Goal: Task Accomplishment & Management: Complete application form

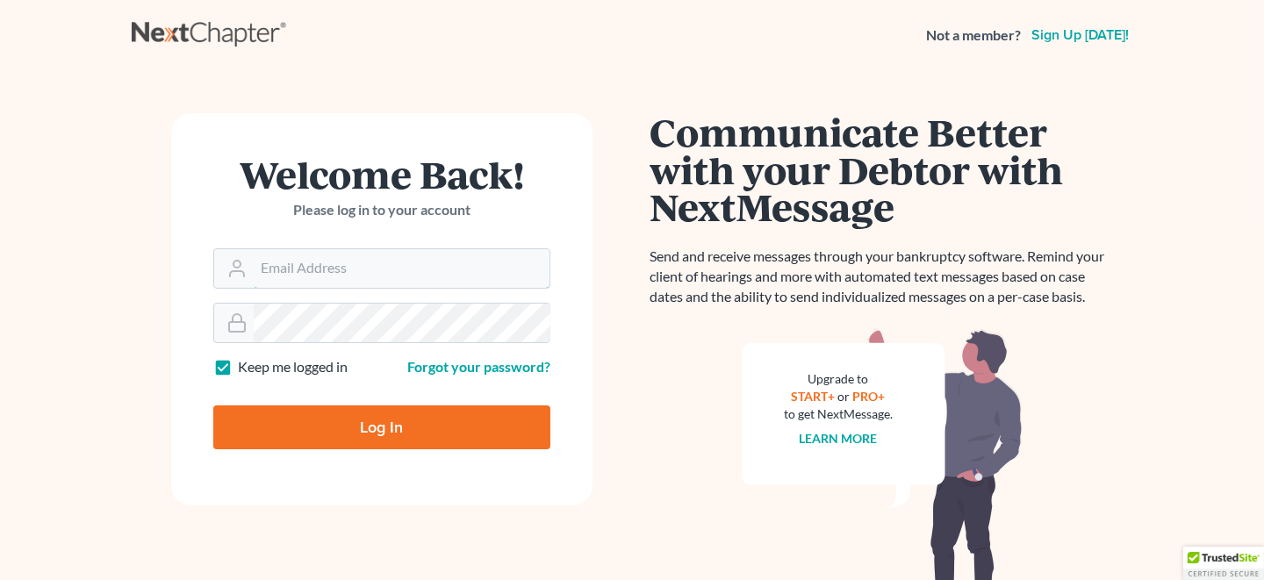
type input "LHOLDER@LNHPC.COM"
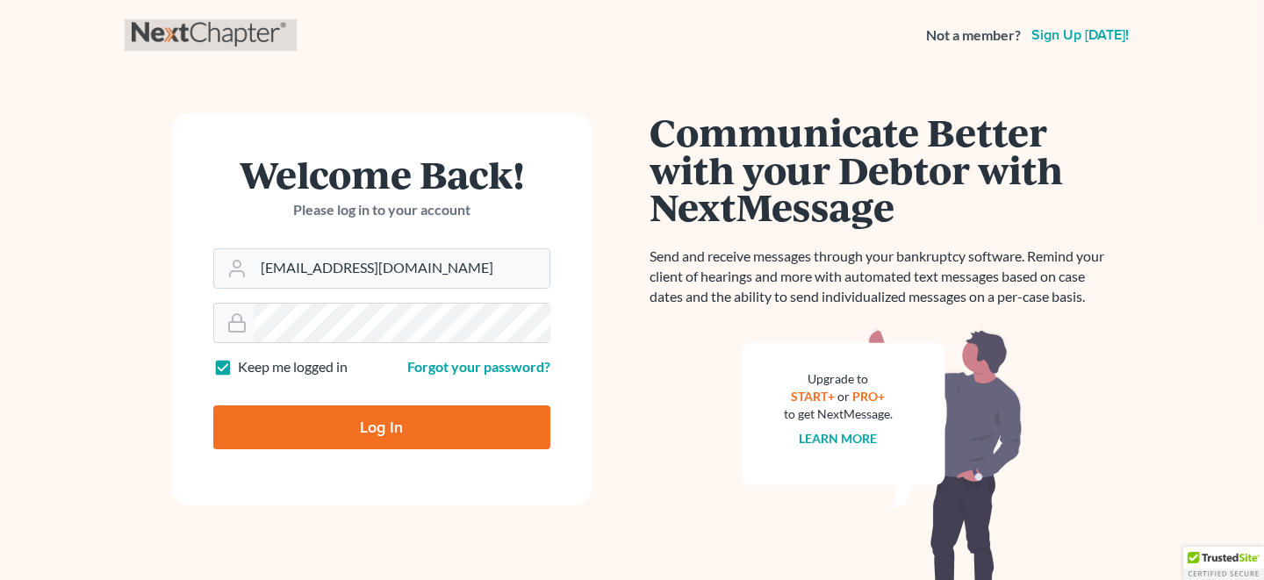
click at [196, 27] on link at bounding box center [211, 35] width 158 height 32
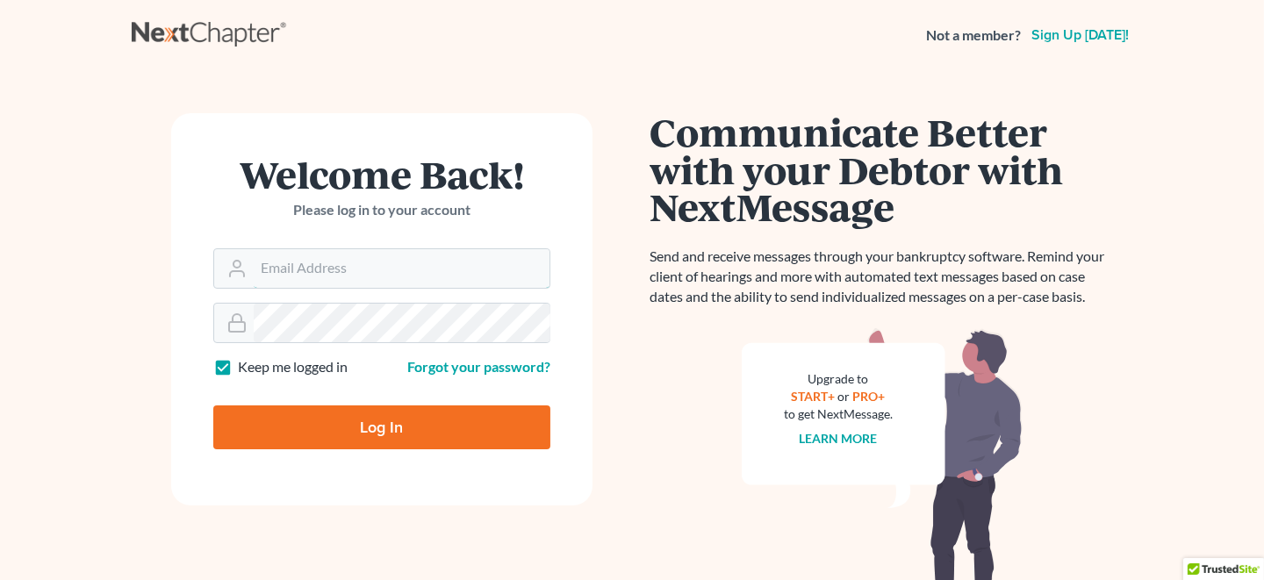
type input "LHOLDER@LNHPC.COM"
click at [348, 430] on input "Log In" at bounding box center [381, 428] width 337 height 44
type input "Thinking..."
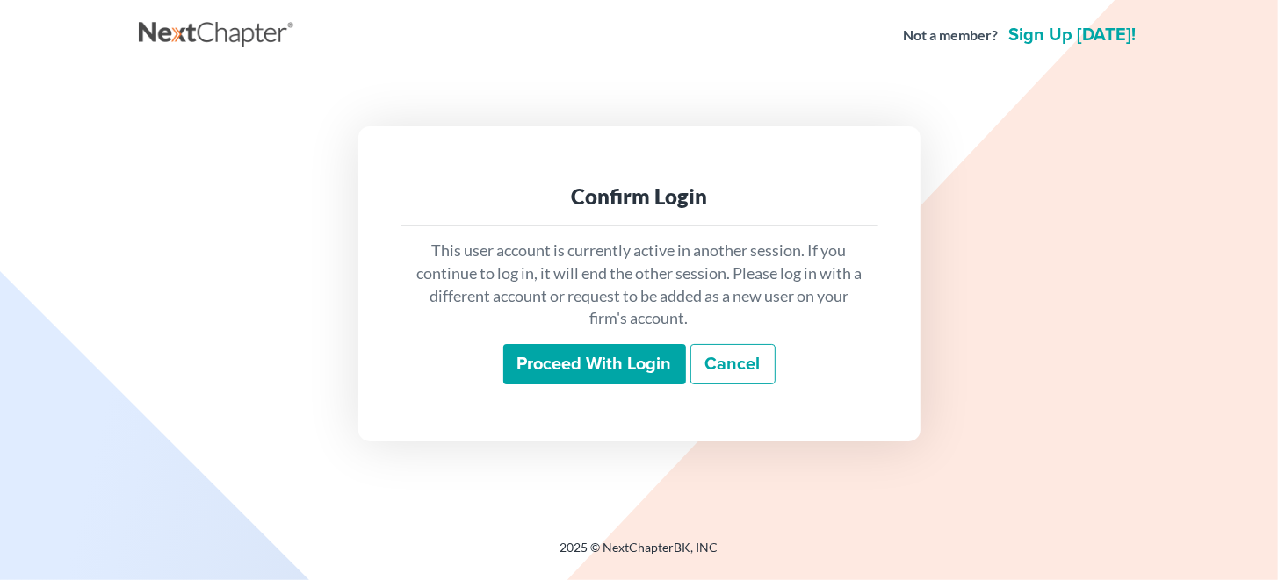
click at [603, 362] on input "Proceed with login" at bounding box center [594, 364] width 183 height 40
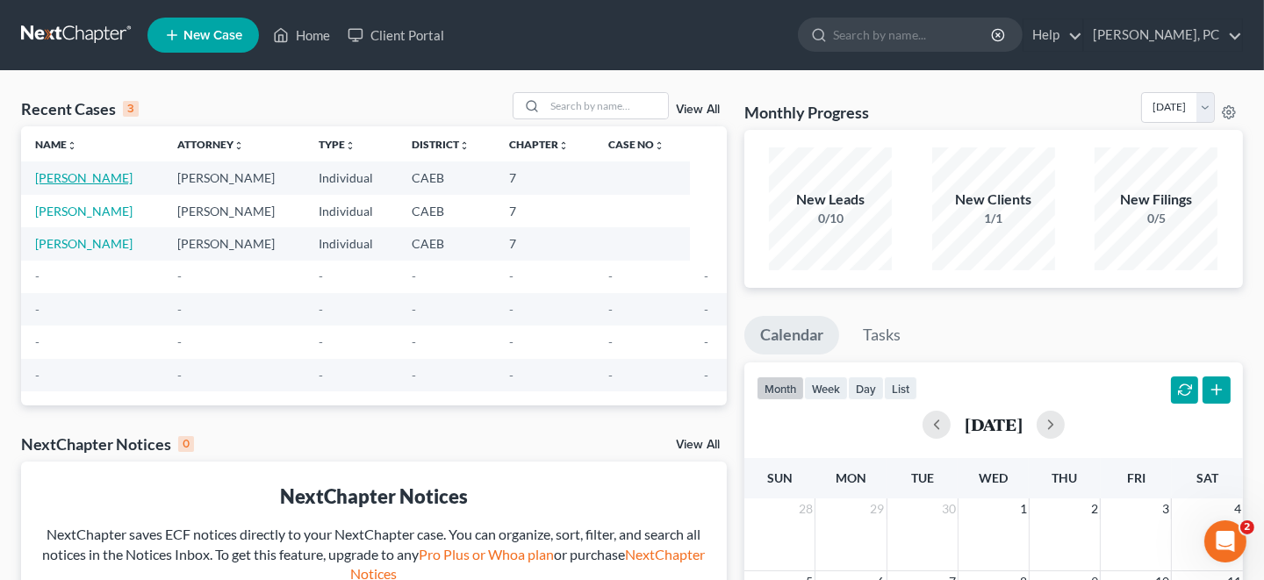
click at [65, 178] on link "Stroud, Kirk" at bounding box center [83, 177] width 97 height 15
select select "17"
select select "4"
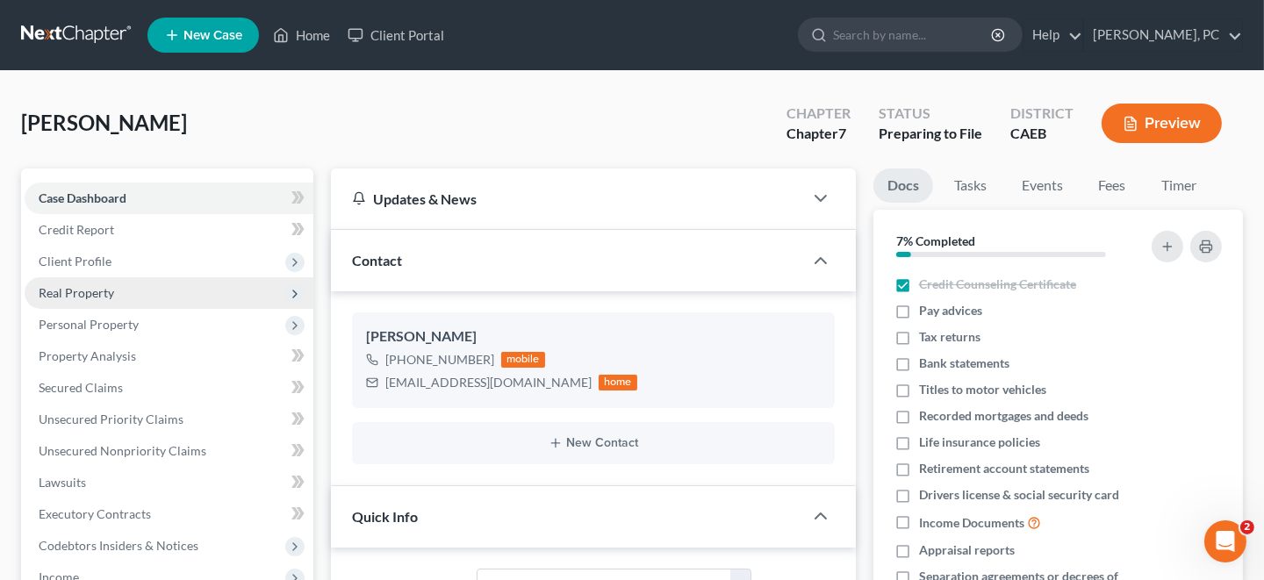
click at [92, 291] on span "Real Property" at bounding box center [77, 292] width 76 height 15
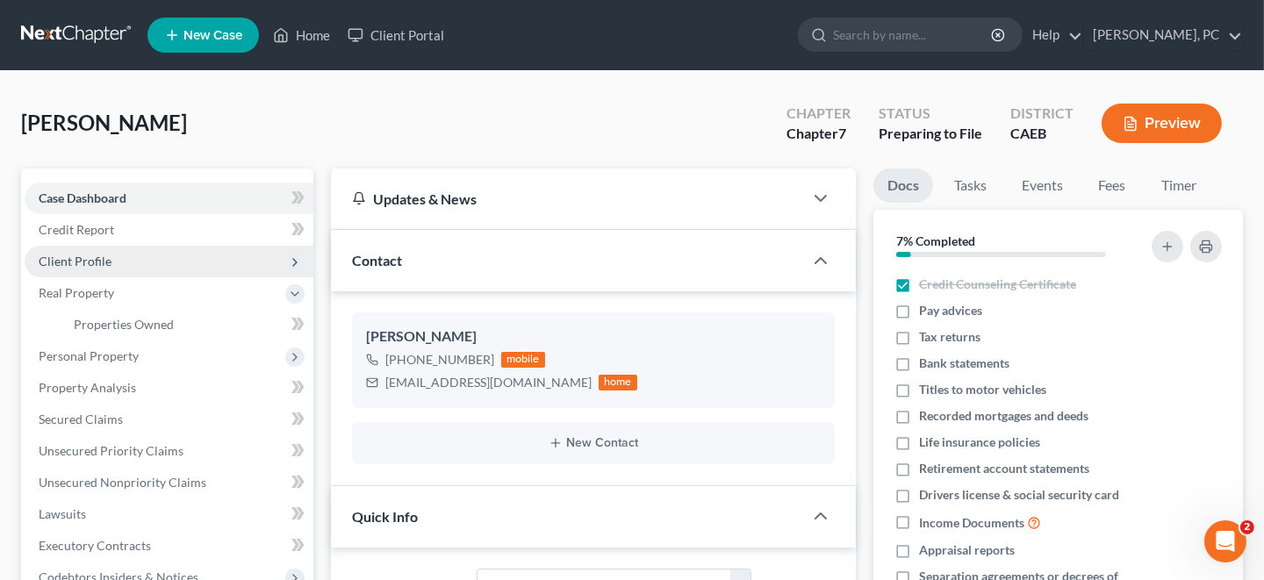
click at [135, 259] on span "Client Profile" at bounding box center [169, 262] width 289 height 32
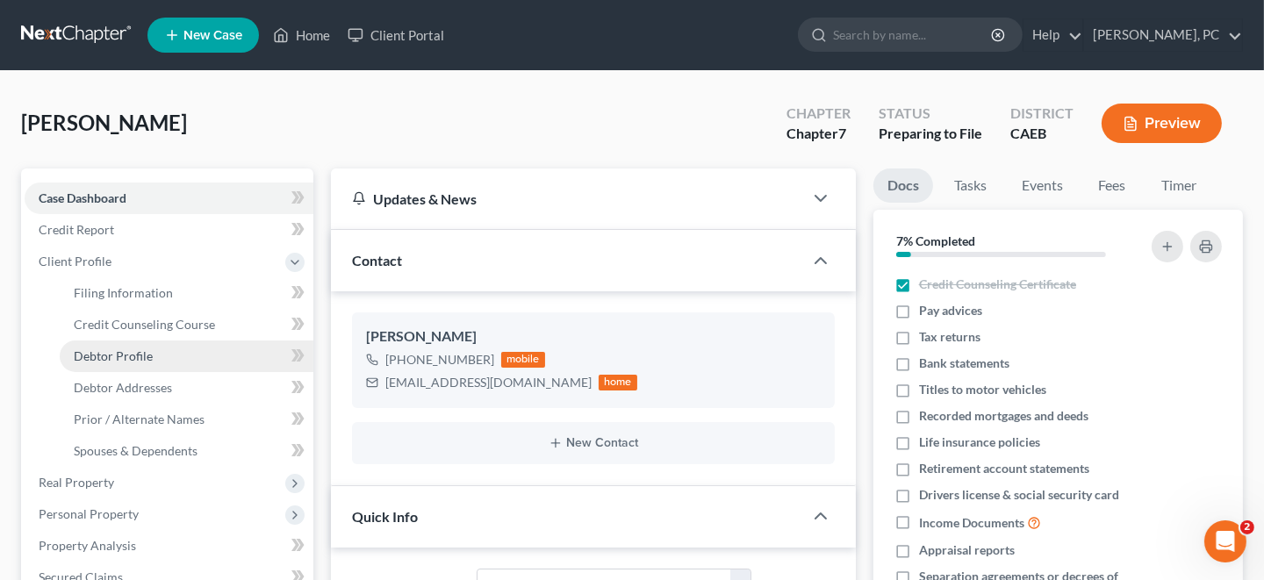
click at [142, 356] on span "Debtor Profile" at bounding box center [113, 356] width 79 height 15
select select "0"
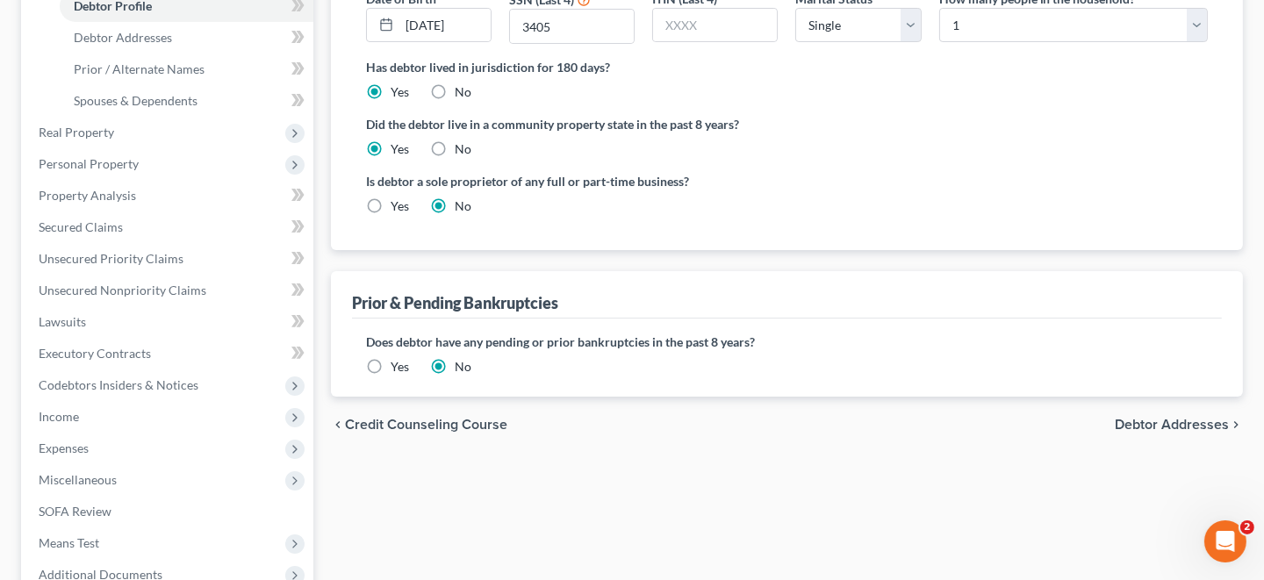
scroll to position [350, 0]
click at [1174, 423] on span "Debtor Addresses" at bounding box center [1172, 425] width 114 height 14
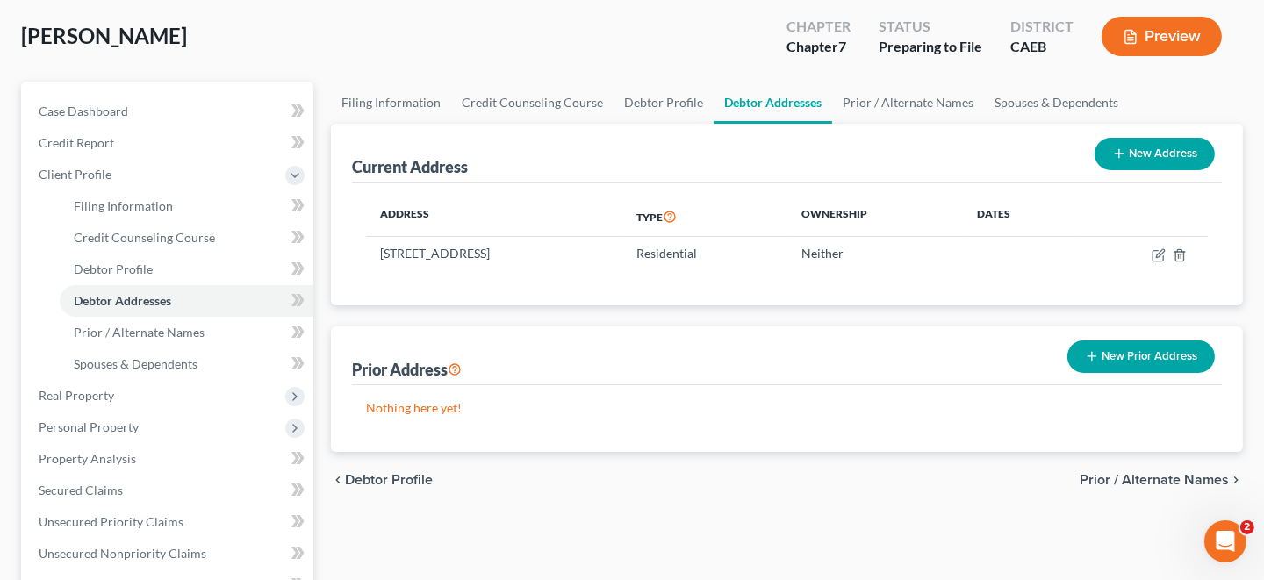
scroll to position [175, 0]
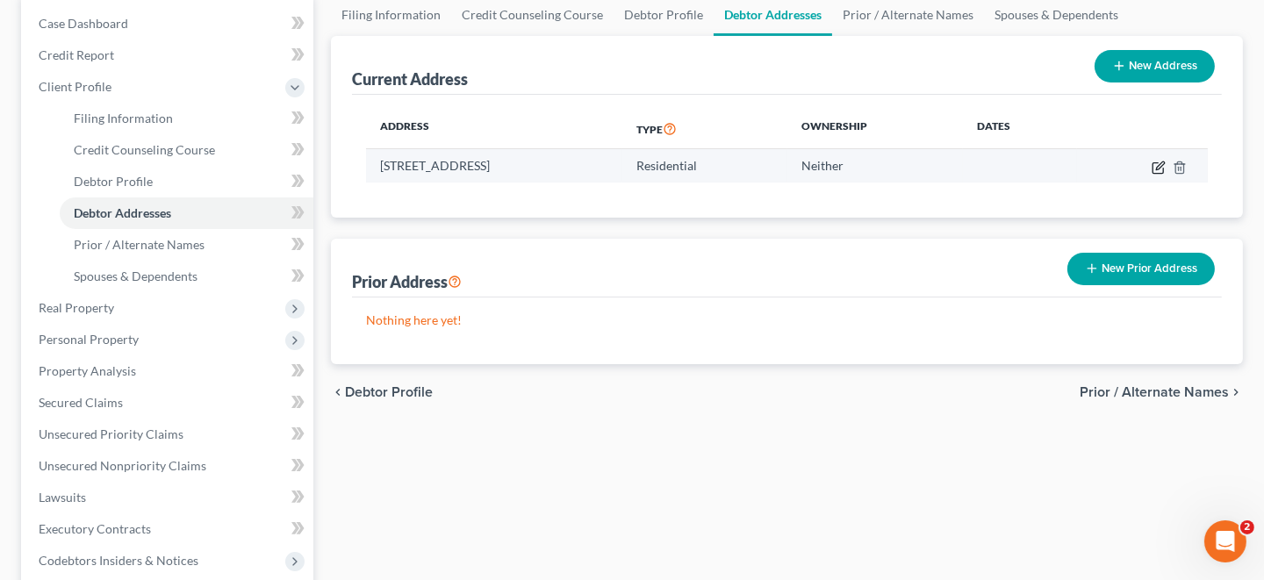
click at [1166, 165] on icon "button" at bounding box center [1159, 168] width 14 height 14
select select "4"
select select "0"
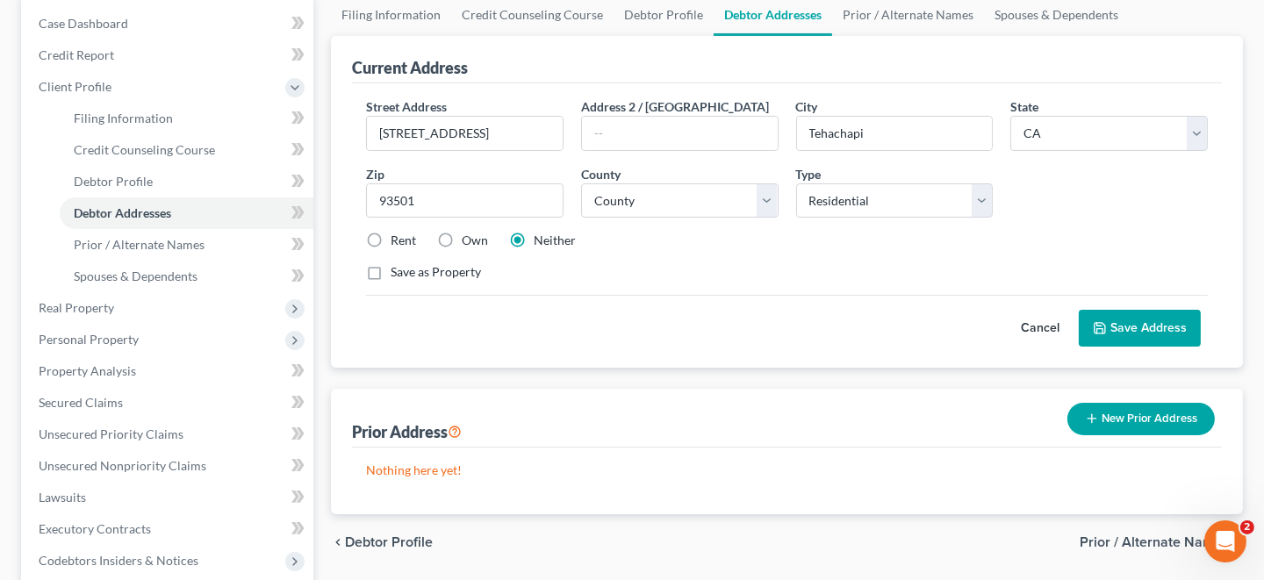
click at [391, 239] on label "Rent" at bounding box center [403, 241] width 25 height 18
click at [398, 239] on input "Rent" at bounding box center [403, 237] width 11 height 11
radio input "true"
click at [391, 270] on label "Save as Property" at bounding box center [436, 272] width 90 height 18
click at [398, 270] on input "Save as Property" at bounding box center [403, 268] width 11 height 11
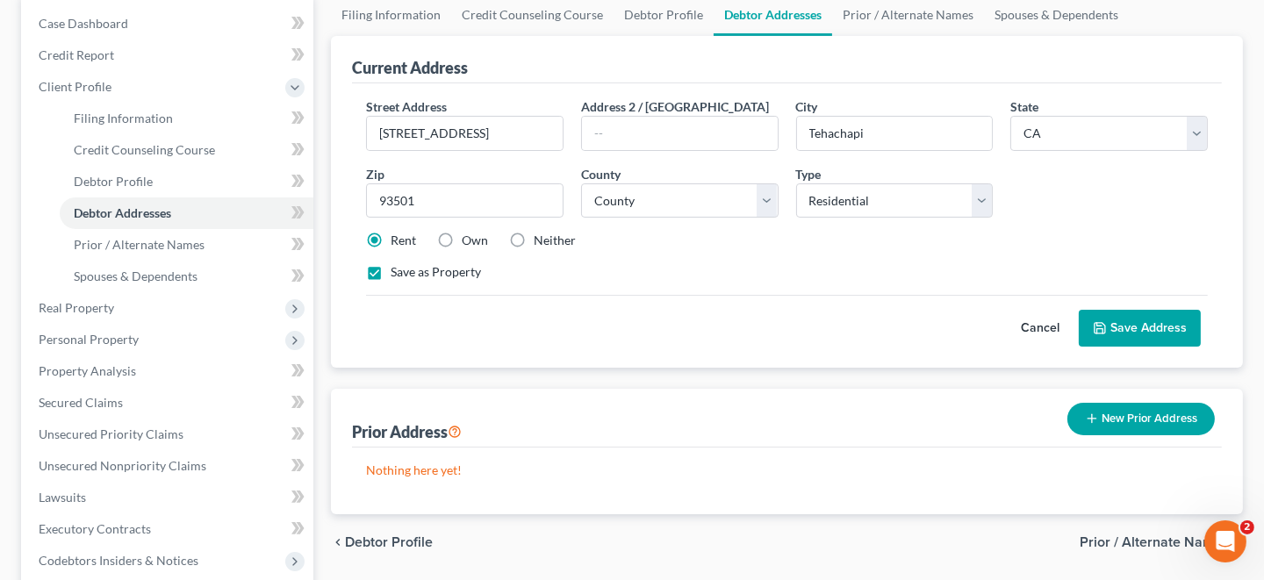
click at [391, 270] on label "Save as Property" at bounding box center [436, 272] width 90 height 18
click at [398, 270] on input "Save as Property" at bounding box center [403, 268] width 11 height 11
checkbox input "false"
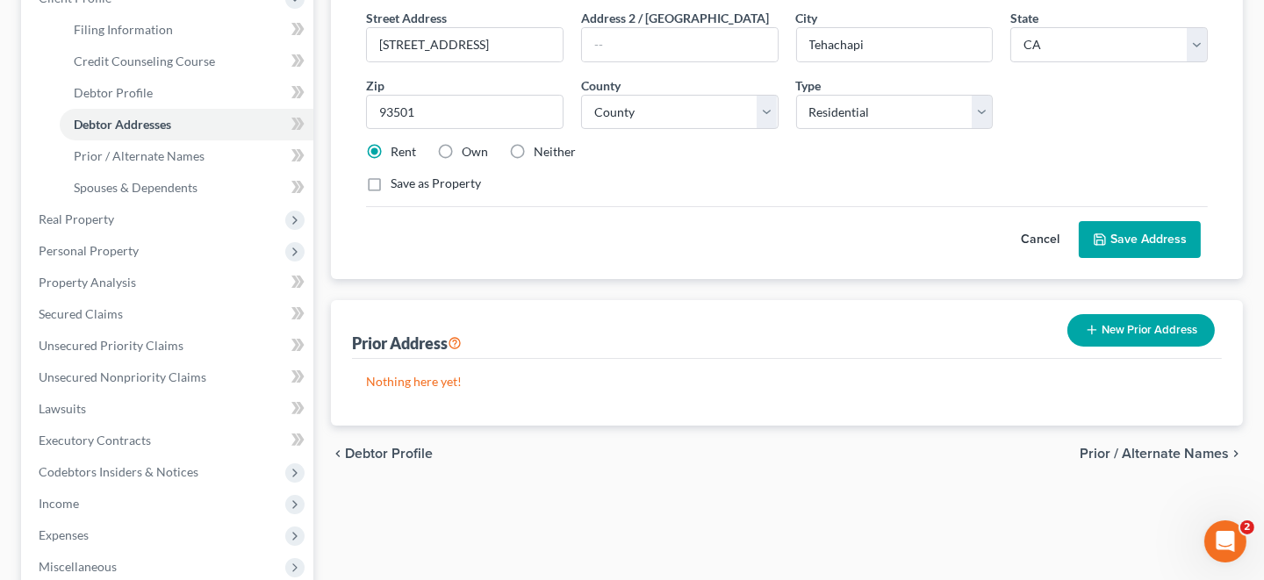
click at [1152, 243] on button "Save Address" at bounding box center [1140, 239] width 122 height 37
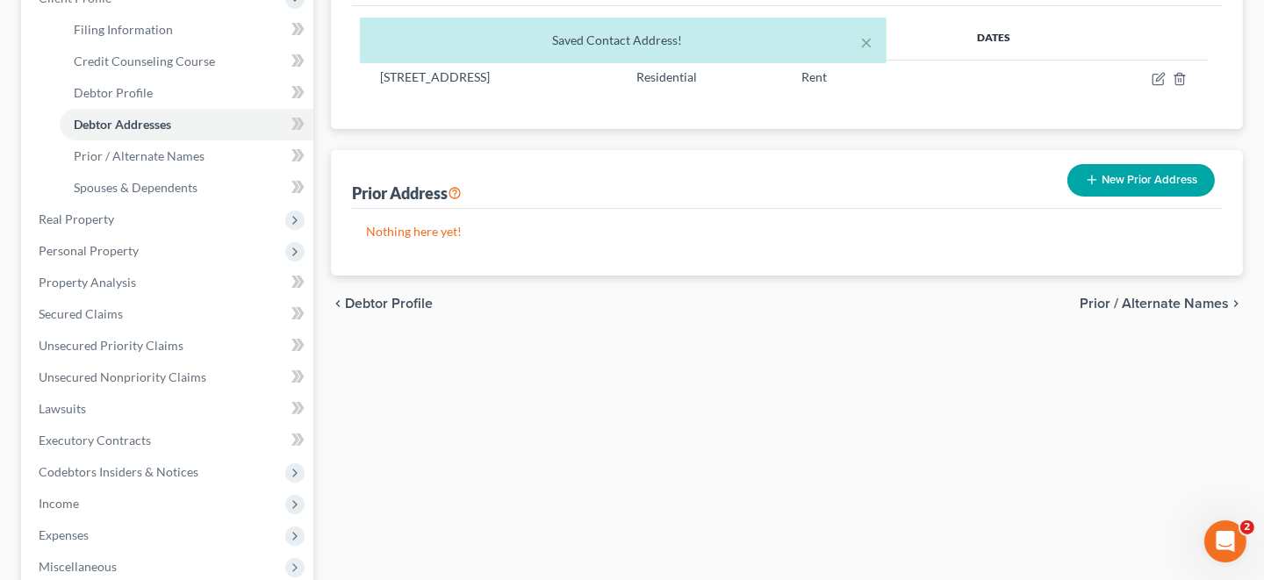
click at [1131, 182] on button "New Prior Address" at bounding box center [1142, 180] width 148 height 32
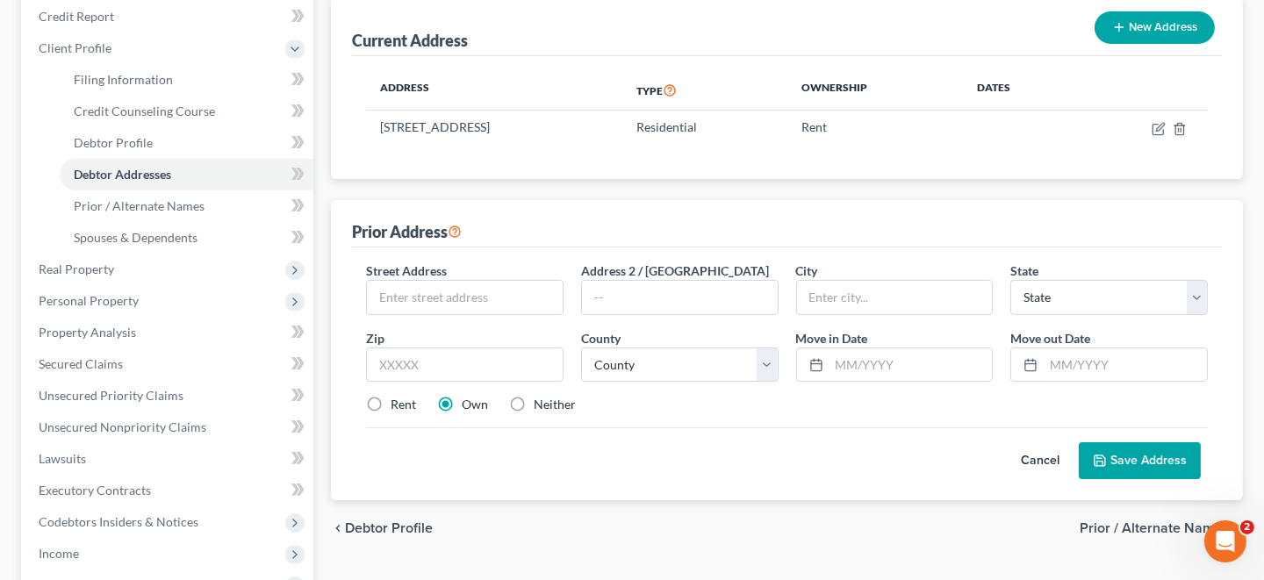
scroll to position [175, 0]
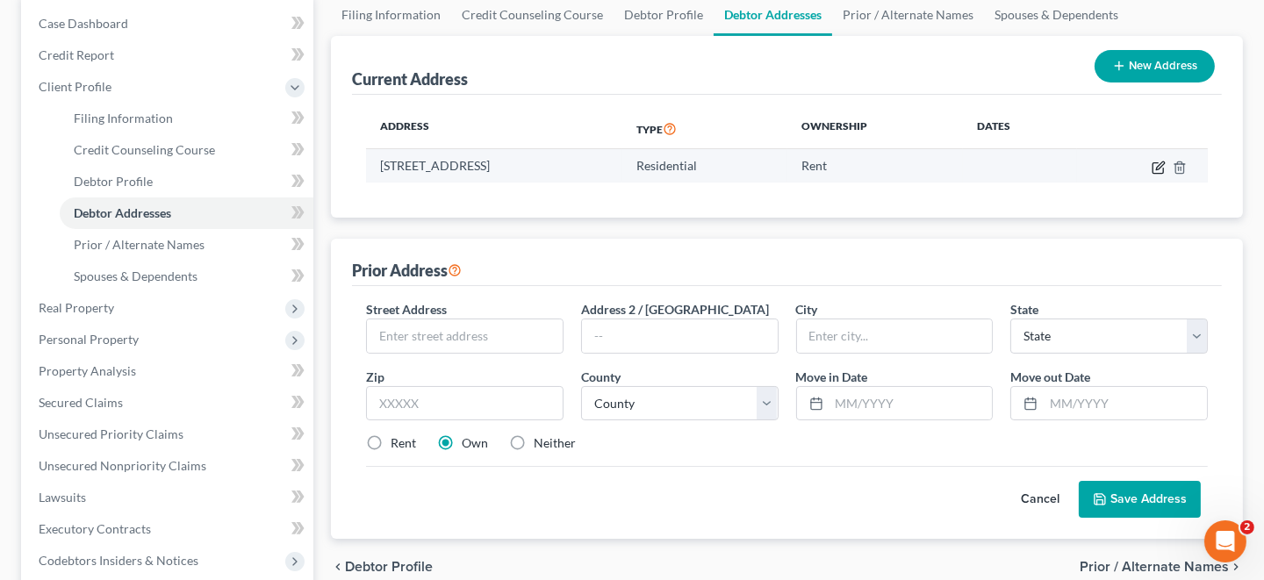
click at [1163, 167] on icon "button" at bounding box center [1158, 167] width 11 height 11
select select "4"
select select "14"
select select "0"
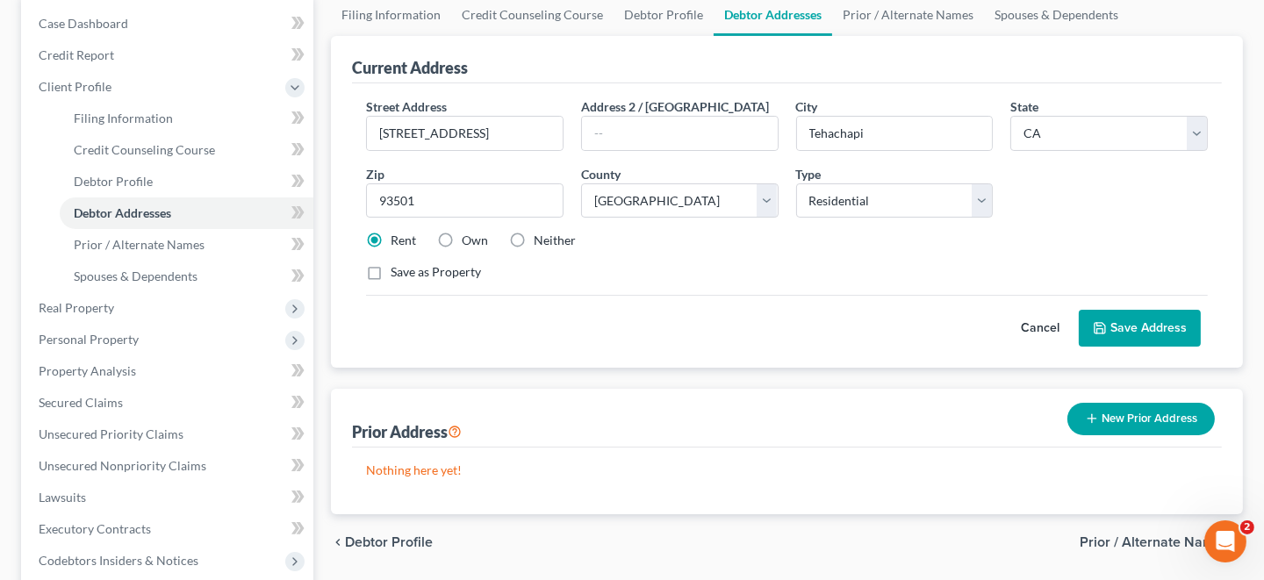
click at [1058, 198] on div "Street Address * 10945 Cameron Canyon Road Address 2 / PO Box City * Tehachapi …" at bounding box center [787, 196] width 860 height 198
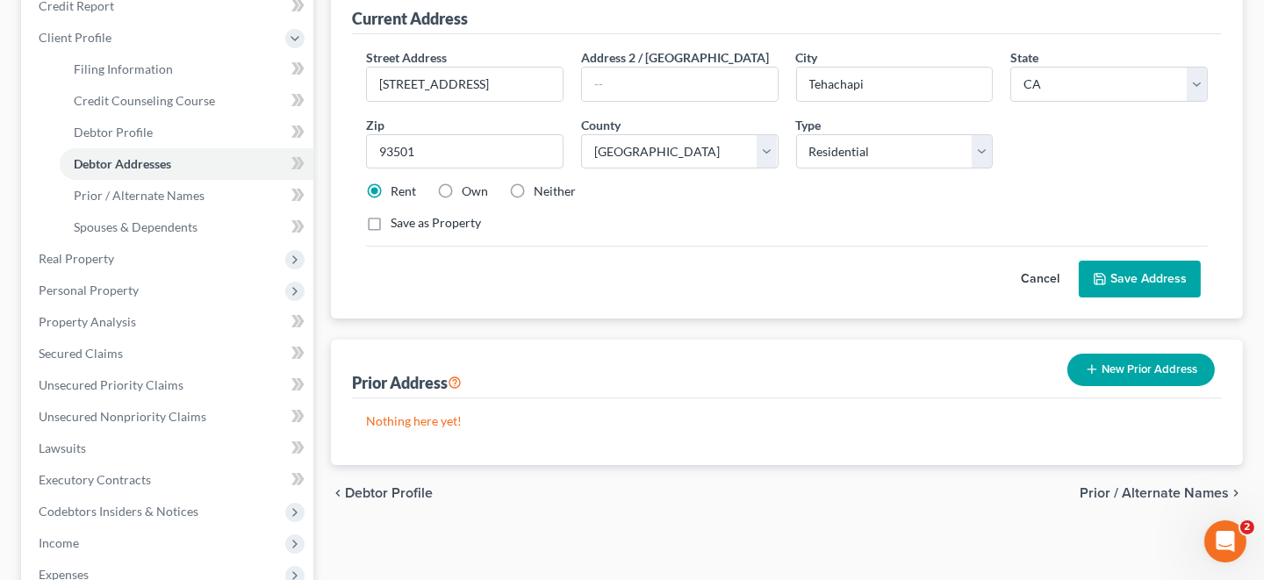
scroll to position [263, 0]
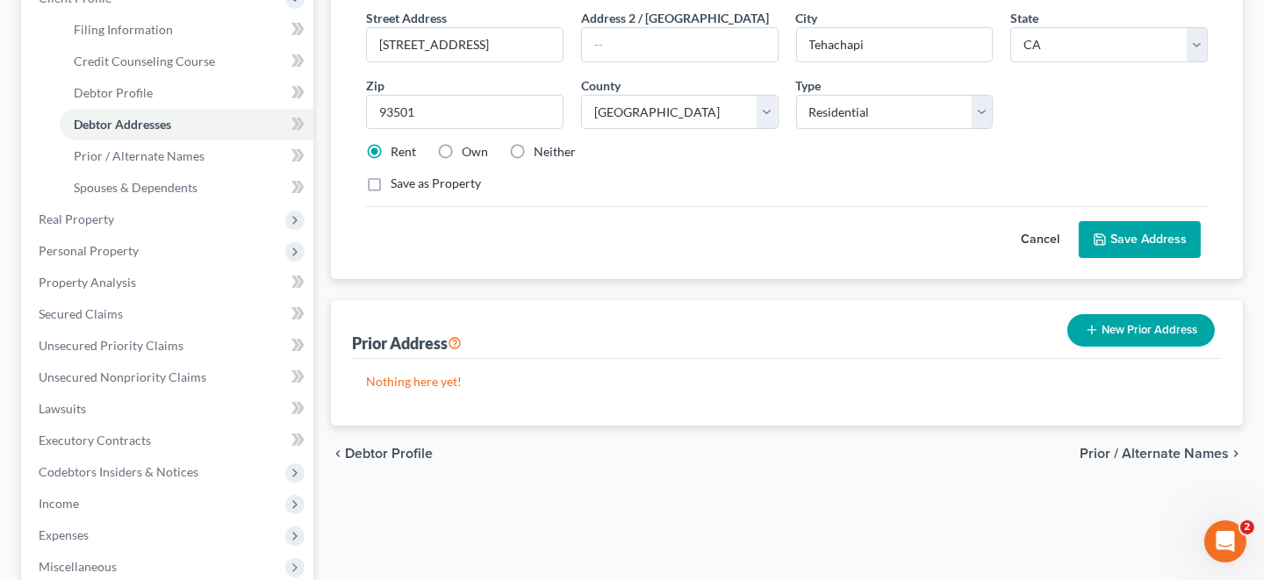
click at [1155, 455] on span "Prior / Alternate Names" at bounding box center [1154, 454] width 149 height 14
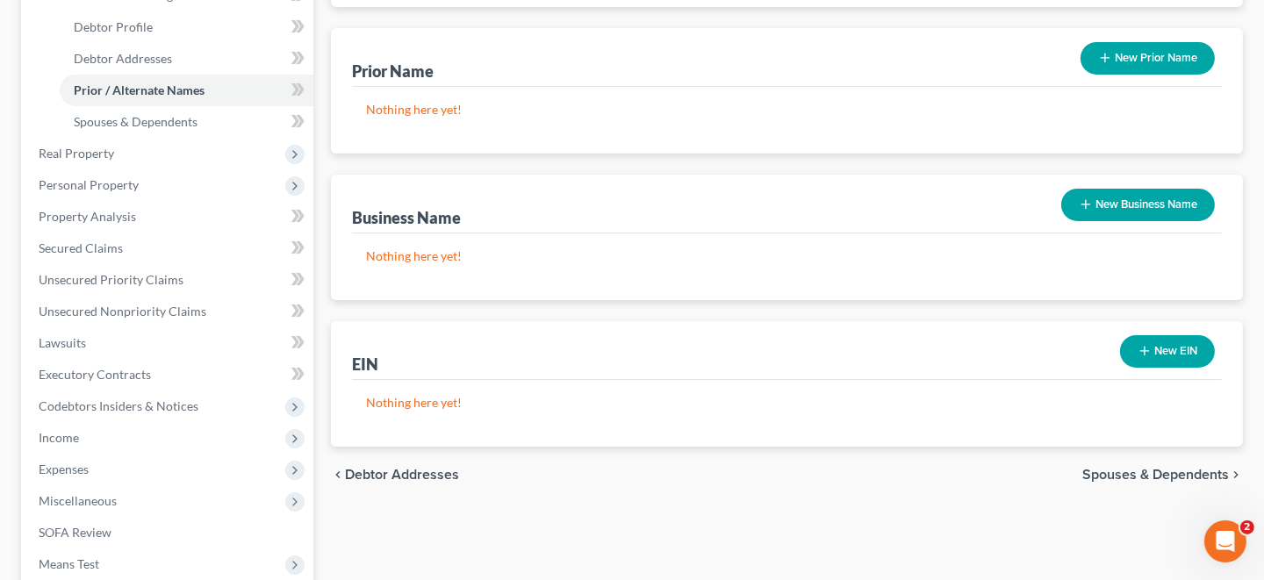
scroll to position [350, 0]
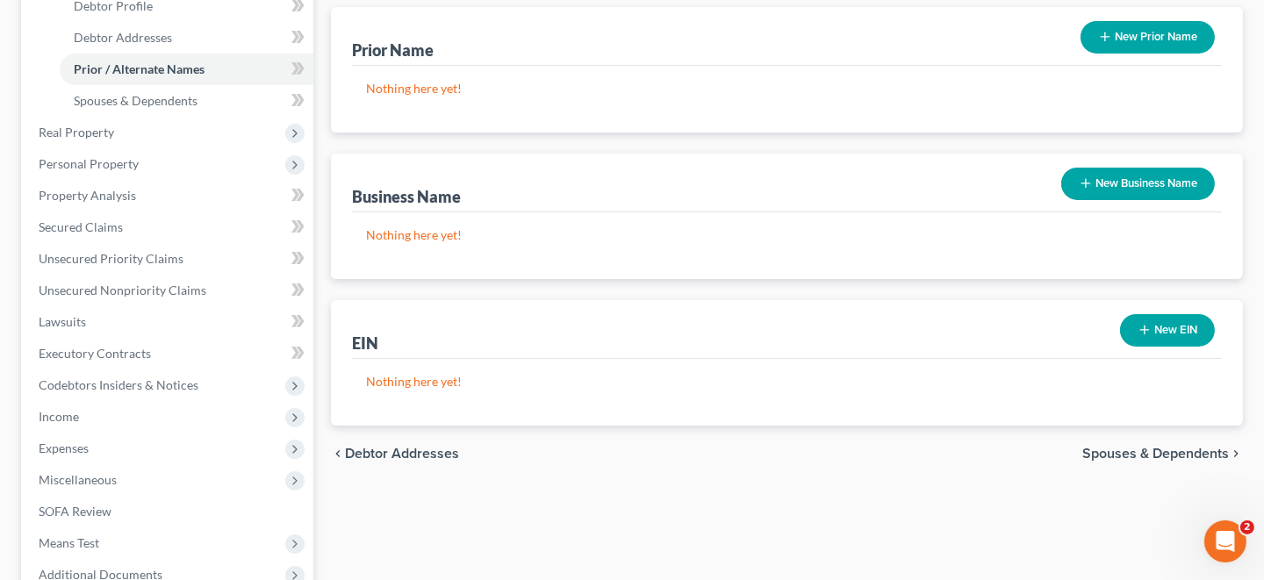
click at [1152, 448] on span "Spouses & Dependents" at bounding box center [1156, 454] width 147 height 14
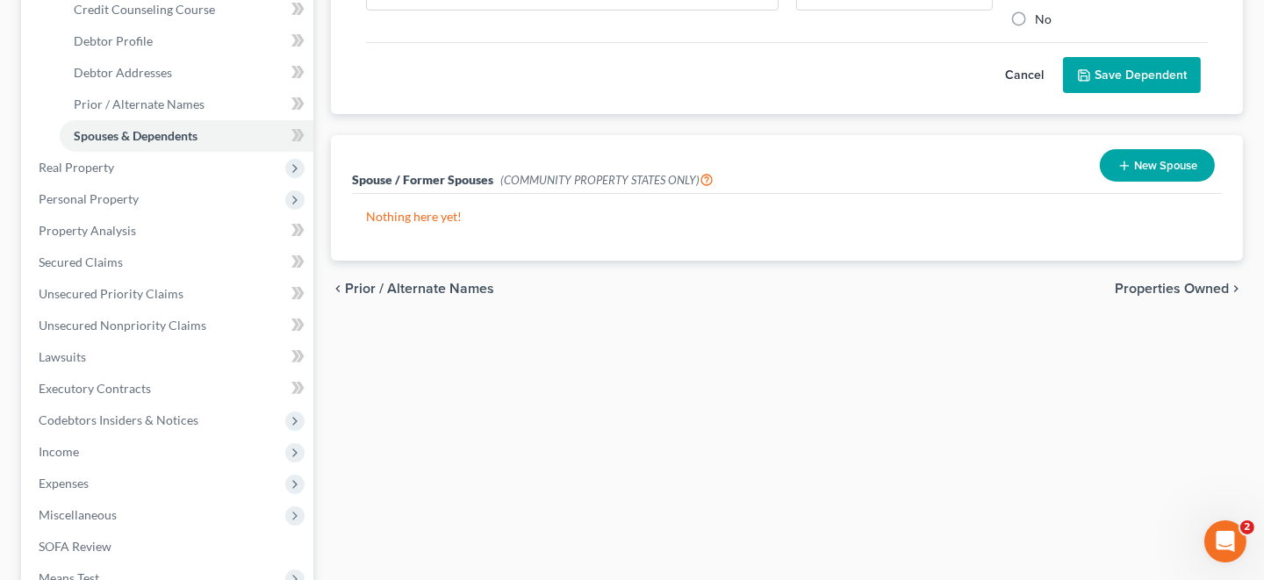
scroll to position [350, 0]
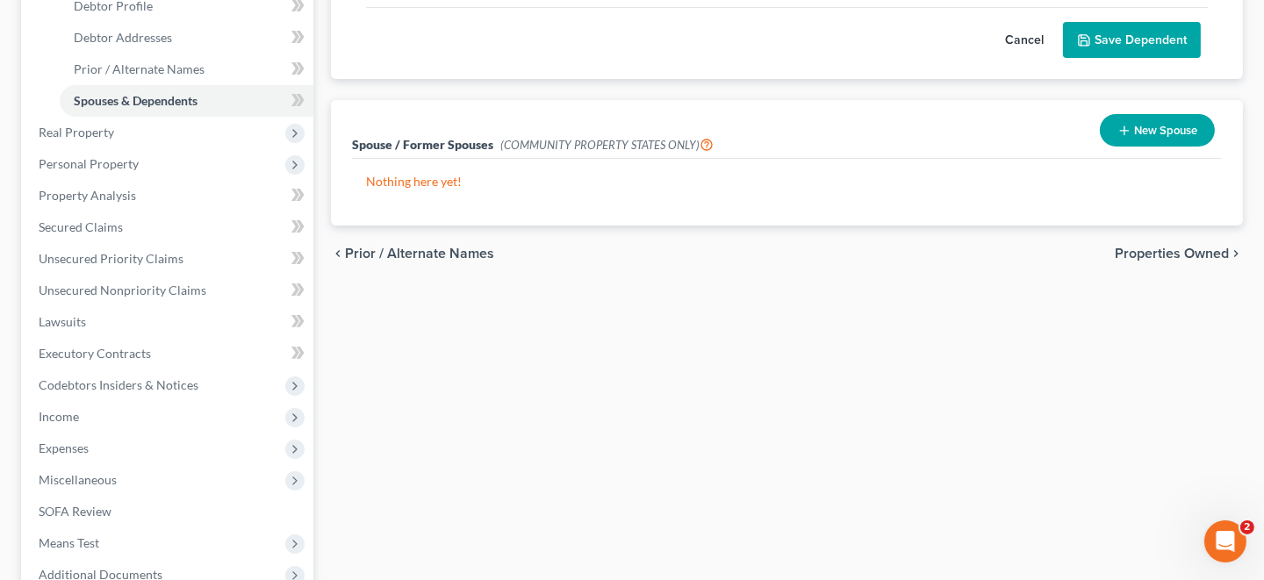
click at [1182, 254] on span "Properties Owned" at bounding box center [1172, 254] width 114 height 14
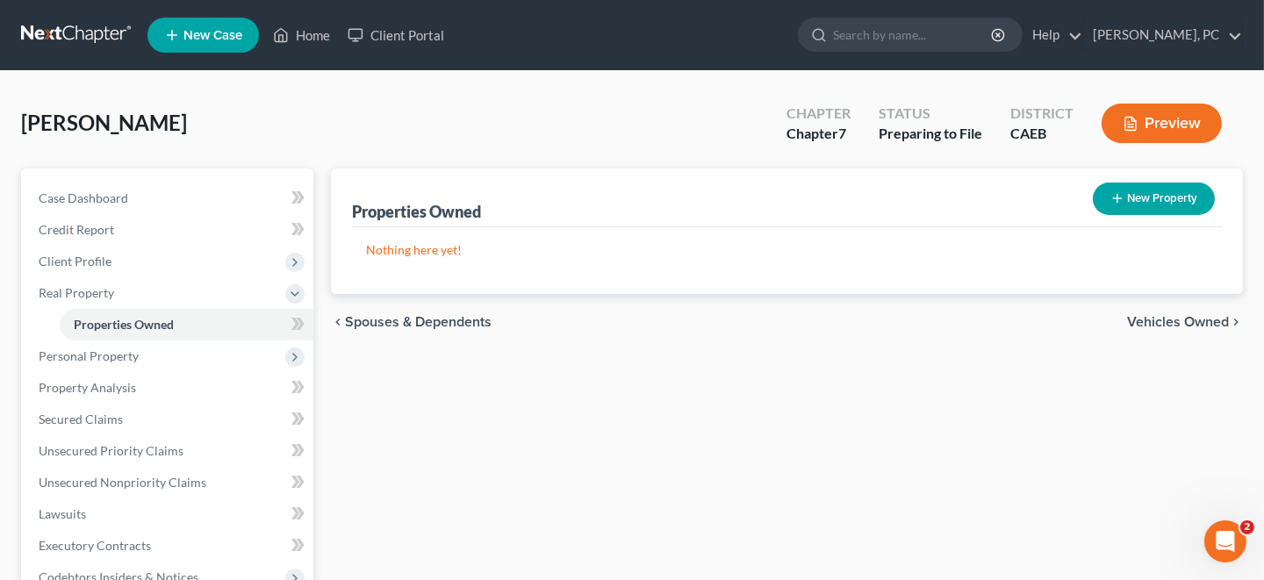
click at [1179, 321] on span "Vehicles Owned" at bounding box center [1178, 322] width 102 height 14
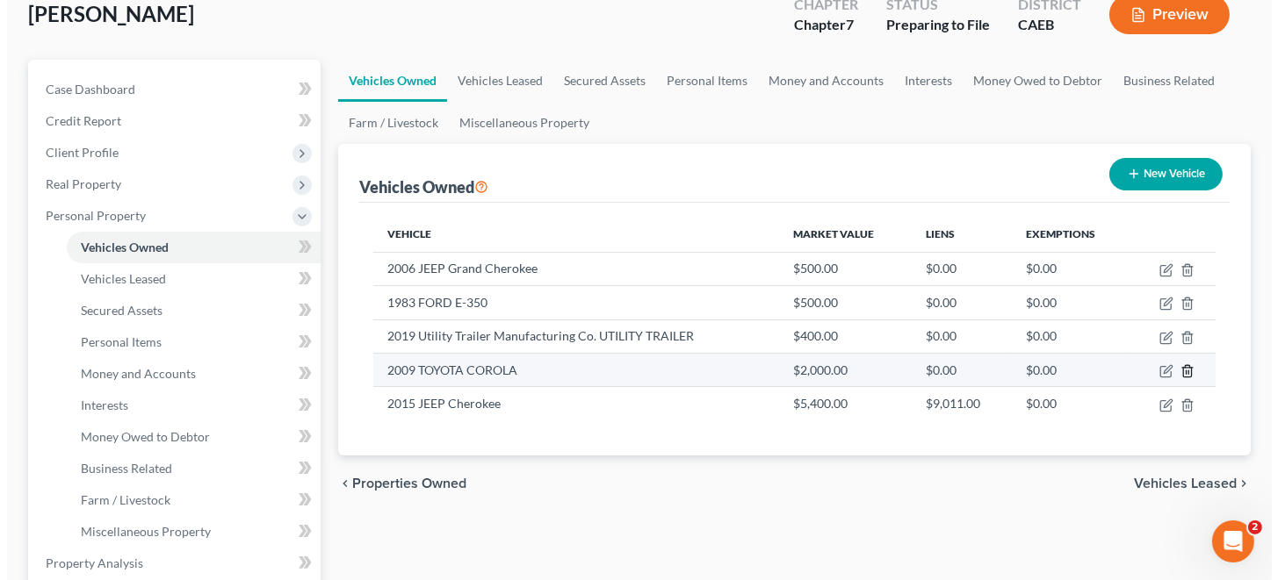
scroll to position [175, 0]
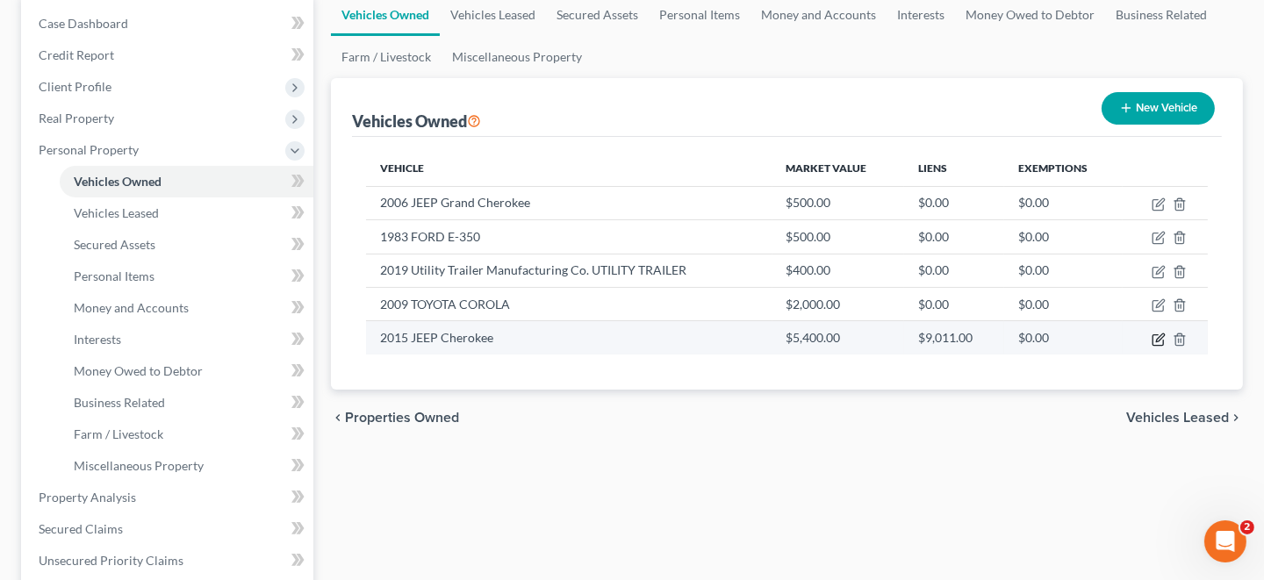
click at [1155, 336] on icon "button" at bounding box center [1159, 340] width 14 height 14
select select "0"
select select "11"
select select "3"
select select "0"
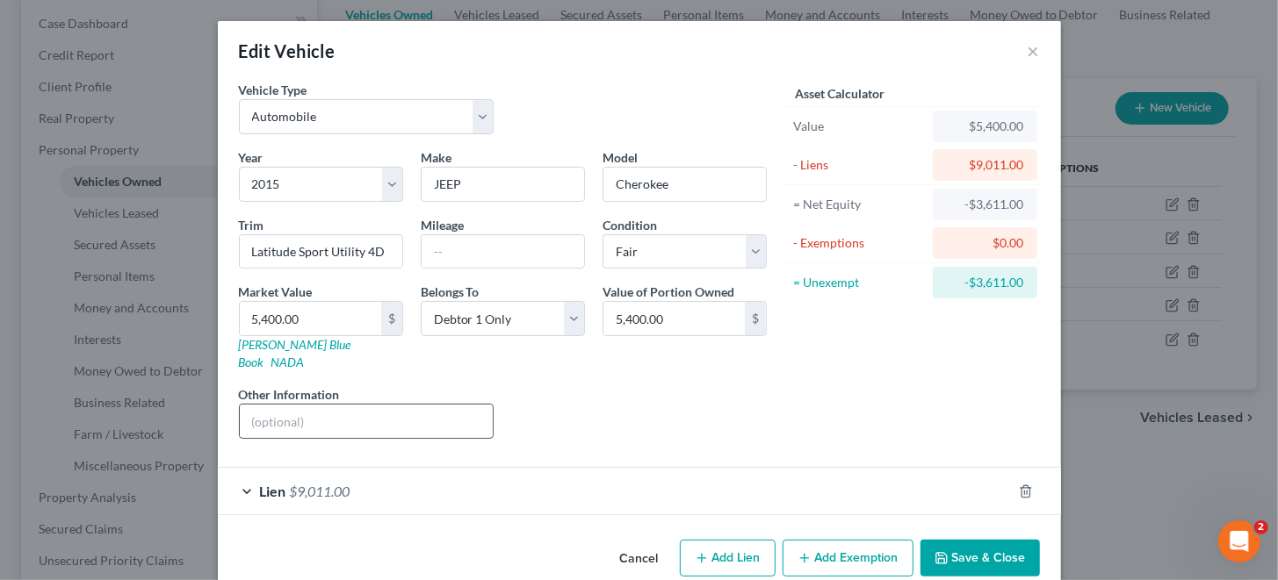
click at [285, 407] on input "text" at bounding box center [367, 421] width 254 height 33
type input "22,182 miles"
click at [306, 319] on input "5,400.00" at bounding box center [310, 318] width 141 height 33
type input "9"
type input "9.00"
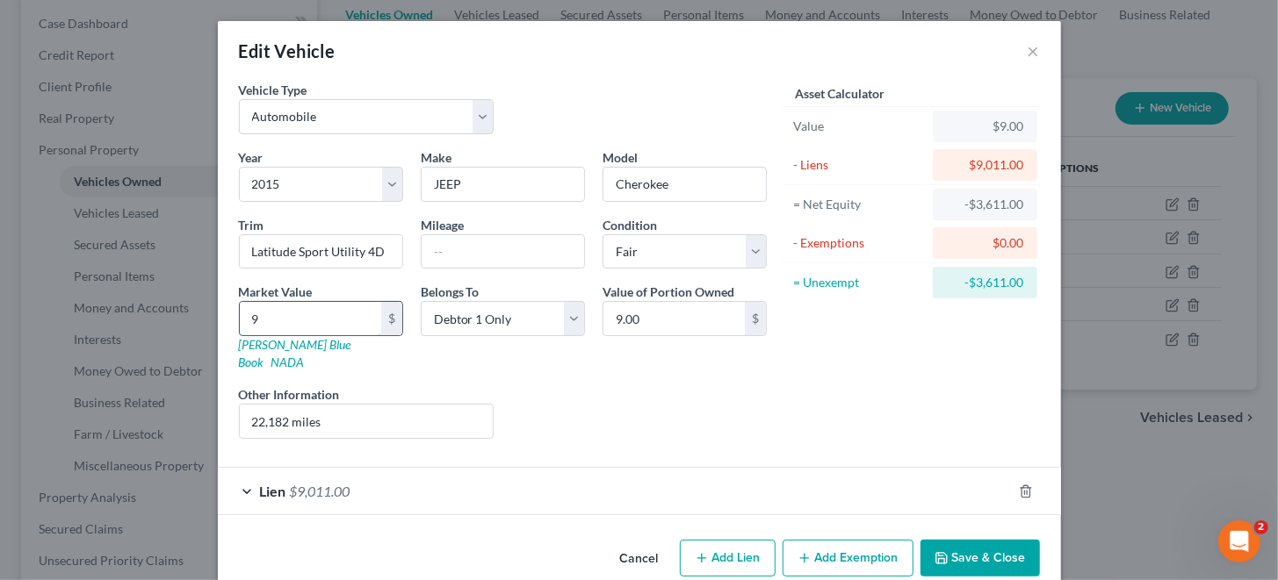
type input "90"
type input "90.00"
type input "900"
type input "900.00"
type input "9000"
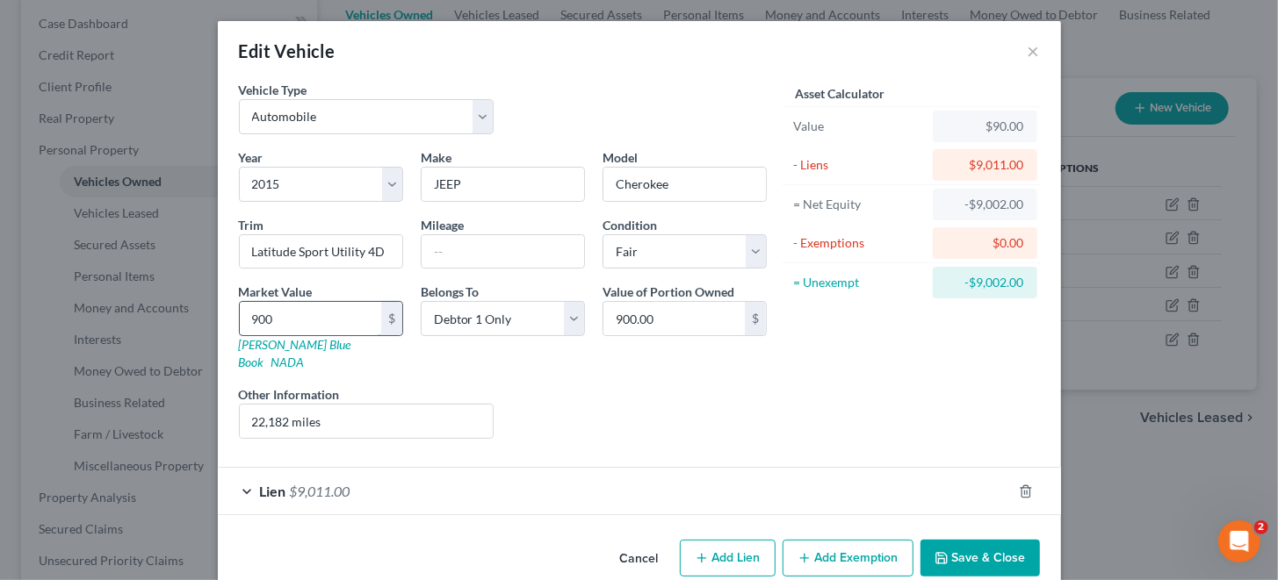
type input "9,000.00"
type input "9,000"
click at [843, 543] on button "Add Exemption" at bounding box center [847, 558] width 131 height 37
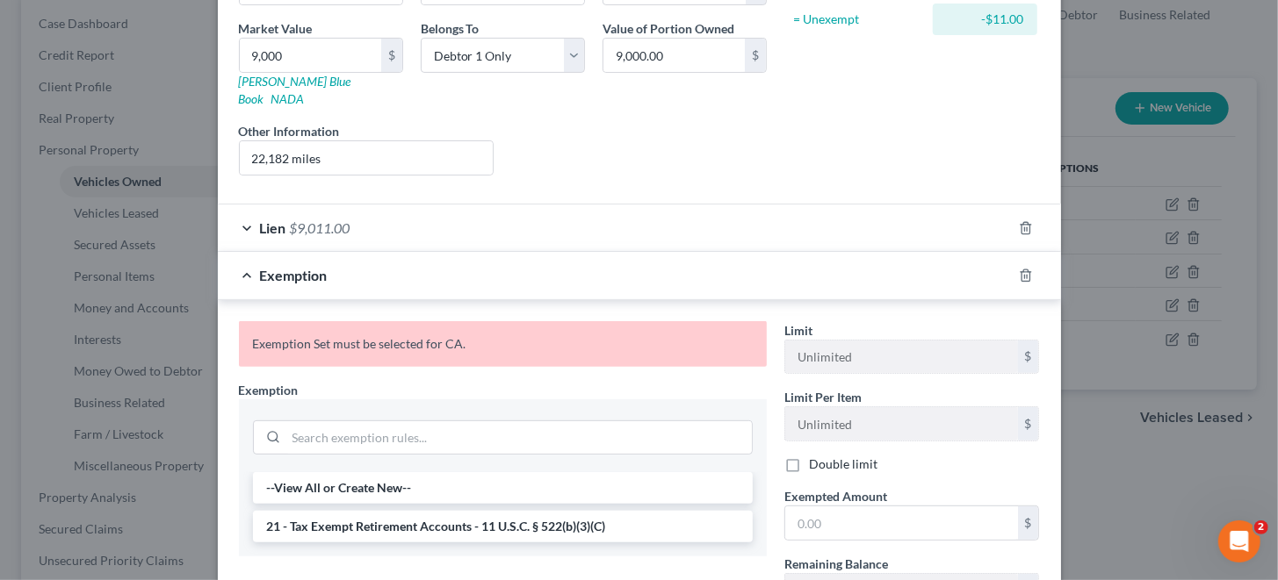
scroll to position [350, 0]
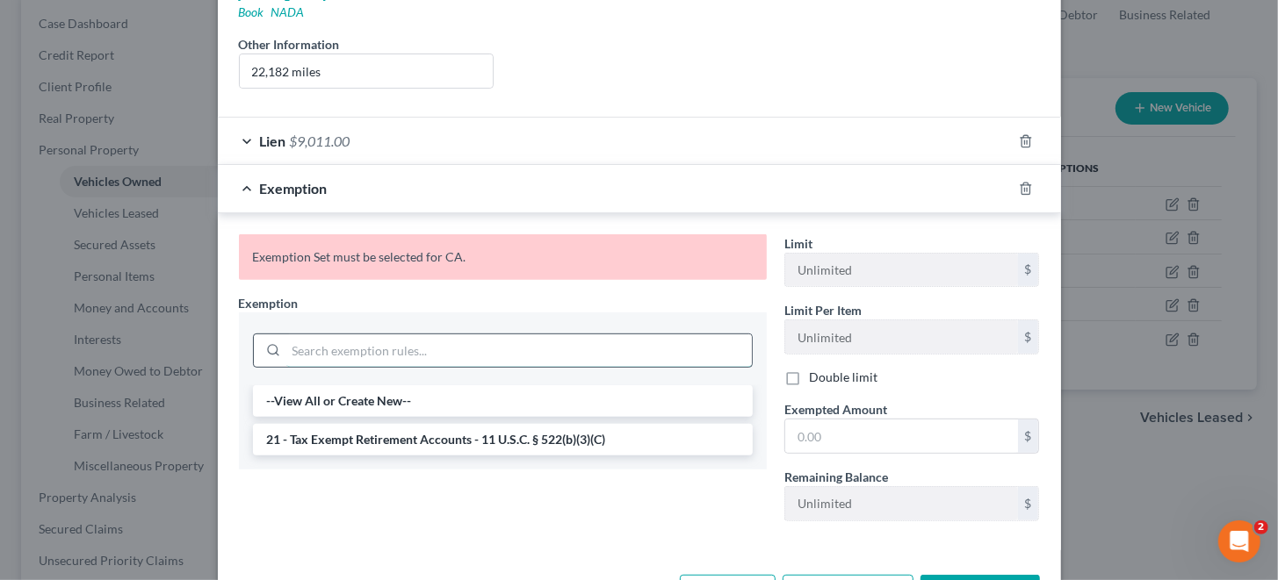
click at [401, 335] on input "search" at bounding box center [518, 351] width 465 height 33
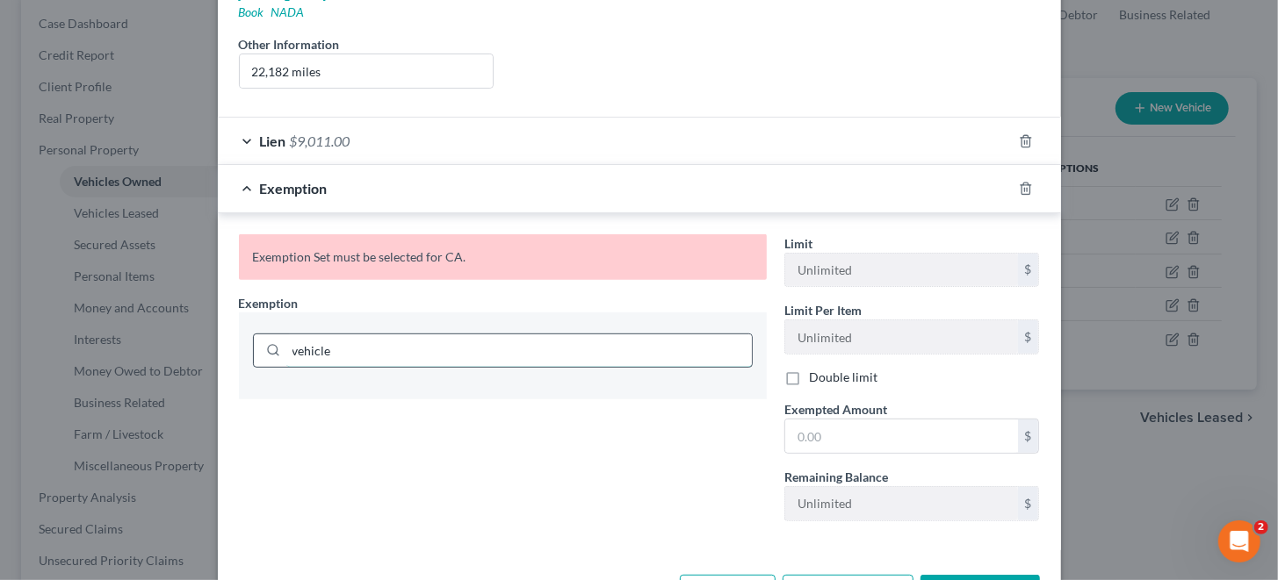
type input "vehicle"
click at [266, 343] on icon at bounding box center [273, 350] width 14 height 14
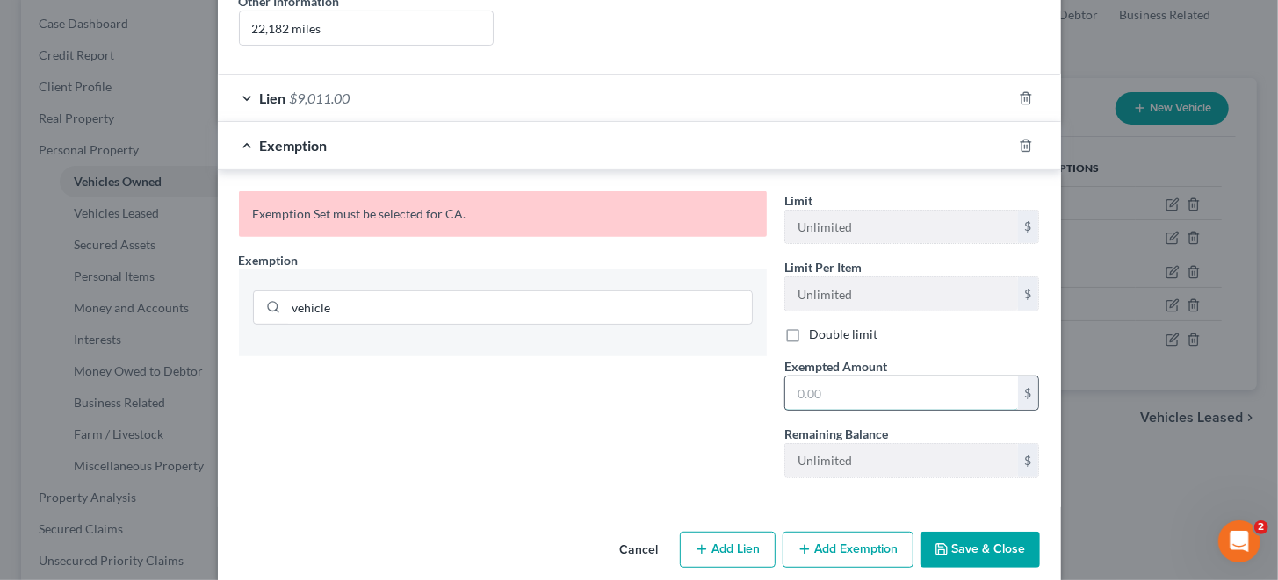
click at [844, 377] on input "text" at bounding box center [901, 393] width 233 height 33
type input "9,000"
click at [352, 292] on input "vehicle" at bounding box center [518, 308] width 465 height 33
drag, startPoint x: 337, startPoint y: 286, endPoint x: 268, endPoint y: 286, distance: 69.4
click at [268, 291] on div "vehicle" at bounding box center [503, 308] width 500 height 35
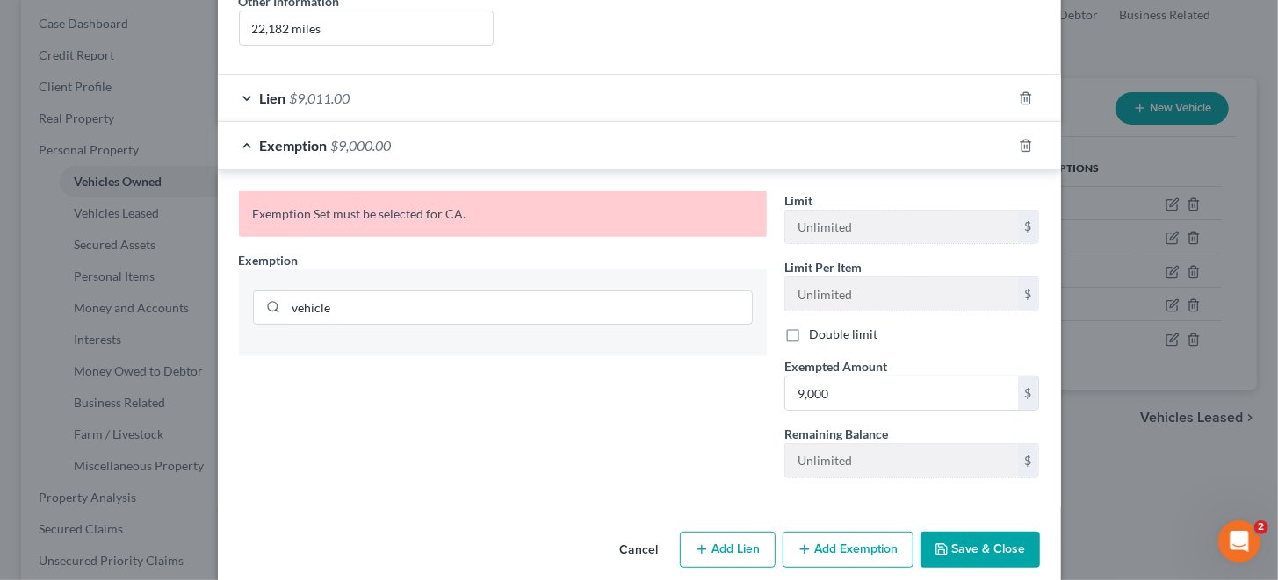
click at [962, 532] on button "Save & Close" at bounding box center [979, 550] width 119 height 37
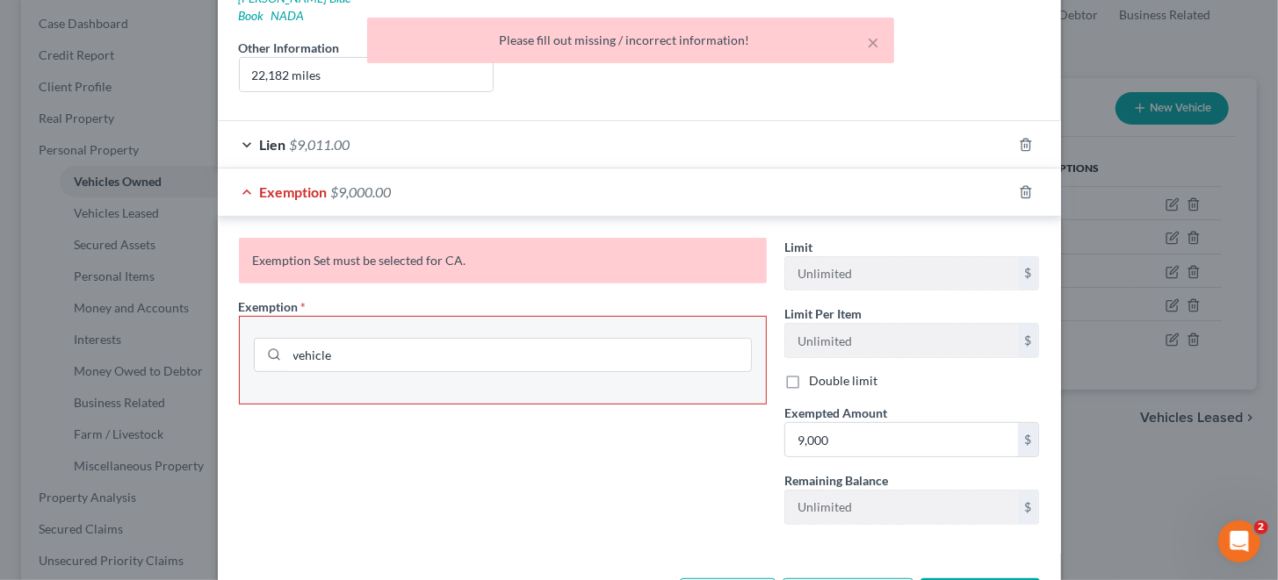
scroll to position [306, 0]
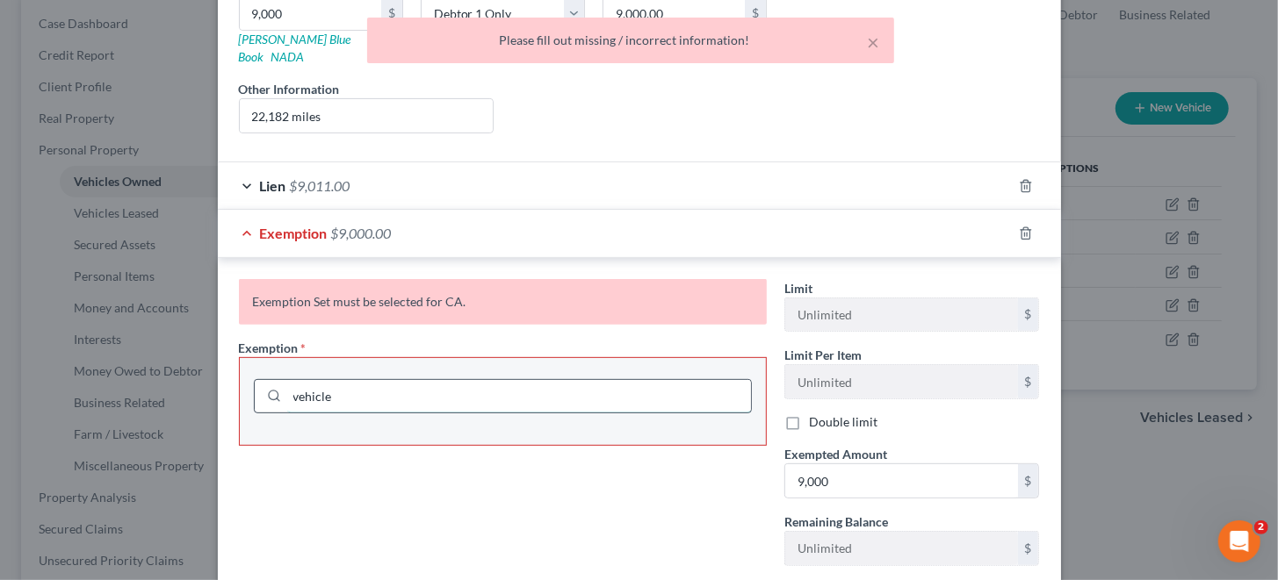
click at [500, 380] on input "vehicle" at bounding box center [519, 396] width 464 height 33
drag, startPoint x: 436, startPoint y: 375, endPoint x: 252, endPoint y: 375, distance: 184.4
click at [254, 379] on div "vehicle" at bounding box center [503, 396] width 498 height 35
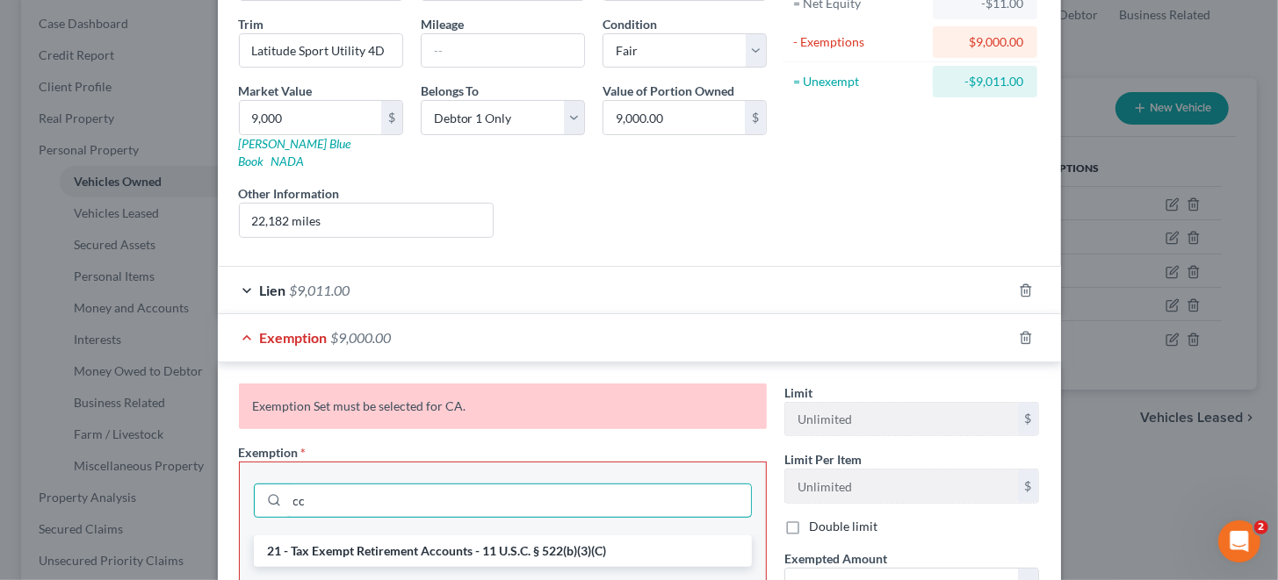
scroll to position [393, 0]
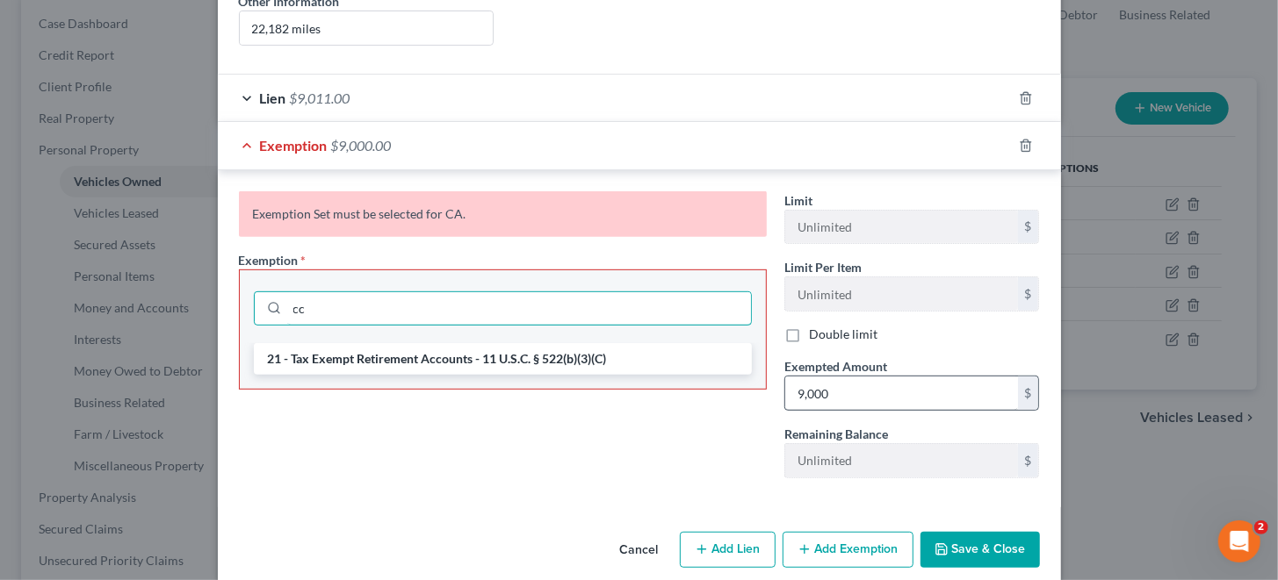
type input "cc"
click at [967, 532] on button "Save & Close" at bounding box center [979, 550] width 119 height 37
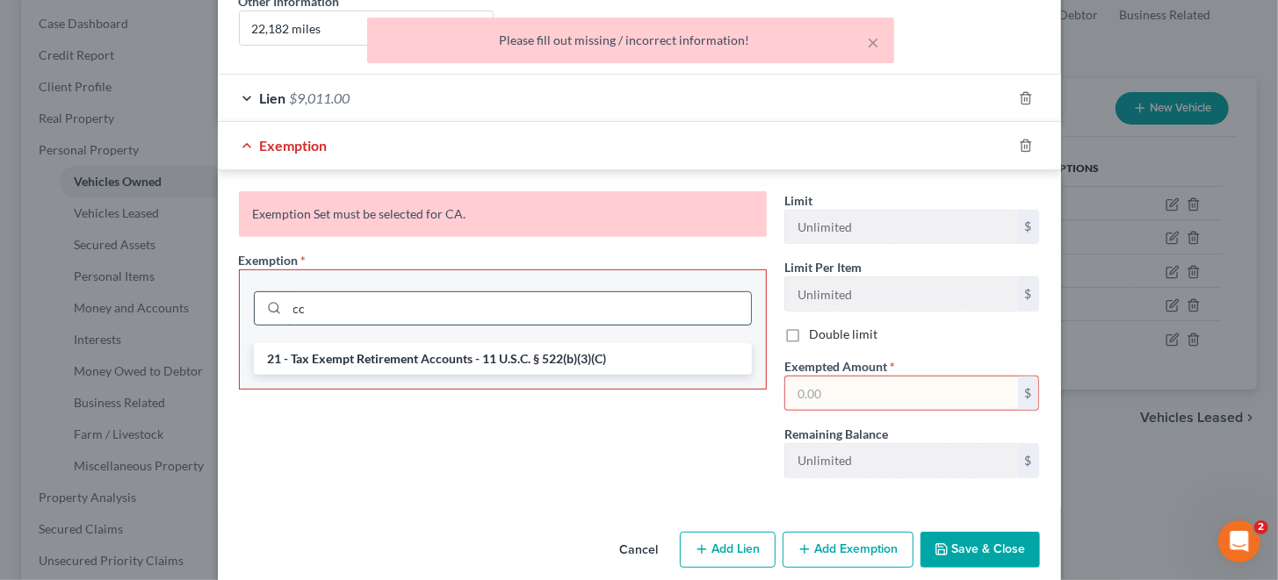
drag, startPoint x: 329, startPoint y: 285, endPoint x: 250, endPoint y: 285, distance: 79.0
click at [254, 292] on div "cc" at bounding box center [503, 309] width 498 height 35
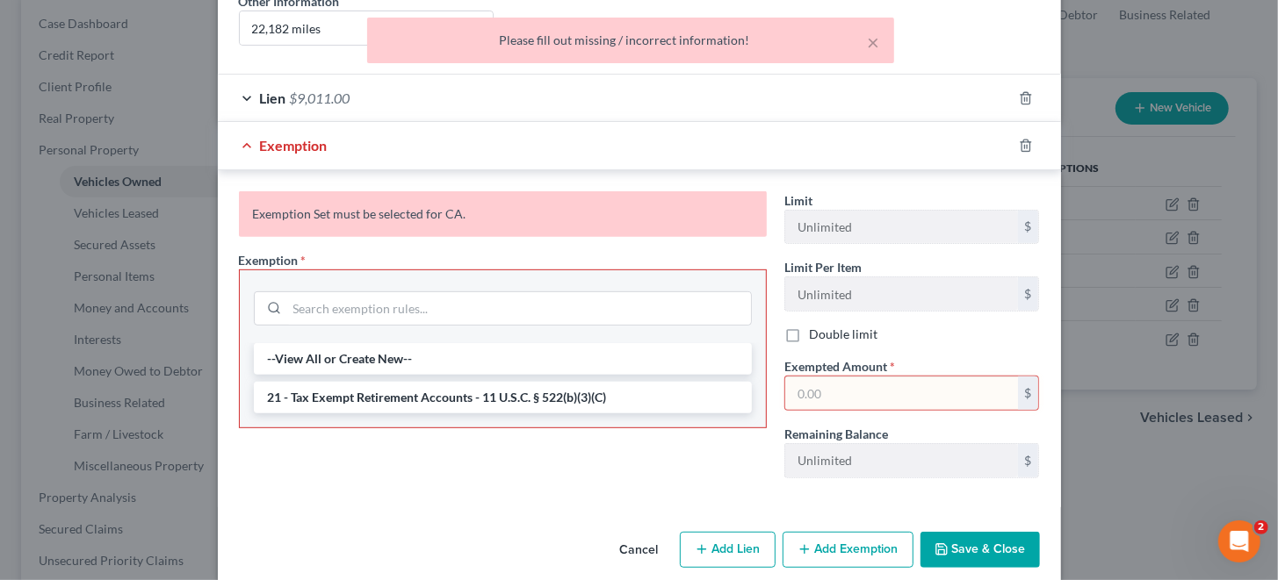
click at [957, 532] on button "Save & Close" at bounding box center [979, 550] width 119 height 37
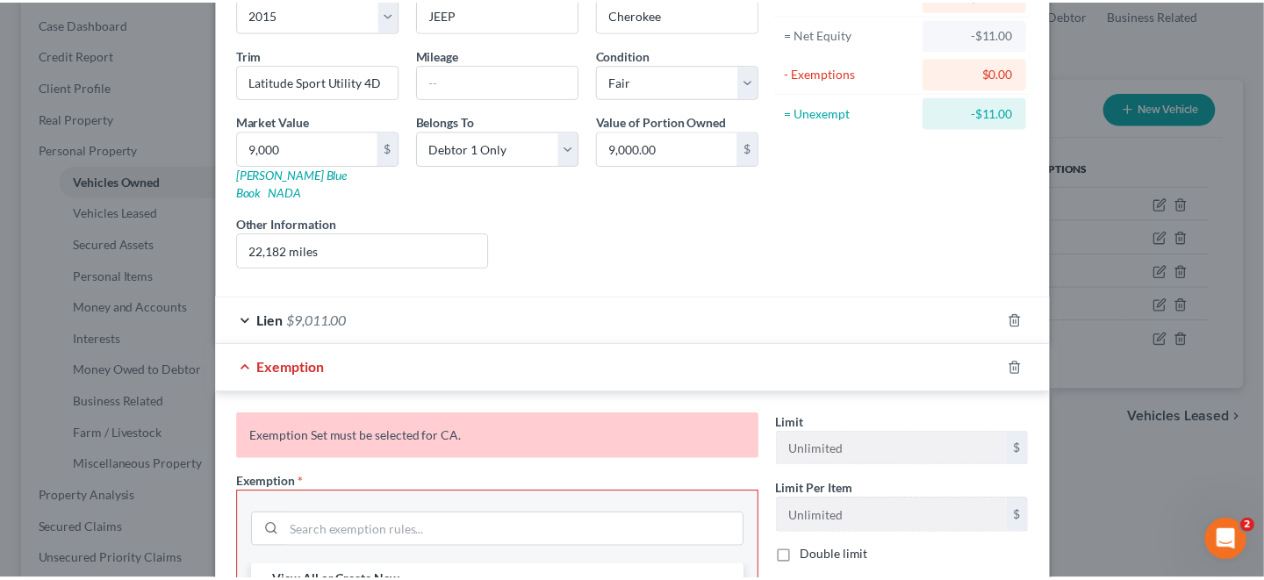
scroll to position [42, 0]
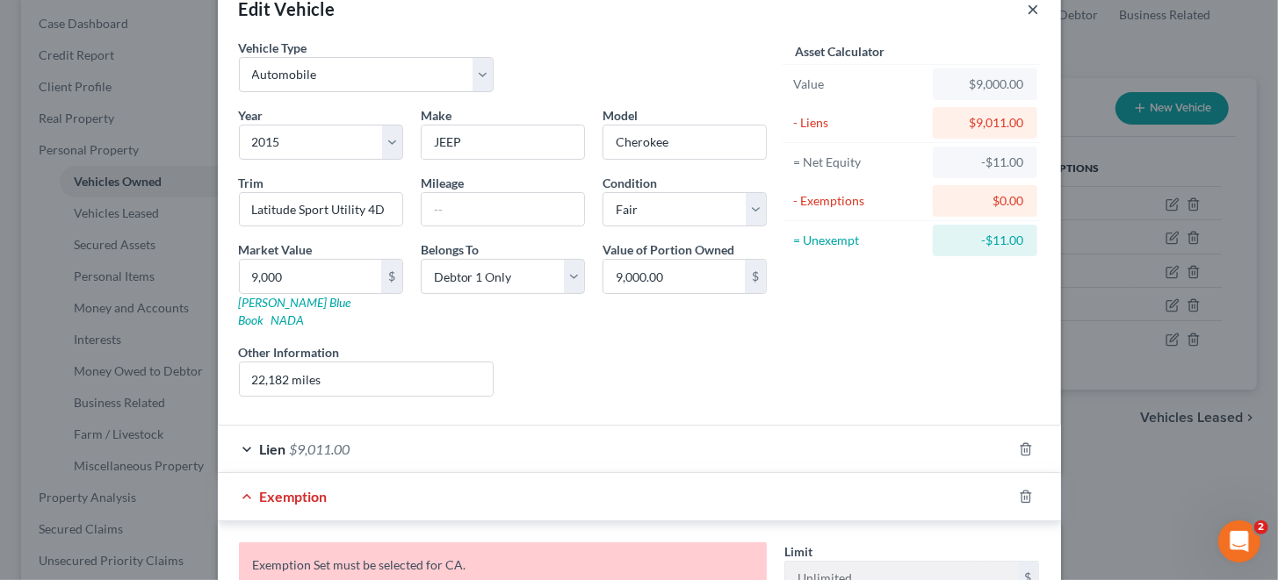
click at [1027, 9] on button "×" at bounding box center [1033, 8] width 12 height 21
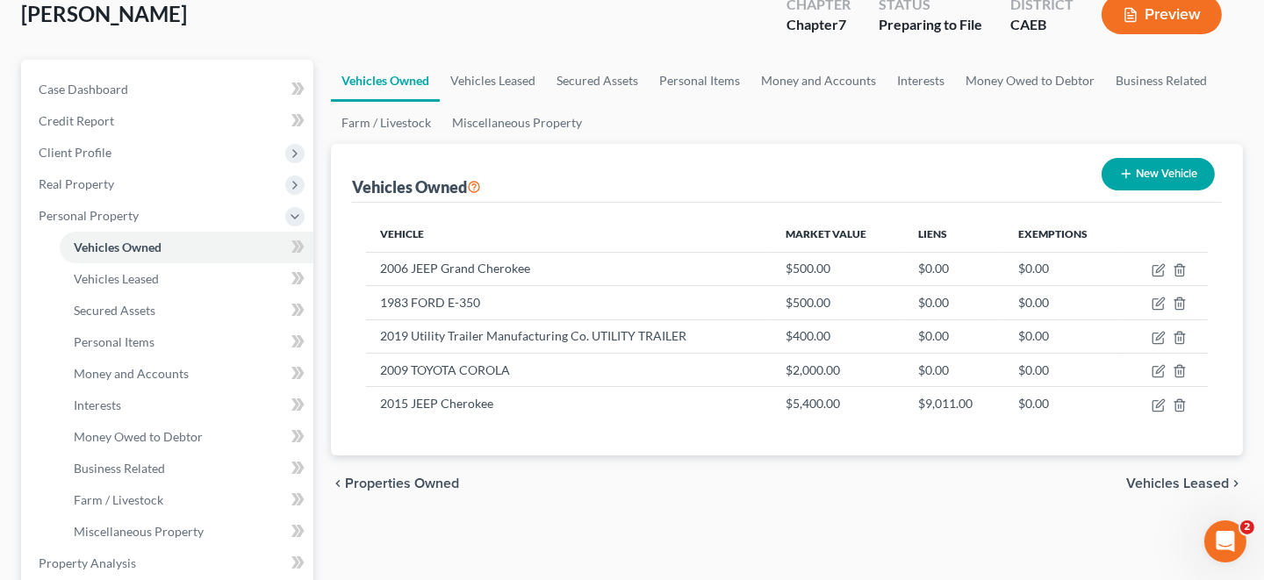
scroll to position [0, 0]
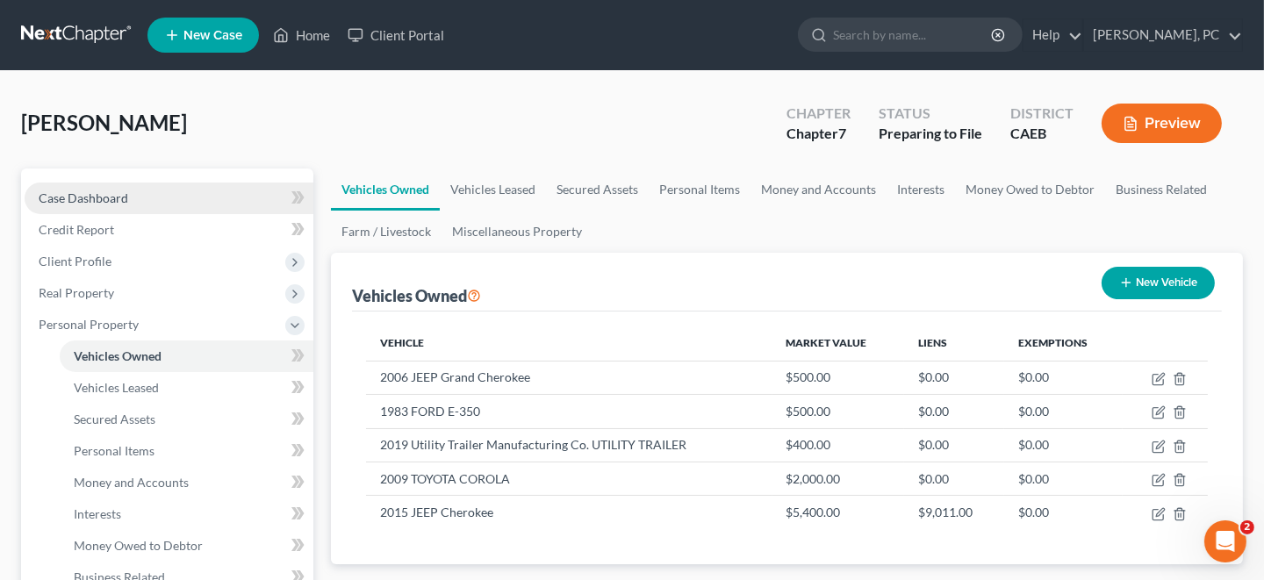
click at [93, 204] on span "Case Dashboard" at bounding box center [84, 198] width 90 height 15
select select "4"
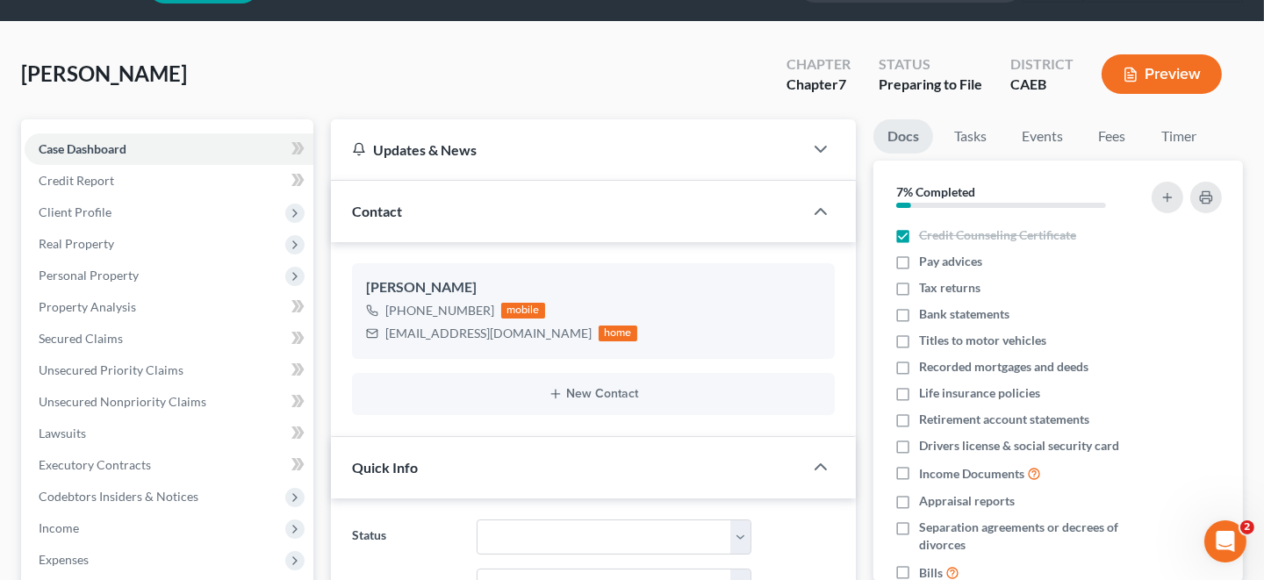
scroll to position [87, 0]
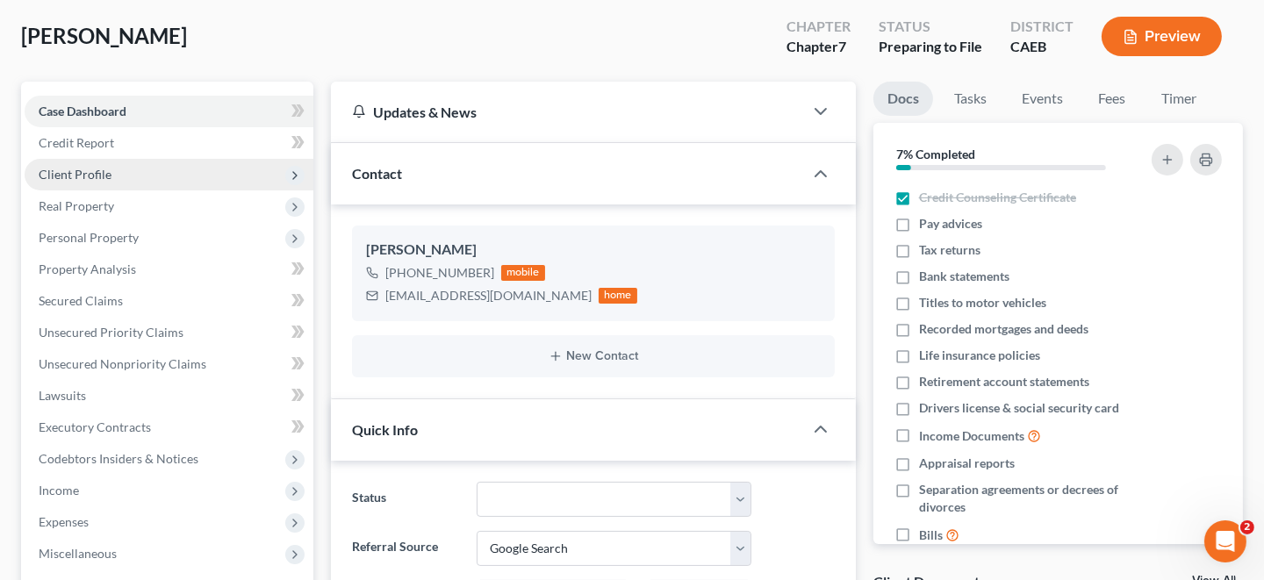
click at [75, 173] on span "Client Profile" at bounding box center [75, 174] width 73 height 15
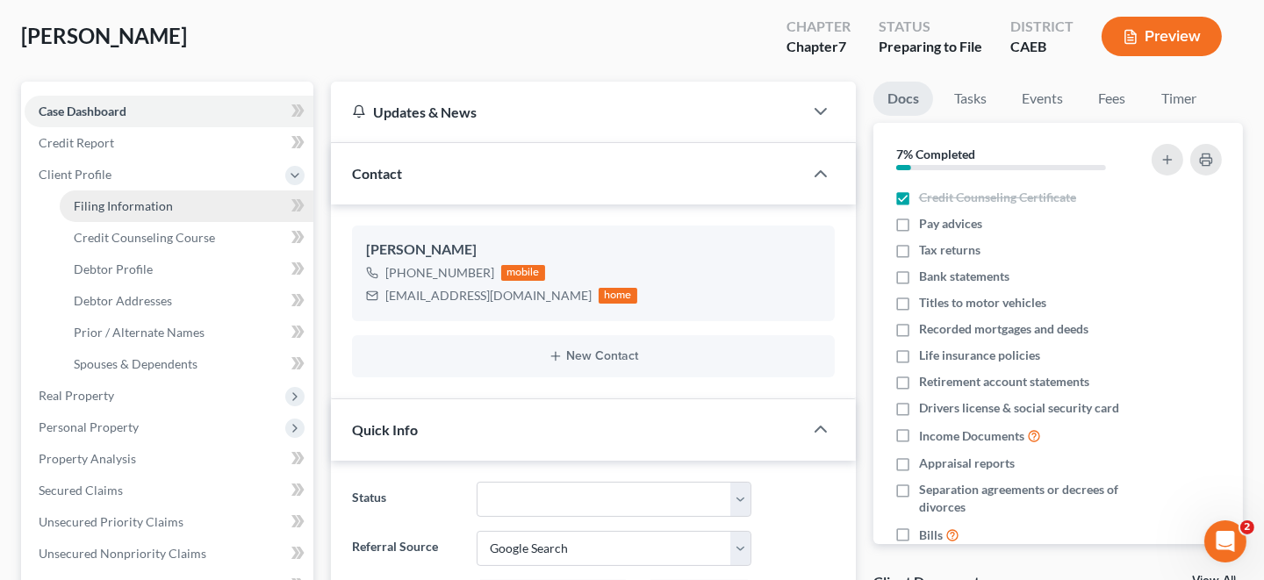
click at [99, 203] on span "Filing Information" at bounding box center [123, 205] width 99 height 15
select select "1"
select select "0"
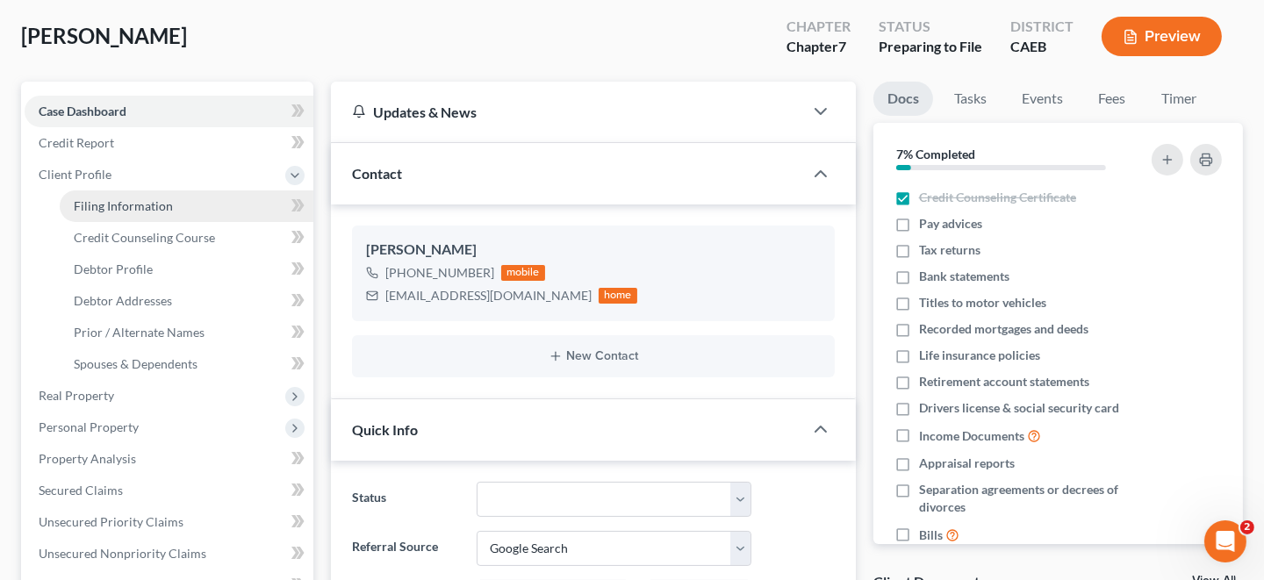
select select "4"
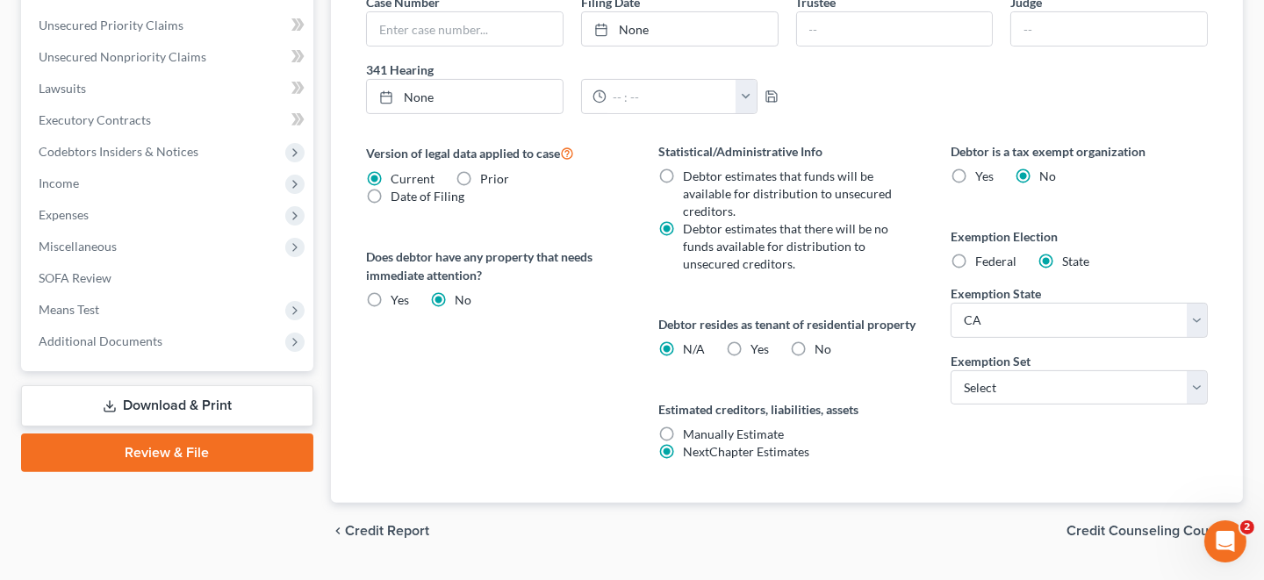
scroll to position [644, 0]
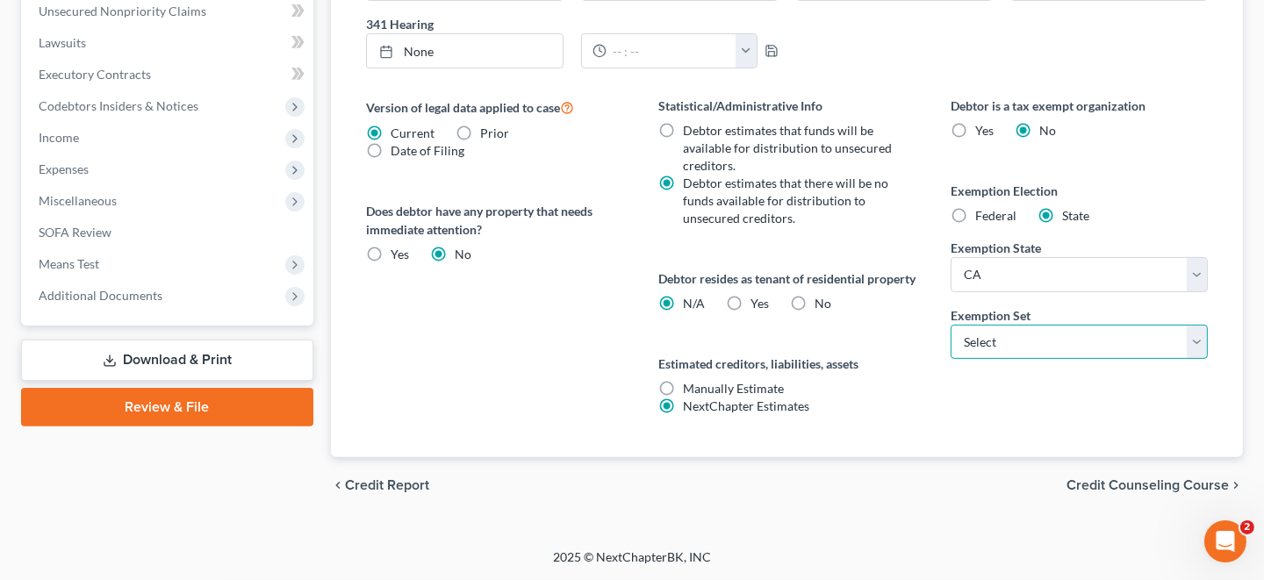
click at [1201, 325] on select "Select 703 704" at bounding box center [1079, 342] width 257 height 35
select select "0"
click at [951, 325] on select "Select 703 704" at bounding box center [1079, 342] width 257 height 35
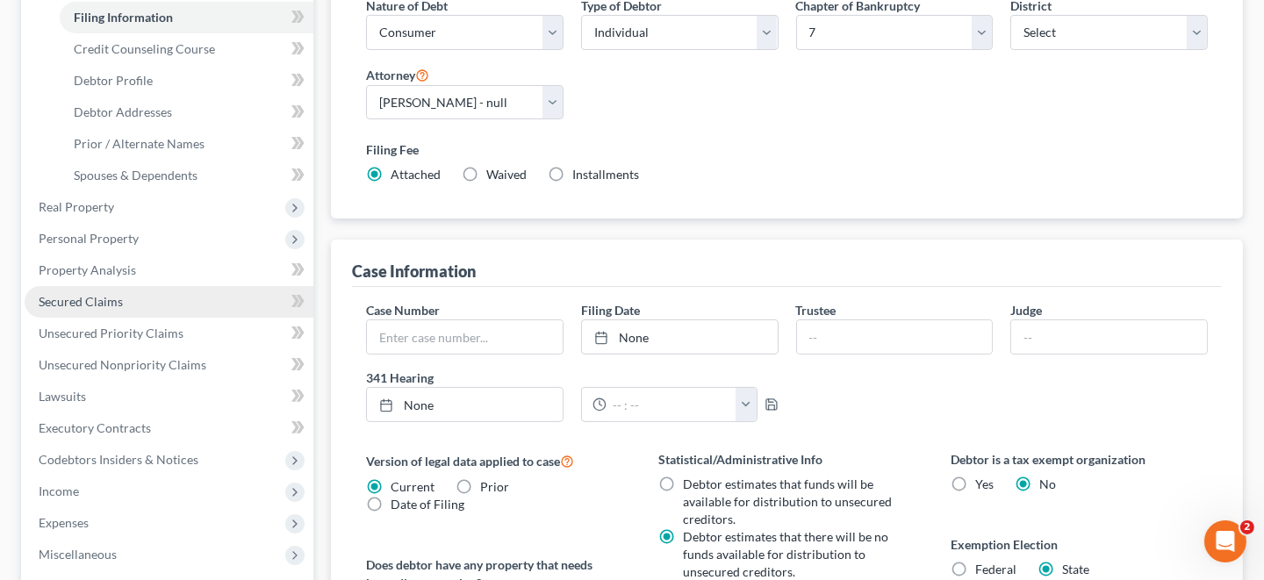
scroll to position [293, 0]
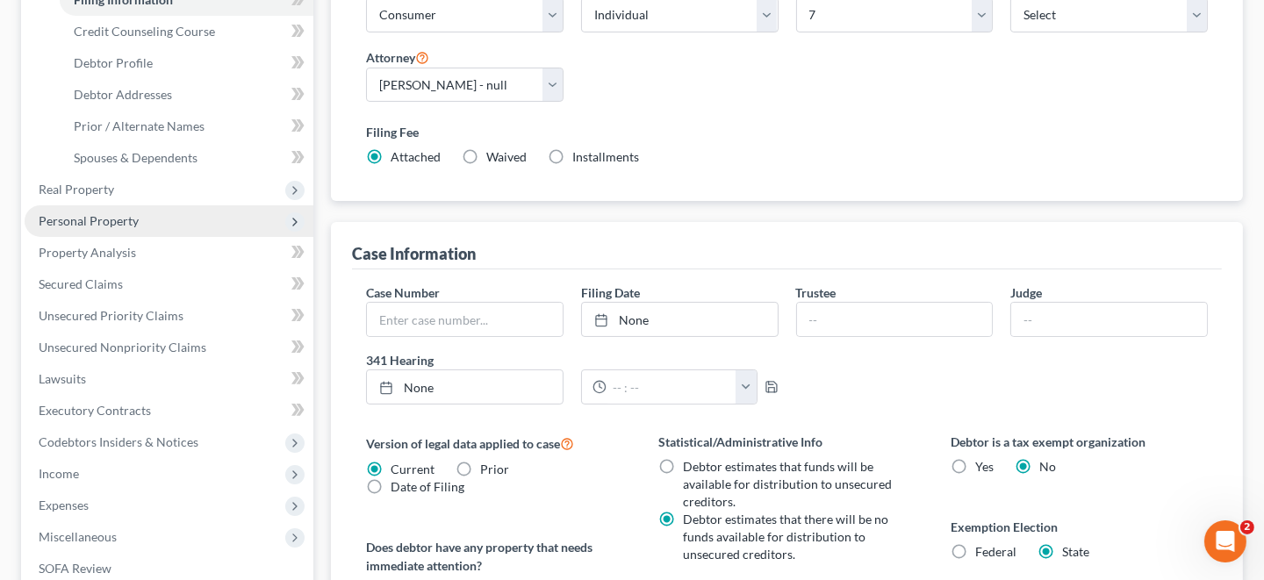
click at [107, 223] on span "Personal Property" at bounding box center [89, 220] width 100 height 15
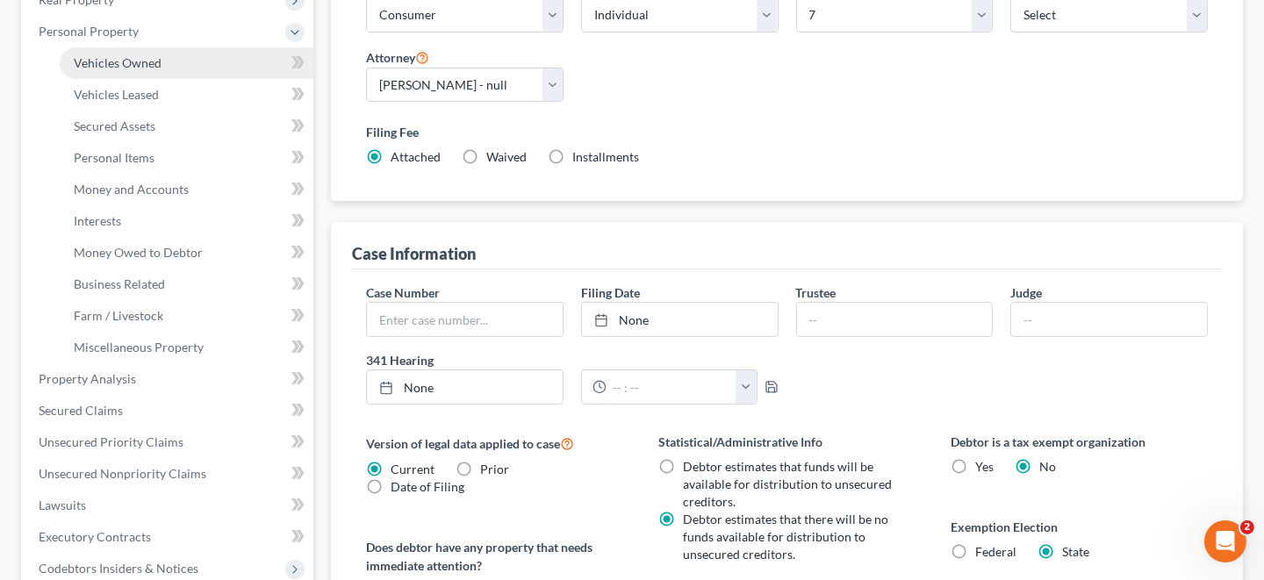
click at [139, 60] on span "Vehicles Owned" at bounding box center [118, 62] width 88 height 15
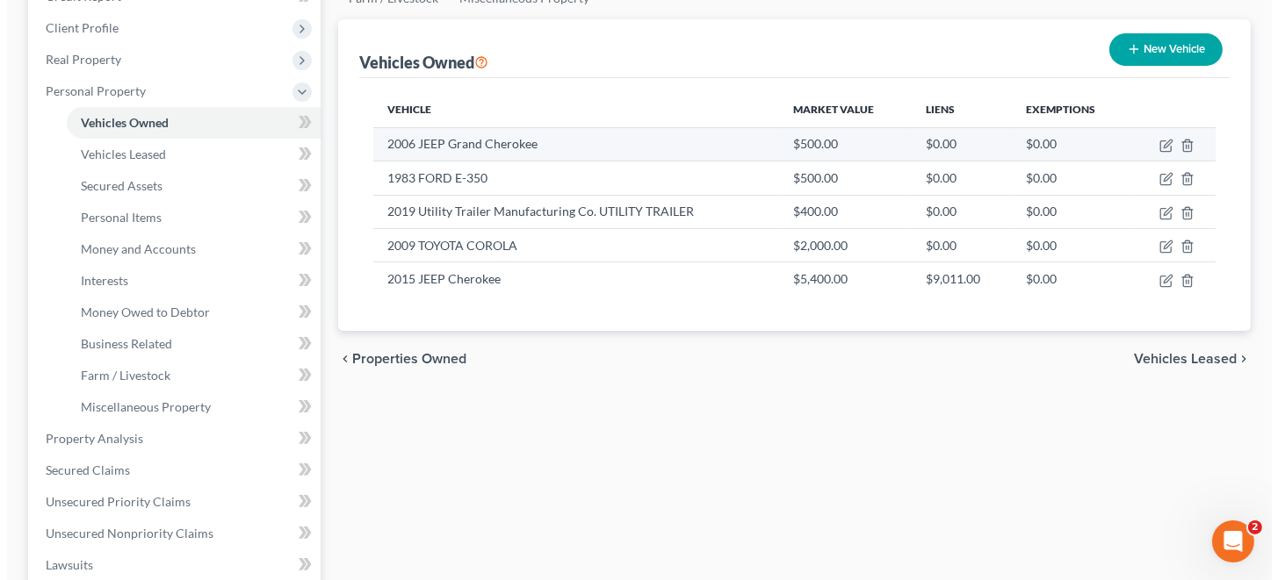
scroll to position [263, 0]
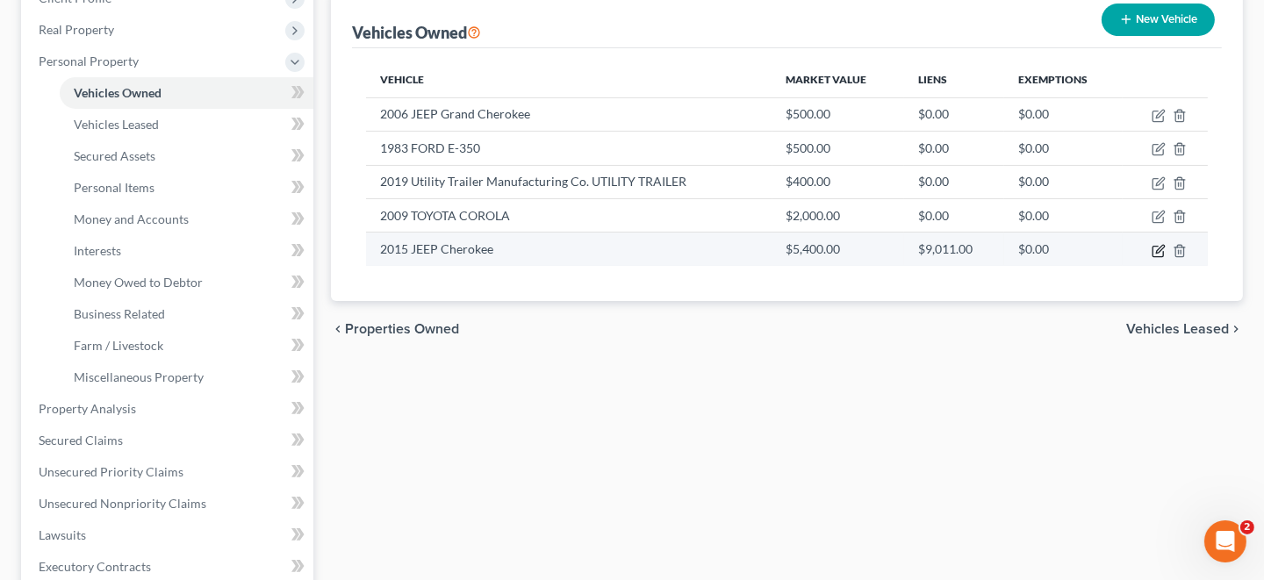
click at [1161, 250] on icon "button" at bounding box center [1159, 251] width 14 height 14
select select "0"
select select "11"
select select "3"
select select "0"
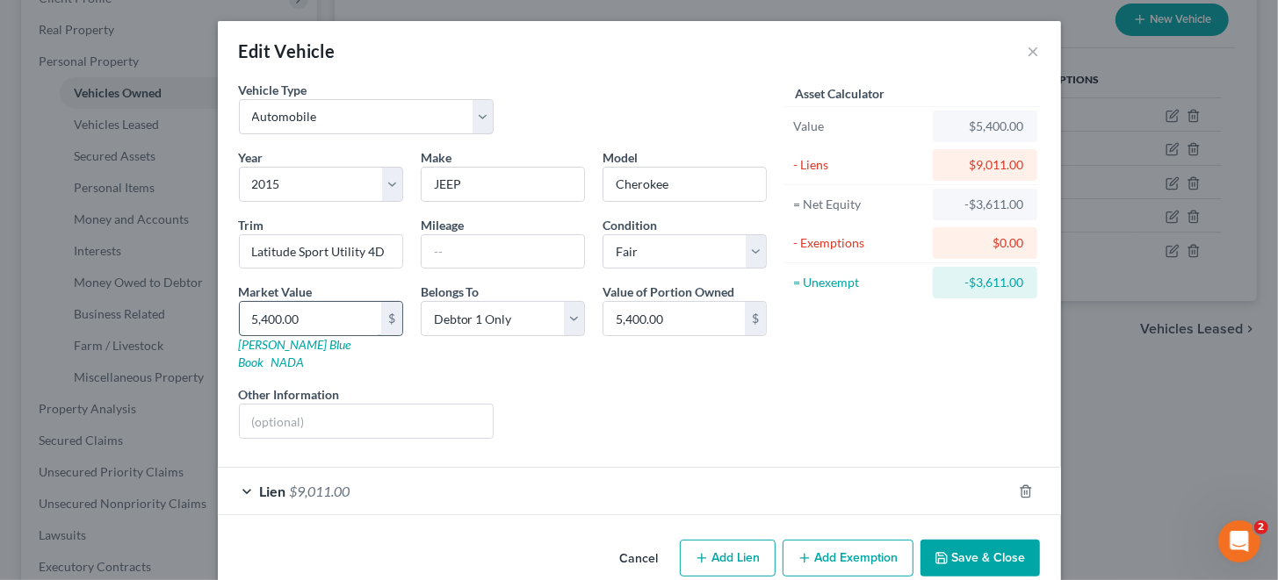
type input "9"
type input "9.00"
type input "90"
type input "90.00"
type input "900"
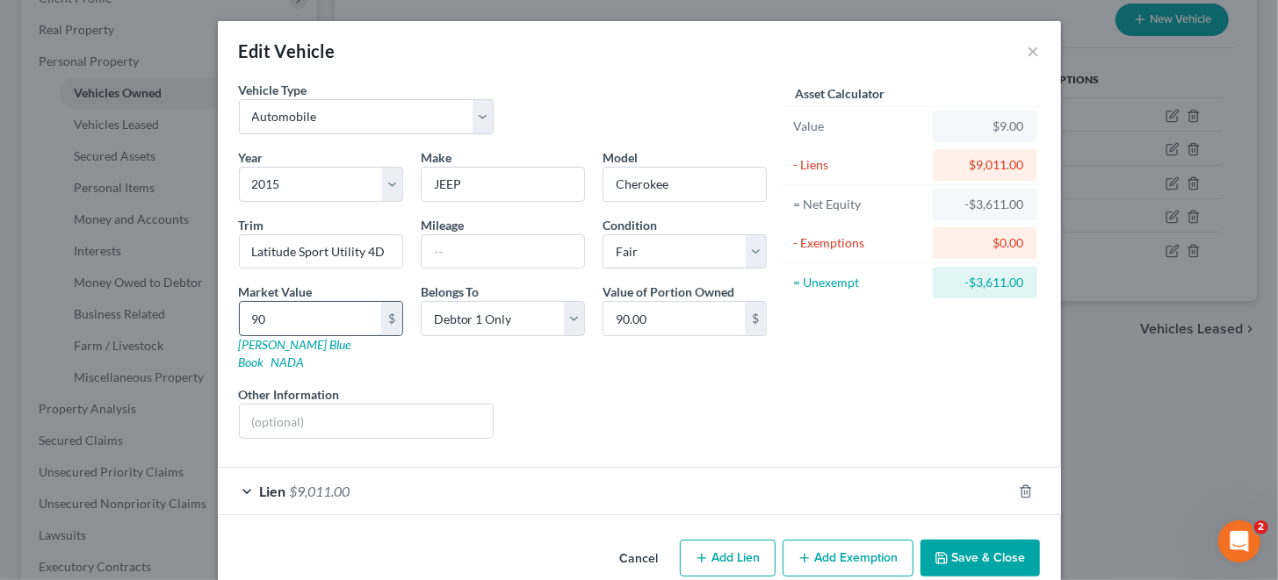
type input "900.00"
type input "9000"
type input "9,000.00"
type input "9,000"
click at [831, 540] on button "Add Exemption" at bounding box center [847, 558] width 131 height 37
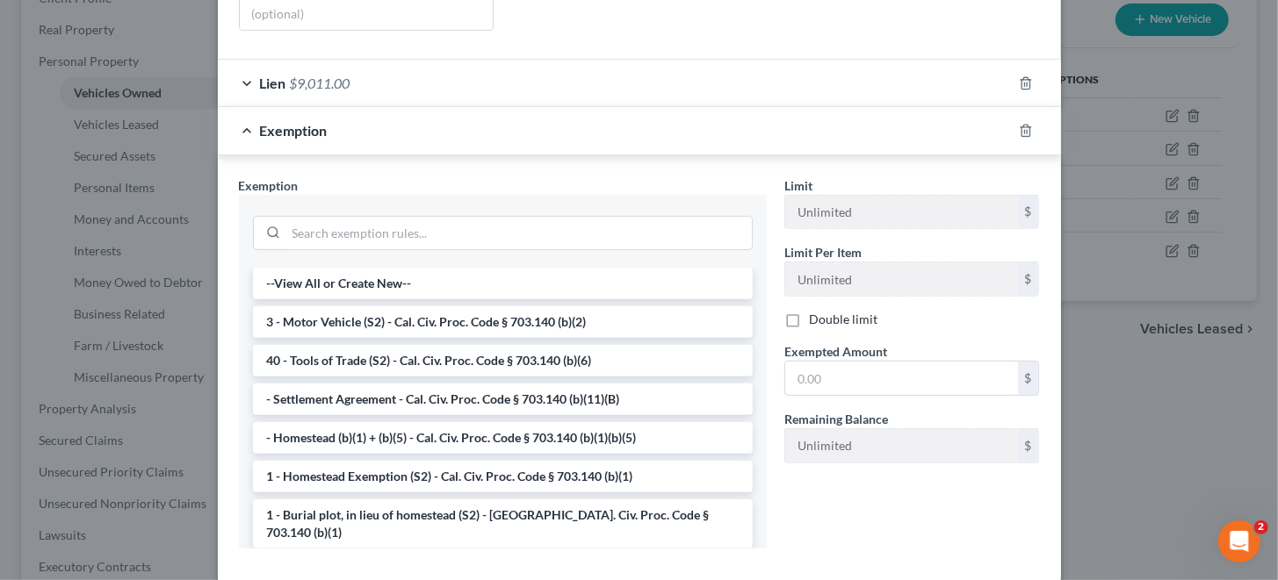
scroll to position [438, 0]
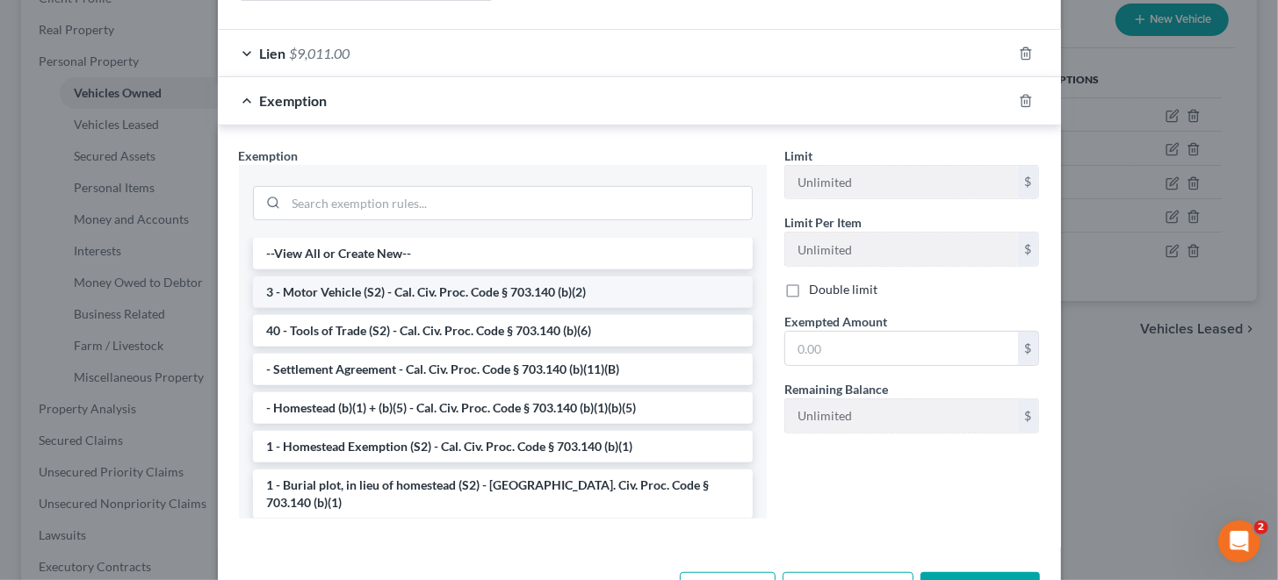
click at [522, 277] on li "3 - Motor Vehicle (S2) - Cal. Civ. Proc. Code § 703.140 (b)(2)" at bounding box center [503, 293] width 500 height 32
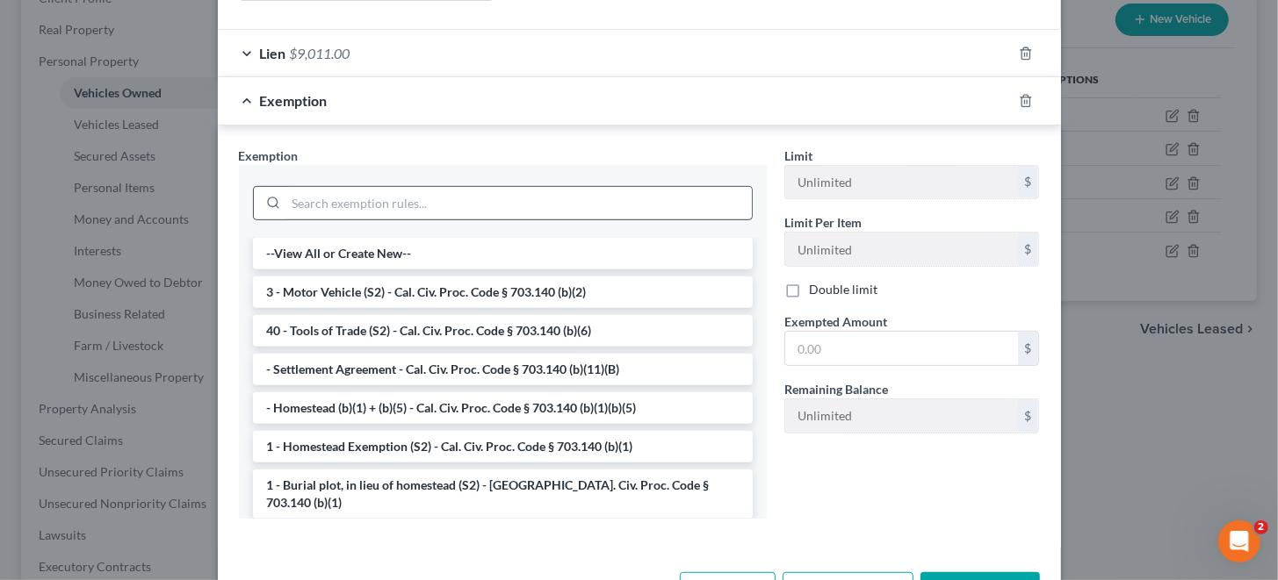
scroll to position [396, 0]
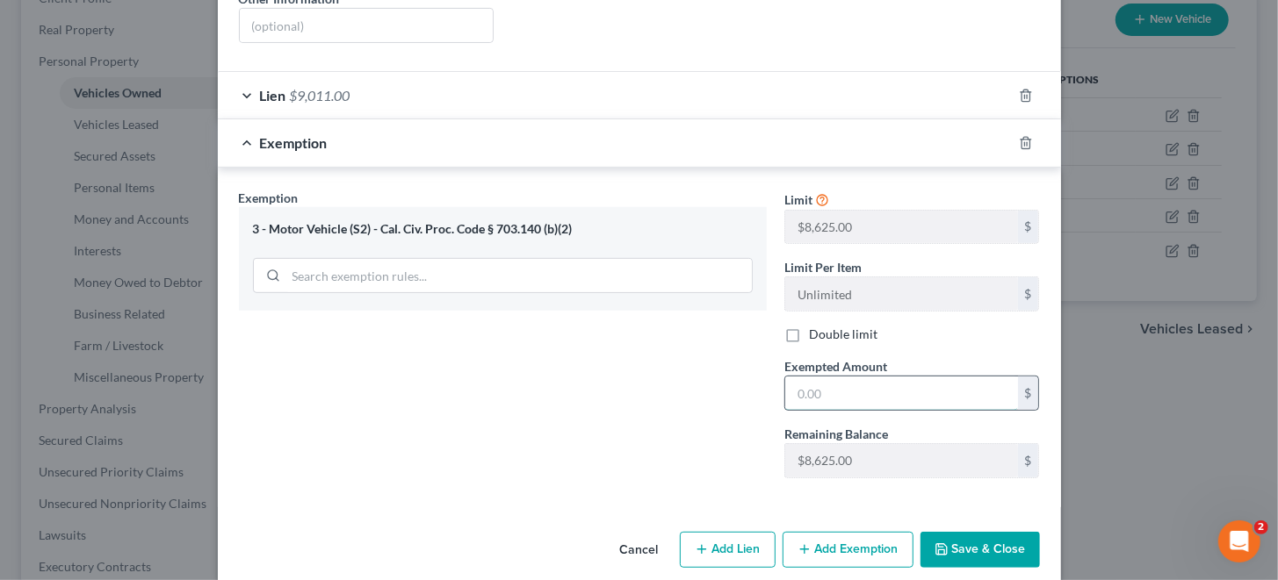
click at [897, 377] on input "text" at bounding box center [901, 393] width 233 height 33
type input "1.00"
click at [967, 532] on button "Save & Close" at bounding box center [979, 550] width 119 height 37
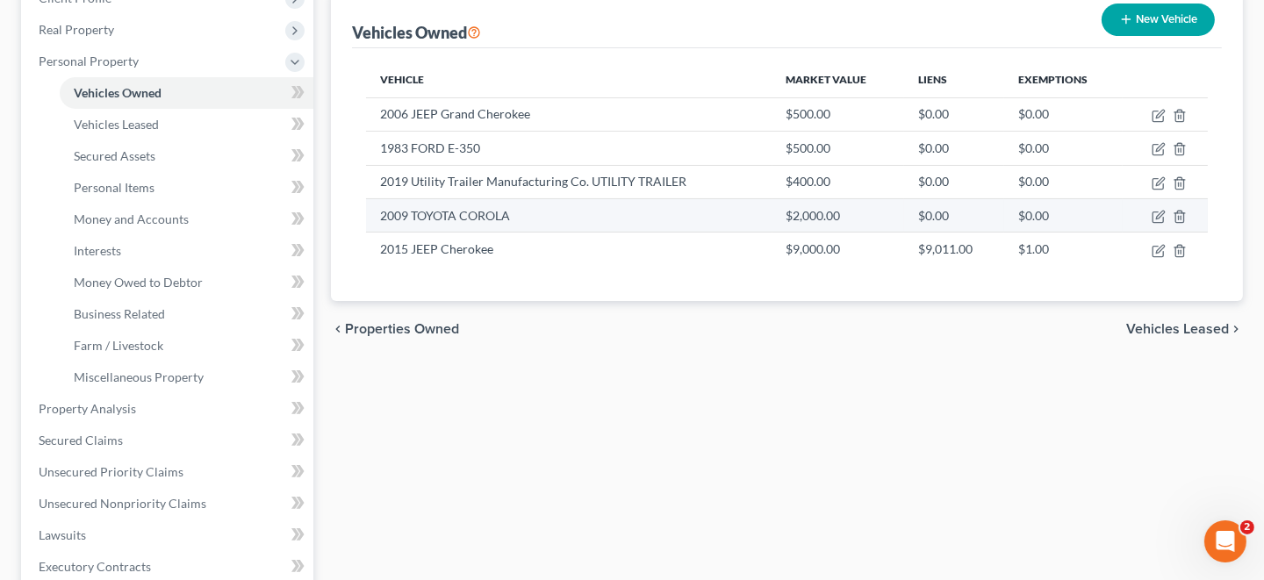
click at [462, 220] on td "2009 TOYOTA COROLA" at bounding box center [569, 214] width 407 height 33
click at [1159, 213] on icon "button" at bounding box center [1160, 215] width 8 height 8
select select "0"
select select "17"
select select "3"
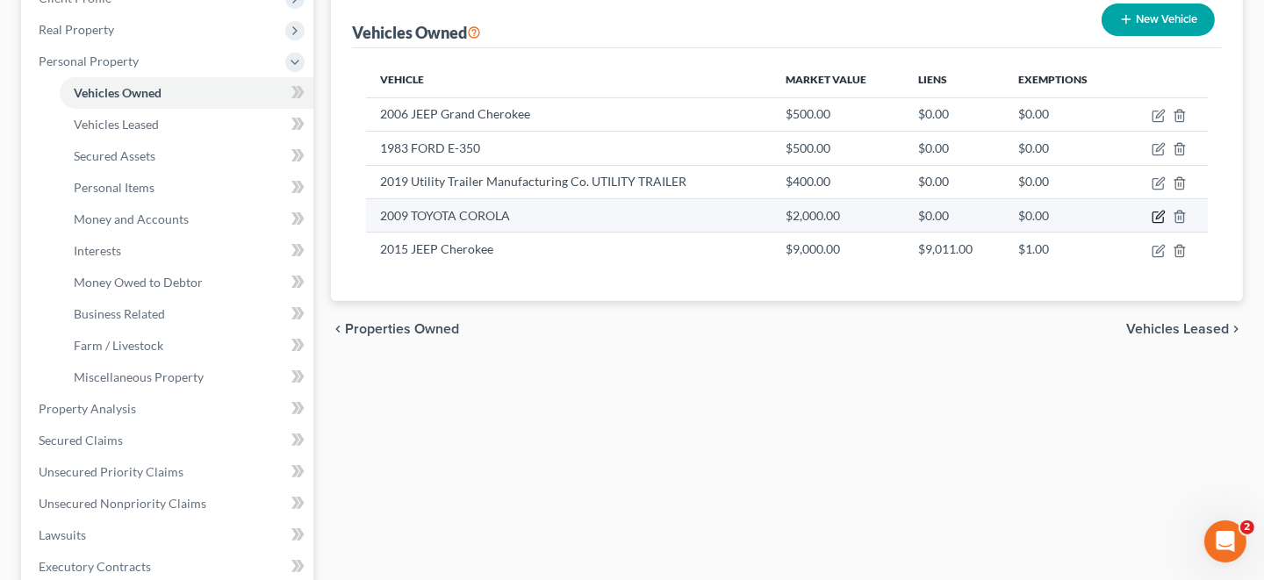
select select "0"
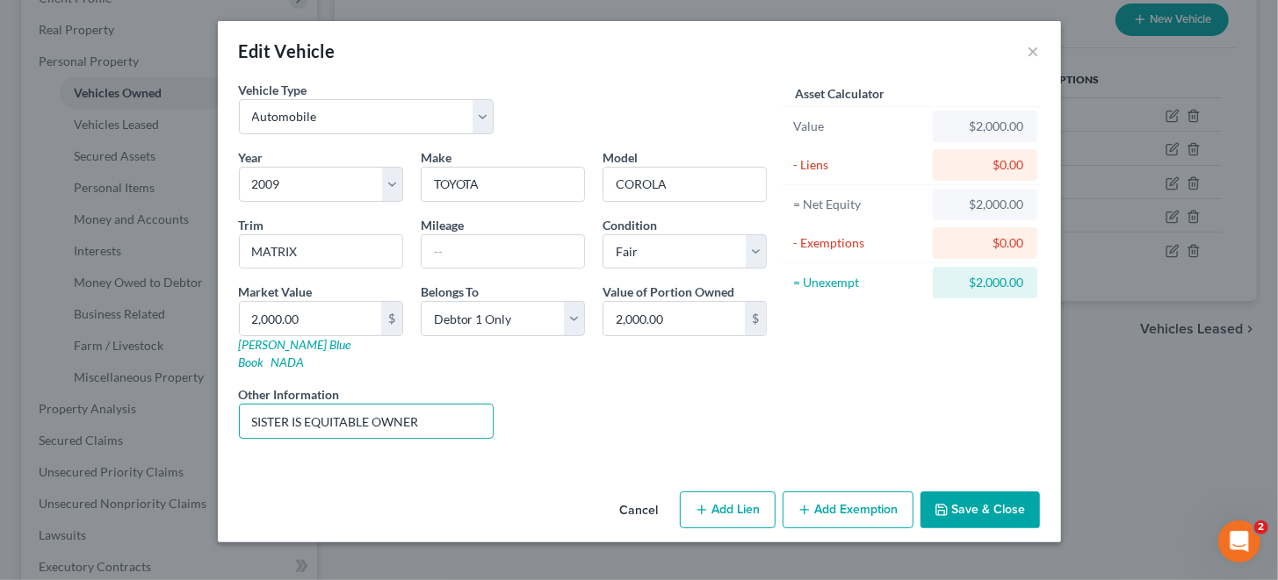
drag, startPoint x: 431, startPoint y: 409, endPoint x: 159, endPoint y: 406, distance: 272.2
click at [159, 406] on div "Edit Vehicle × Vehicle Type Select Automobile Truck Trailer Watercraft Aircraft…" at bounding box center [639, 290] width 1278 height 580
click at [871, 492] on button "Add Exemption" at bounding box center [847, 510] width 131 height 37
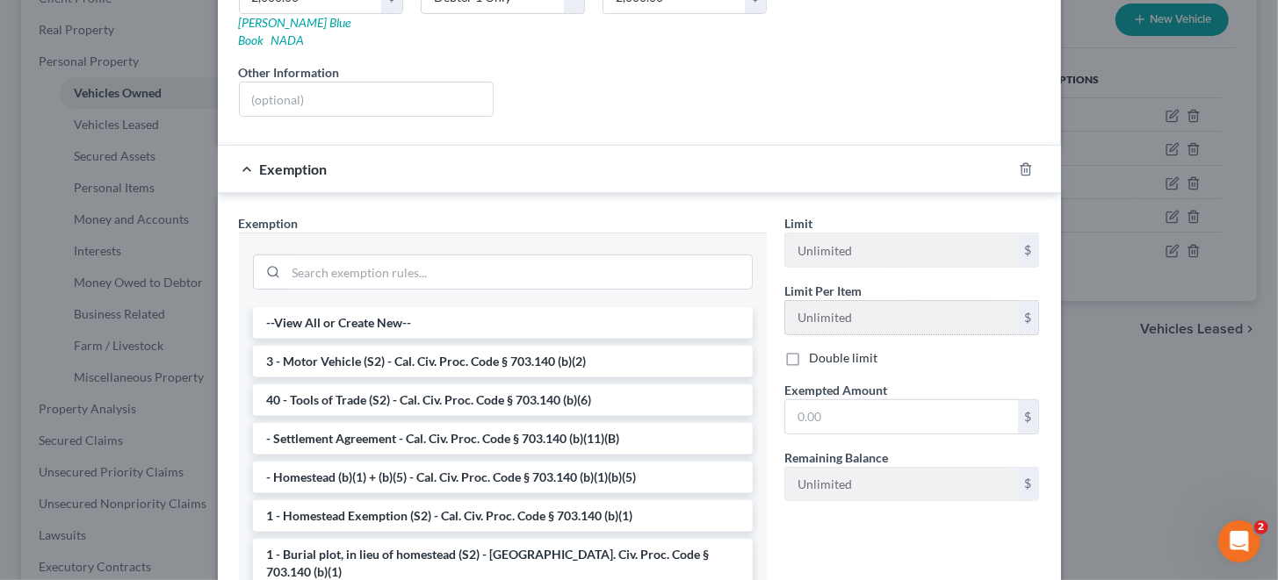
scroll to position [350, 0]
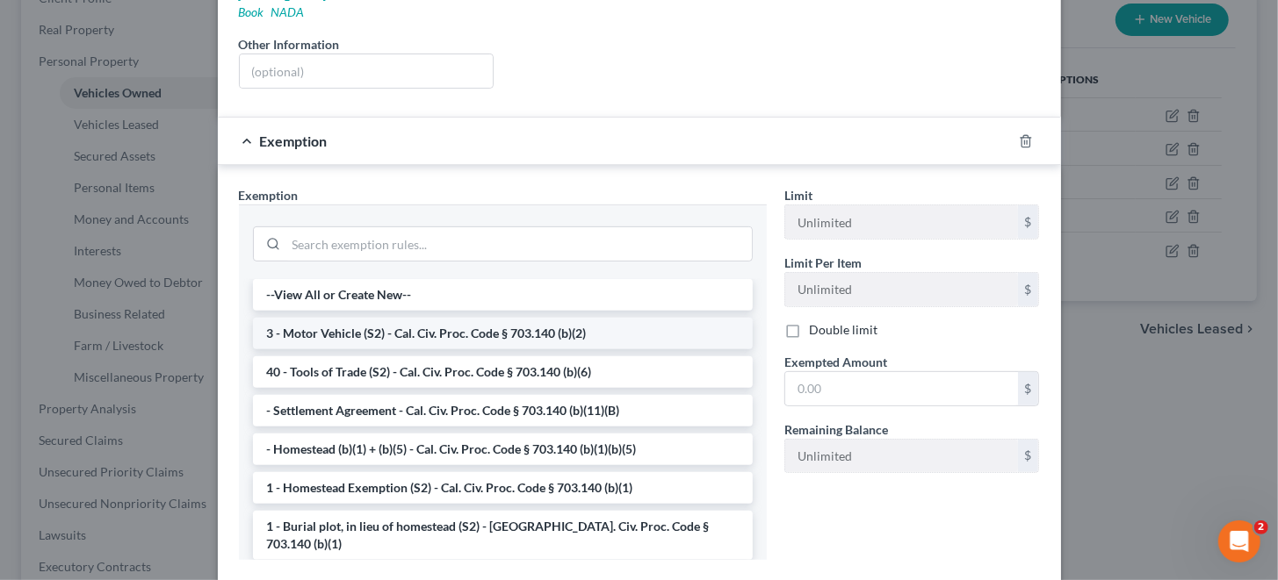
click at [443, 318] on li "3 - Motor Vehicle (S2) - Cal. Civ. Proc. Code § 703.140 (b)(2)" at bounding box center [503, 334] width 500 height 32
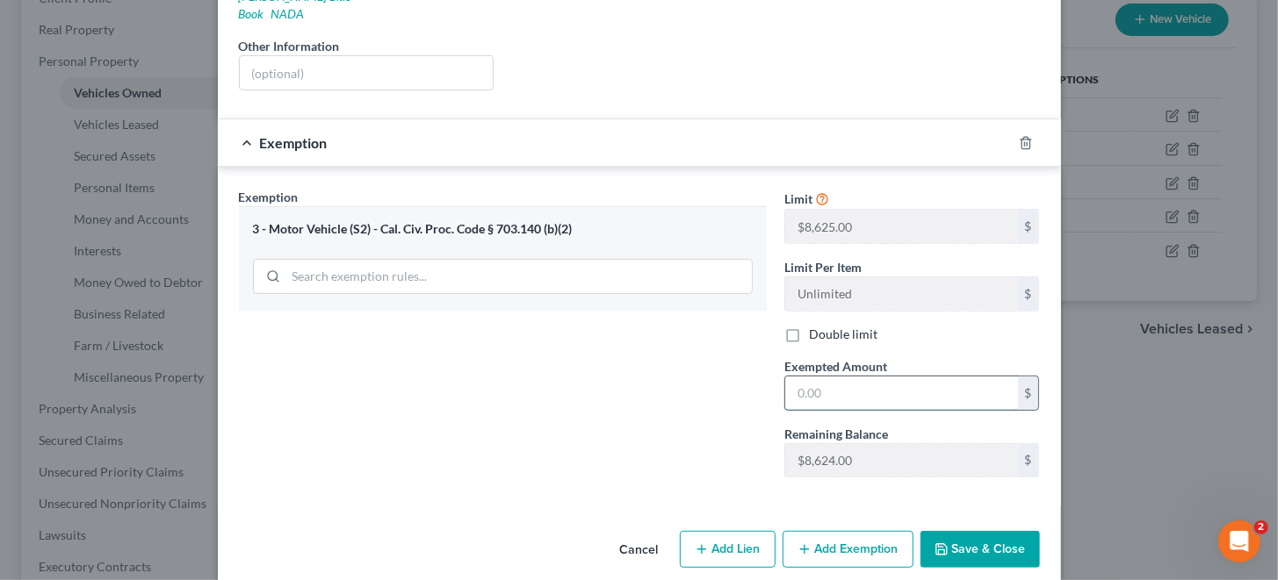
click at [917, 377] on input "text" at bounding box center [901, 393] width 233 height 33
type input "2,000"
click at [979, 531] on button "Save & Close" at bounding box center [979, 549] width 119 height 37
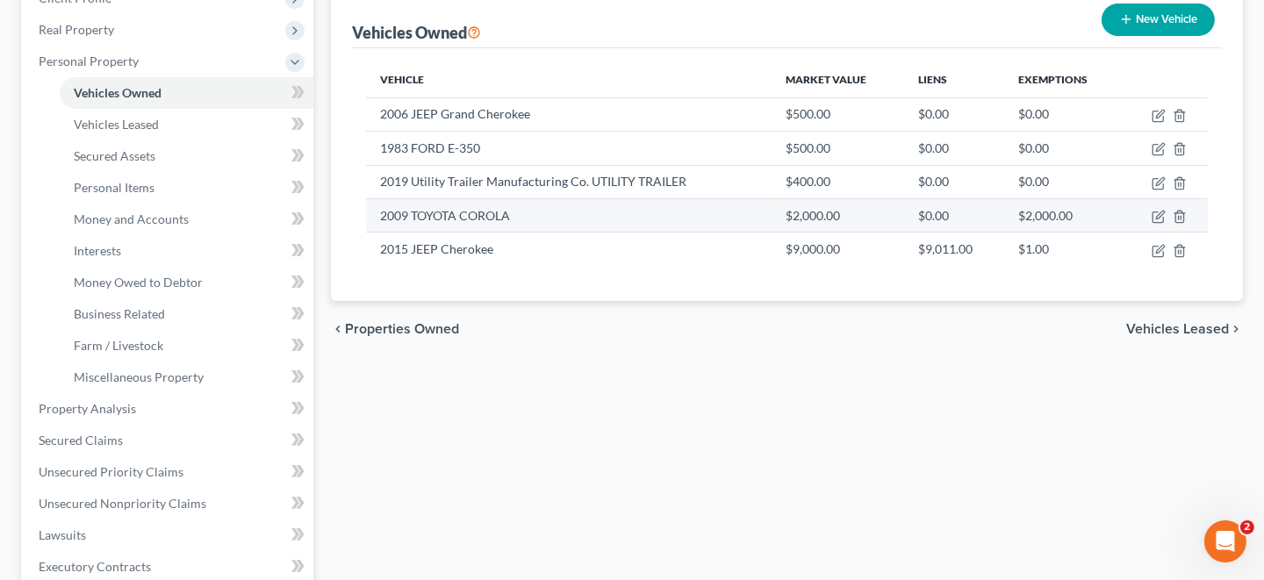
click at [472, 217] on td "2009 TOYOTA COROLA" at bounding box center [569, 214] width 407 height 33
click at [1157, 213] on icon "button" at bounding box center [1159, 217] width 14 height 14
select select "0"
select select "17"
select select "3"
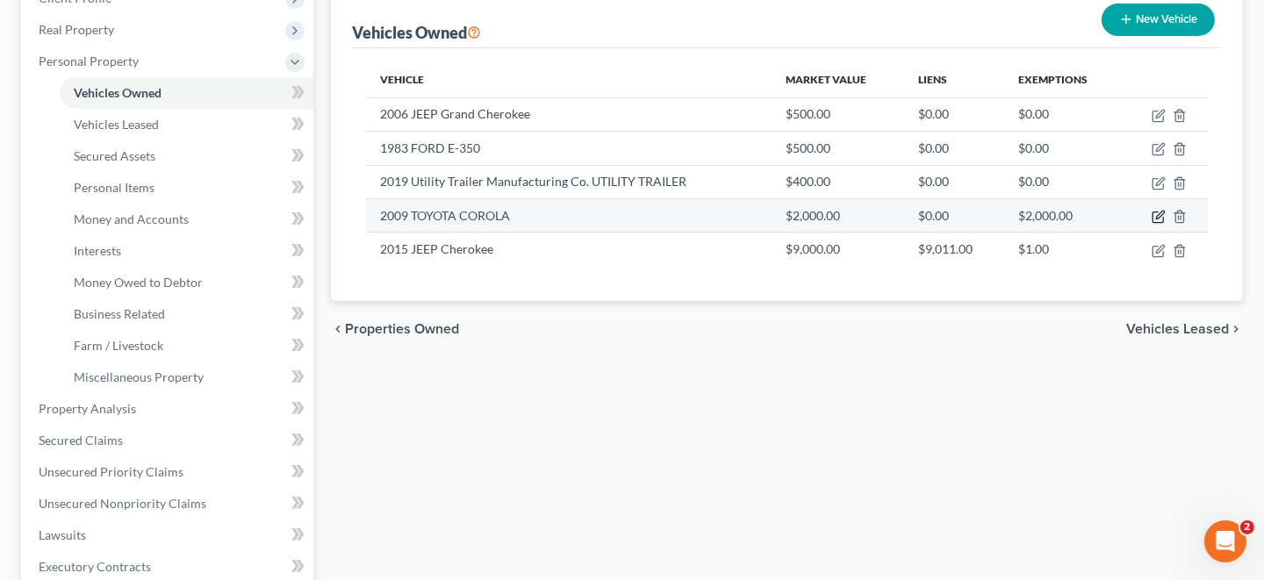
select select "0"
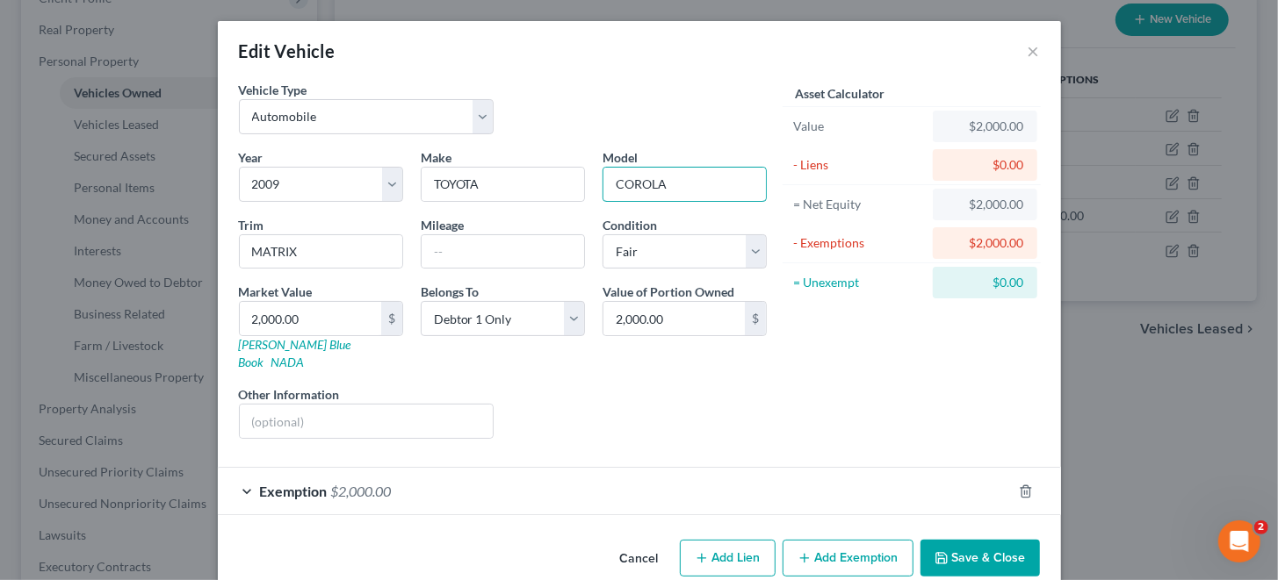
drag, startPoint x: 688, startPoint y: 178, endPoint x: 582, endPoint y: 184, distance: 106.4
click at [582, 184] on div "Year Select 2026 2025 2024 2023 2022 2021 2020 2019 2018 2017 2016 2015 2014 20…" at bounding box center [502, 300] width 545 height 305
type input "MATRIX"
drag, startPoint x: 340, startPoint y: 256, endPoint x: 204, endPoint y: 253, distance: 136.1
click at [204, 253] on div "Edit Vehicle × Vehicle Type Select Automobile Truck Trailer Watercraft Aircraft…" at bounding box center [639, 290] width 1278 height 580
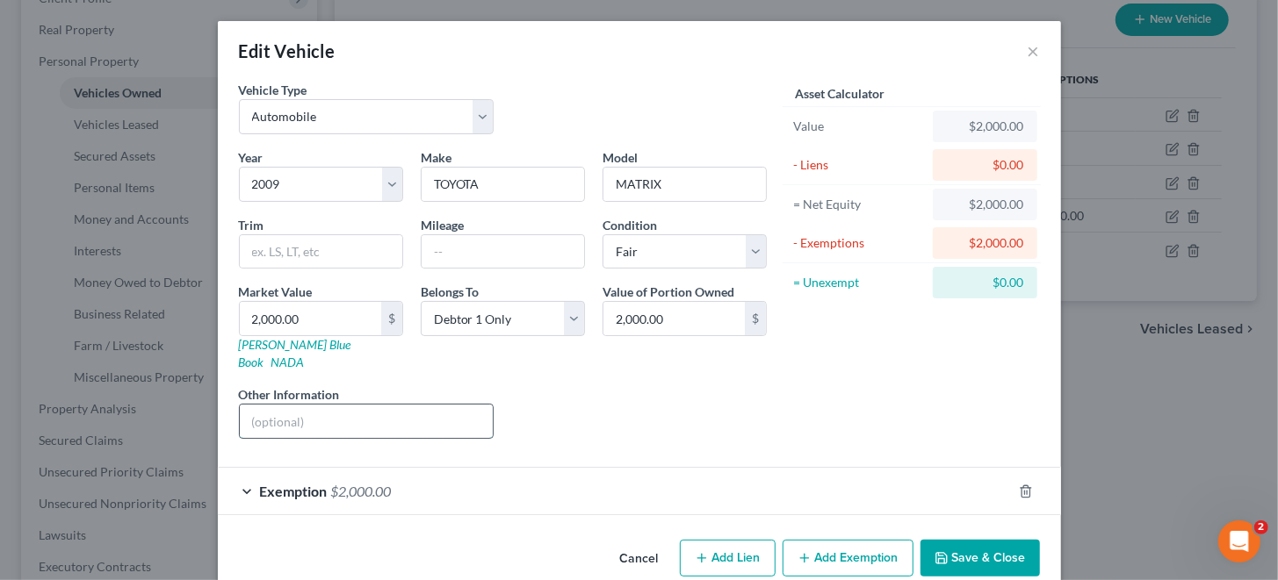
click at [245, 407] on input "text" at bounding box center [367, 421] width 254 height 33
type input "112,034 miles"
click at [825, 540] on button "Add Exemption" at bounding box center [847, 558] width 131 height 37
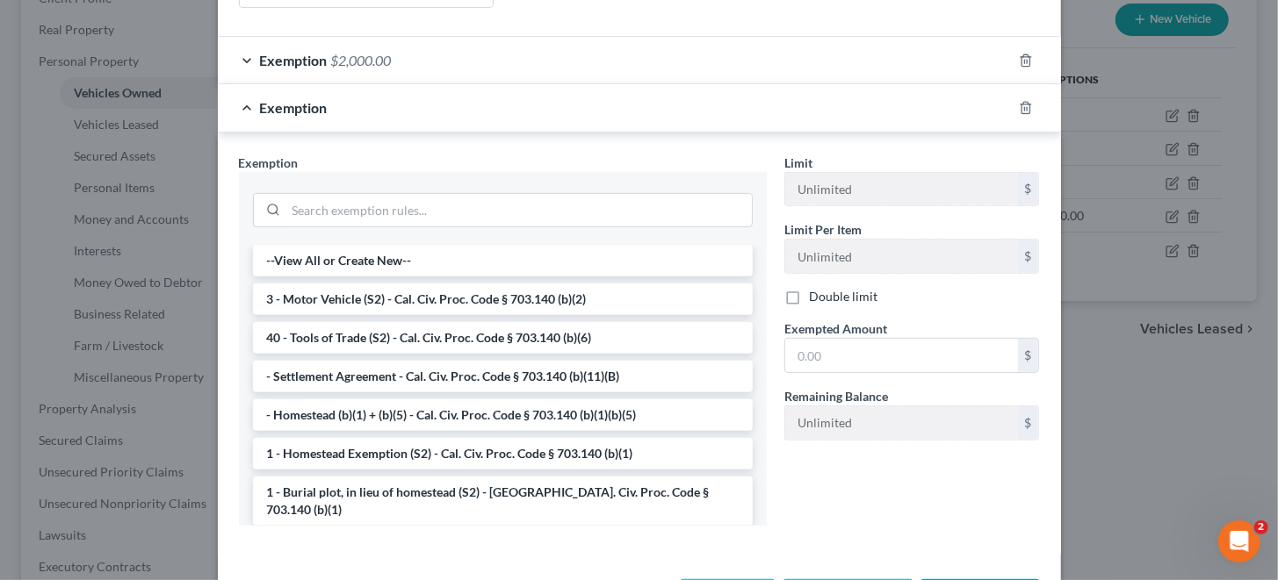
scroll to position [438, 0]
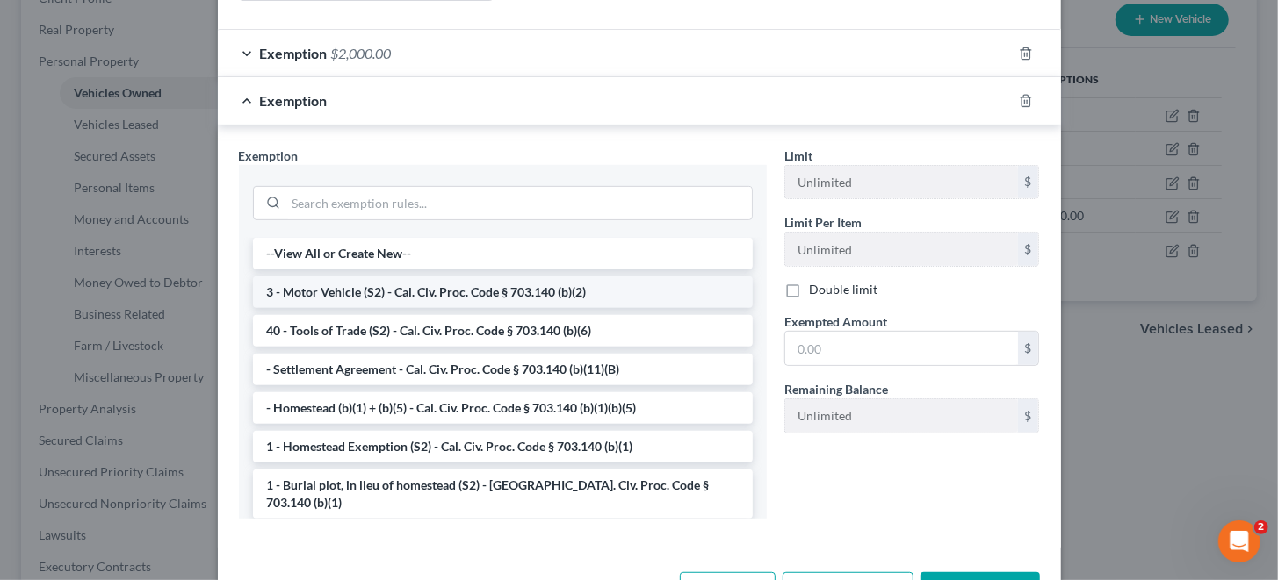
click at [408, 277] on li "3 - Motor Vehicle (S2) - Cal. Civ. Proc. Code § 703.140 (b)(2)" at bounding box center [503, 293] width 500 height 32
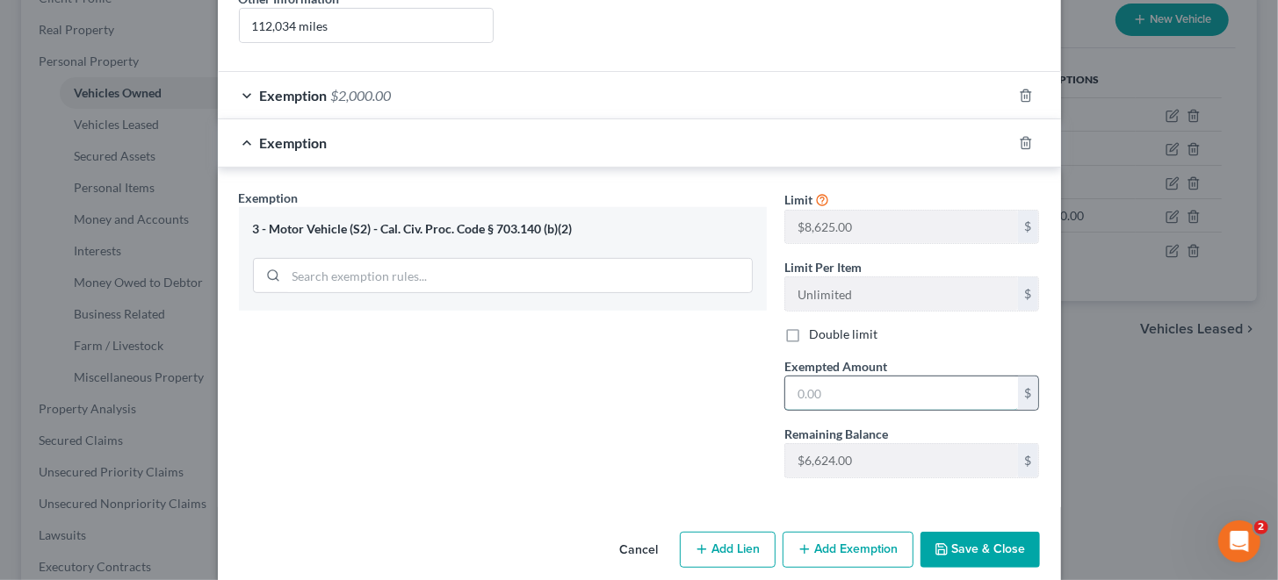
click at [878, 377] on input "text" at bounding box center [901, 393] width 233 height 33
type input "2,000"
click at [960, 532] on button "Save & Close" at bounding box center [979, 550] width 119 height 37
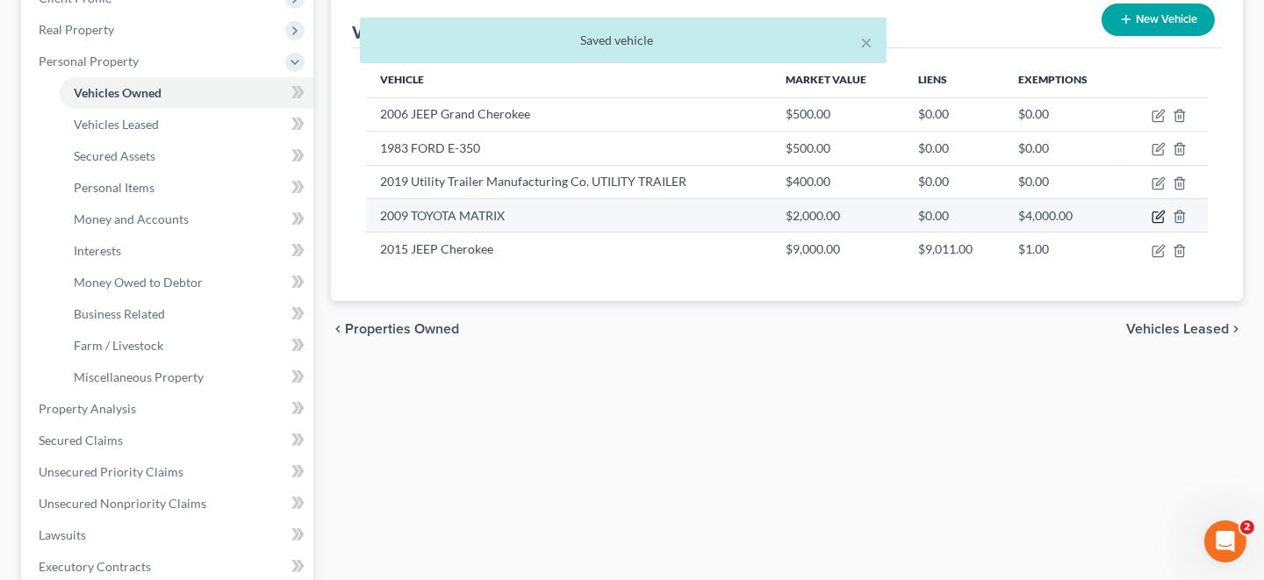
click at [1163, 216] on icon "button" at bounding box center [1158, 217] width 11 height 11
select select "0"
select select "17"
select select "3"
select select "0"
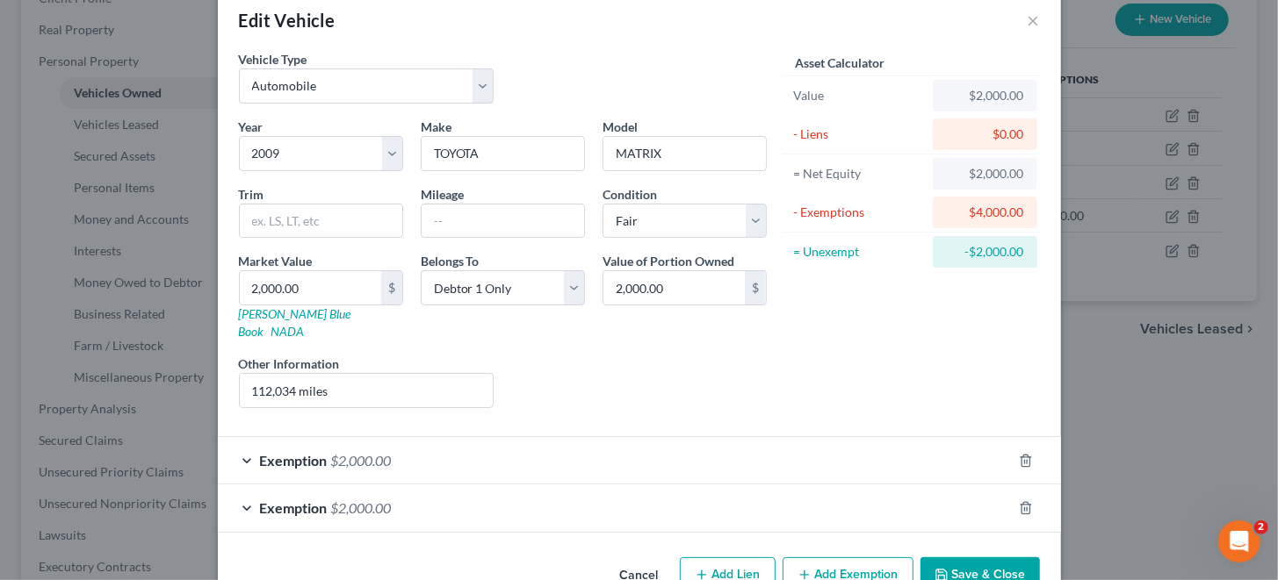
scroll to position [58, 0]
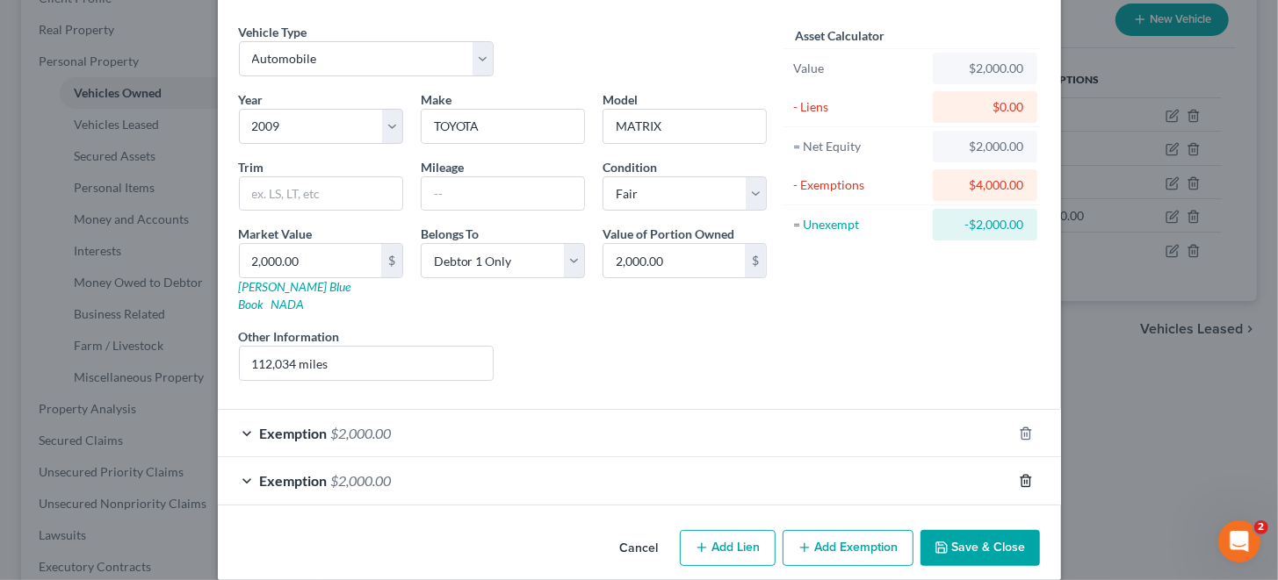
click at [1019, 474] on icon "button" at bounding box center [1026, 481] width 14 height 14
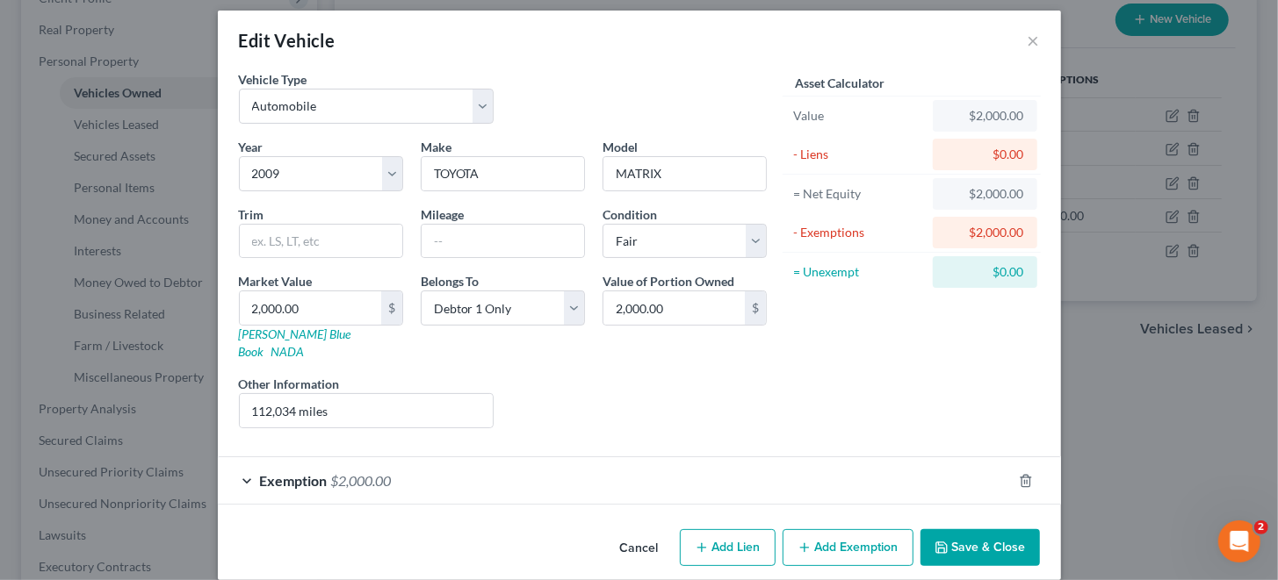
click at [966, 531] on button "Save & Close" at bounding box center [979, 547] width 119 height 37
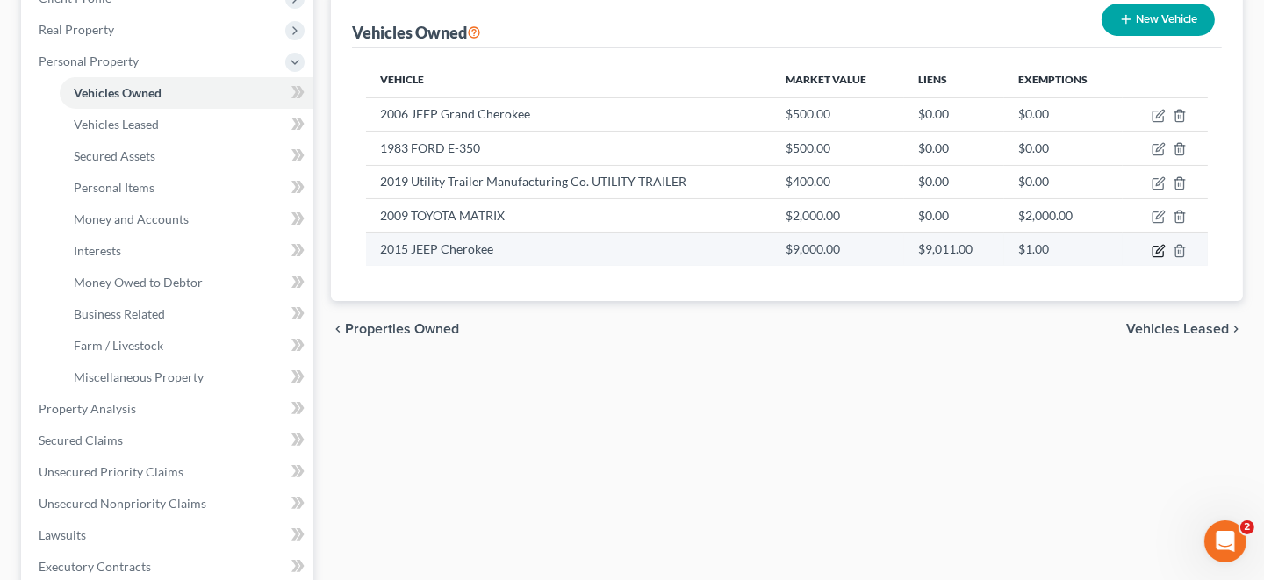
click at [1160, 248] on icon "button" at bounding box center [1159, 251] width 14 height 14
select select "0"
select select "11"
select select "3"
select select "0"
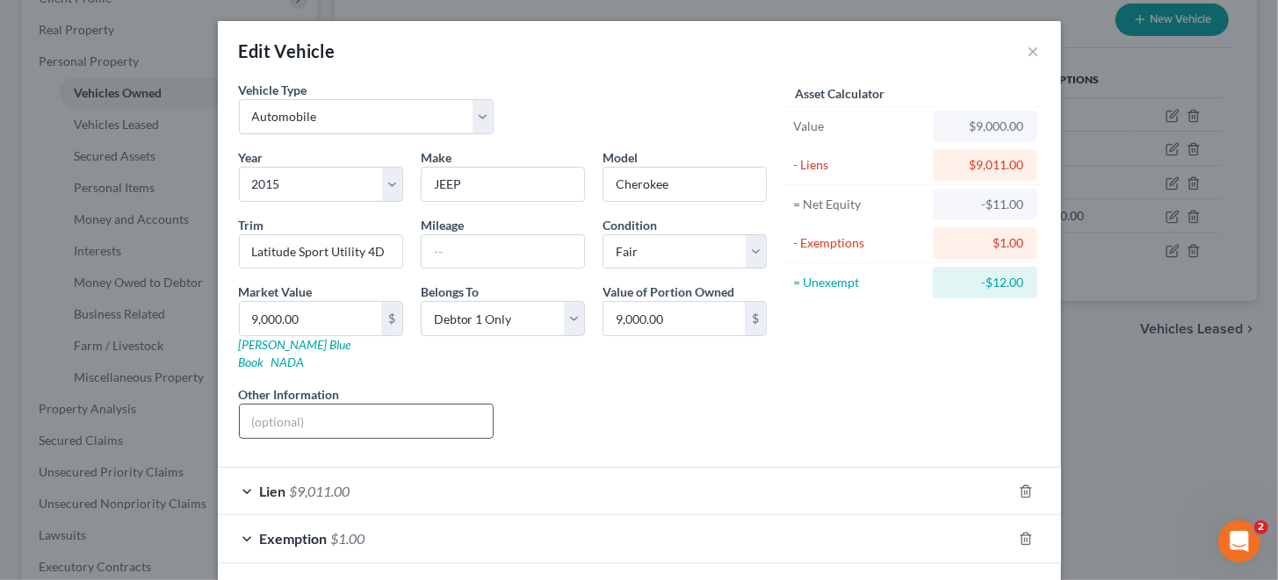
click at [310, 405] on input "text" at bounding box center [367, 421] width 254 height 33
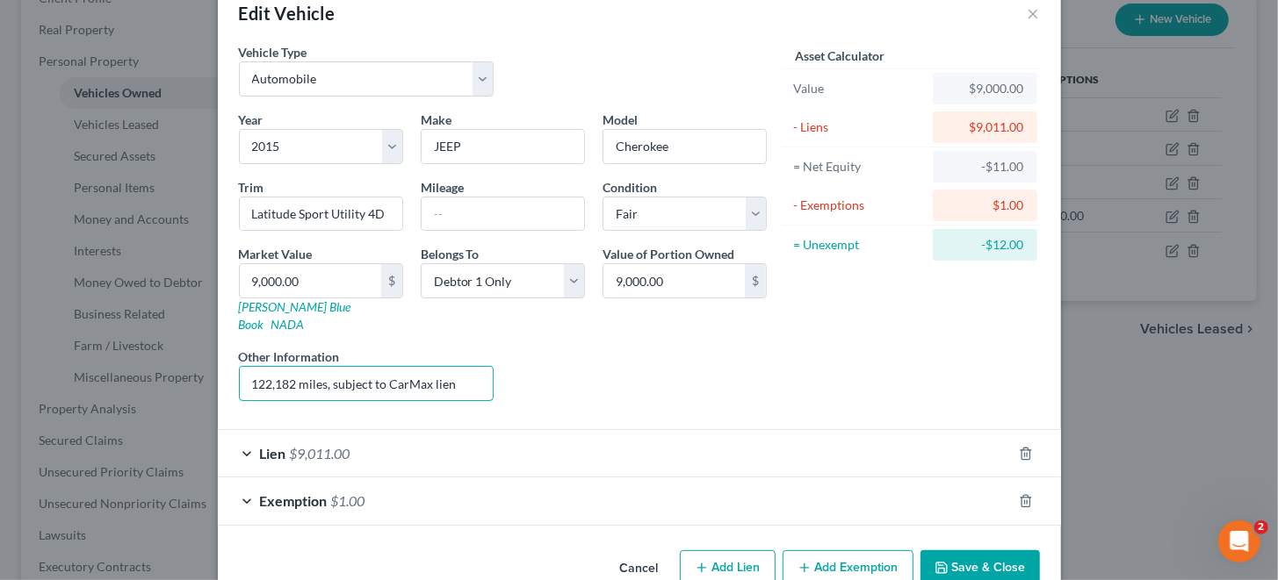
scroll to position [58, 0]
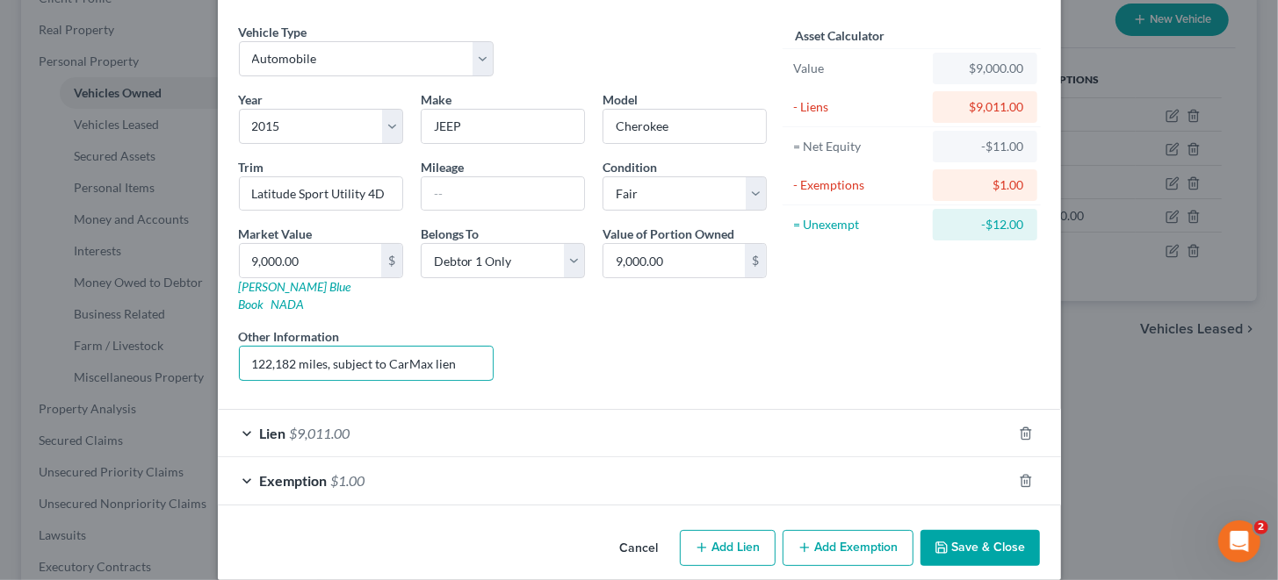
type input "122,182 miles, subject to CarMax lien"
click at [966, 530] on button "Save & Close" at bounding box center [979, 548] width 119 height 37
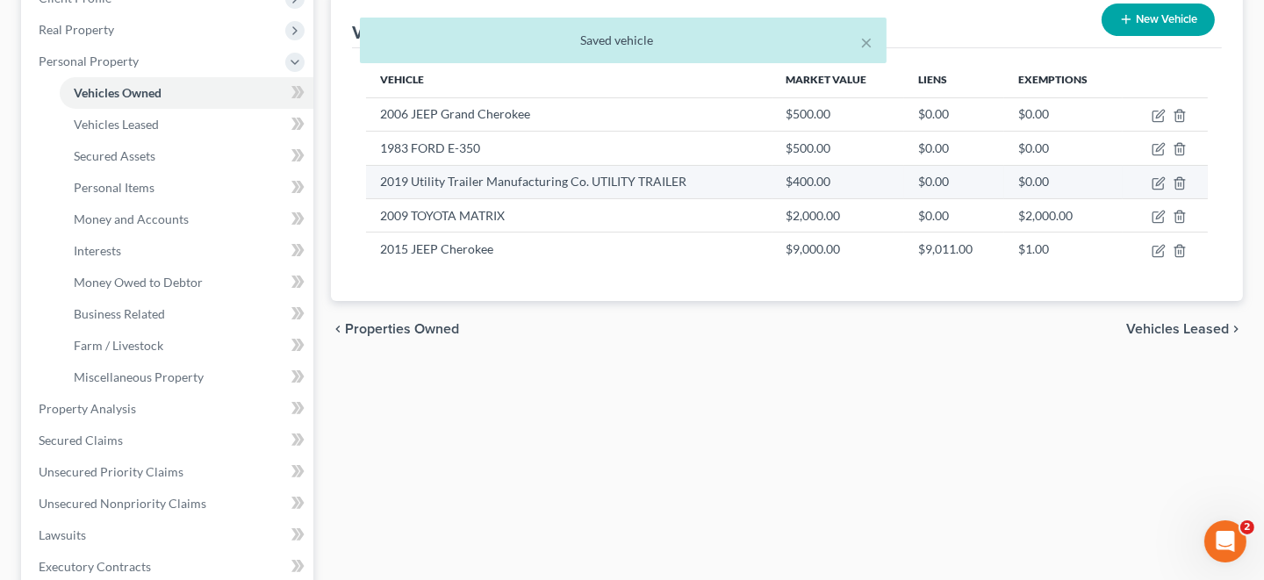
click at [489, 180] on td "2019 Utility Trailer Manufacturing Co. UTILITY TRAILER" at bounding box center [569, 181] width 407 height 33
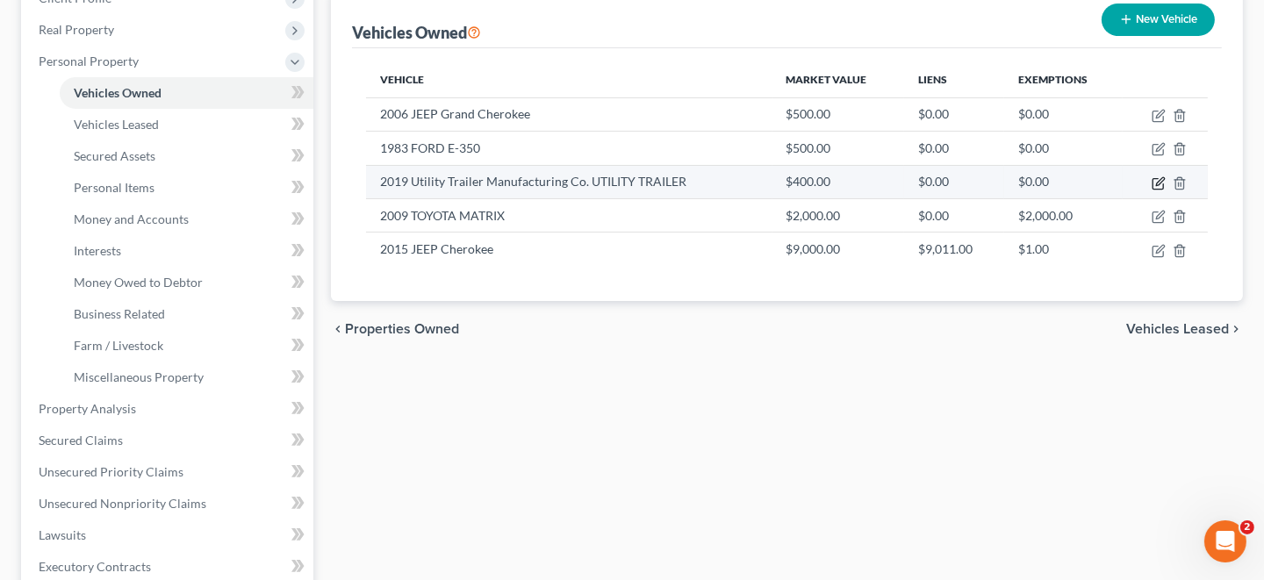
click at [1160, 182] on icon "button" at bounding box center [1160, 181] width 8 height 8
select select "2"
select select "7"
select select "0"
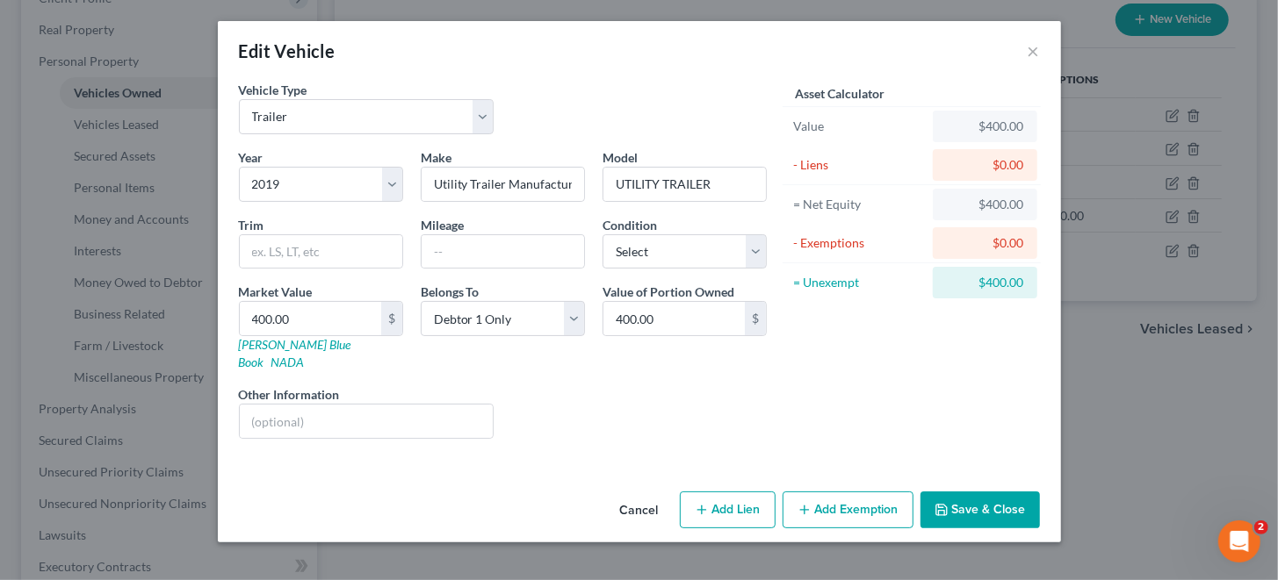
click at [841, 492] on button "Add Exemption" at bounding box center [847, 510] width 131 height 37
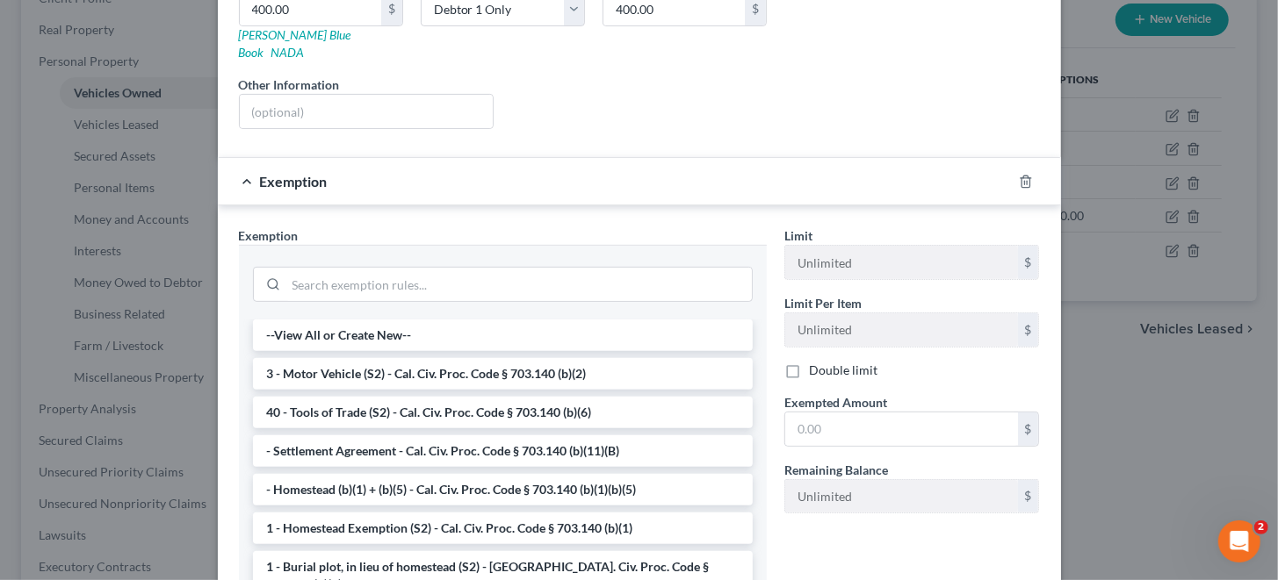
scroll to position [350, 0]
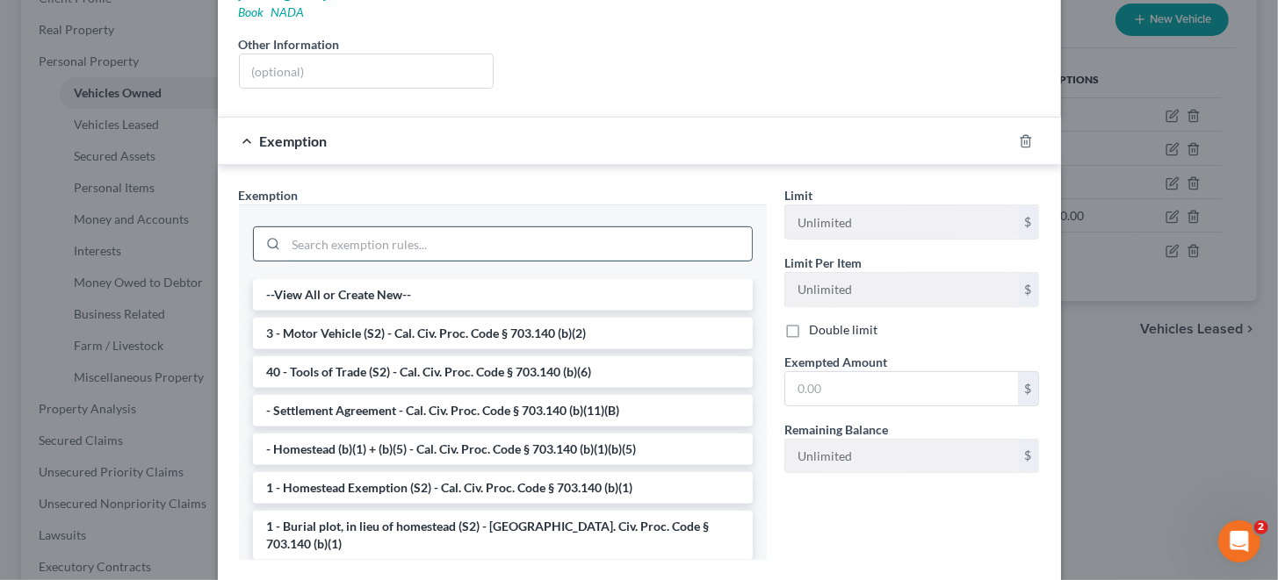
click at [302, 227] on input "search" at bounding box center [518, 243] width 465 height 33
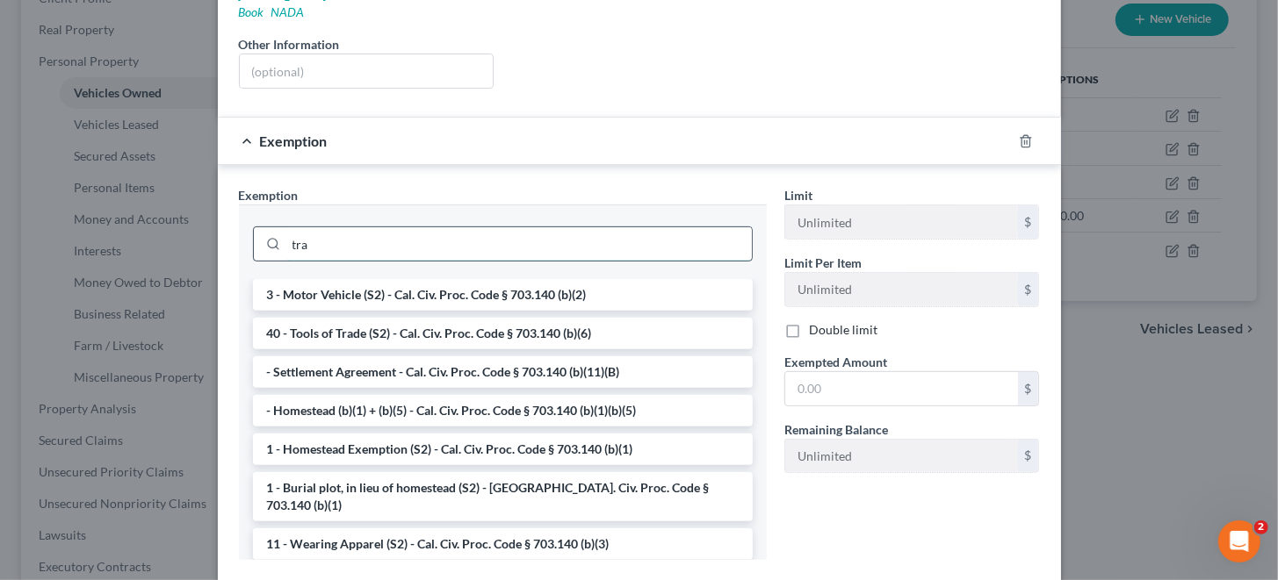
scroll to position [346, 0]
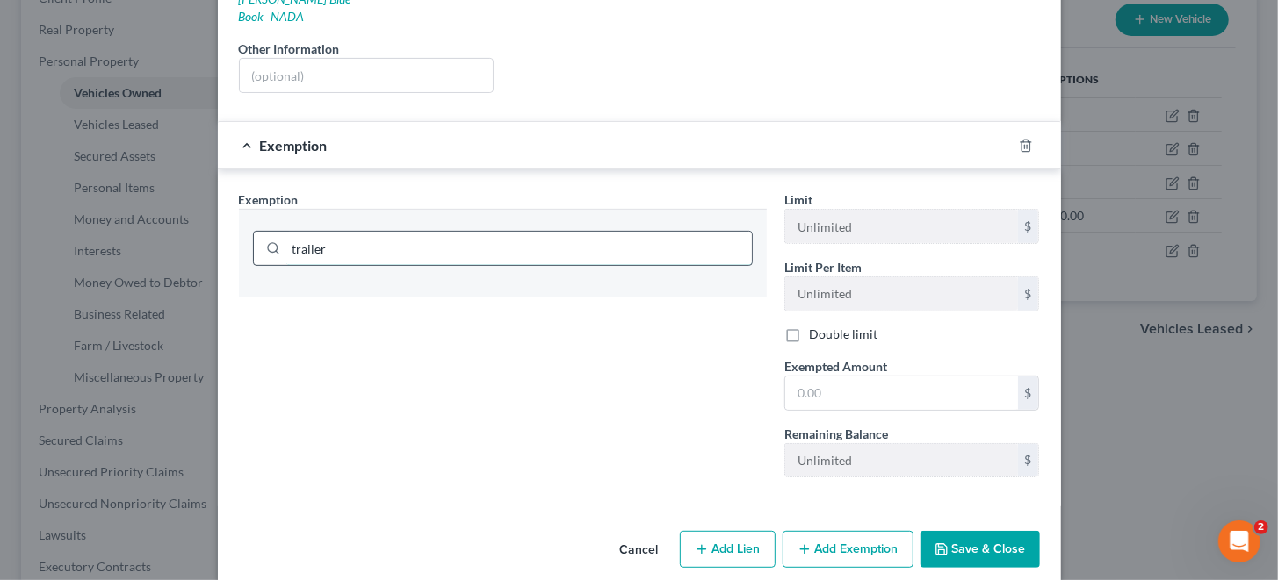
drag, startPoint x: 325, startPoint y: 232, endPoint x: 276, endPoint y: 232, distance: 49.2
click at [276, 232] on div "trailer" at bounding box center [503, 248] width 500 height 35
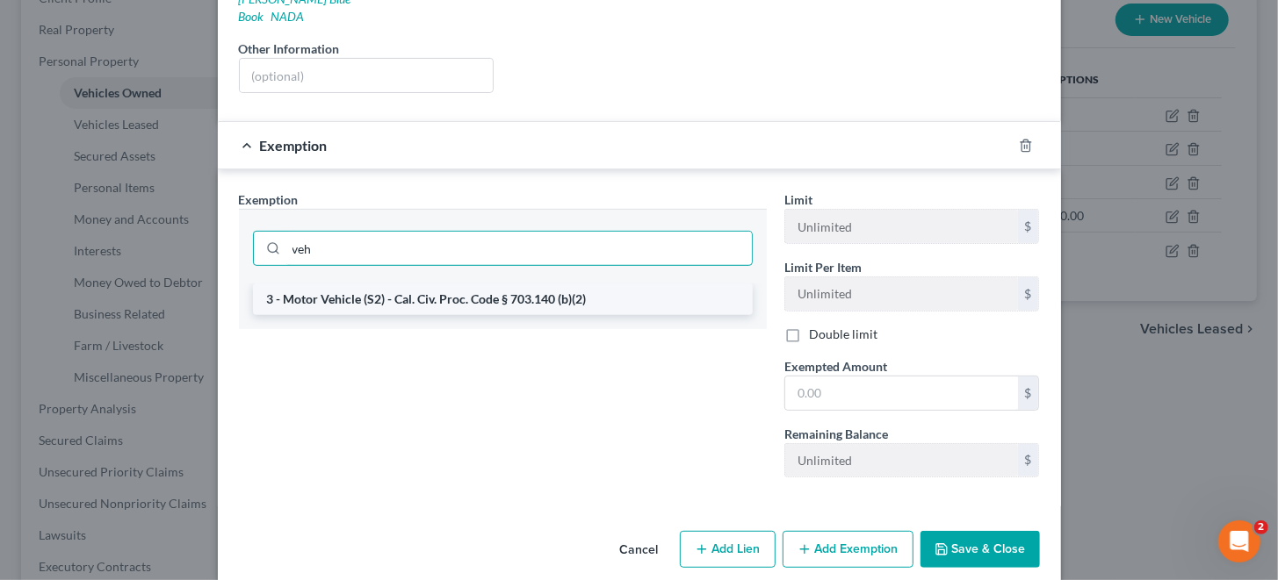
type input "veh"
click at [377, 284] on li "3 - Motor Vehicle (S2) - Cal. Civ. Proc. Code § 703.140 (b)(2)" at bounding box center [503, 300] width 500 height 32
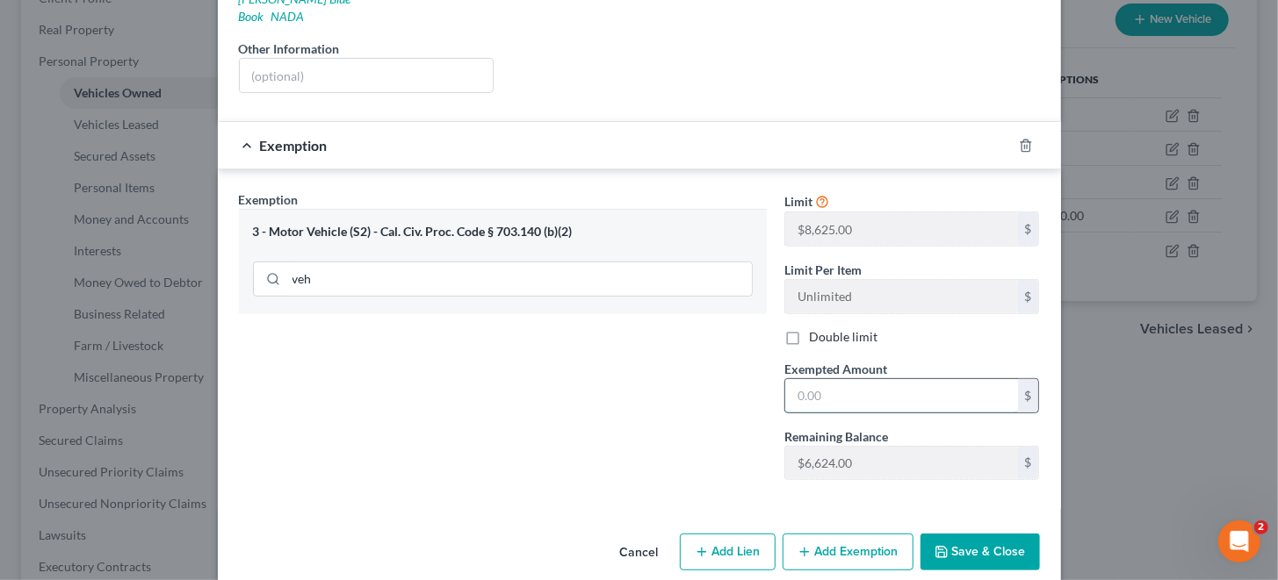
click at [832, 379] on input "text" at bounding box center [901, 395] width 233 height 33
type input "400"
click at [980, 534] on button "Save & Close" at bounding box center [979, 552] width 119 height 37
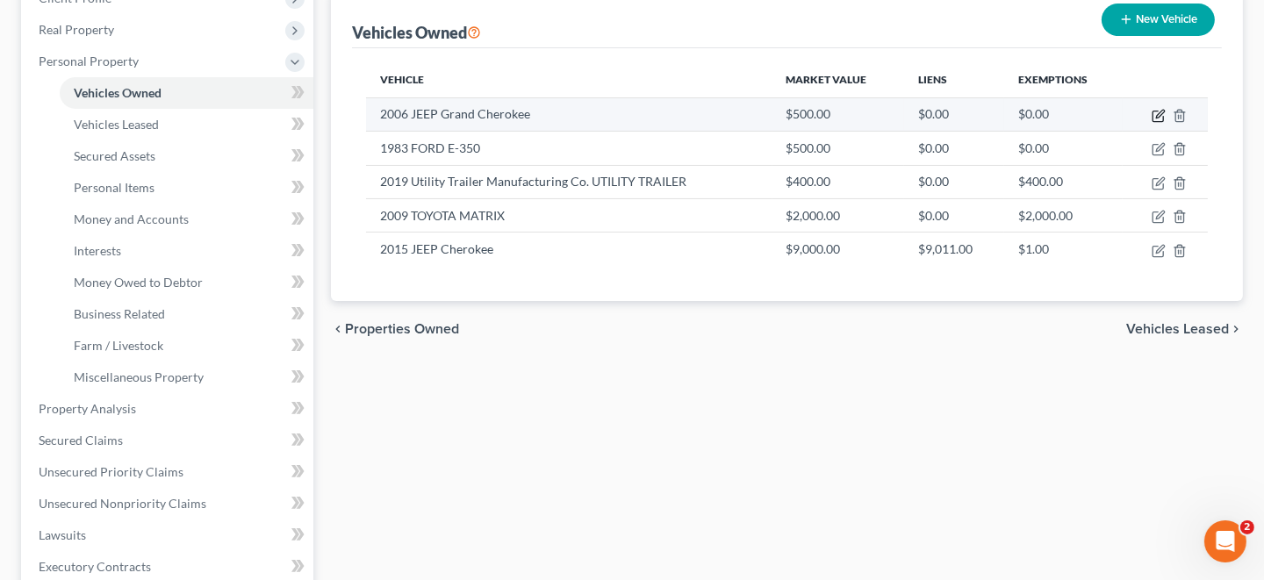
click at [1155, 110] on icon "button" at bounding box center [1159, 116] width 14 height 14
select select "0"
select select "20"
select select "4"
select select "0"
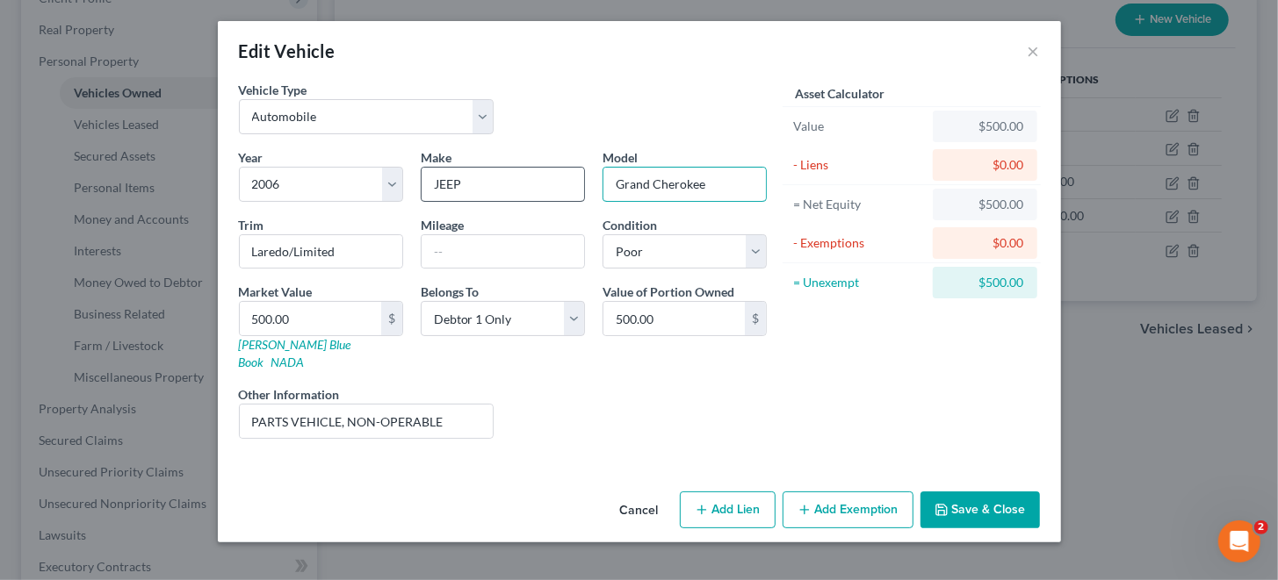
drag, startPoint x: 718, startPoint y: 178, endPoint x: 571, endPoint y: 185, distance: 147.7
click at [571, 186] on div "Year Select 2026 2025 2024 2023 2022 2021 2020 2019 2018 2017 2016 2015 2014 20…" at bounding box center [502, 300] width 545 height 305
type input "l"
type input "LIBERTY"
drag, startPoint x: 355, startPoint y: 254, endPoint x: 201, endPoint y: 247, distance: 153.8
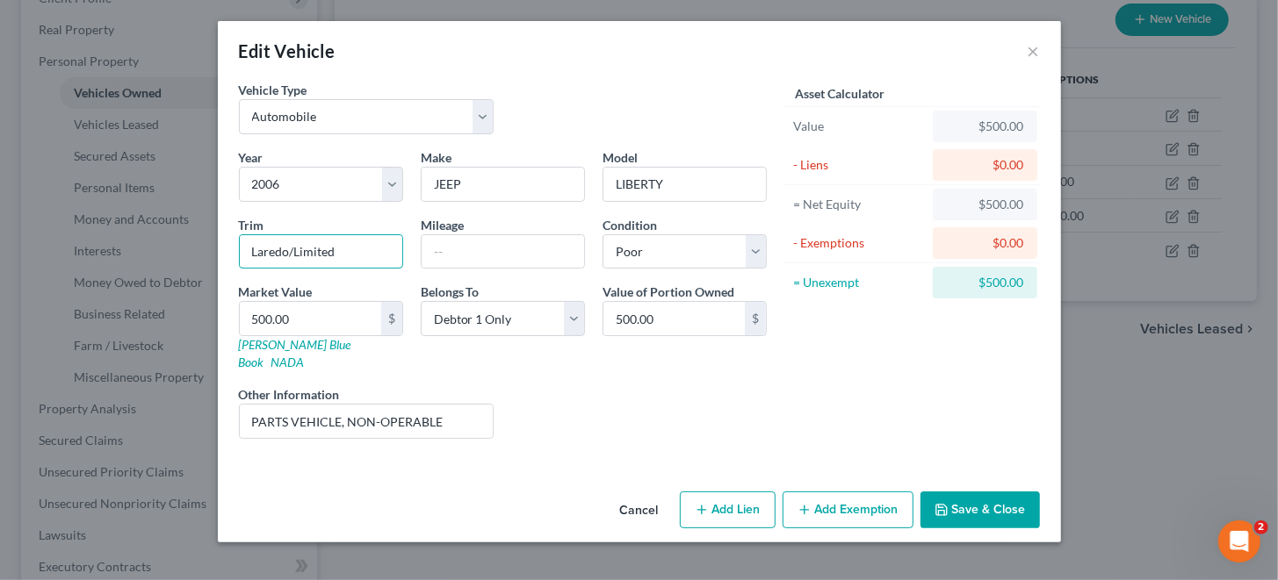
click at [201, 247] on div "Edit Vehicle × Vehicle Type Select Automobile Truck Trailer Watercraft Aircraft…" at bounding box center [639, 290] width 1278 height 580
drag, startPoint x: 447, startPoint y: 401, endPoint x: 347, endPoint y: 404, distance: 100.1
click at [347, 405] on input "PARTS VEHICLE, NON-OPERABLE" at bounding box center [367, 421] width 254 height 33
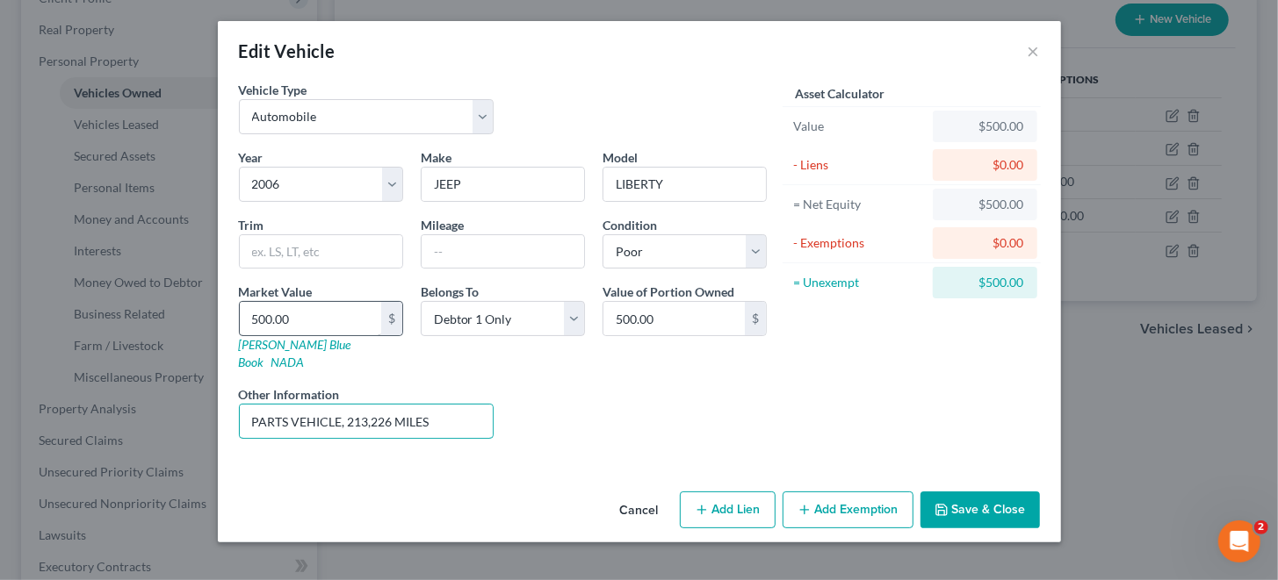
type input "PARTS VEHICLE, 213,226 MILES"
type input "1"
type input "1.00"
type input "10"
type input "10.00"
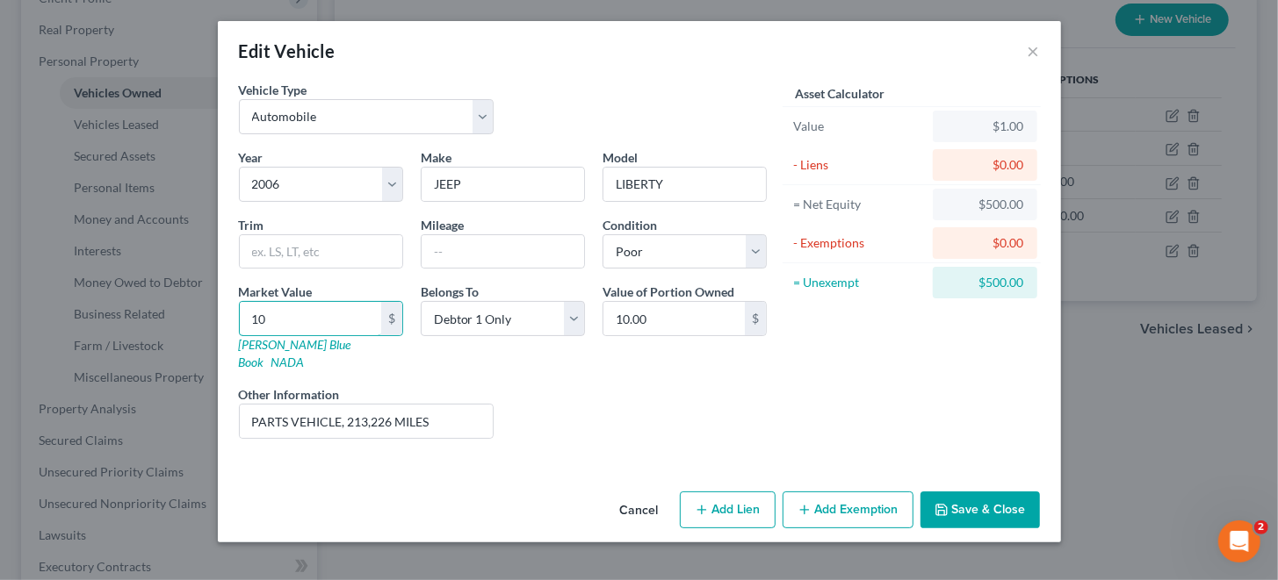
type input "100"
type input "100.00"
type input "1000"
type input "1,000.00"
type input "1,000"
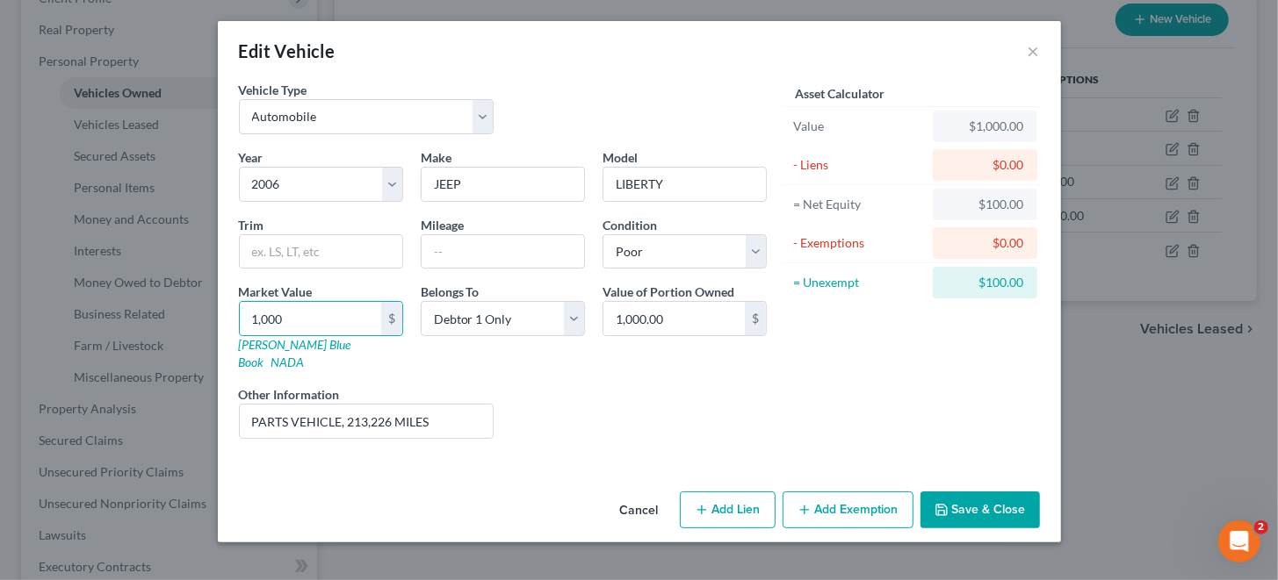
click at [841, 492] on button "Add Exemption" at bounding box center [847, 510] width 131 height 37
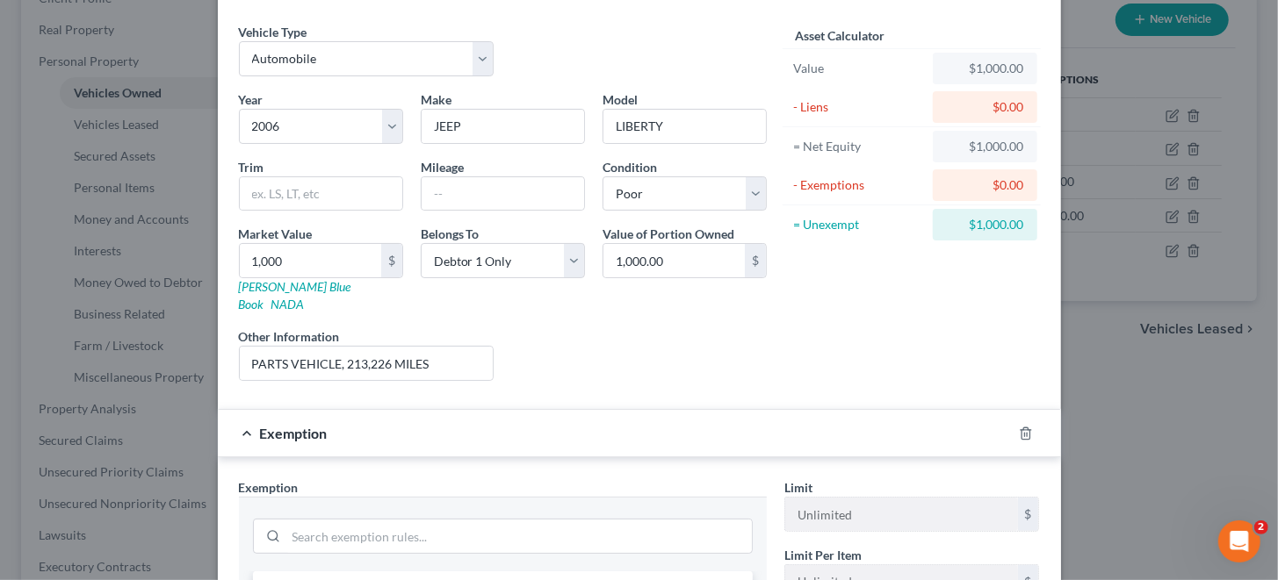
scroll to position [434, 0]
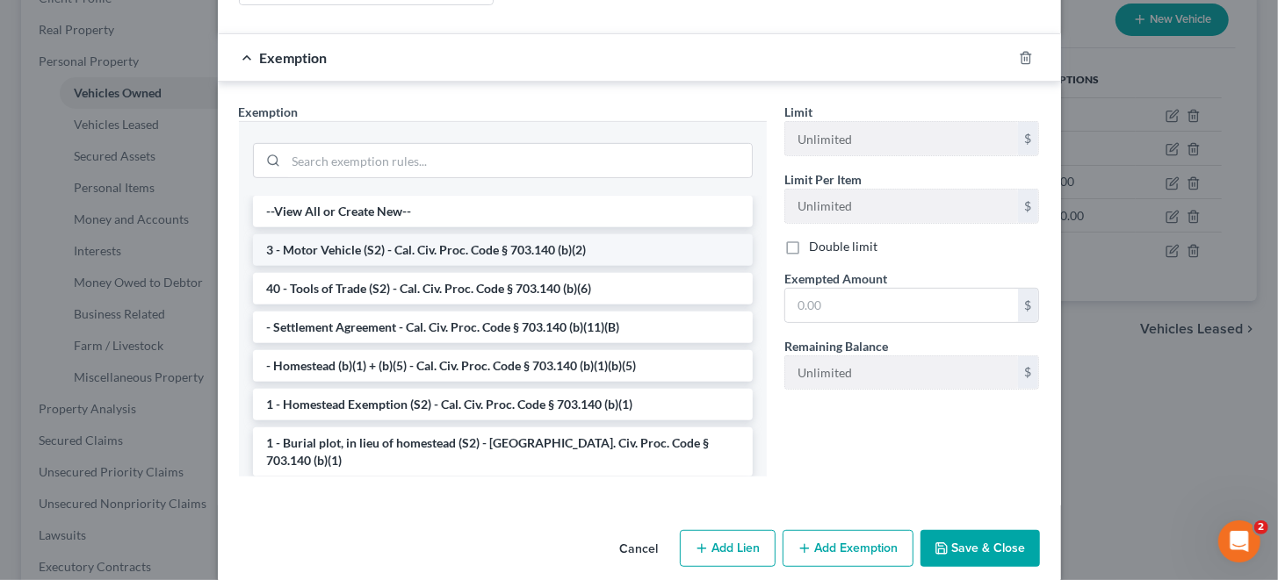
click at [312, 234] on li "3 - Motor Vehicle (S2) - Cal. Civ. Proc. Code § 703.140 (b)(2)" at bounding box center [503, 250] width 500 height 32
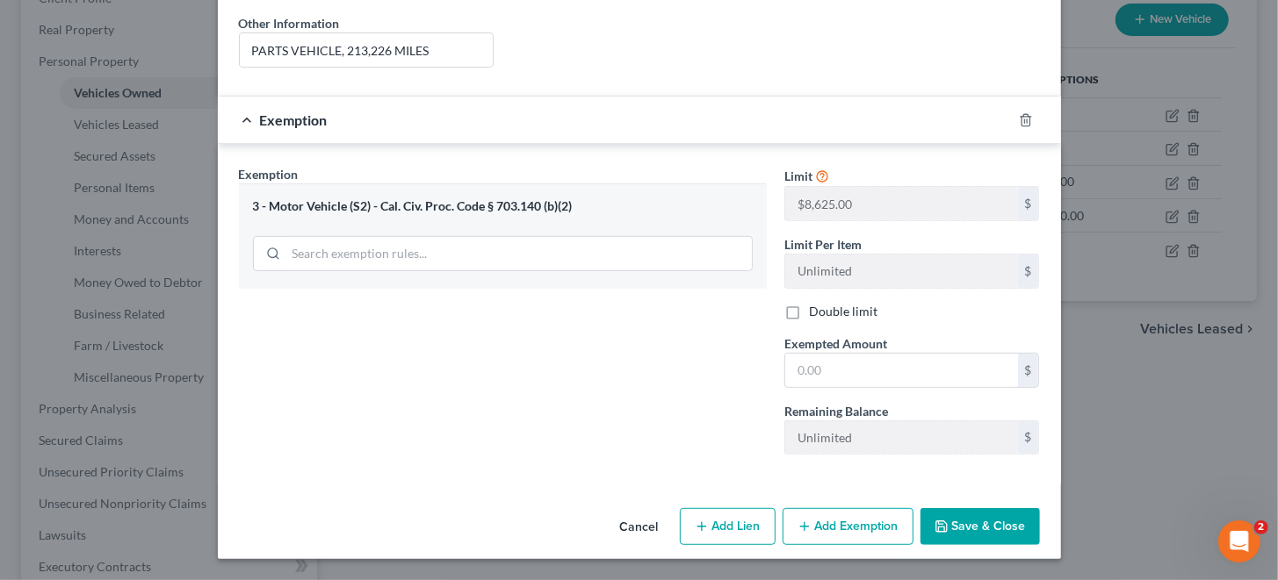
scroll to position [349, 0]
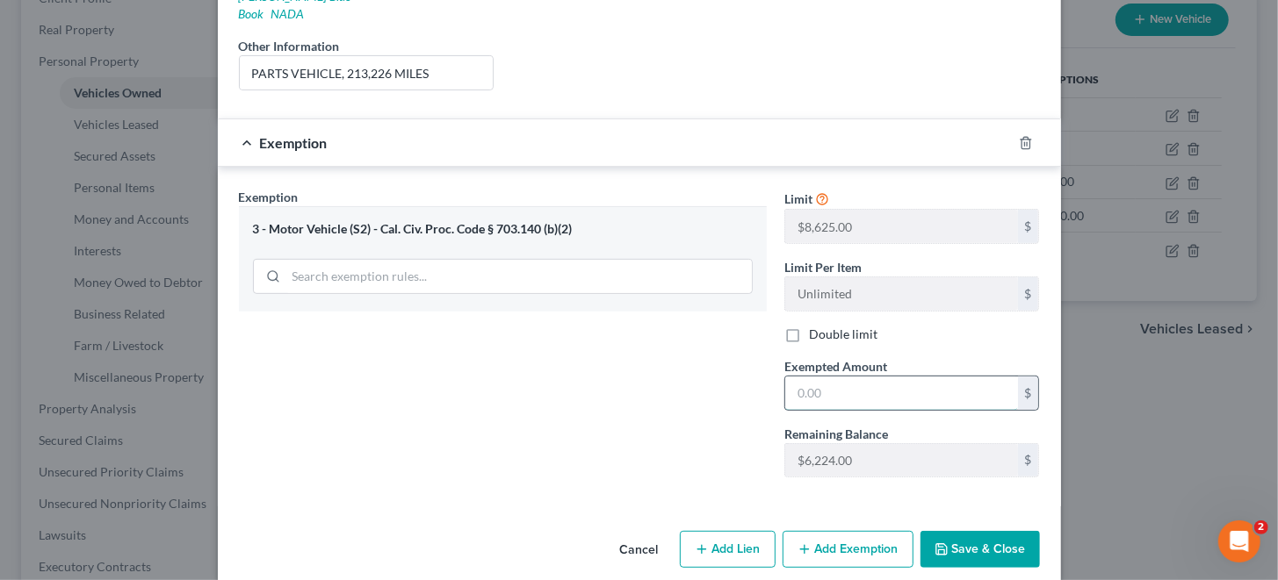
click at [859, 377] on input "text" at bounding box center [901, 393] width 233 height 33
type input "1,000"
click at [956, 531] on button "Save & Close" at bounding box center [979, 549] width 119 height 37
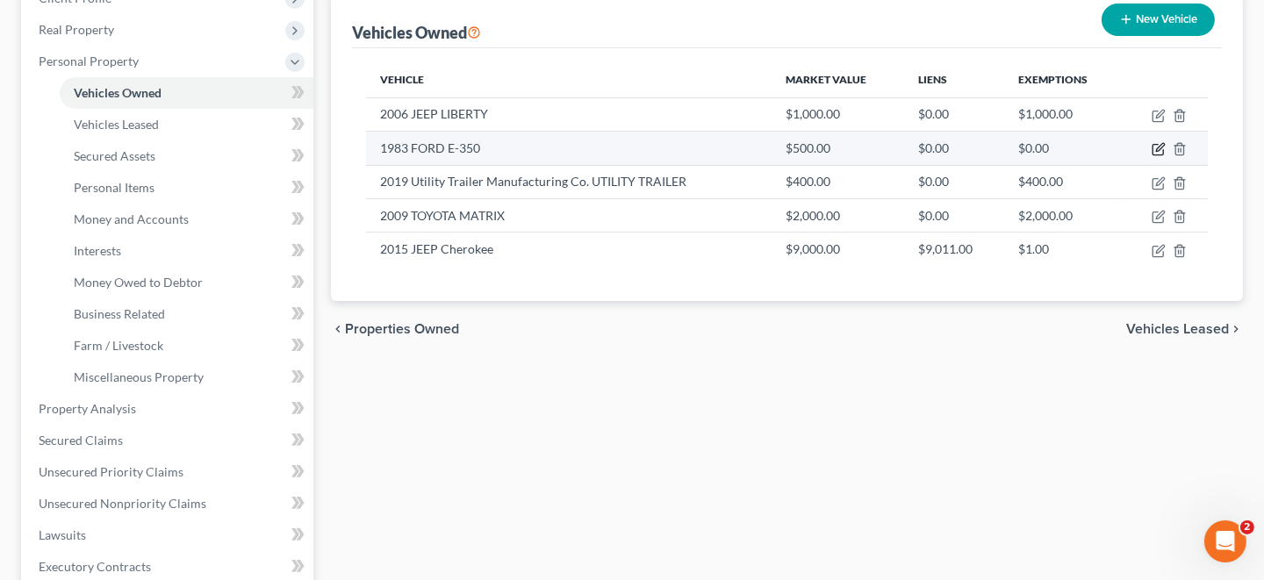
click at [1155, 147] on icon "button" at bounding box center [1159, 149] width 14 height 14
select select "1"
select select "43"
select select "4"
select select "0"
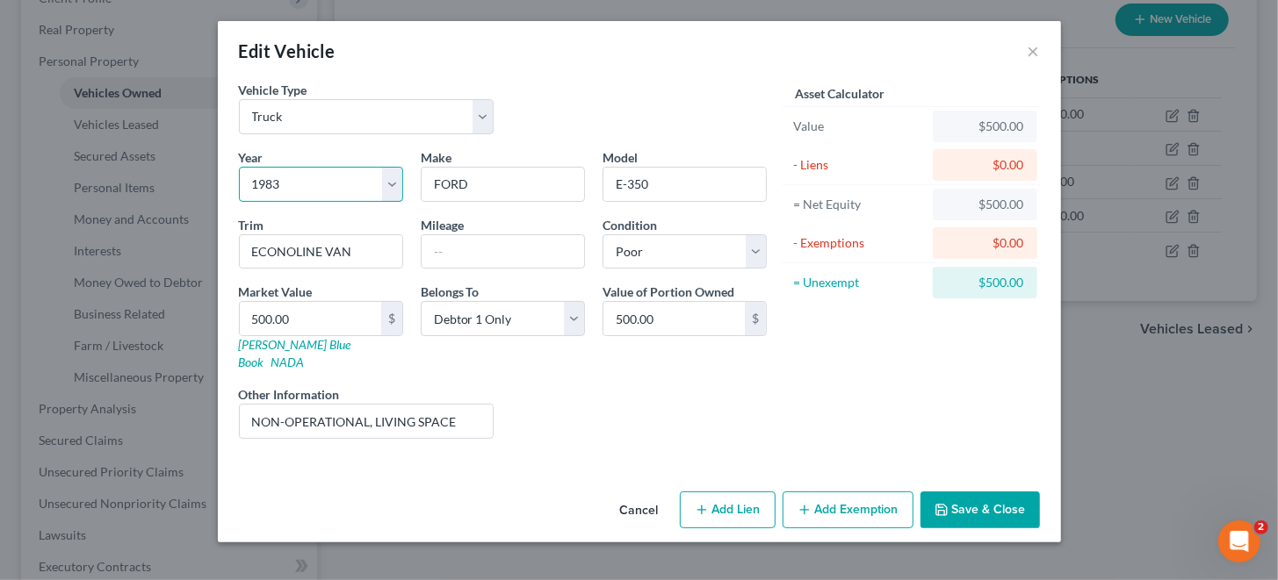
click at [285, 187] on select "Select 2026 2025 2024 2023 2022 2021 2020 2019 2018 2017 2016 2015 2014 2013 20…" at bounding box center [321, 184] width 164 height 35
select select "48"
click at [239, 167] on select "Select 2026 2025 2024 2023 2022 2021 2020 2019 2018 2017 2016 2015 2014 2013 20…" at bounding box center [321, 184] width 164 height 35
drag, startPoint x: 491, startPoint y: 181, endPoint x: 378, endPoint y: 192, distance: 113.0
click at [378, 191] on div "Year Select 2026 2025 2024 2023 2022 2021 2020 2019 2018 2017 2016 2015 2014 20…" at bounding box center [502, 300] width 545 height 305
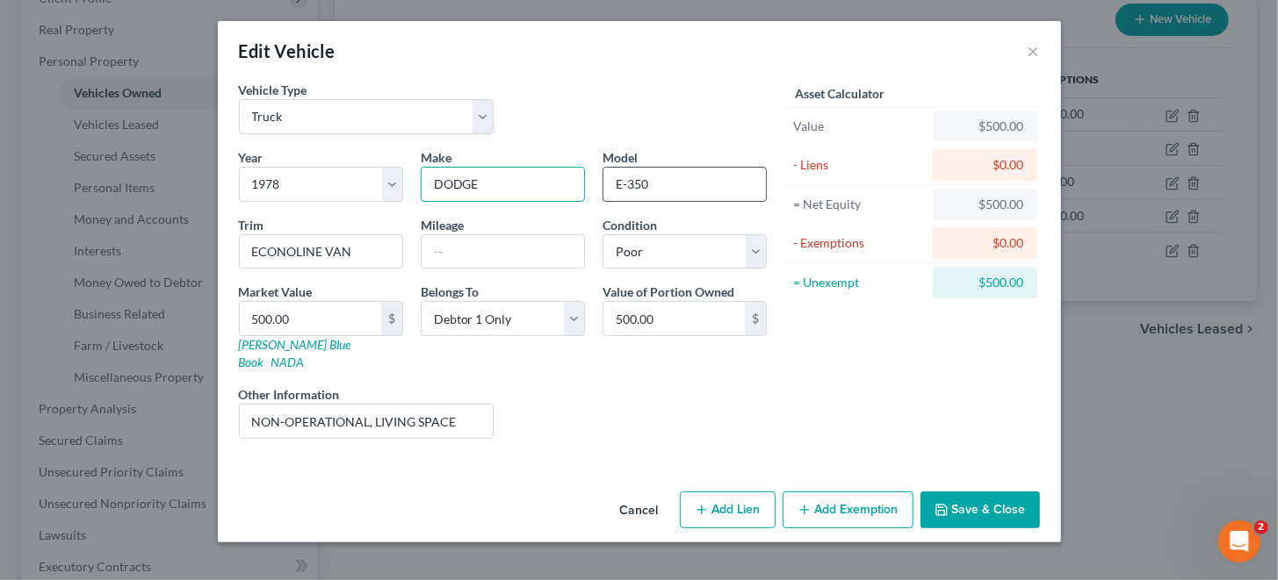
type input "DODGE"
drag, startPoint x: 657, startPoint y: 179, endPoint x: 599, endPoint y: 184, distance: 58.1
click at [599, 184] on div "Model E-350" at bounding box center [685, 175] width 182 height 54
type input "MOTERHOME"
drag, startPoint x: 376, startPoint y: 250, endPoint x: 194, endPoint y: 249, distance: 181.8
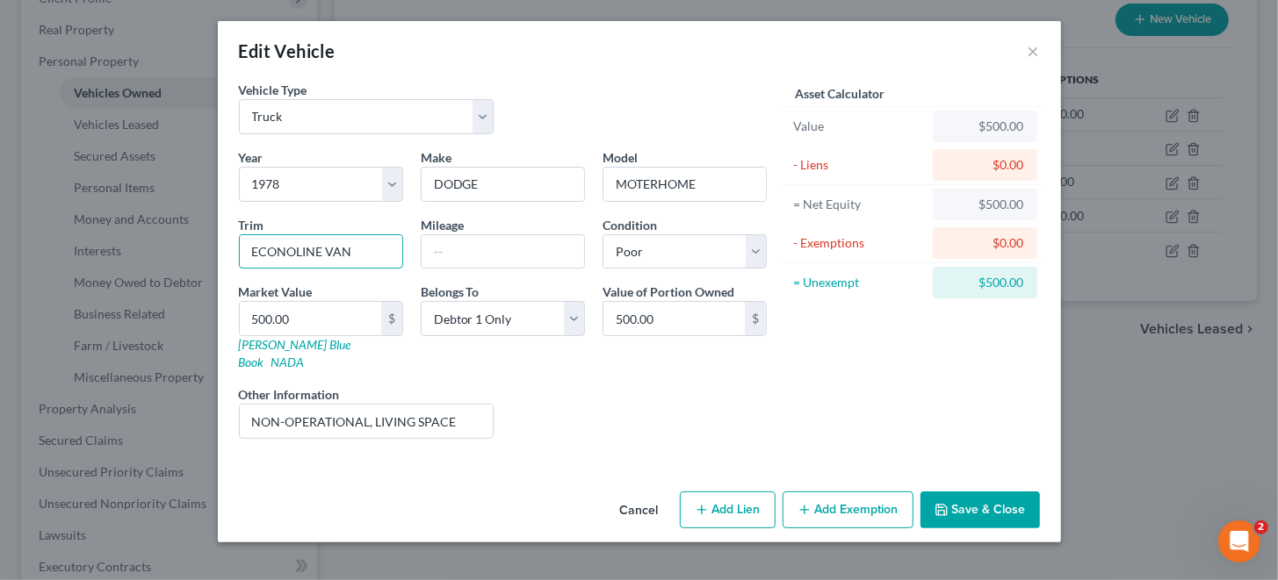
click at [194, 249] on div "Edit Vehicle × Vehicle Type Select Automobile Truck Trailer Watercraft Aircraft…" at bounding box center [639, 290] width 1278 height 580
click at [459, 249] on input "text" at bounding box center [502, 251] width 162 height 33
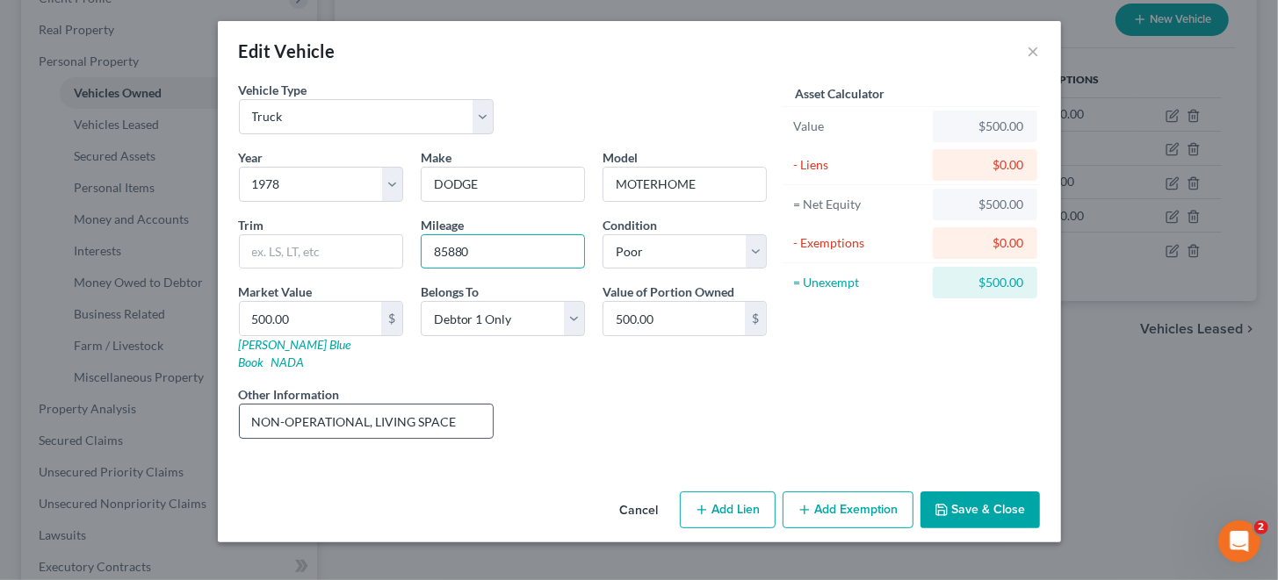
type input "85880"
drag, startPoint x: 376, startPoint y: 401, endPoint x: 454, endPoint y: 401, distance: 78.1
click at [454, 405] on input "NON-OPERATIONAL, LIVING SPACE" at bounding box center [367, 421] width 254 height 33
click at [382, 405] on input "NON-OPERATIONAL, RSIDENCE" at bounding box center [367, 421] width 254 height 33
type input "NON-OPERATIONAL, RESIDENCE"
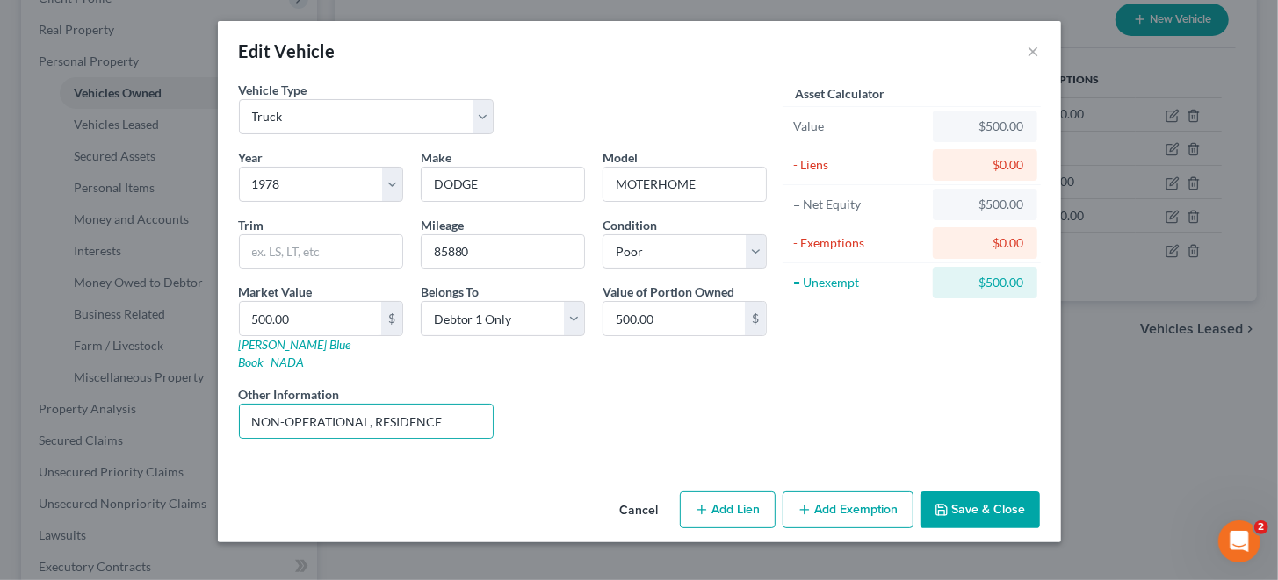
click at [852, 492] on button "Add Exemption" at bounding box center [847, 510] width 131 height 37
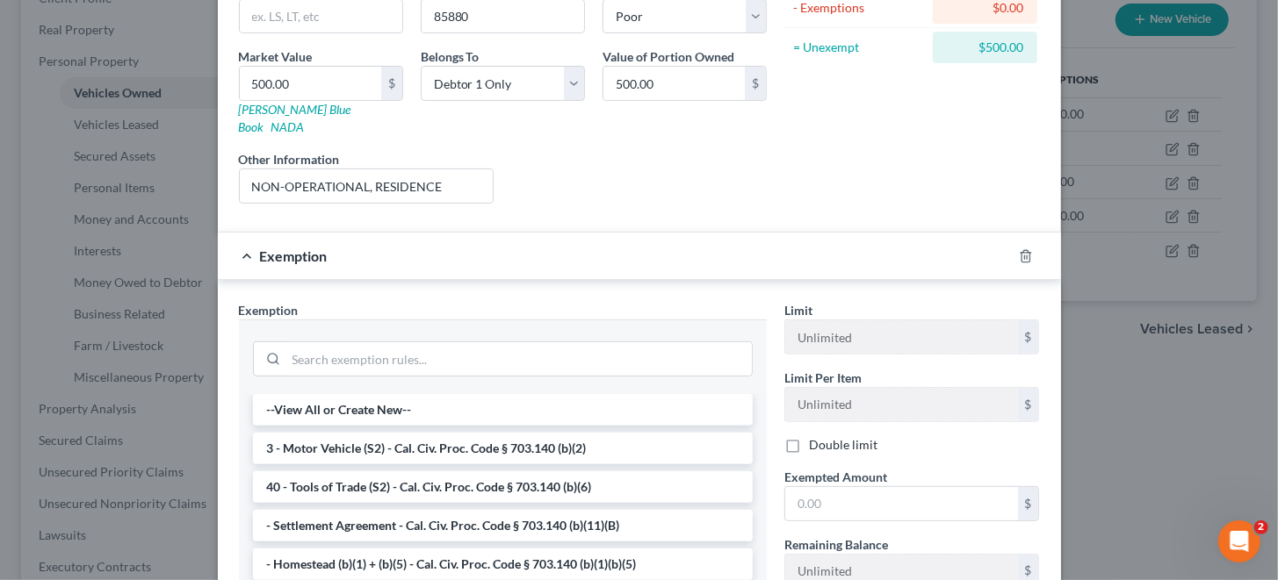
scroll to position [263, 0]
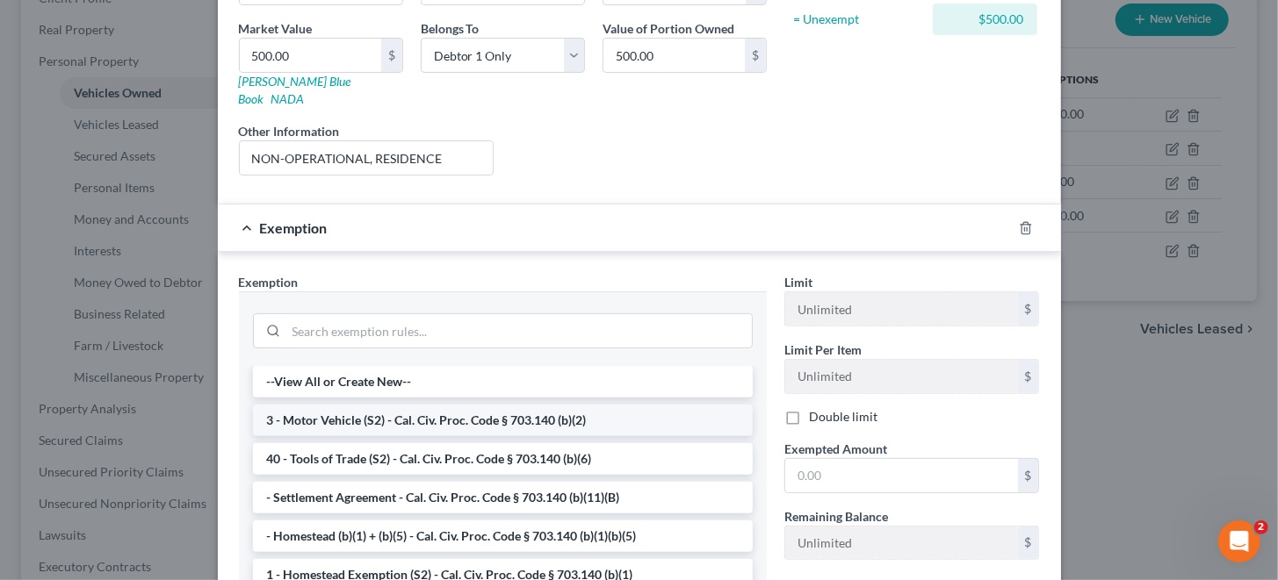
click at [335, 405] on li "3 - Motor Vehicle (S2) - Cal. Civ. Proc. Code § 703.140 (b)(2)" at bounding box center [503, 421] width 500 height 32
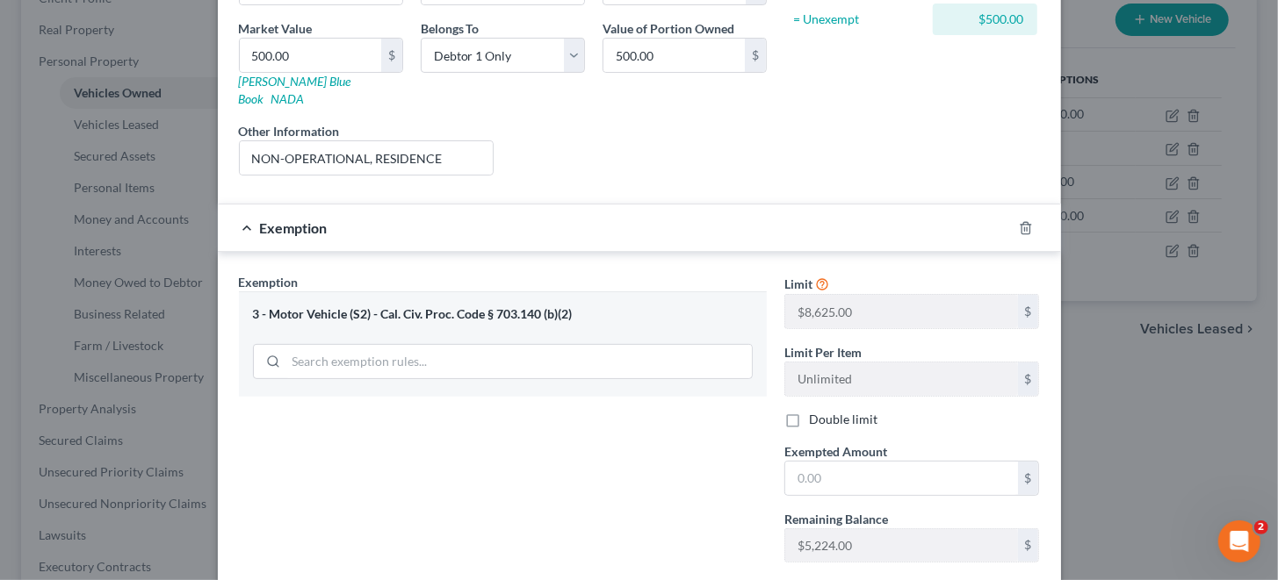
scroll to position [349, 0]
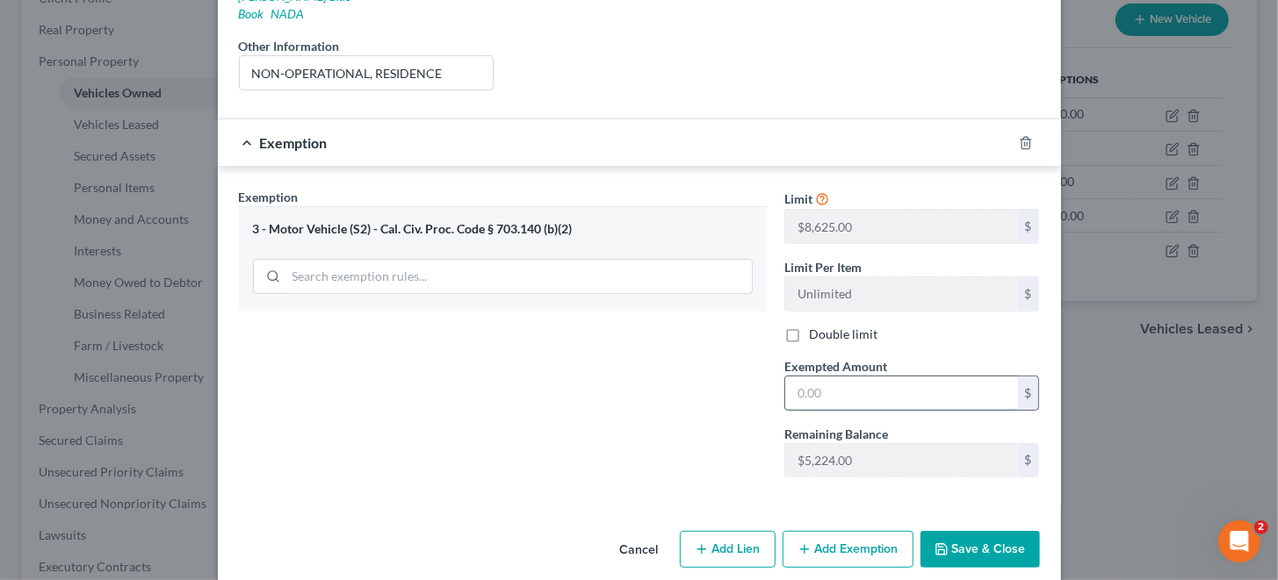
click at [812, 377] on input "text" at bounding box center [901, 393] width 233 height 33
type input "500.00"
click at [966, 531] on button "Save & Close" at bounding box center [979, 549] width 119 height 37
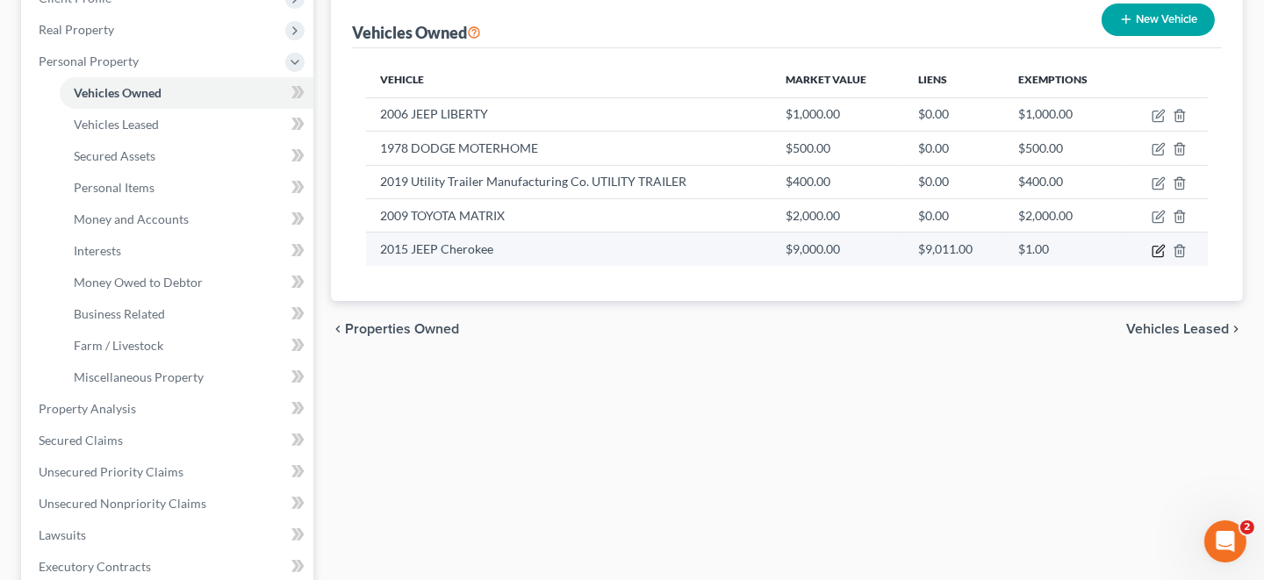
click at [1160, 248] on icon "button" at bounding box center [1160, 249] width 8 height 8
select select "0"
select select "11"
select select "3"
select select "0"
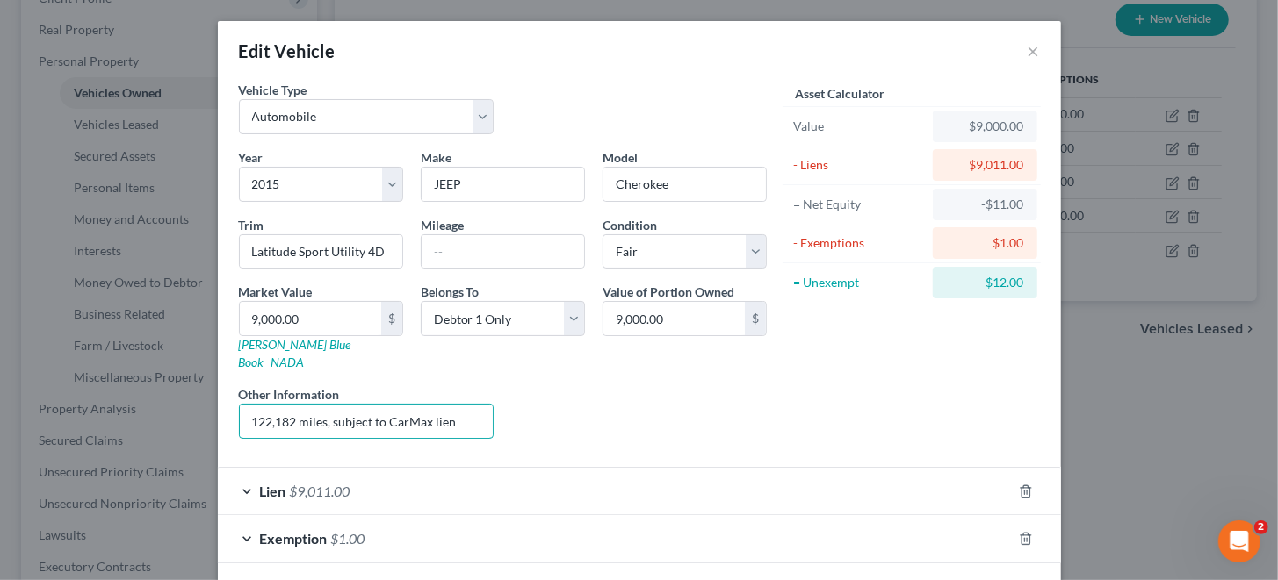
drag, startPoint x: 290, startPoint y: 404, endPoint x: 213, endPoint y: 402, distance: 76.4
click at [218, 402] on div "Vehicle Type Select Automobile Truck Trailer Watercraft Aircraft Motor Home Atv…" at bounding box center [639, 331] width 843 height 500
type input "miles, subject to CarMax lien"
click at [432, 258] on input "text" at bounding box center [502, 251] width 162 height 33
paste input "122,182"
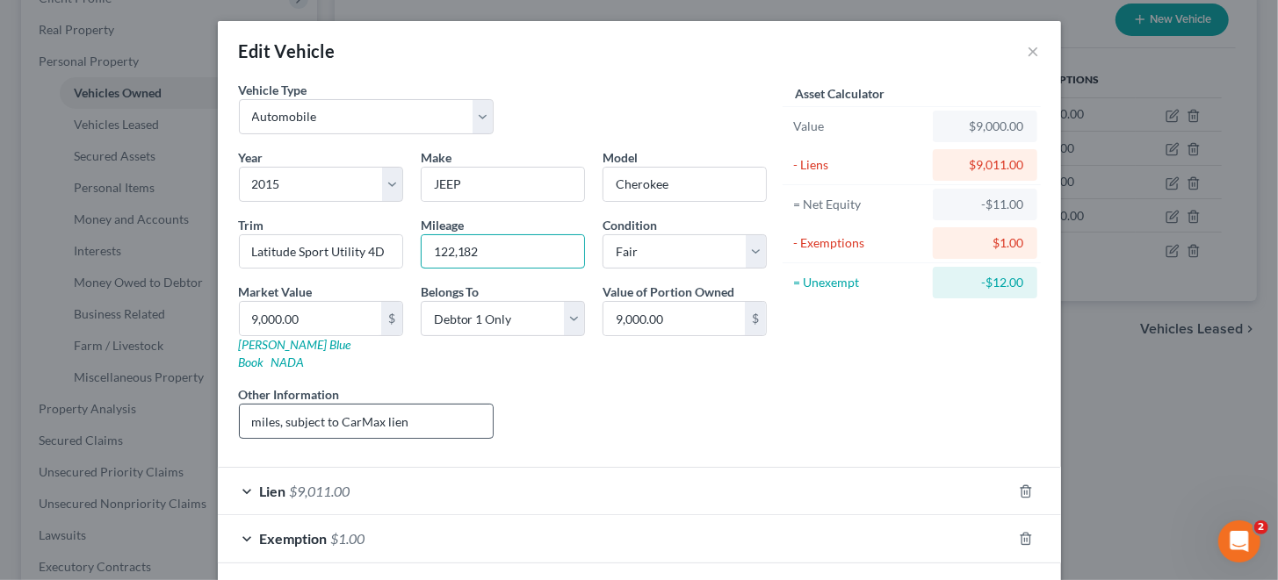
type input "122,182"
drag, startPoint x: 279, startPoint y: 401, endPoint x: 194, endPoint y: 406, distance: 85.3
click at [194, 406] on div "Edit Vehicle × Vehicle Type Select Automobile Truck Trailer Watercraft Aircraft…" at bounding box center [639, 290] width 1278 height 580
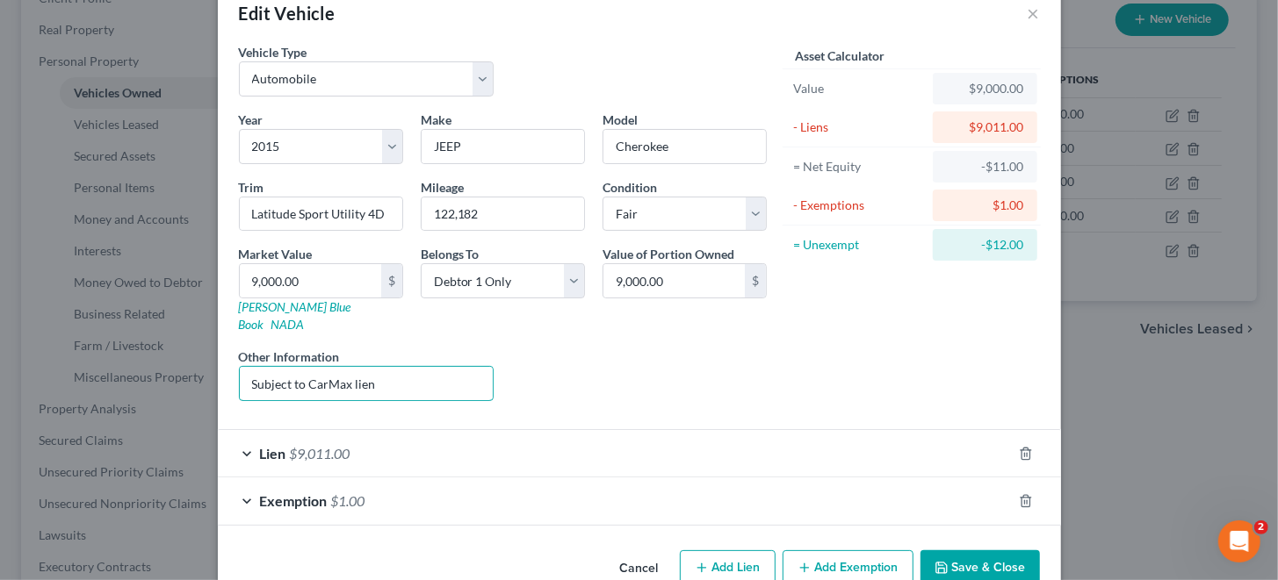
scroll to position [58, 0]
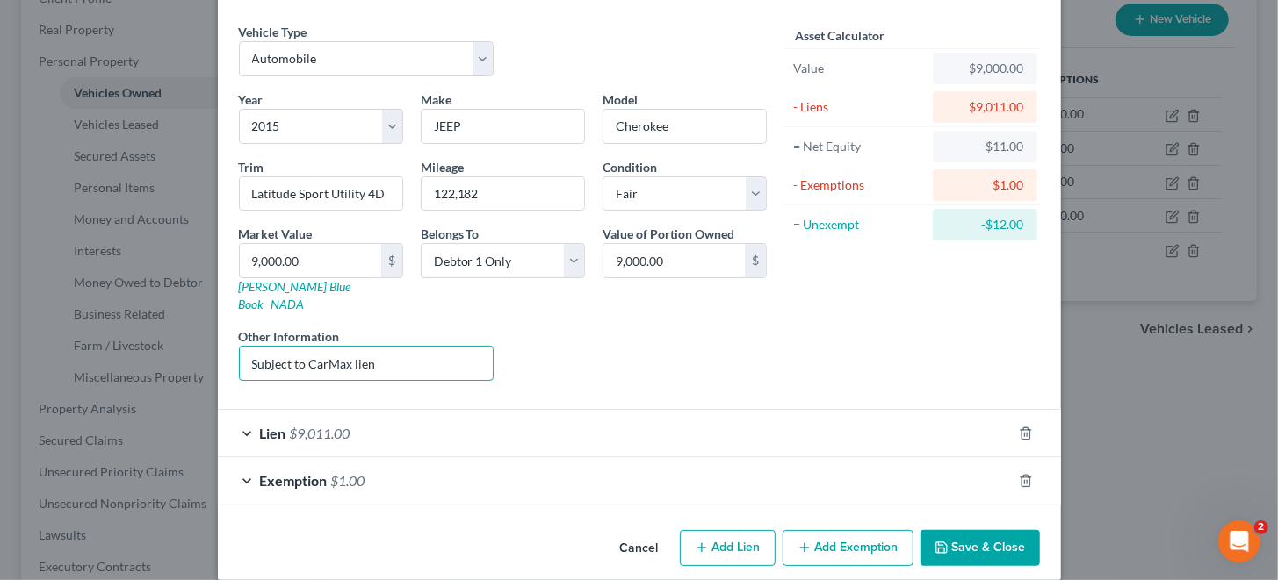
type input "Subject to CarMax lien"
click at [975, 530] on button "Save & Close" at bounding box center [979, 548] width 119 height 37
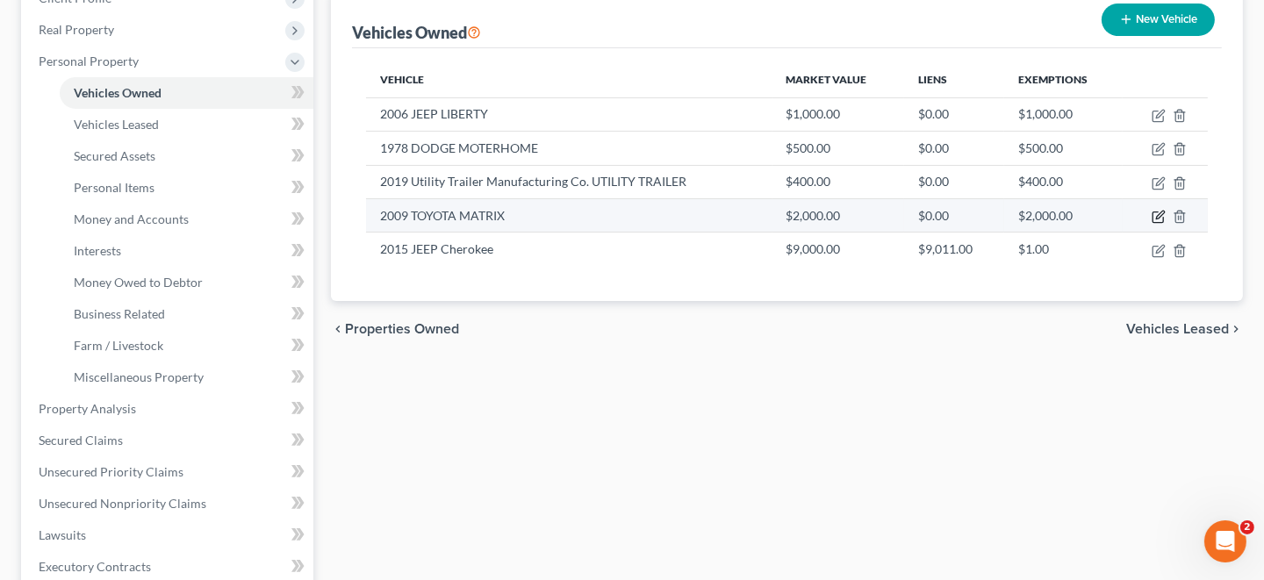
click at [1161, 212] on icon "button" at bounding box center [1160, 215] width 8 height 8
select select "0"
select select "17"
select select "3"
select select "0"
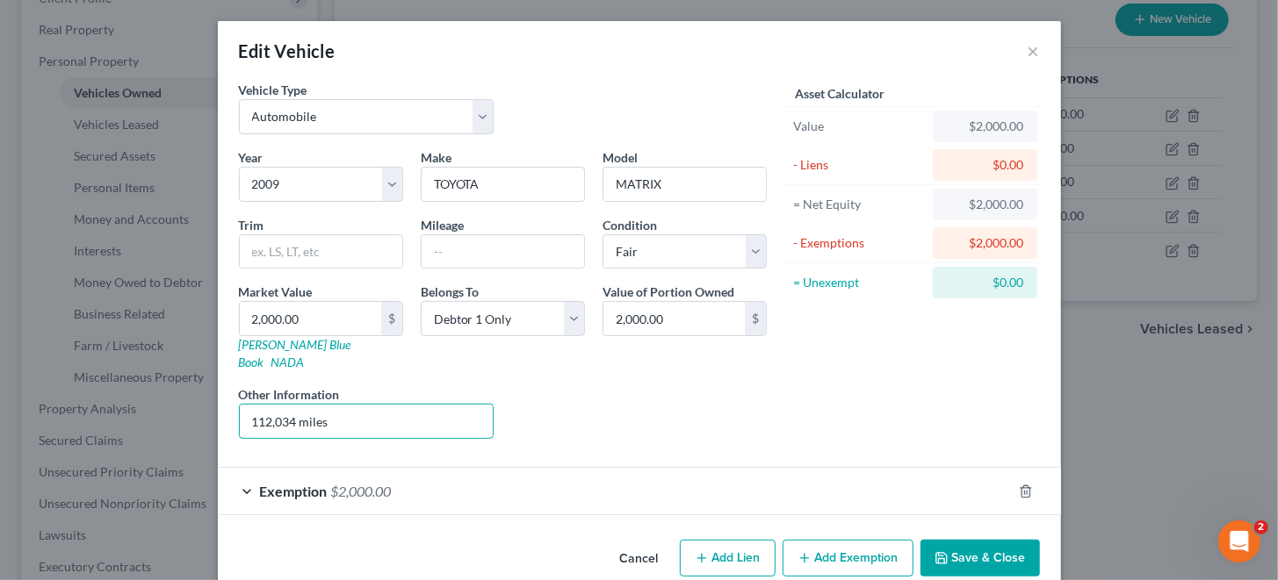
drag, startPoint x: 289, startPoint y: 401, endPoint x: 203, endPoint y: 414, distance: 87.0
click at [203, 414] on div "Edit Vehicle × Vehicle Type Select Automobile Truck Trailer Watercraft Aircraft…" at bounding box center [639, 290] width 1278 height 580
type input "miles"
click at [460, 257] on input "text" at bounding box center [502, 251] width 162 height 33
paste input "112,034"
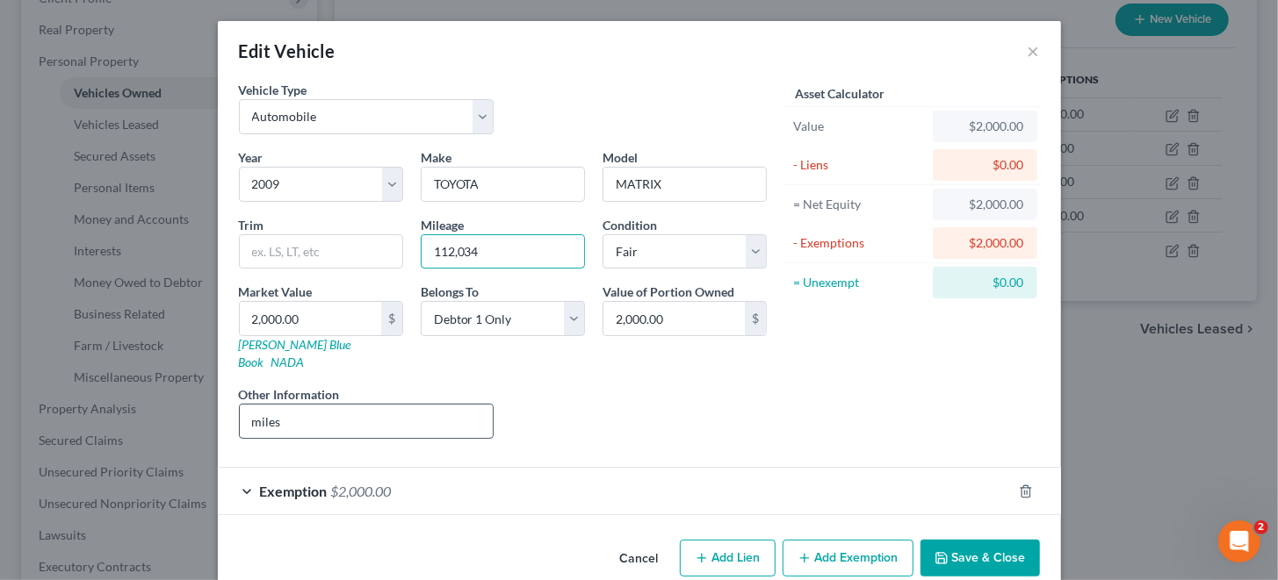
type input "112,034"
drag, startPoint x: 333, startPoint y: 407, endPoint x: 189, endPoint y: 411, distance: 144.1
click at [189, 411] on div "Edit Vehicle × Vehicle Type Select Automobile Truck Trailer Watercraft Aircraft…" at bounding box center [639, 290] width 1278 height 580
click at [751, 249] on select "Select Excellent Very Good Good Fair Poor" at bounding box center [684, 251] width 164 height 35
select select "4"
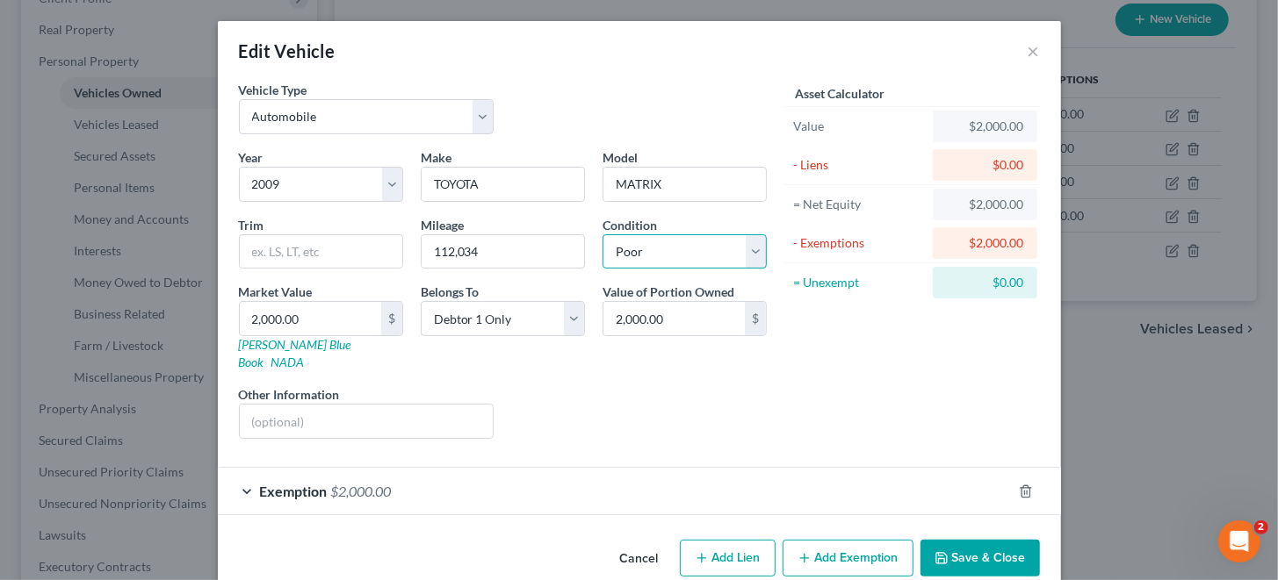
click at [602, 234] on select "Select Excellent Very Good Good Fair Poor" at bounding box center [684, 251] width 164 height 35
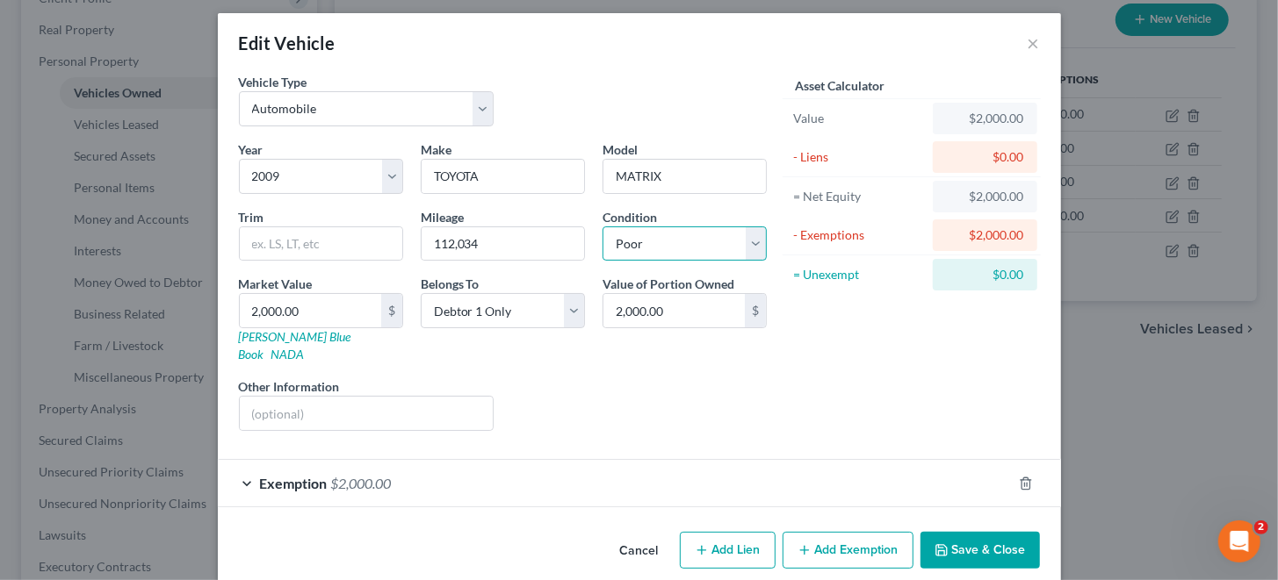
scroll to position [11, 0]
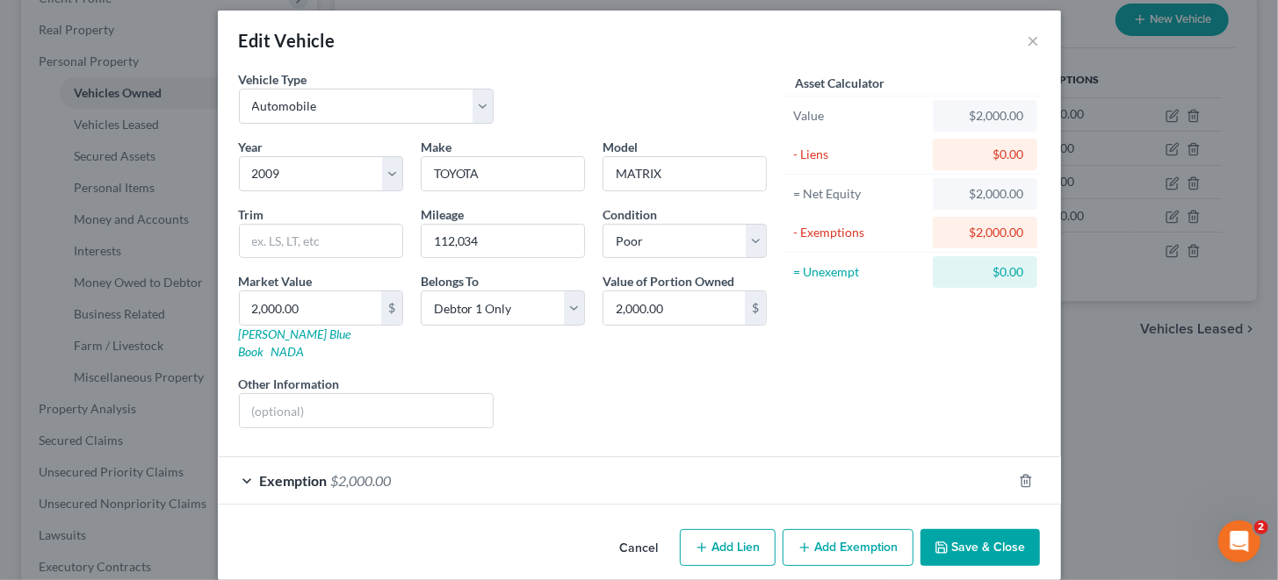
click at [938, 541] on icon "button" at bounding box center [941, 548] width 14 height 14
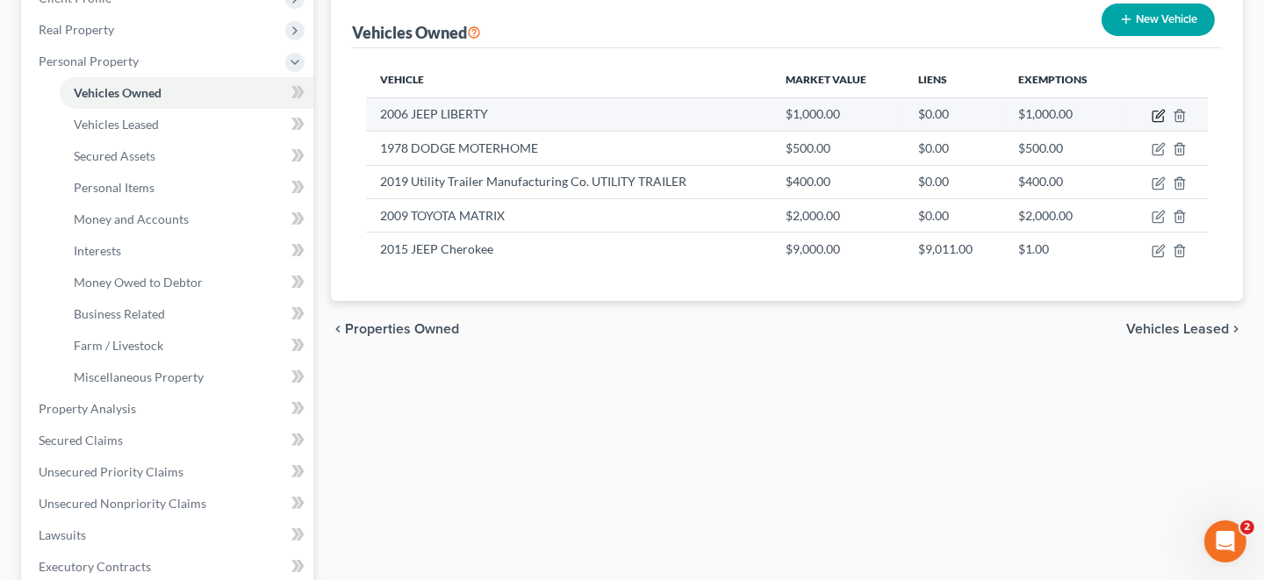
click at [1161, 113] on icon "button" at bounding box center [1159, 116] width 14 height 14
select select "0"
select select "20"
select select "4"
select select "0"
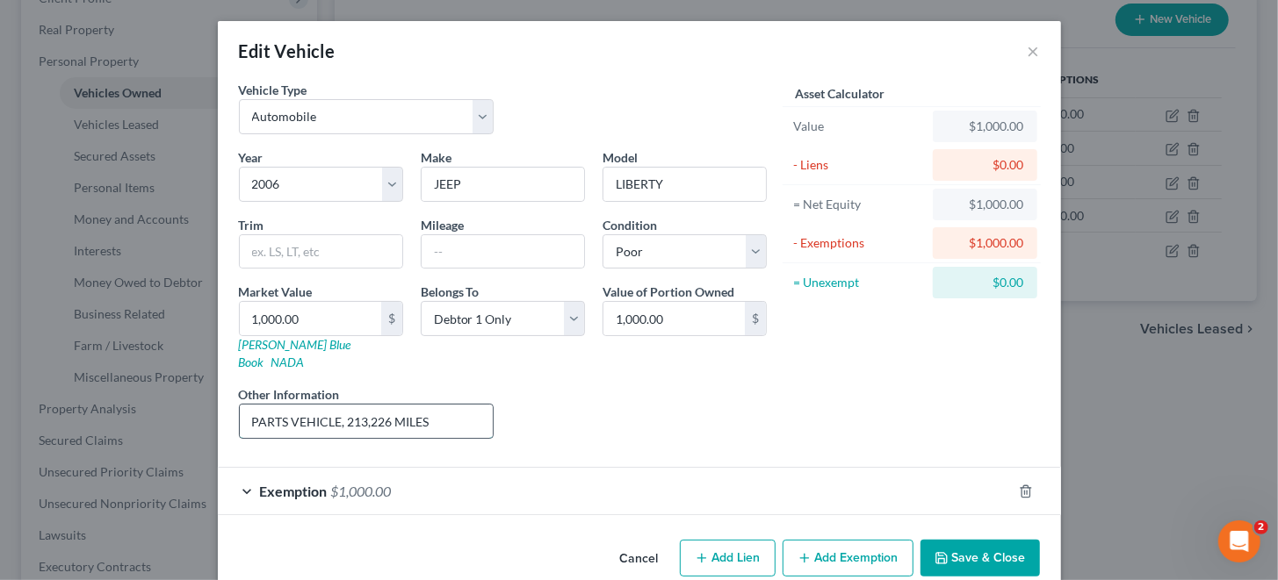
drag, startPoint x: 383, startPoint y: 400, endPoint x: 340, endPoint y: 404, distance: 43.2
click at [340, 405] on input "PARTS VEHICLE, 213,226 MILES" at bounding box center [367, 421] width 254 height 33
type input "PARTS VEHICLE, MILES"
click at [438, 246] on input "text" at bounding box center [502, 251] width 162 height 33
paste input "213,226"
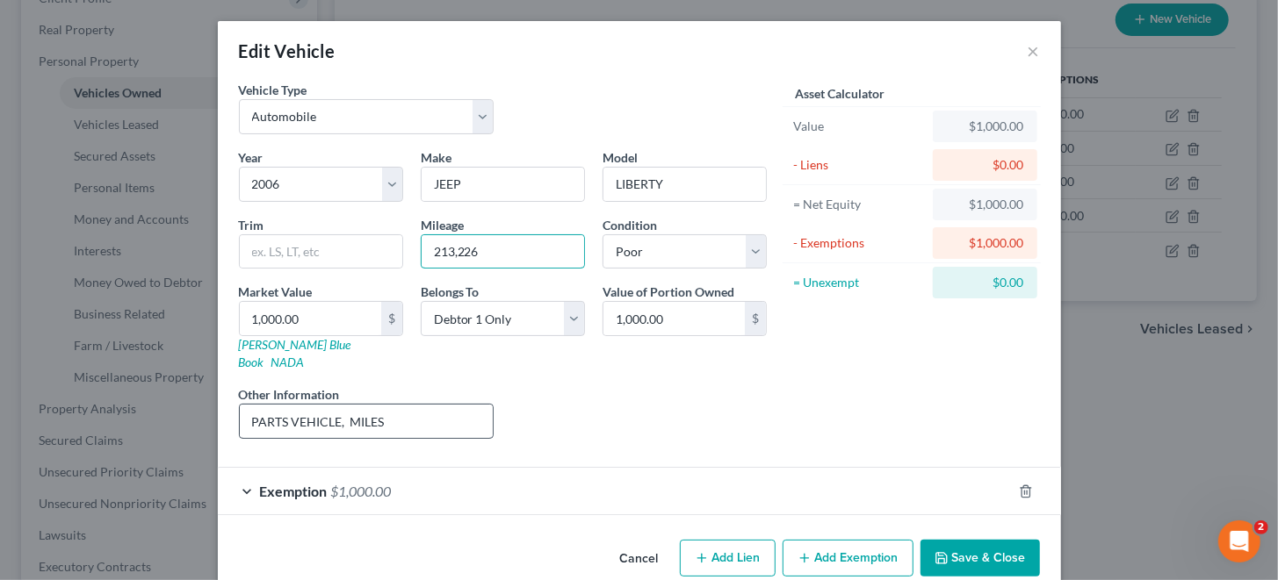
type input "213,226"
drag, startPoint x: 392, startPoint y: 398, endPoint x: 429, endPoint y: 394, distance: 37.0
click at [429, 405] on input "PARTS VEHICLE, MILES" at bounding box center [367, 421] width 254 height 33
type input "PARTS VEHICLE, NON-OPERABLE"
click at [571, 396] on div "Liens Select" at bounding box center [638, 412] width 273 height 54
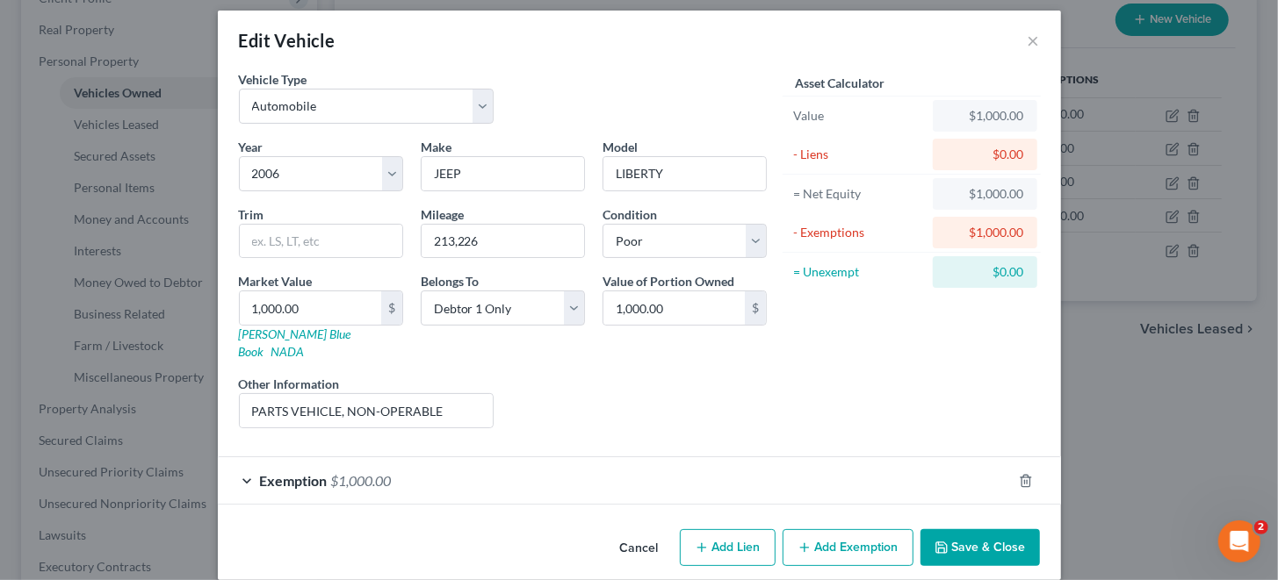
click at [981, 533] on button "Save & Close" at bounding box center [979, 547] width 119 height 37
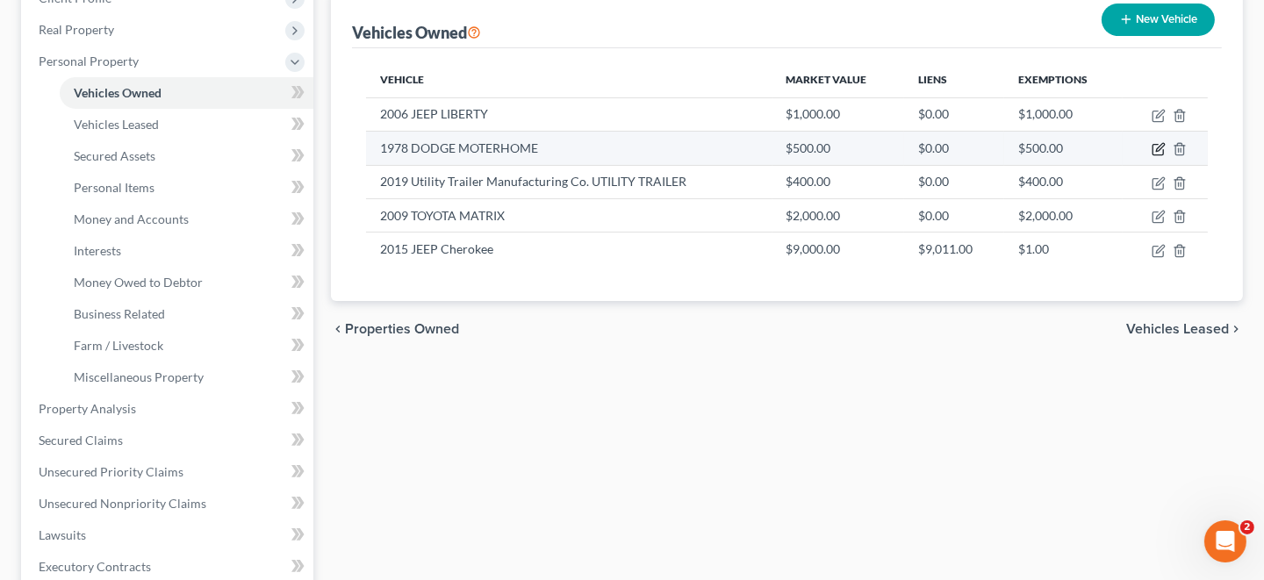
click at [1163, 146] on icon "button" at bounding box center [1159, 149] width 14 height 14
select select "1"
select select "48"
select select "4"
select select "0"
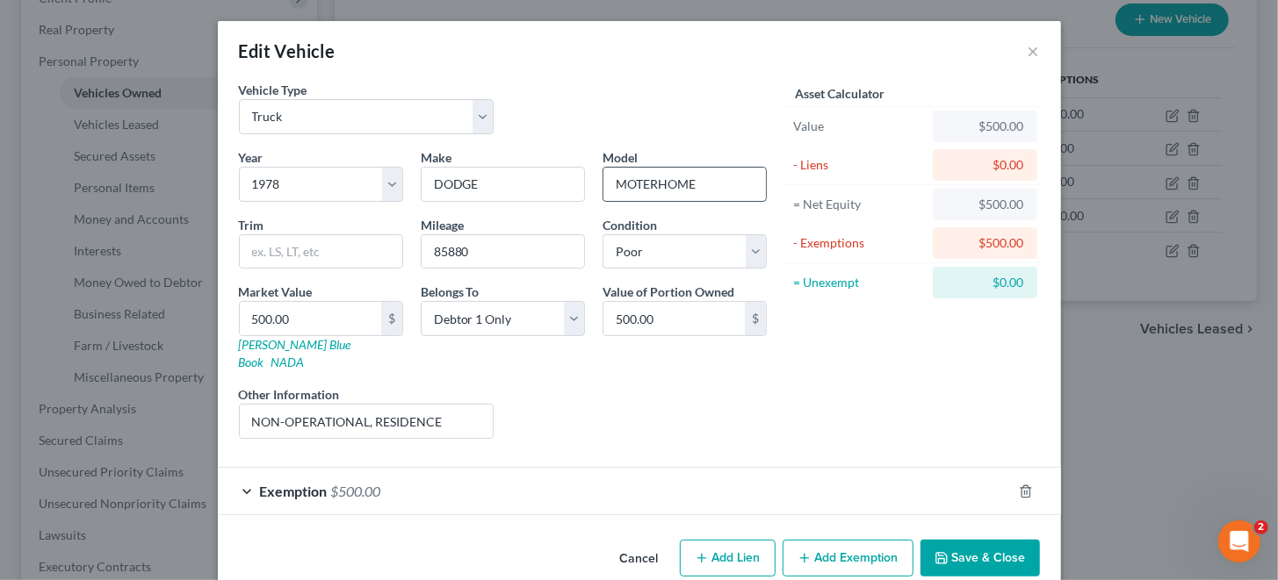
click at [654, 183] on input "MOTERHOME" at bounding box center [684, 184] width 162 height 33
click at [634, 182] on input "MOTER HOME" at bounding box center [684, 184] width 162 height 33
type input "MOTOR HOME"
click at [477, 121] on select "Select Automobile Truck Trailer Watercraft Aircraft Motor Home Atv Other Vehicle" at bounding box center [367, 116] width 256 height 35
select select "5"
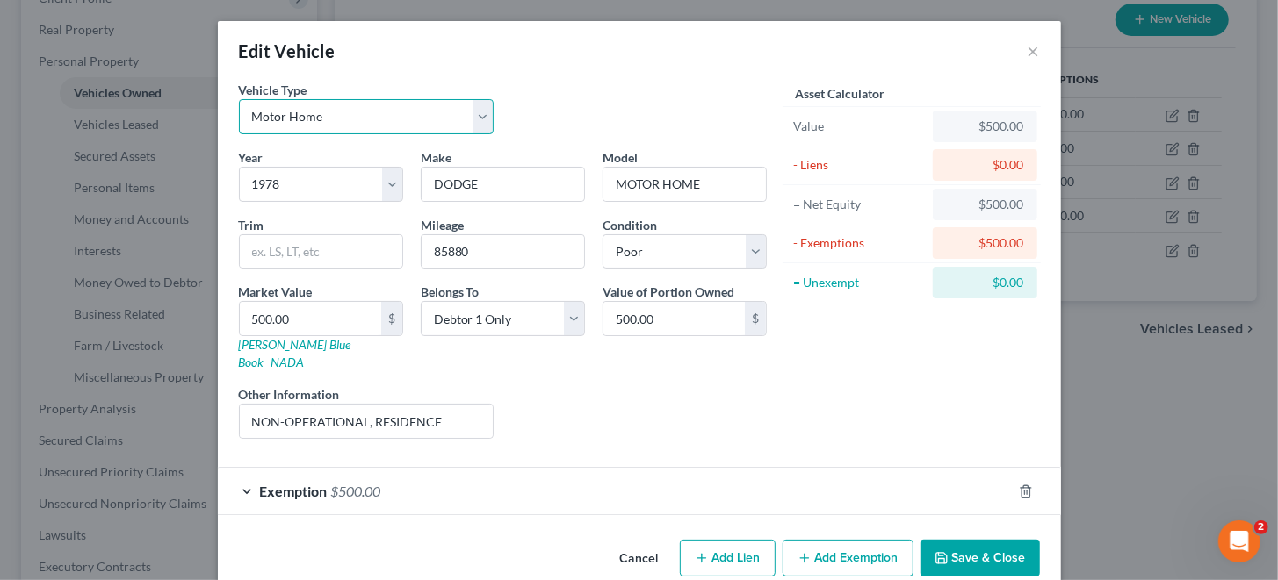
click at [239, 99] on select "Select Automobile Truck Trailer Watercraft Aircraft Motor Home Atv Other Vehicle" at bounding box center [367, 116] width 256 height 35
click at [979, 540] on button "Save & Close" at bounding box center [979, 558] width 119 height 37
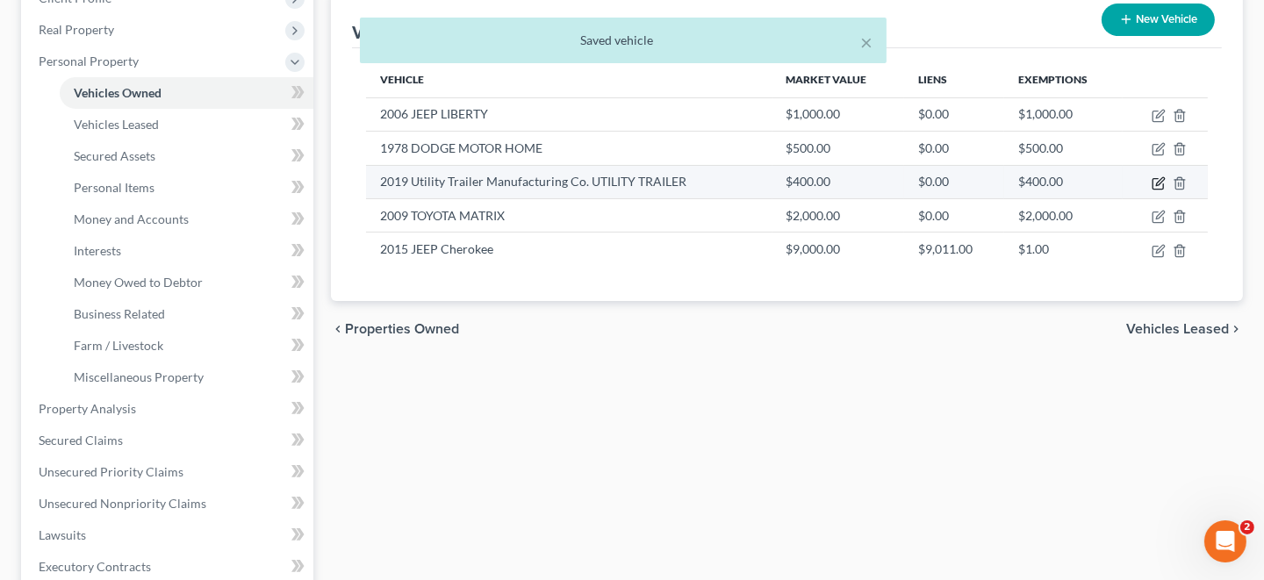
click at [1156, 180] on icon "button" at bounding box center [1159, 183] width 14 height 14
select select "2"
select select "7"
select select "0"
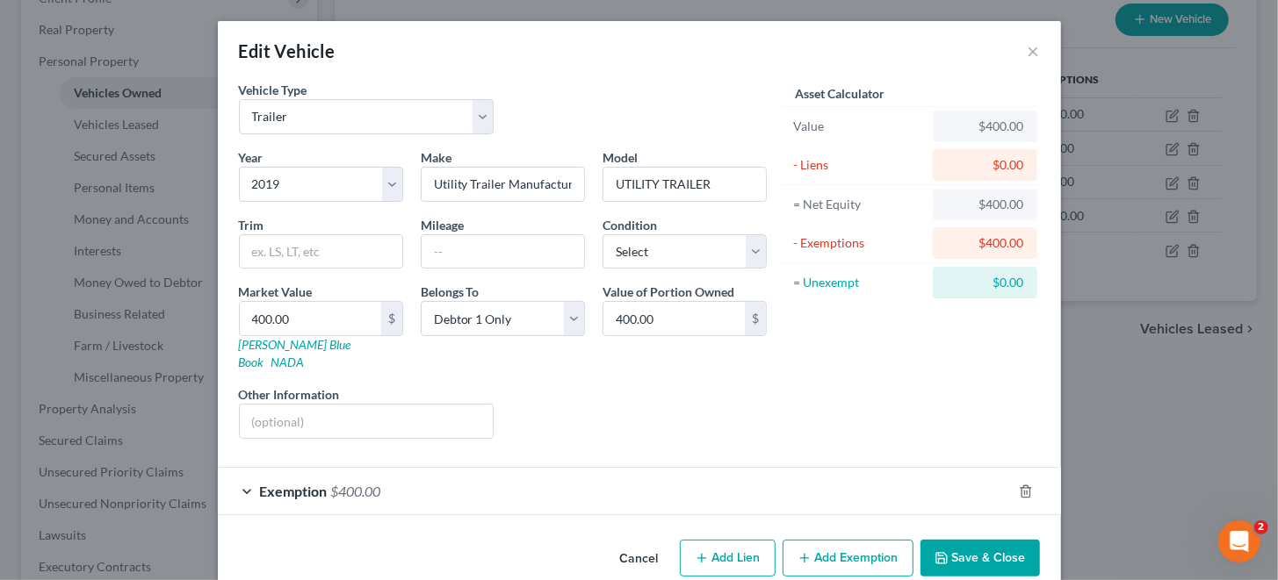
click at [977, 540] on button "Save & Close" at bounding box center [979, 558] width 119 height 37
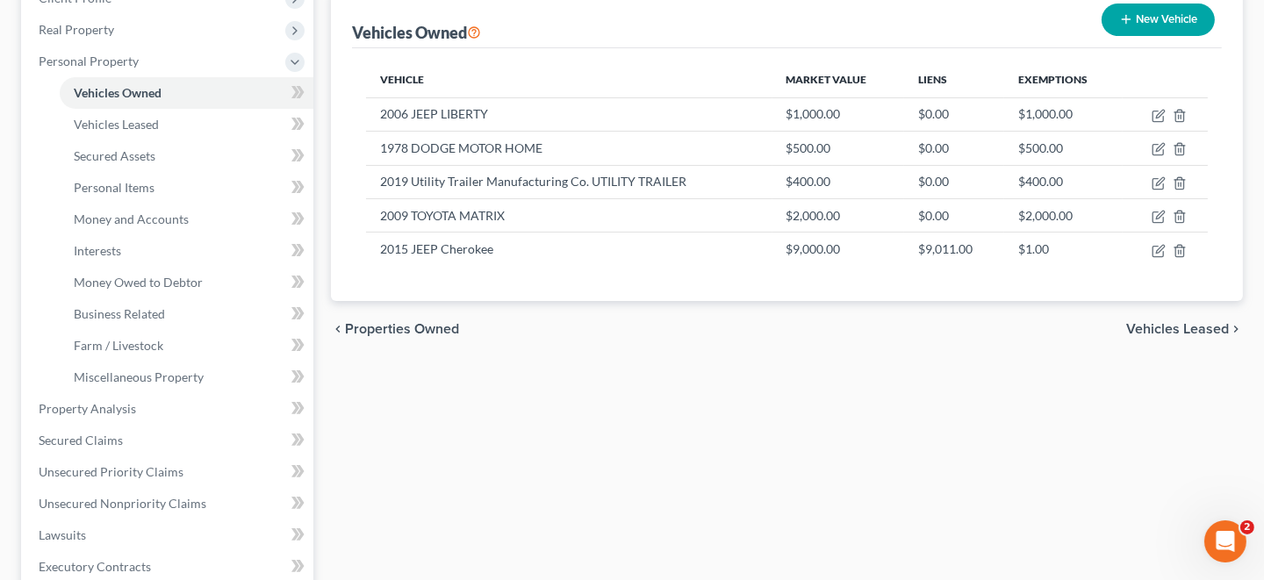
click at [1168, 326] on span "Vehicles Leased" at bounding box center [1178, 329] width 103 height 14
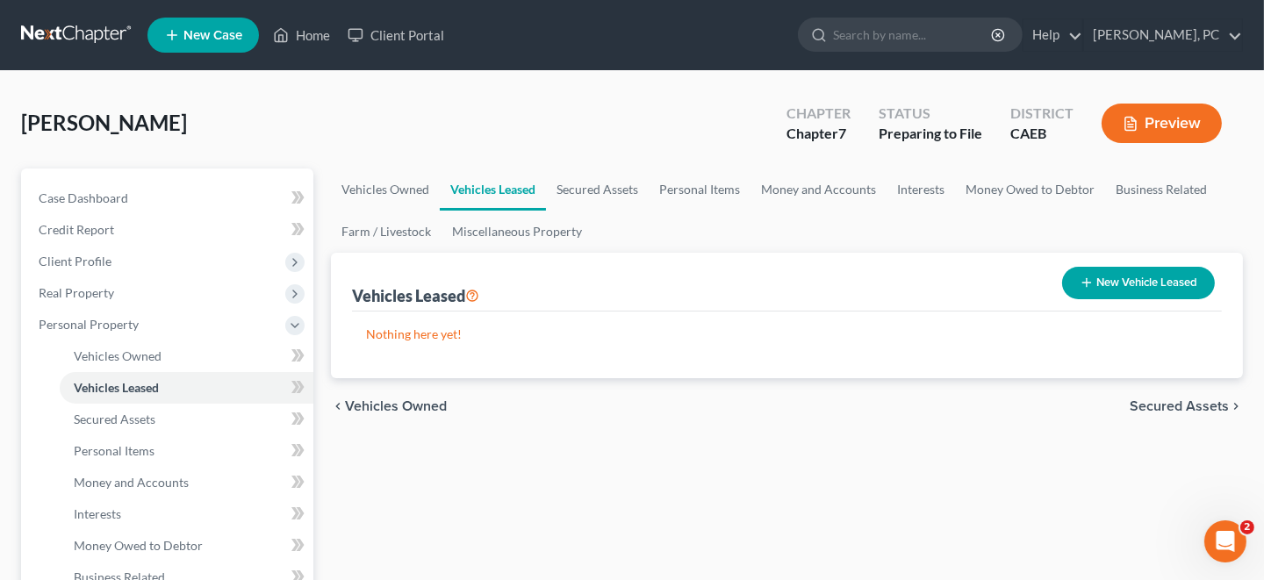
click at [1183, 404] on span "Secured Assets" at bounding box center [1179, 407] width 99 height 14
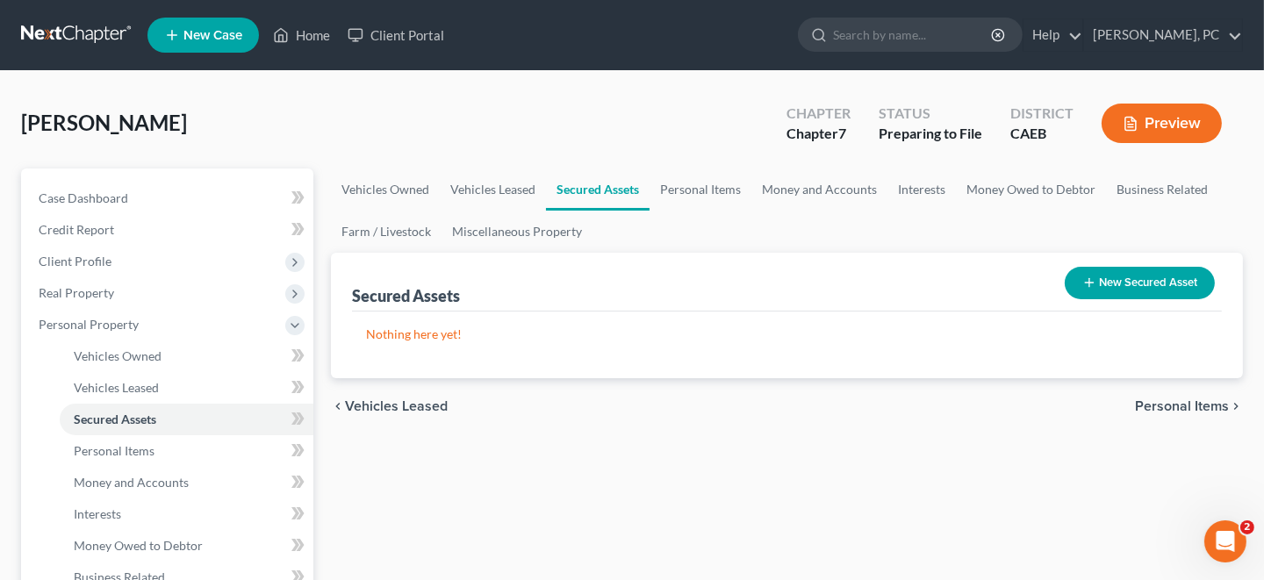
click at [1137, 278] on button "New Secured Asset" at bounding box center [1140, 283] width 150 height 32
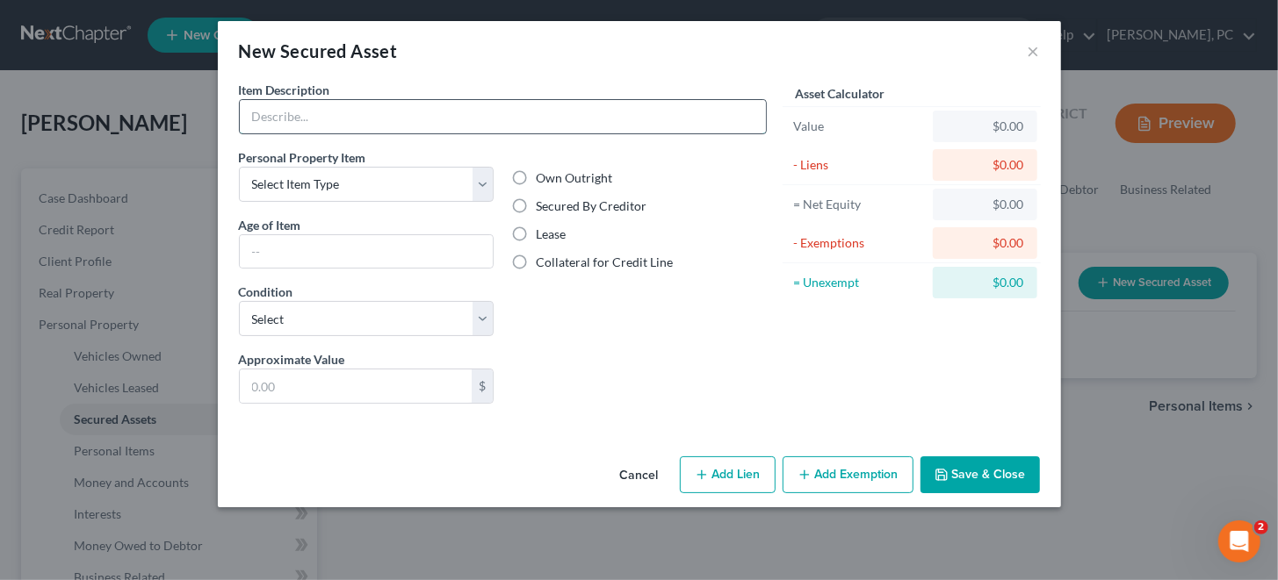
click at [381, 112] on input "text" at bounding box center [503, 116] width 526 height 33
click at [350, 186] on select "Select Item Type Clothing Collectibles Of Value Electronics Firearms Household …" at bounding box center [367, 184] width 256 height 35
click at [660, 332] on div "Own Outright Secured By Creditor Lease Collateral for Credit Line" at bounding box center [638, 249] width 273 height 202
drag, startPoint x: 1037, startPoint y: 46, endPoint x: 1037, endPoint y: 127, distance: 81.7
click at [1037, 47] on button "×" at bounding box center [1033, 50] width 12 height 21
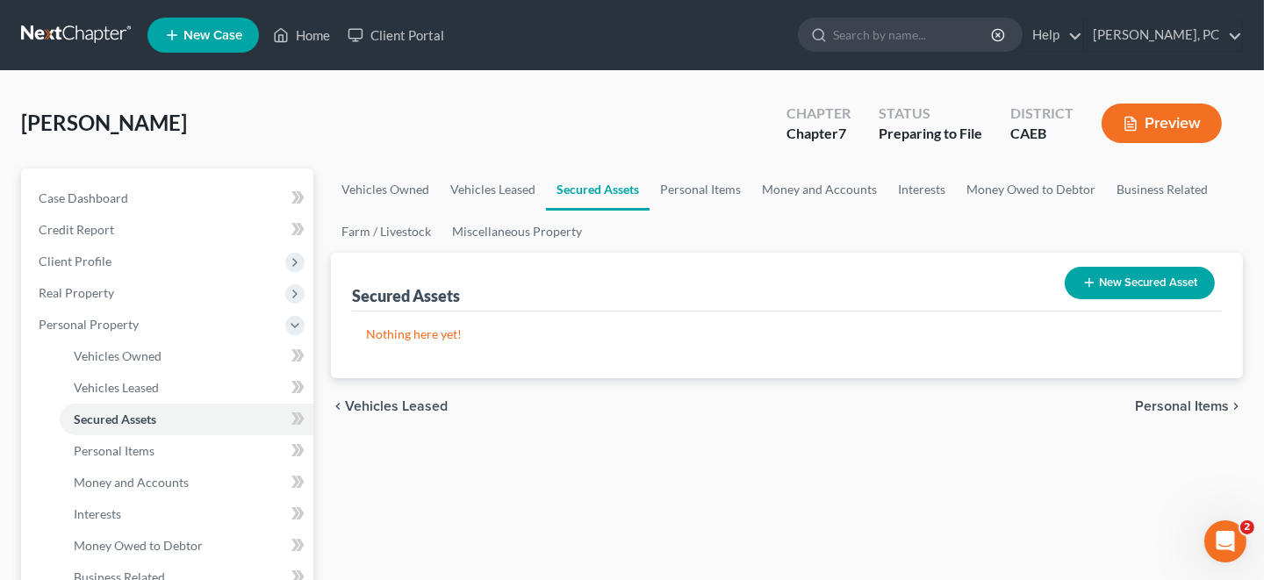
click at [1179, 407] on span "Personal Items" at bounding box center [1182, 407] width 94 height 14
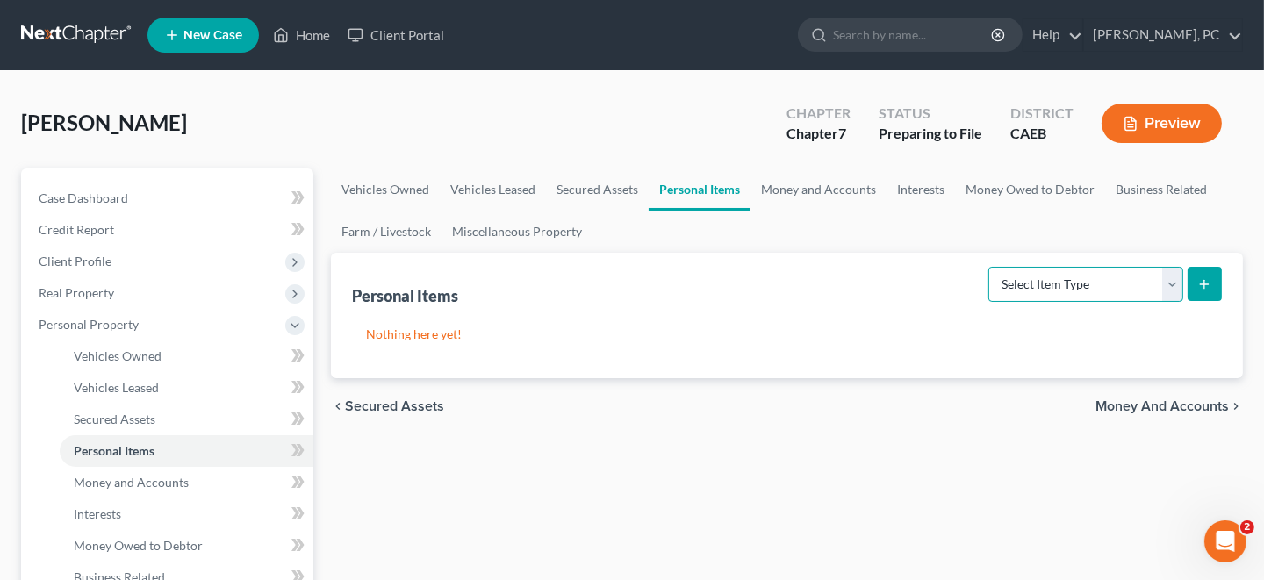
click at [1171, 280] on select "Select Item Type Clothing Collectibles Of Value Electronics Firearms Household …" at bounding box center [1086, 284] width 195 height 35
select select "household_goods"
click at [991, 267] on select "Select Item Type Clothing Collectibles Of Value Electronics Firearms Household …" at bounding box center [1086, 284] width 195 height 35
click at [1203, 284] on line "submit" at bounding box center [1205, 284] width 8 height 0
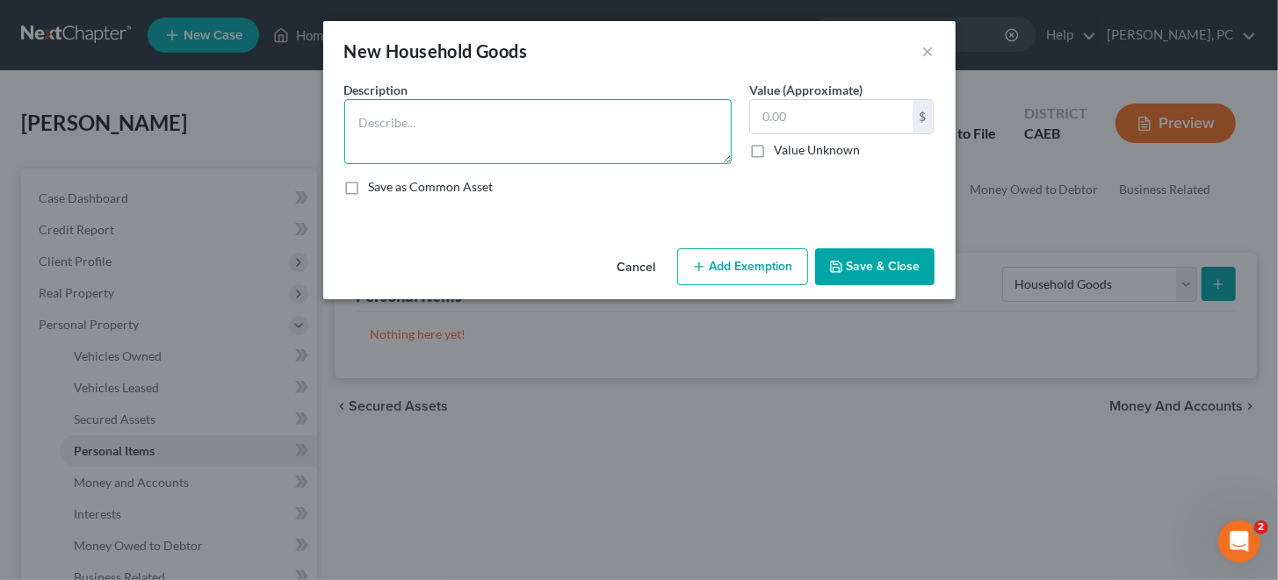
click at [415, 115] on textarea at bounding box center [537, 131] width 387 height 65
type textarea "BEDROOM FURNITURE"
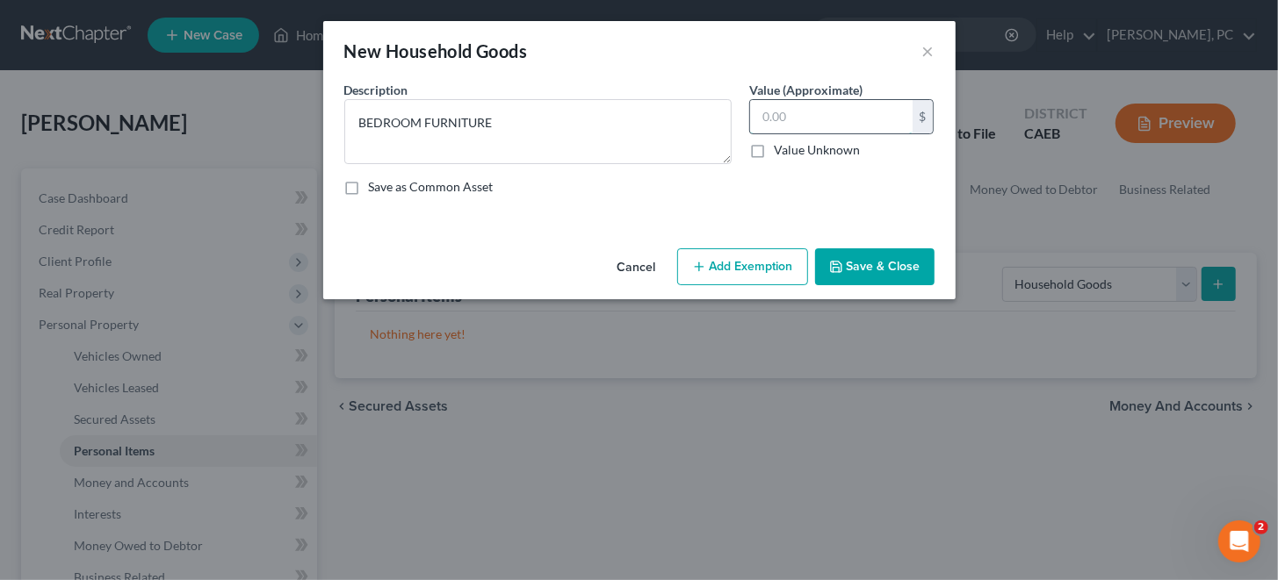
click at [815, 107] on input "text" at bounding box center [831, 116] width 162 height 33
type input "100"
click at [759, 270] on button "Add Exemption" at bounding box center [742, 266] width 131 height 37
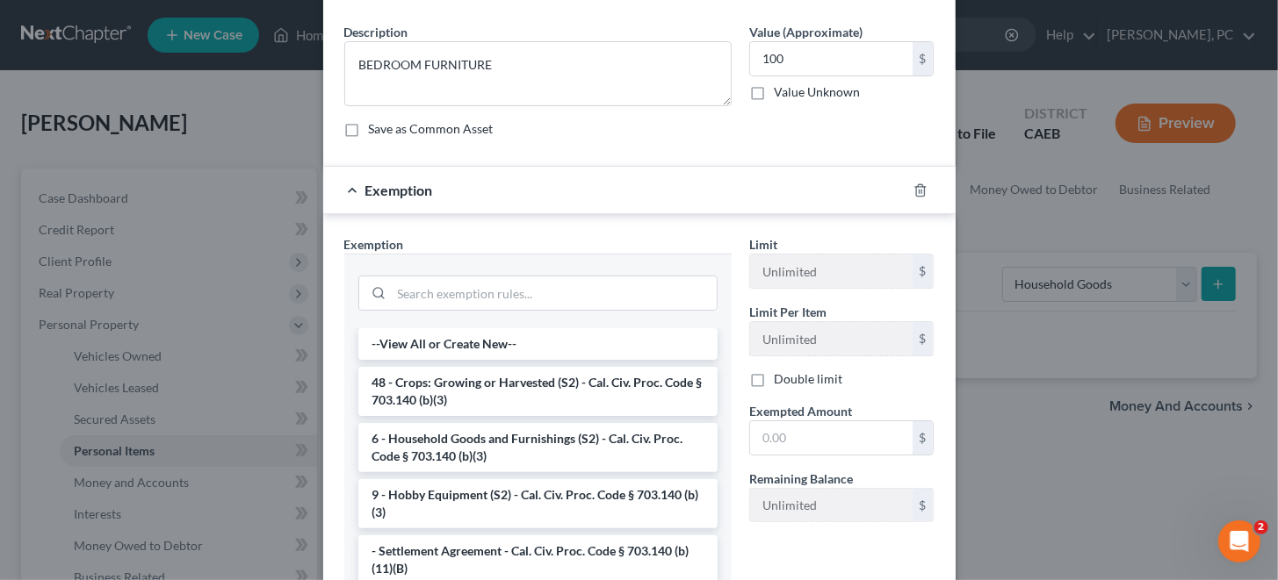
scroll to position [87, 0]
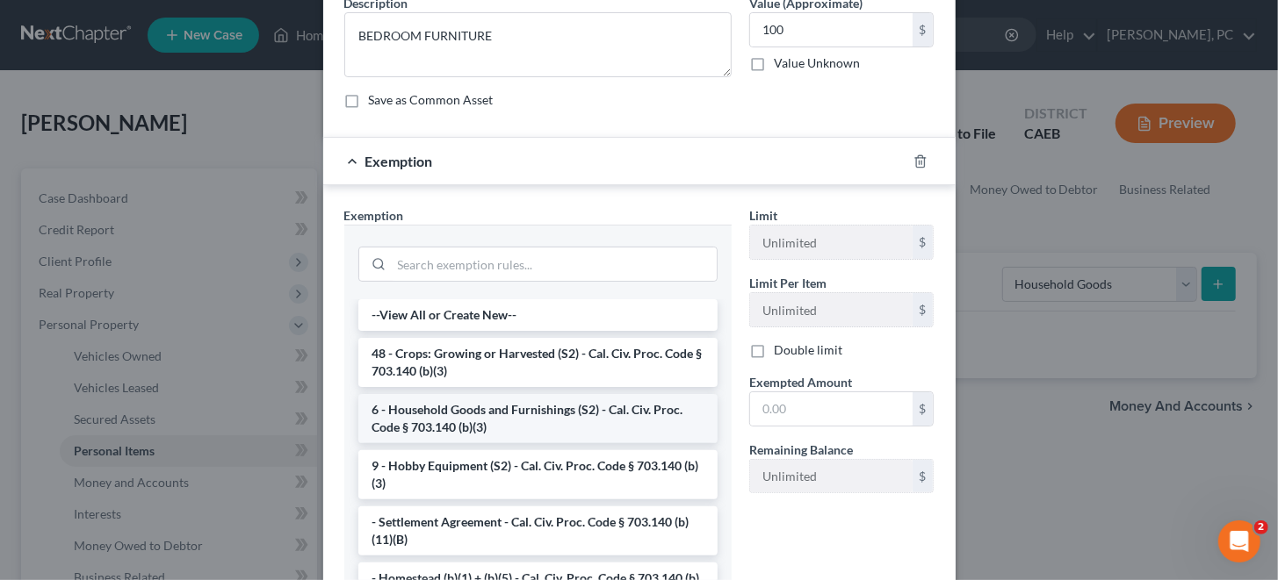
click at [521, 411] on li "6 - Household Goods and Furnishings (S2) - Cal. Civ. Proc. Code § 703.140 (b)(3)" at bounding box center [537, 418] width 359 height 49
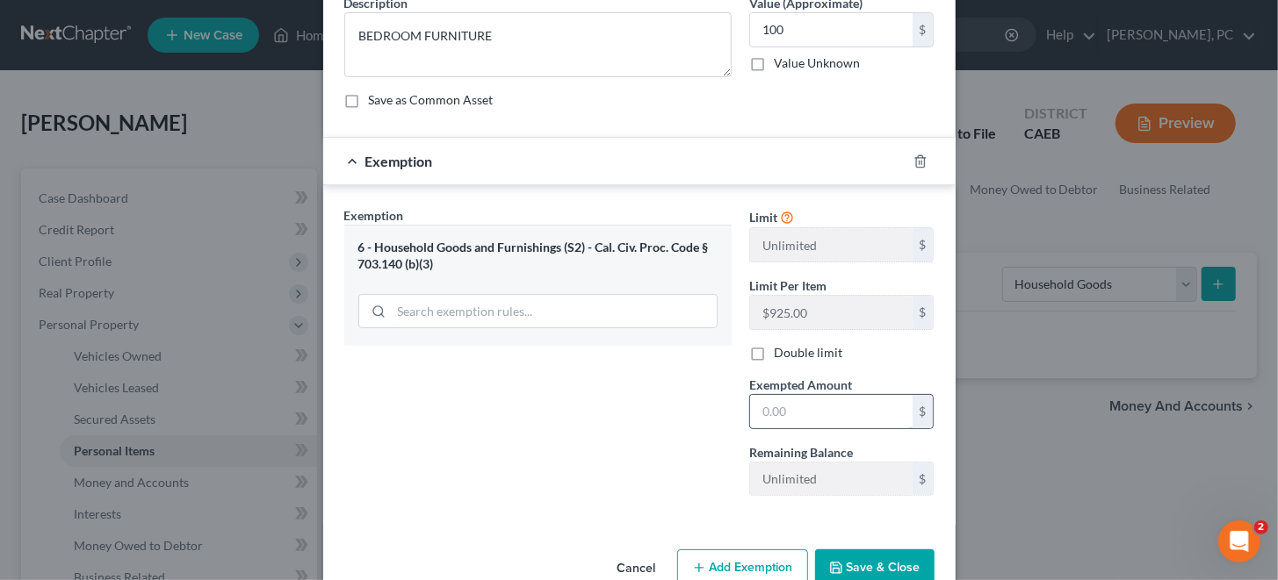
click at [826, 407] on input "text" at bounding box center [831, 411] width 162 height 33
type input "100"
click at [869, 567] on button "Save & Close" at bounding box center [874, 568] width 119 height 37
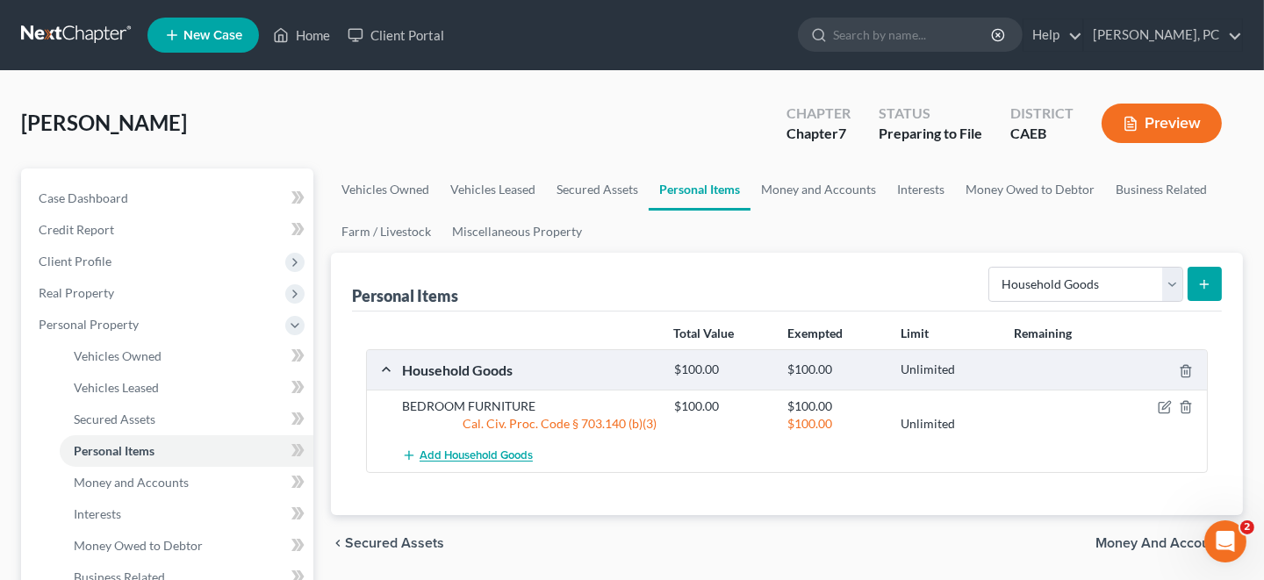
click at [485, 453] on span "Add Household Goods" at bounding box center [476, 457] width 113 height 14
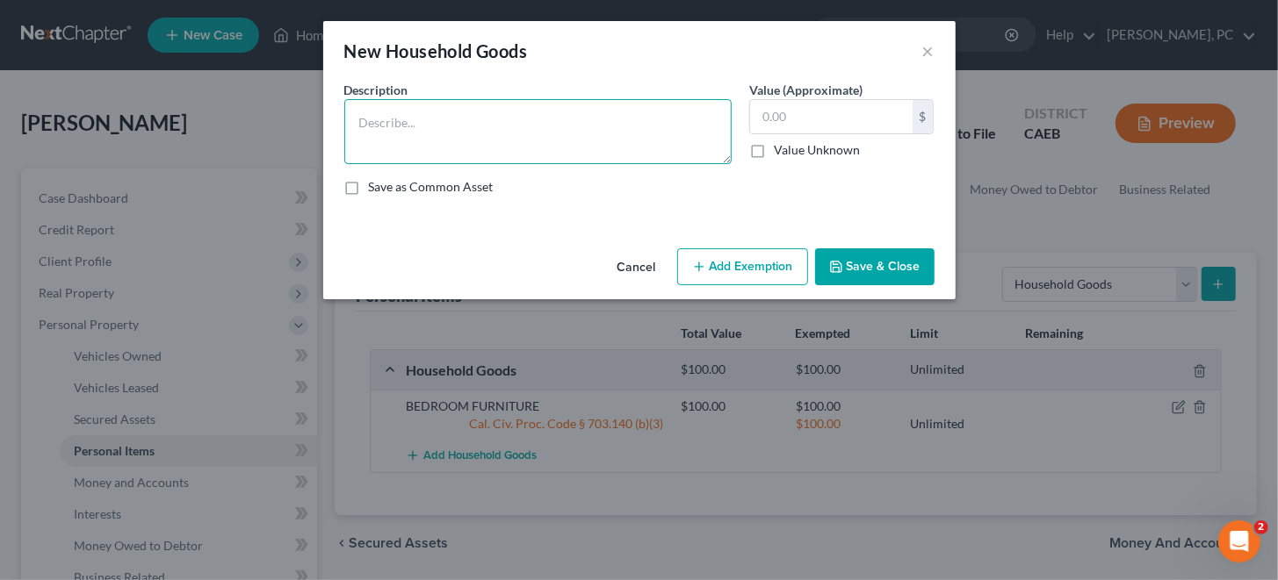
click at [379, 116] on textarea at bounding box center [537, 131] width 387 height 65
type textarea "MISC. HOUSEHOLD ITEMS NONE WORTH MORE THAN $200."
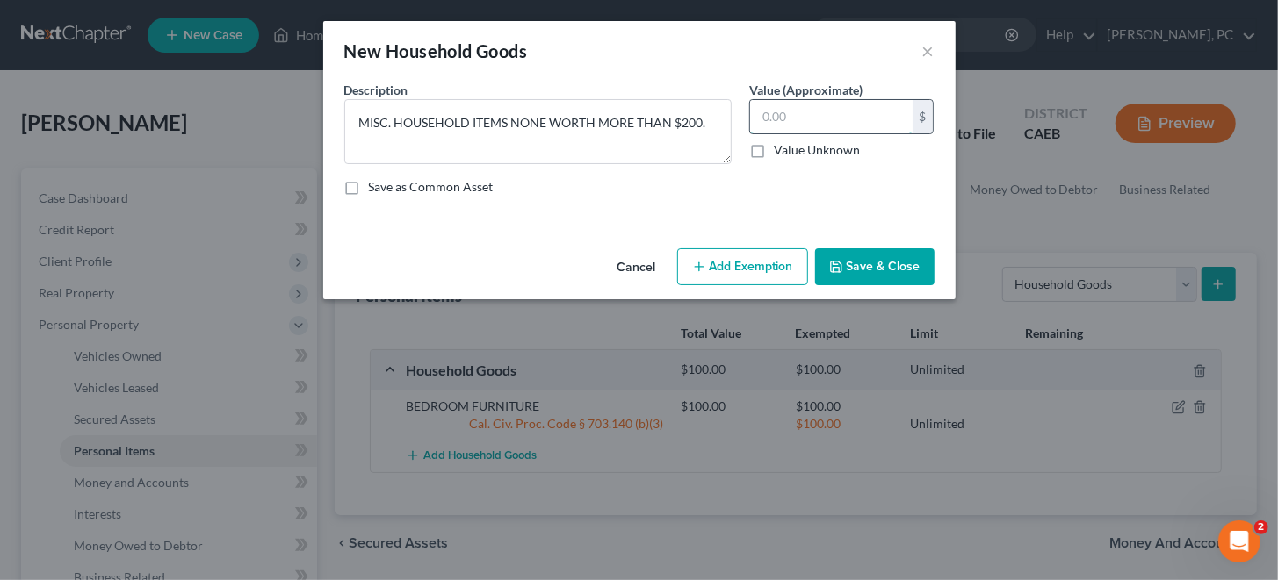
click at [801, 119] on input "text" at bounding box center [831, 116] width 162 height 33
type input "400"
click at [758, 266] on button "Add Exemption" at bounding box center [742, 266] width 131 height 37
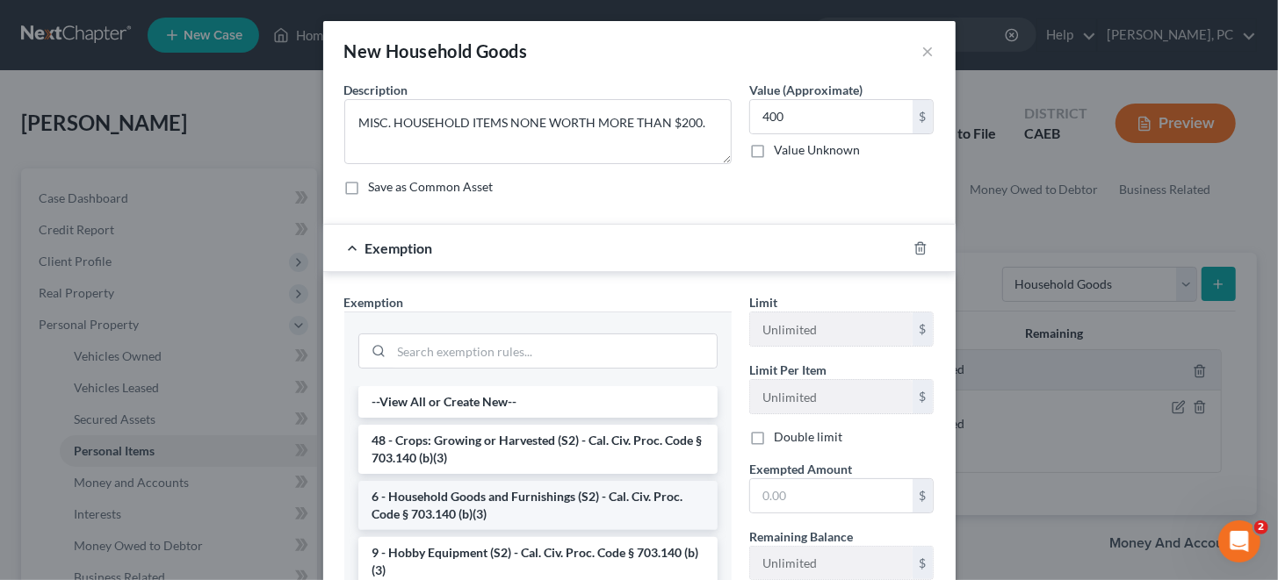
click at [505, 507] on li "6 - Household Goods and Furnishings (S2) - Cal. Civ. Proc. Code § 703.140 (b)(3)" at bounding box center [537, 505] width 359 height 49
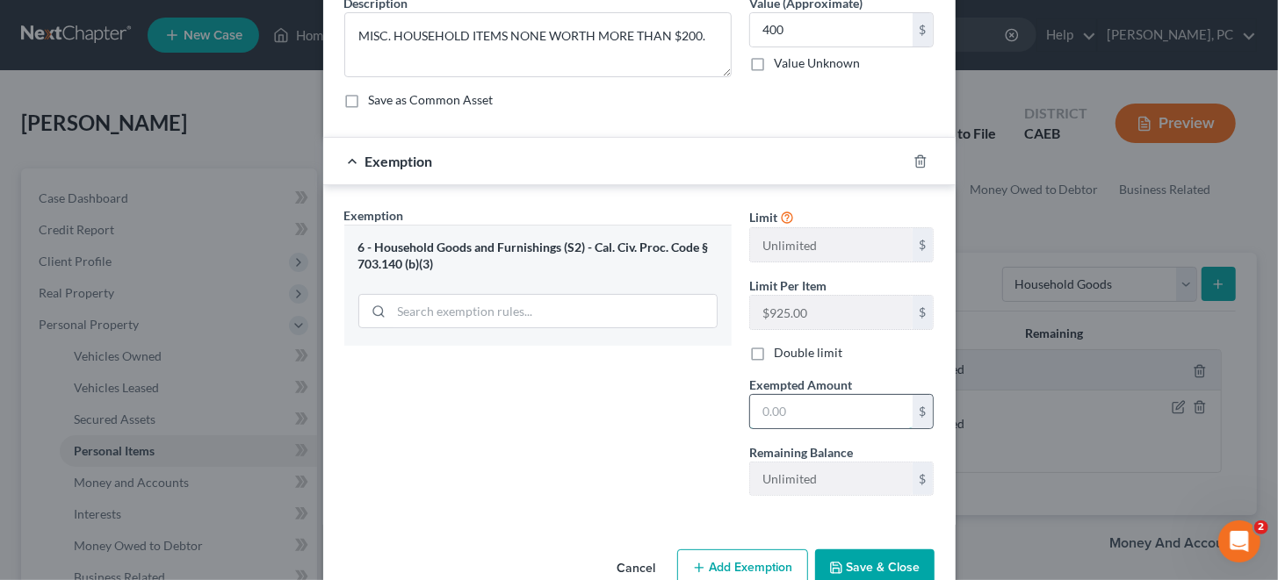
click at [781, 413] on input "text" at bounding box center [831, 411] width 162 height 33
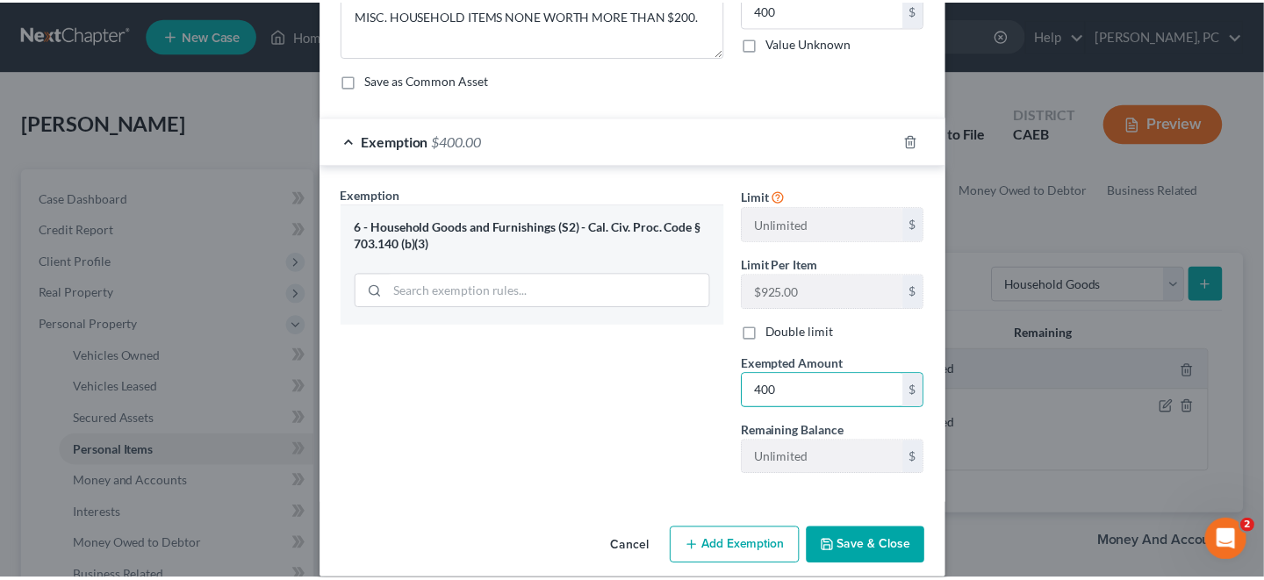
scroll to position [125, 0]
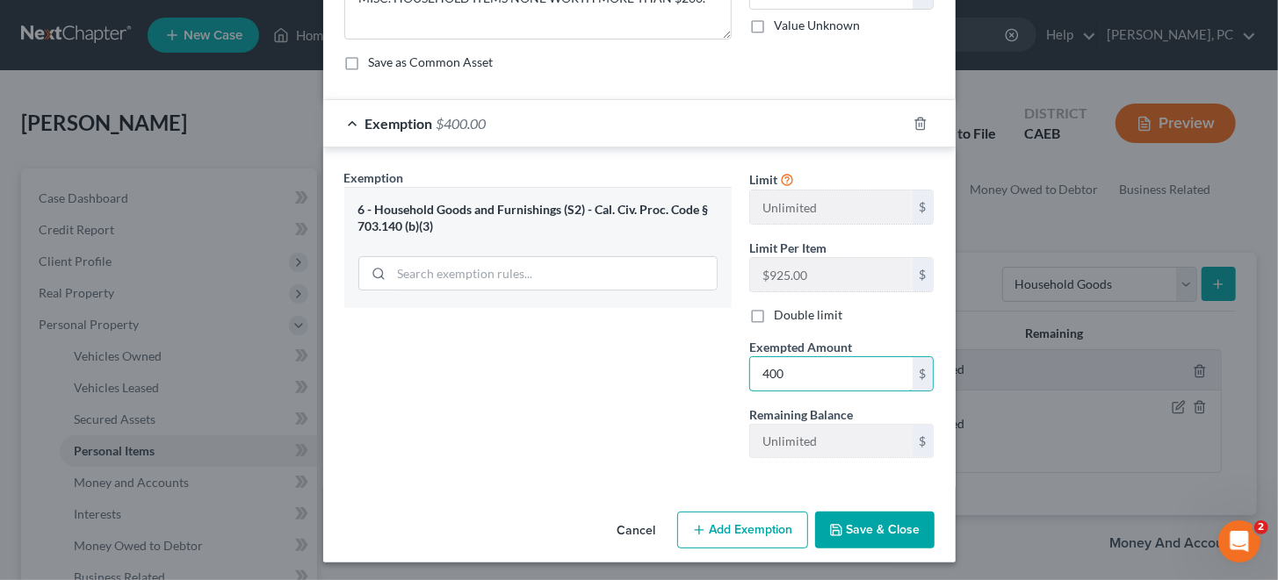
type input "400"
click at [872, 526] on button "Save & Close" at bounding box center [874, 530] width 119 height 37
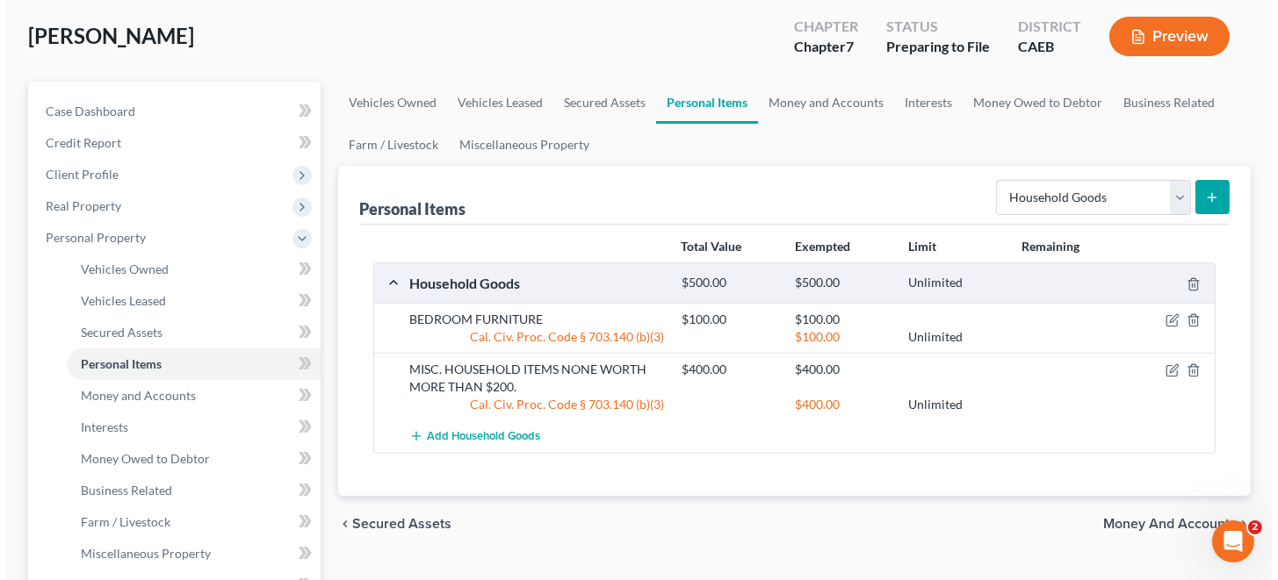
scroll to position [175, 0]
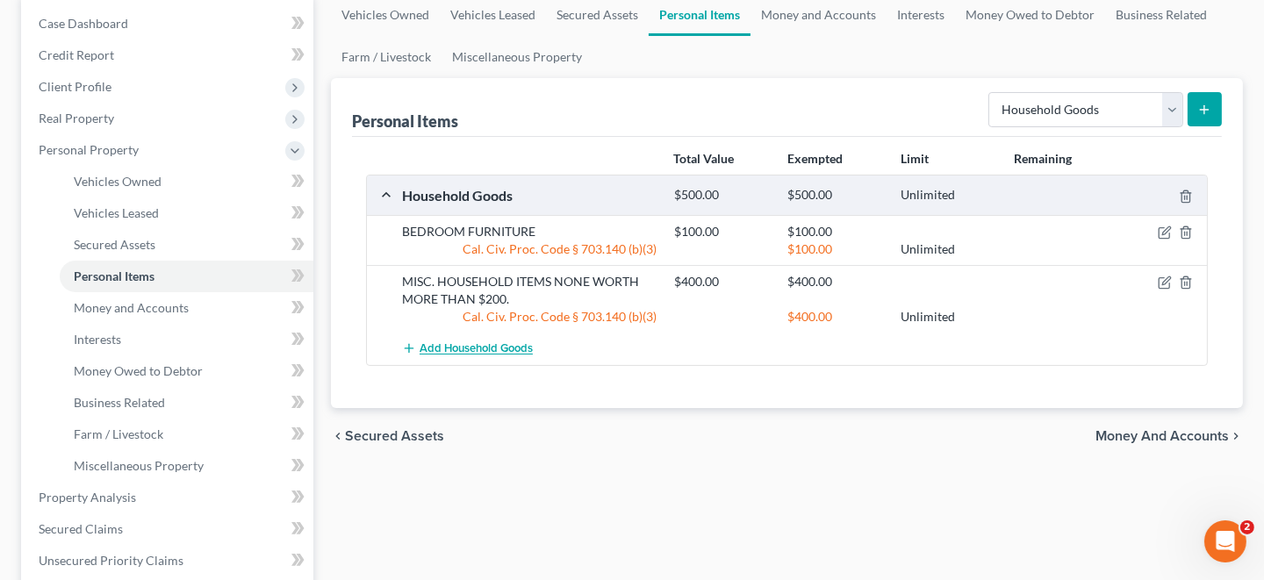
click at [471, 347] on span "Add Household Goods" at bounding box center [476, 349] width 113 height 14
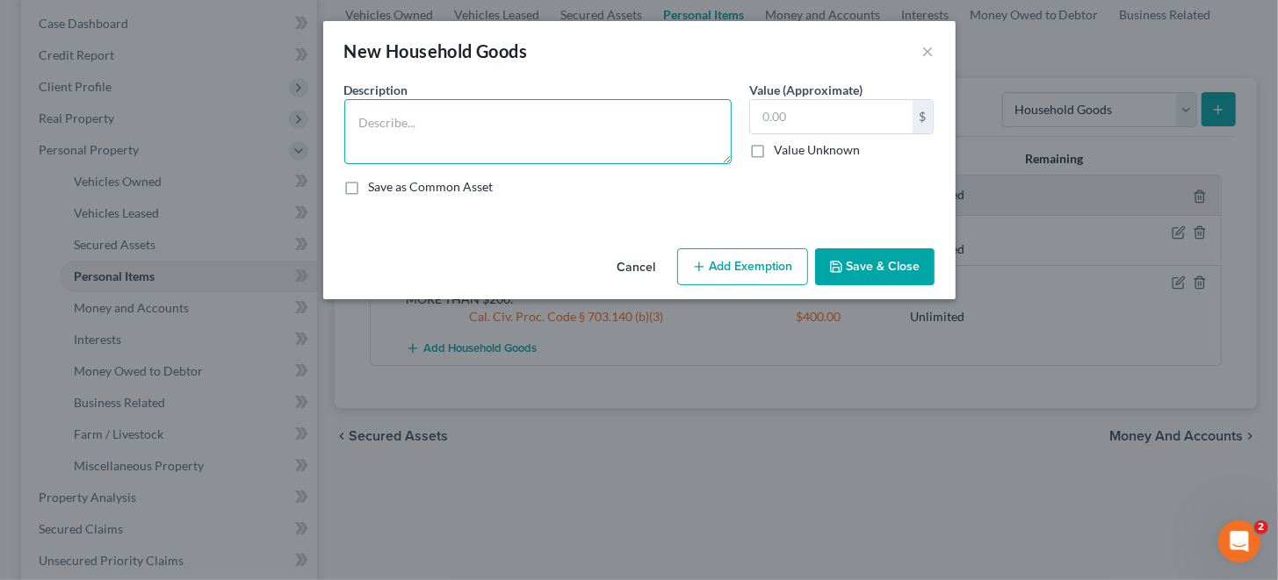
click at [392, 118] on textarea at bounding box center [537, 131] width 387 height 65
type textarea "CLOTHING"
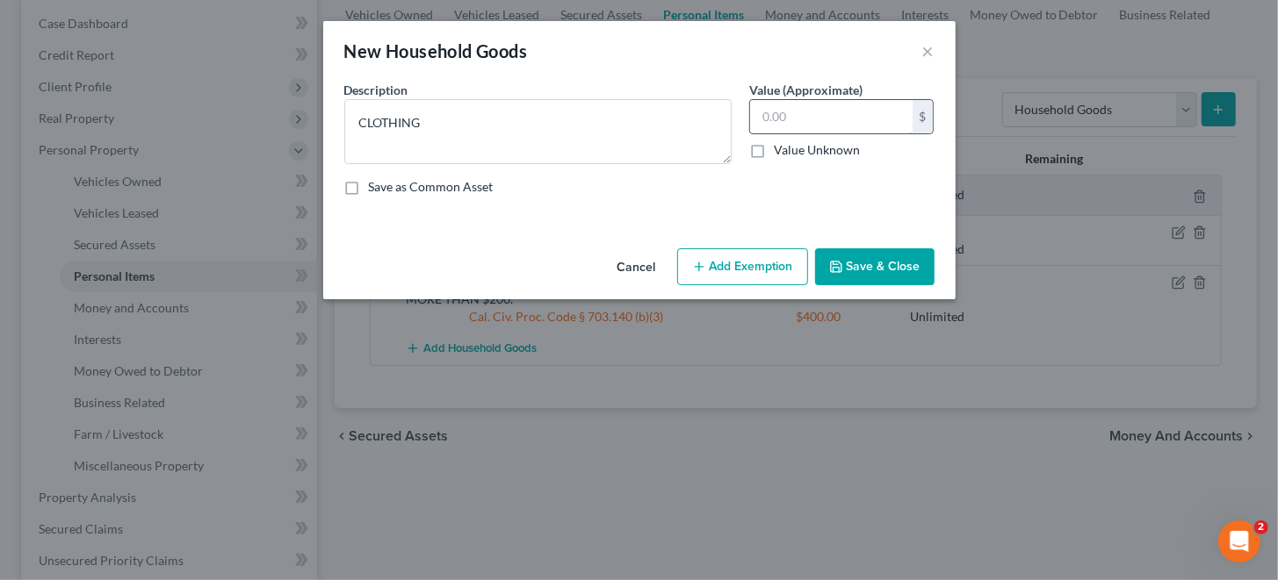
click at [825, 118] on input "text" at bounding box center [831, 116] width 162 height 33
type input "200"
click at [759, 272] on button "Add Exemption" at bounding box center [742, 266] width 131 height 37
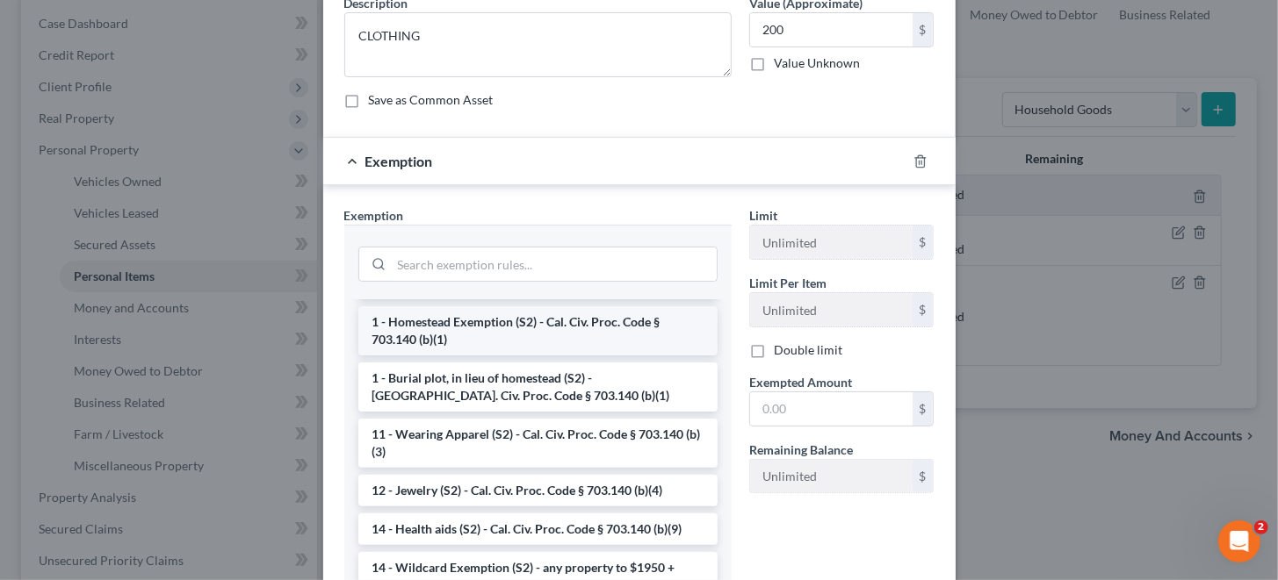
scroll to position [350, 0]
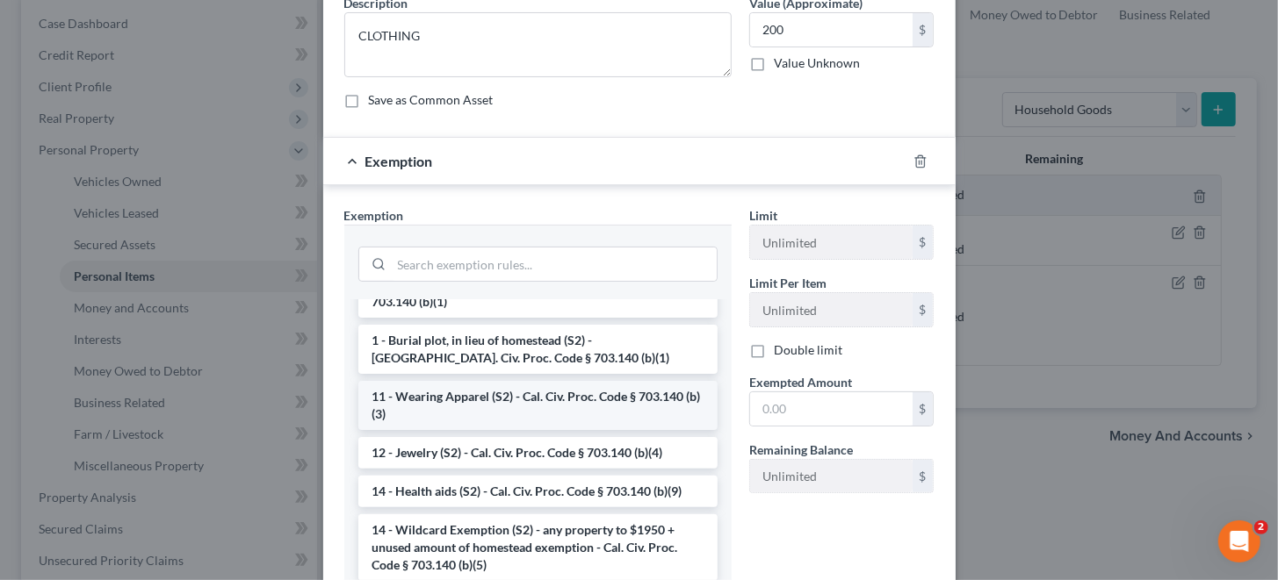
click at [515, 397] on li "11 - Wearing Apparel (S2) - Cal. Civ. Proc. Code § 703.140 (b)(3)" at bounding box center [537, 405] width 359 height 49
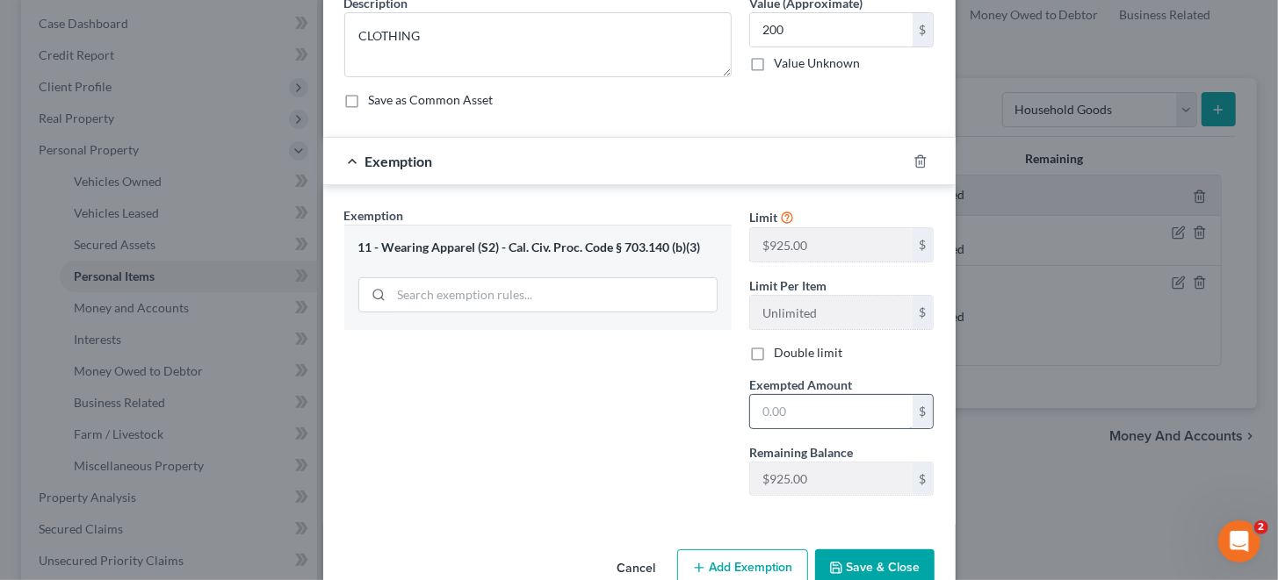
click at [820, 413] on input "text" at bounding box center [831, 411] width 162 height 33
type input "200.00"
click at [862, 559] on button "Save & Close" at bounding box center [874, 568] width 119 height 37
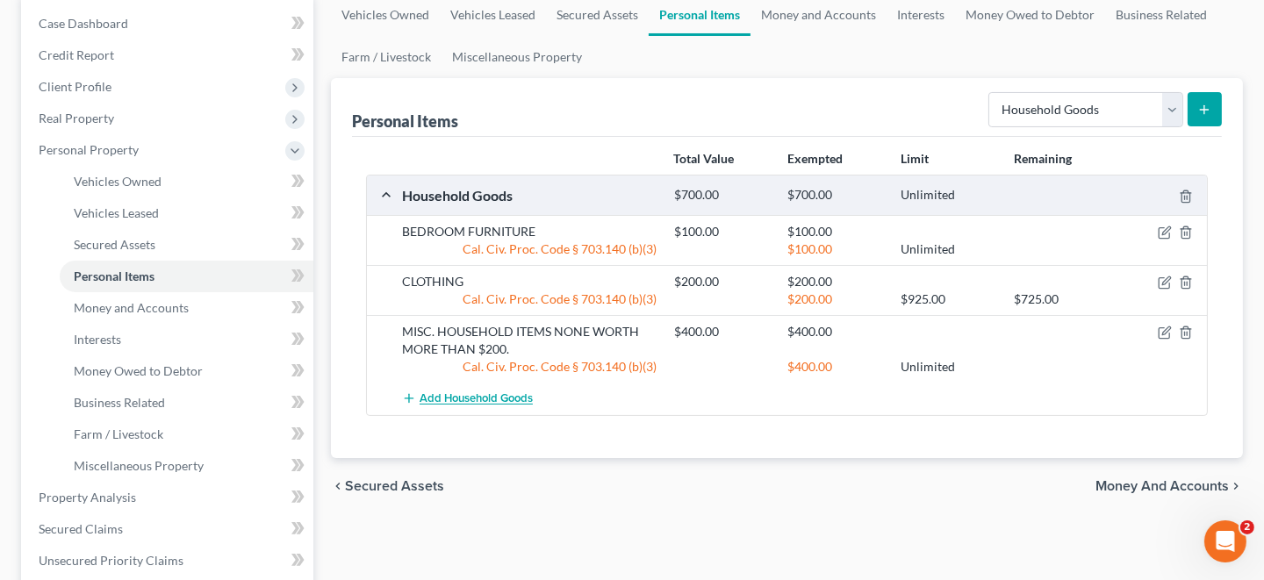
click at [506, 394] on span "Add Household Goods" at bounding box center [476, 399] width 113 height 14
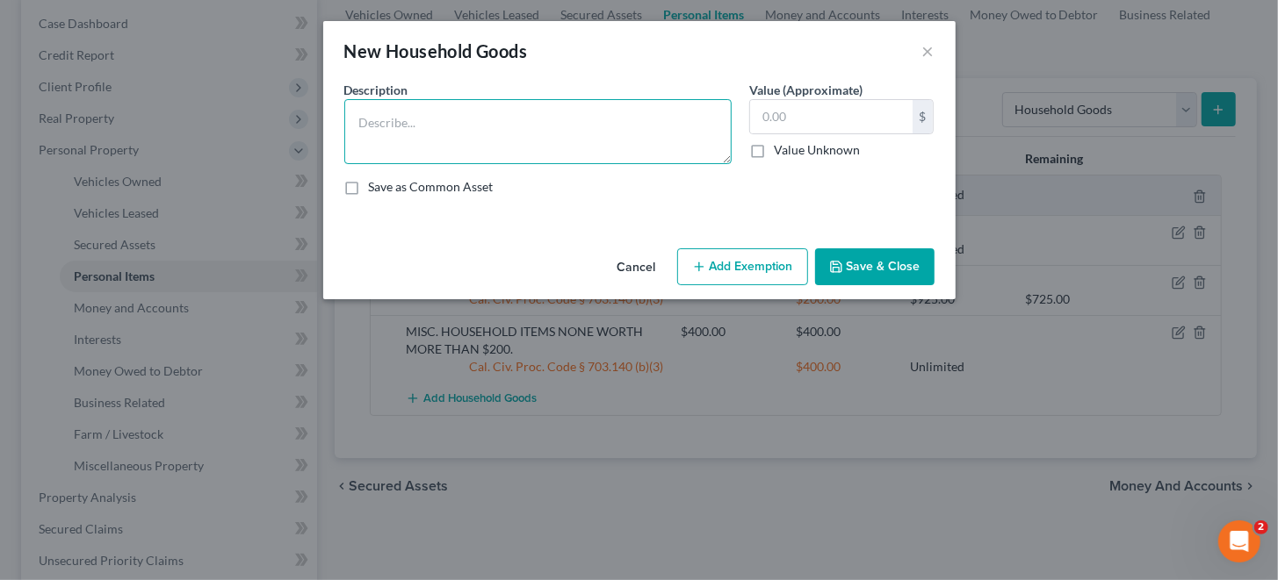
click at [395, 110] on textarea at bounding box center [537, 131] width 387 height 65
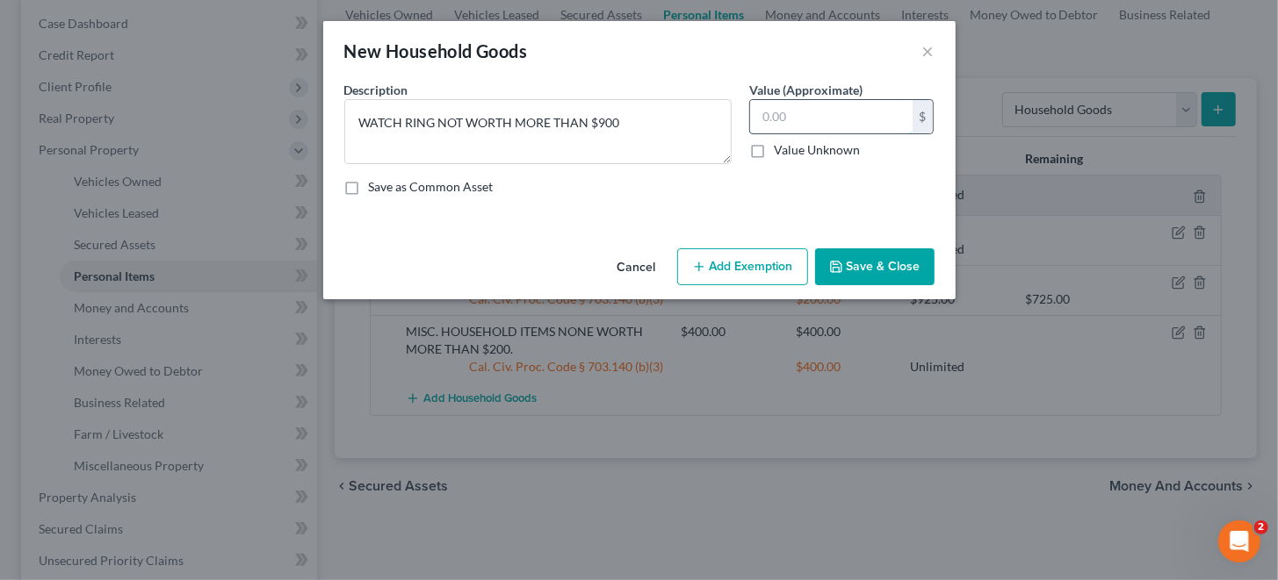
click at [796, 110] on input "text" at bounding box center [831, 116] width 162 height 33
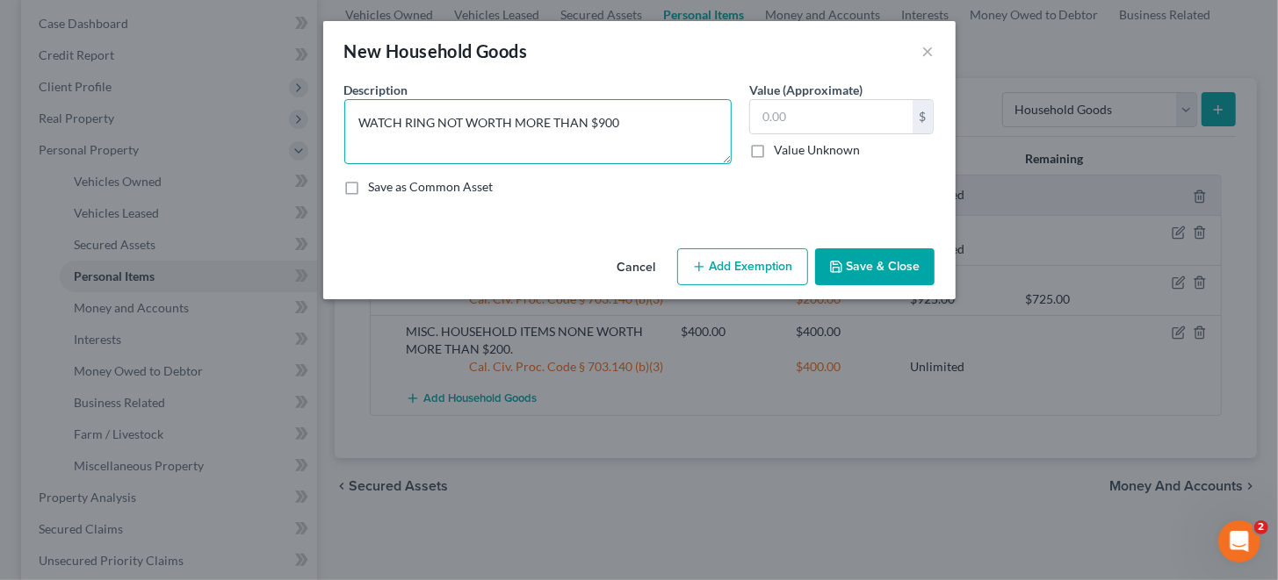
click at [400, 122] on textarea "WATCH RING NOT WORTH MORE THAN $900" at bounding box center [537, 131] width 387 height 65
type textarea "WATCH, RING NOT WORTH MORE THAN $900"
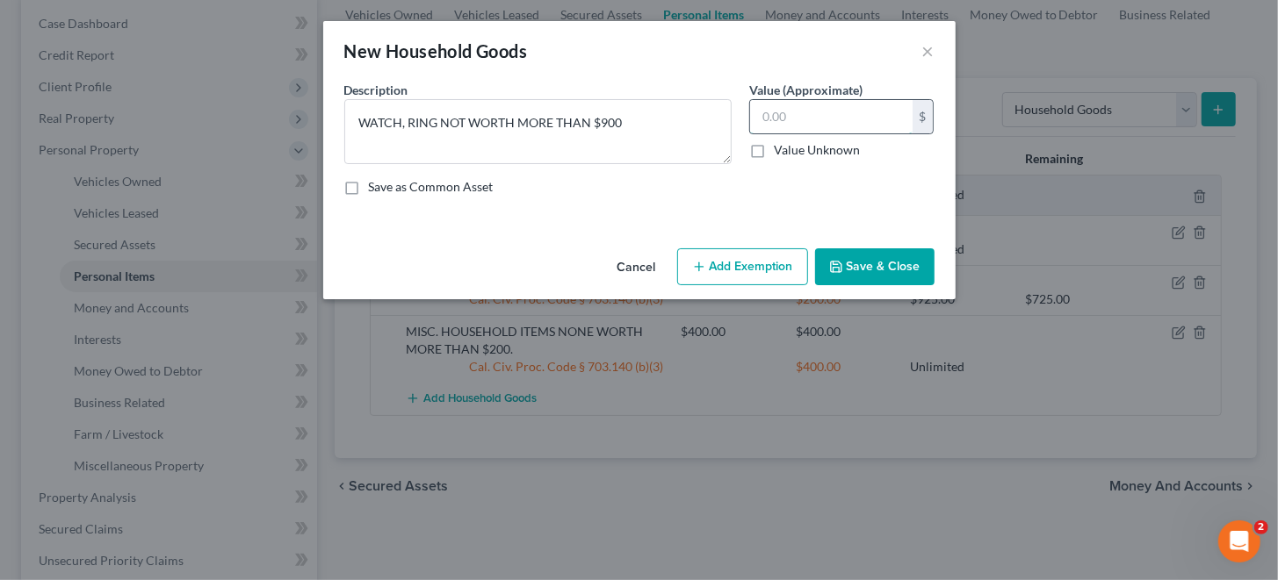
click at [848, 119] on input "text" at bounding box center [831, 116] width 162 height 33
type input "400"
click at [871, 261] on button "Save & Close" at bounding box center [874, 266] width 119 height 37
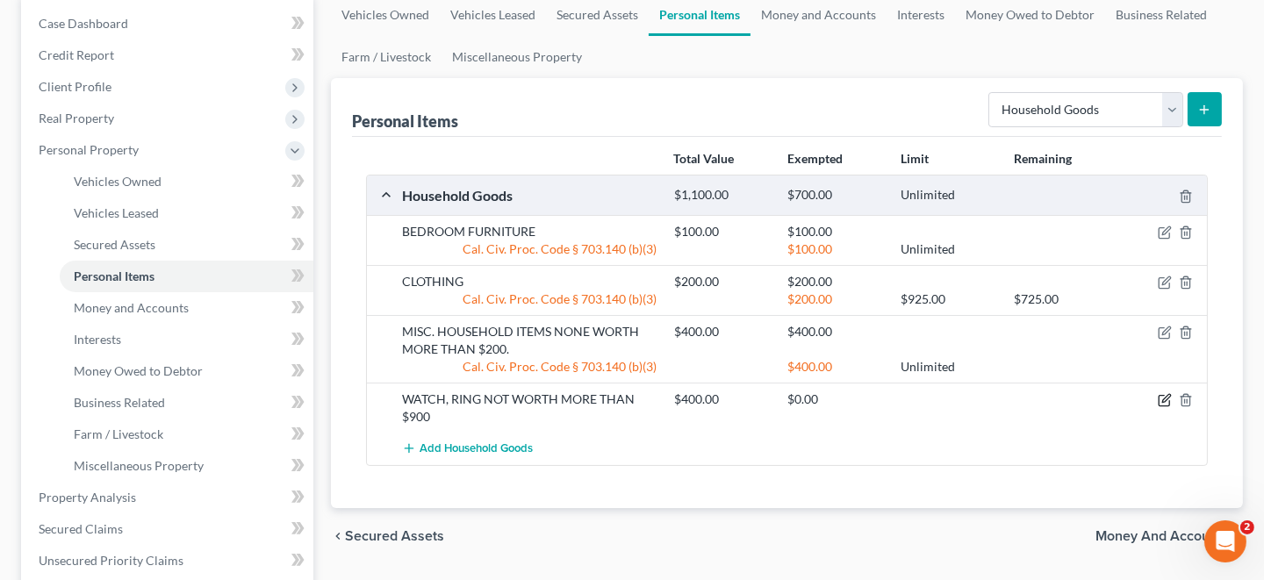
click at [1165, 399] on icon "button" at bounding box center [1167, 399] width 8 height 8
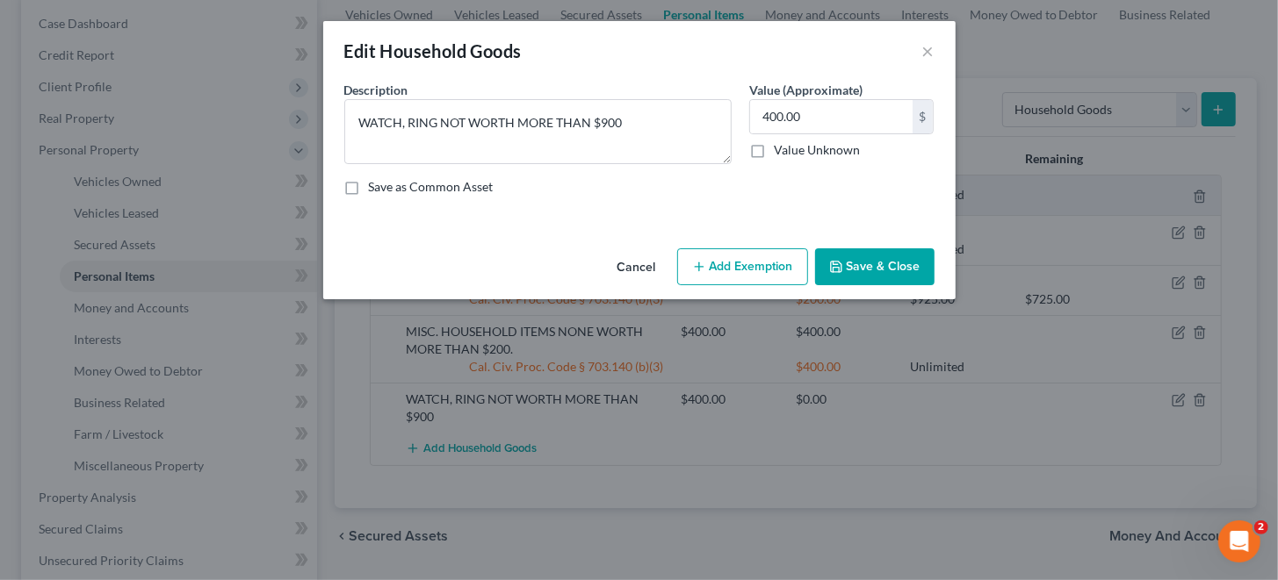
click at [733, 270] on button "Add Exemption" at bounding box center [742, 266] width 131 height 37
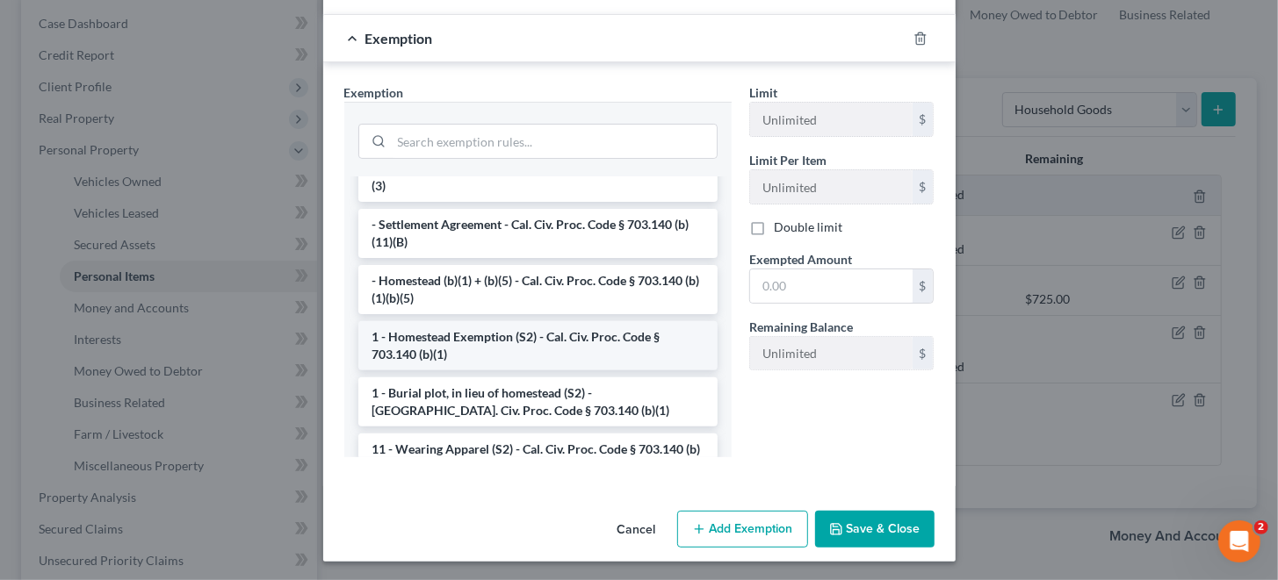
scroll to position [263, 0]
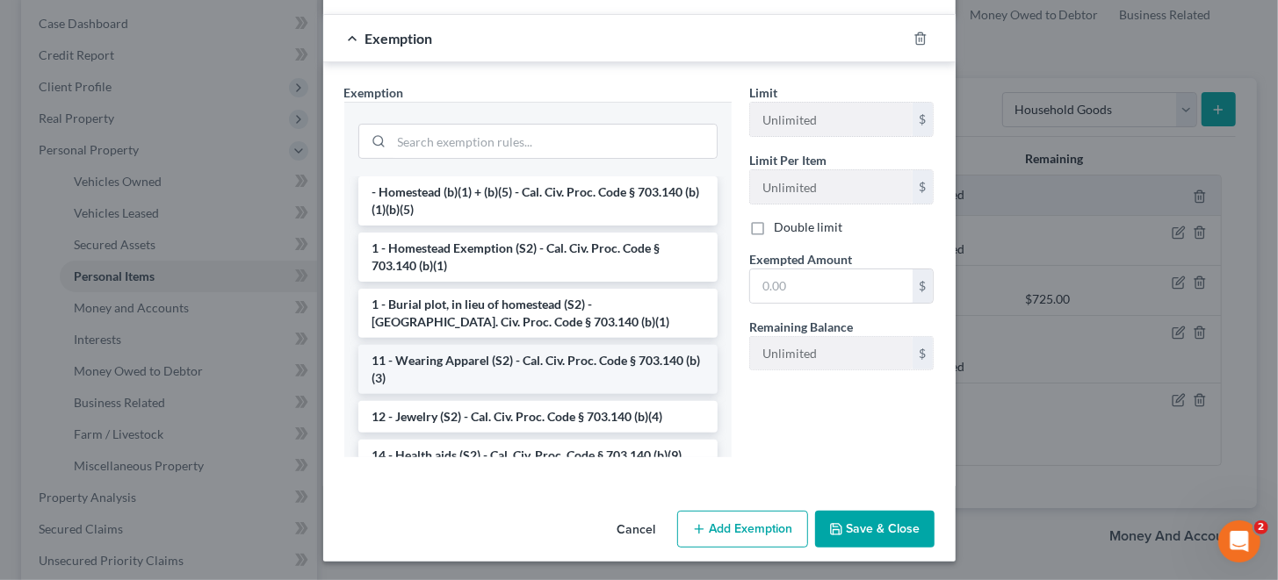
click at [531, 356] on li "11 - Wearing Apparel (S2) - Cal. Civ. Proc. Code § 703.140 (b)(3)" at bounding box center [537, 369] width 359 height 49
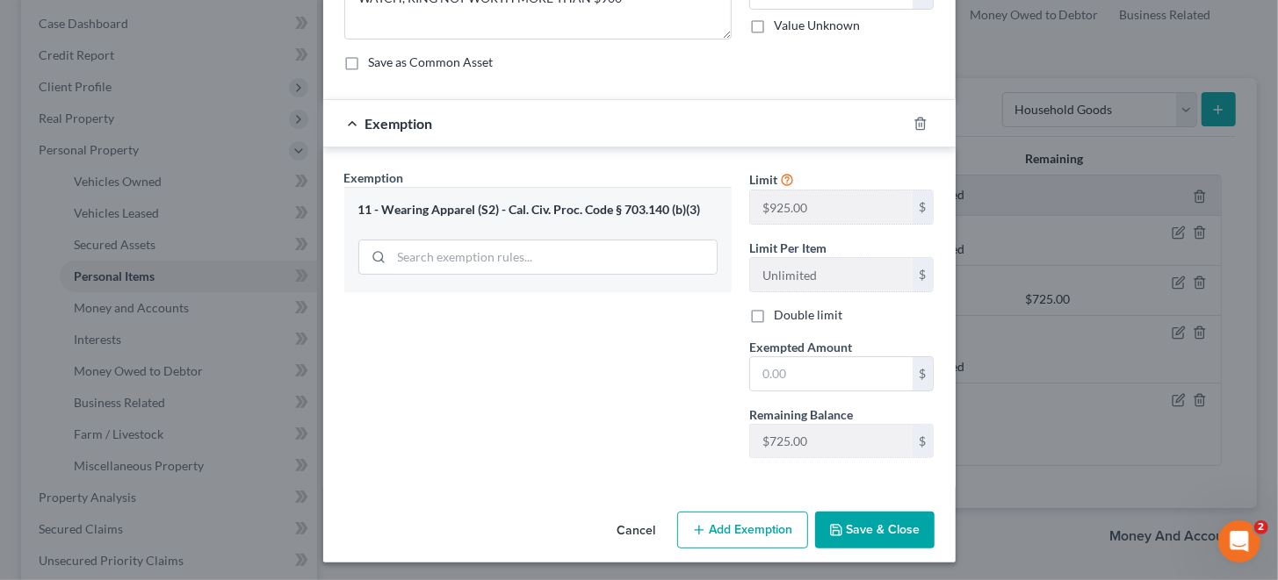
click at [466, 213] on div "11 - Wearing Apparel (S2) - Cal. Civ. Proc. Code § 703.140 (b)(3)" at bounding box center [537, 210] width 359 height 17
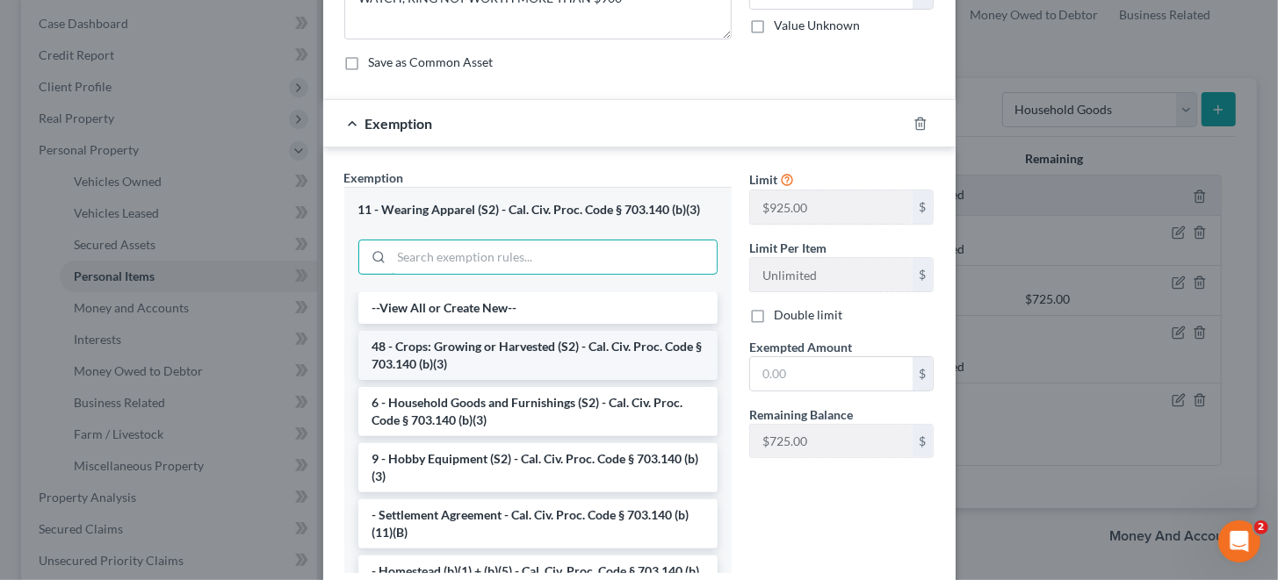
scroll to position [210, 0]
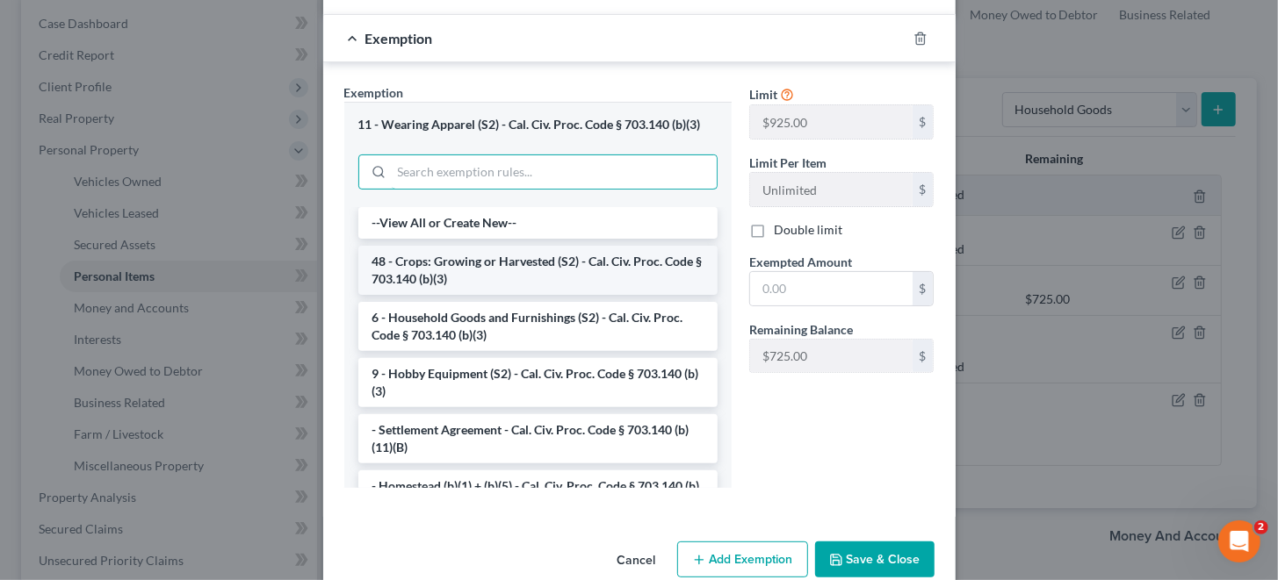
click at [398, 259] on div "11 - Wearing Apparel (S2) - Cal. Civ. Proc. Code § 703.140 (b)(3) --View All or…" at bounding box center [537, 294] width 387 height 385
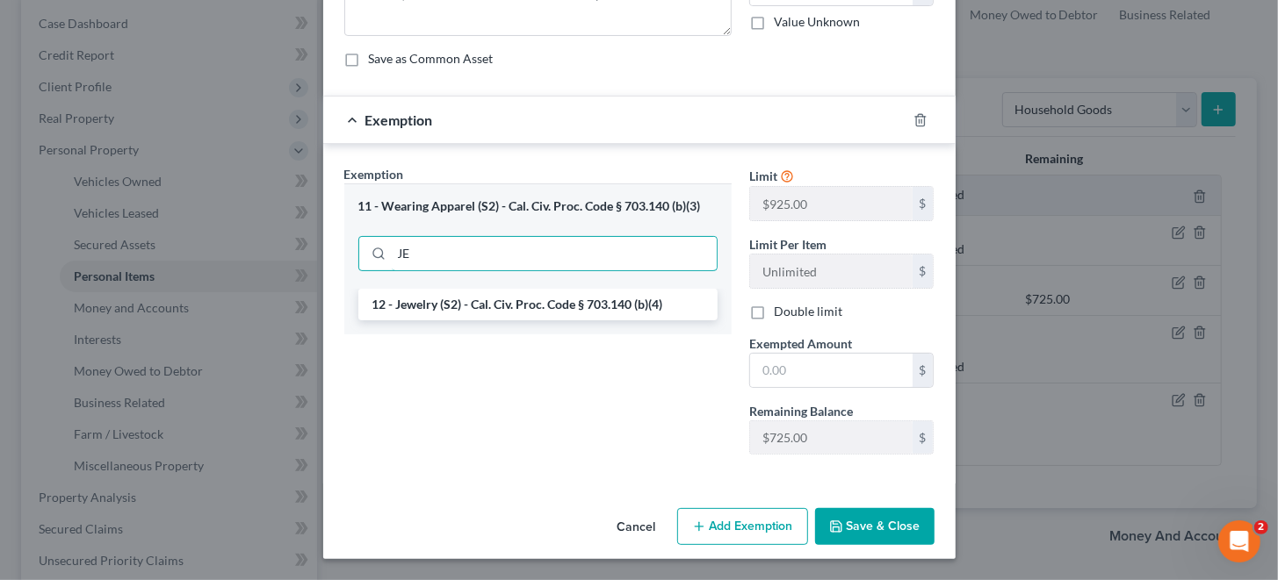
scroll to position [125, 0]
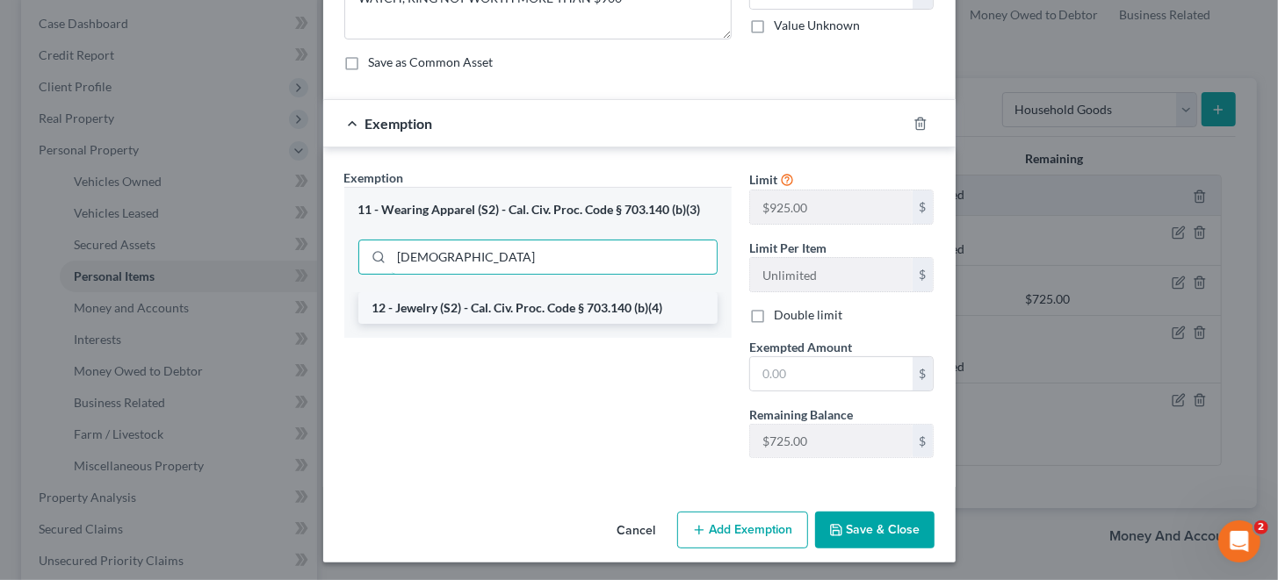
type input "JEW"
click at [455, 304] on li "12 - Jewelry (S2) - Cal. Civ. Proc. Code § 703.140 (b)(4)" at bounding box center [537, 308] width 359 height 32
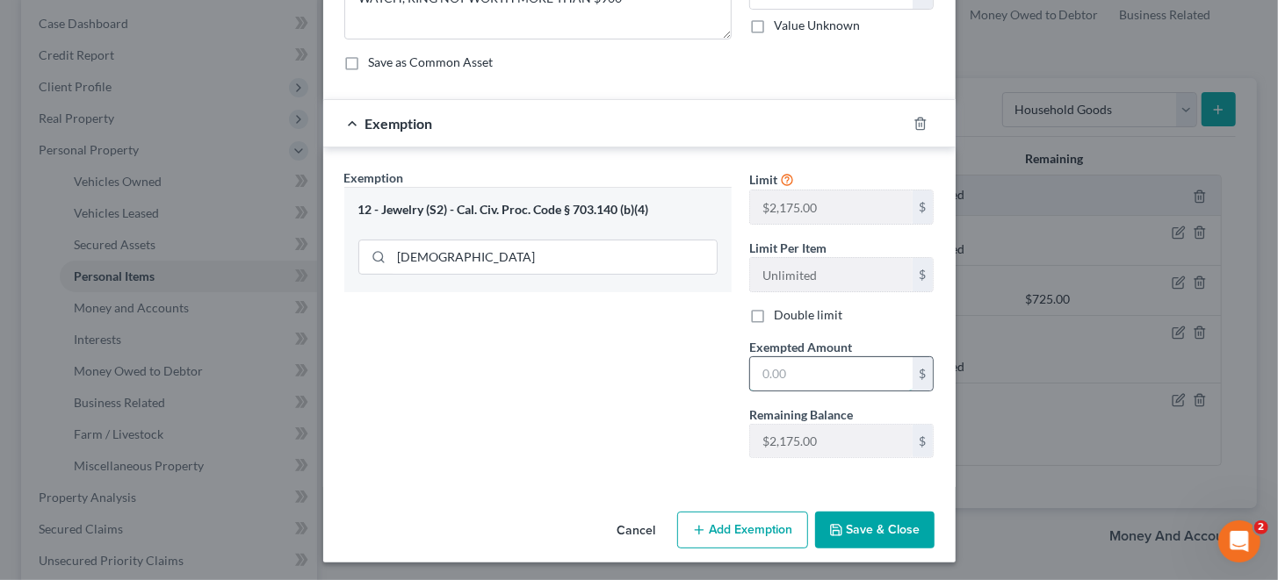
click at [841, 373] on input "text" at bounding box center [831, 373] width 162 height 33
type input "400"
click at [860, 527] on button "Save & Close" at bounding box center [874, 530] width 119 height 37
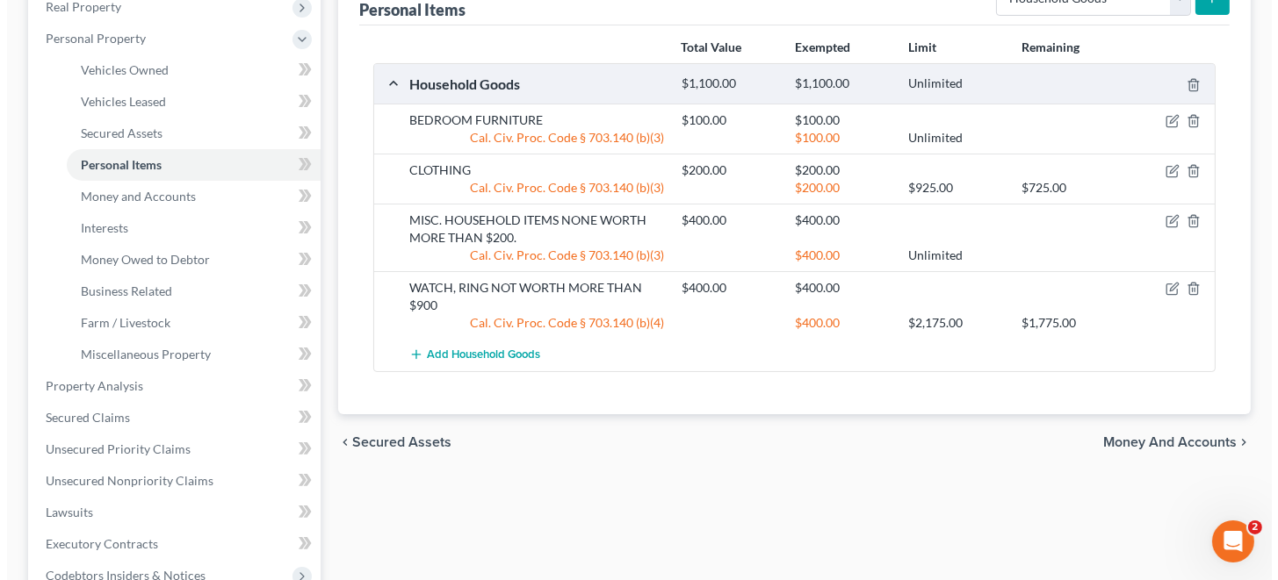
scroll to position [350, 0]
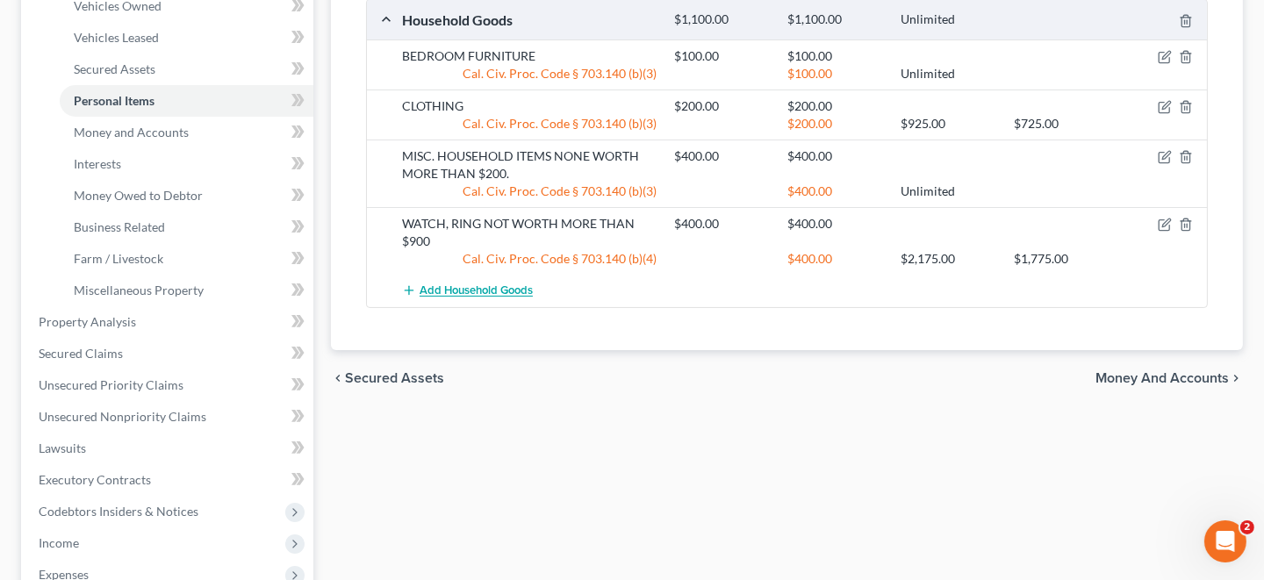
click at [494, 288] on span "Add Household Goods" at bounding box center [476, 291] width 113 height 14
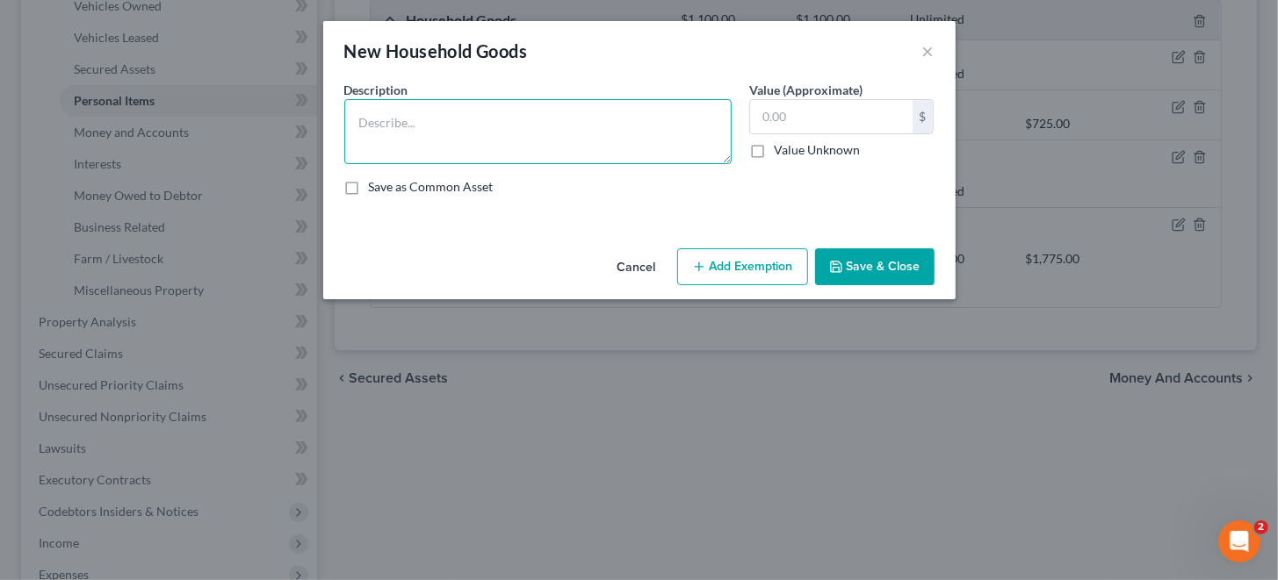
click at [416, 121] on textarea at bounding box center [537, 131] width 387 height 65
type textarea "S"
type textarea "ANDROID PHONE"
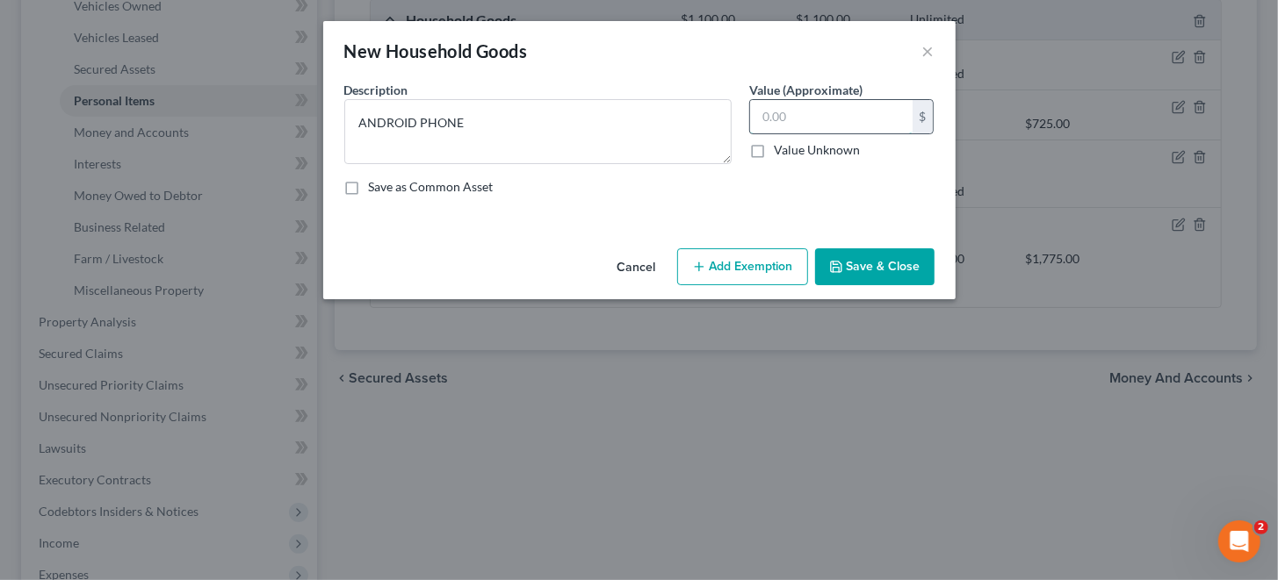
click at [804, 116] on input "text" at bounding box center [831, 116] width 162 height 33
type input "100"
click at [731, 263] on button "Add Exemption" at bounding box center [742, 266] width 131 height 37
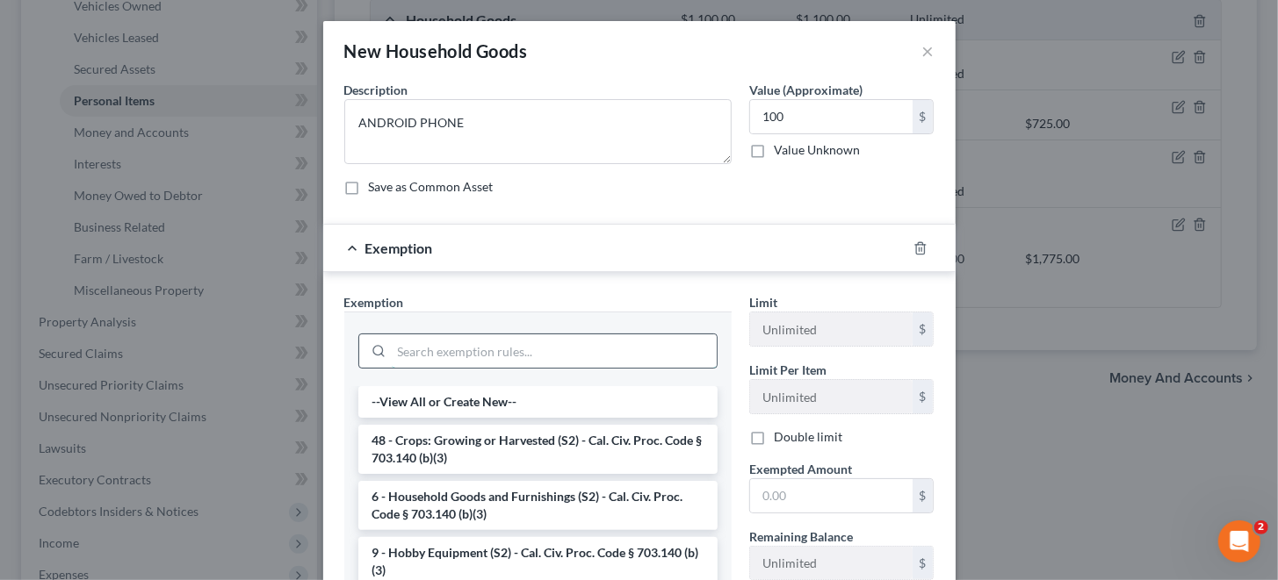
click at [455, 353] on input "search" at bounding box center [554, 351] width 325 height 33
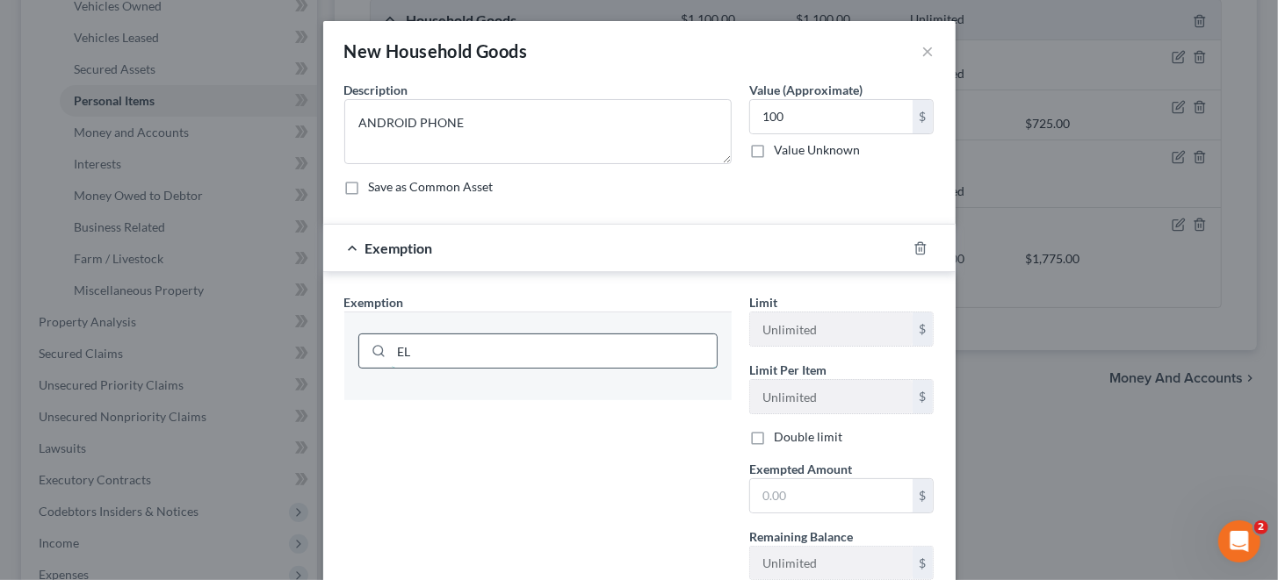
type input "E"
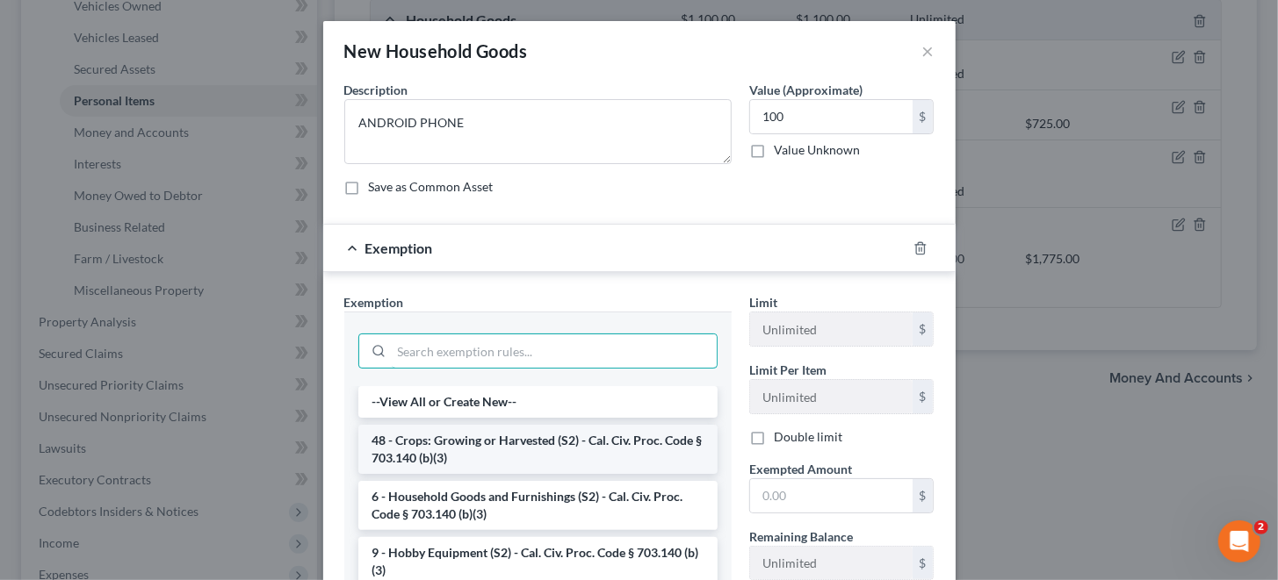
scroll to position [87, 0]
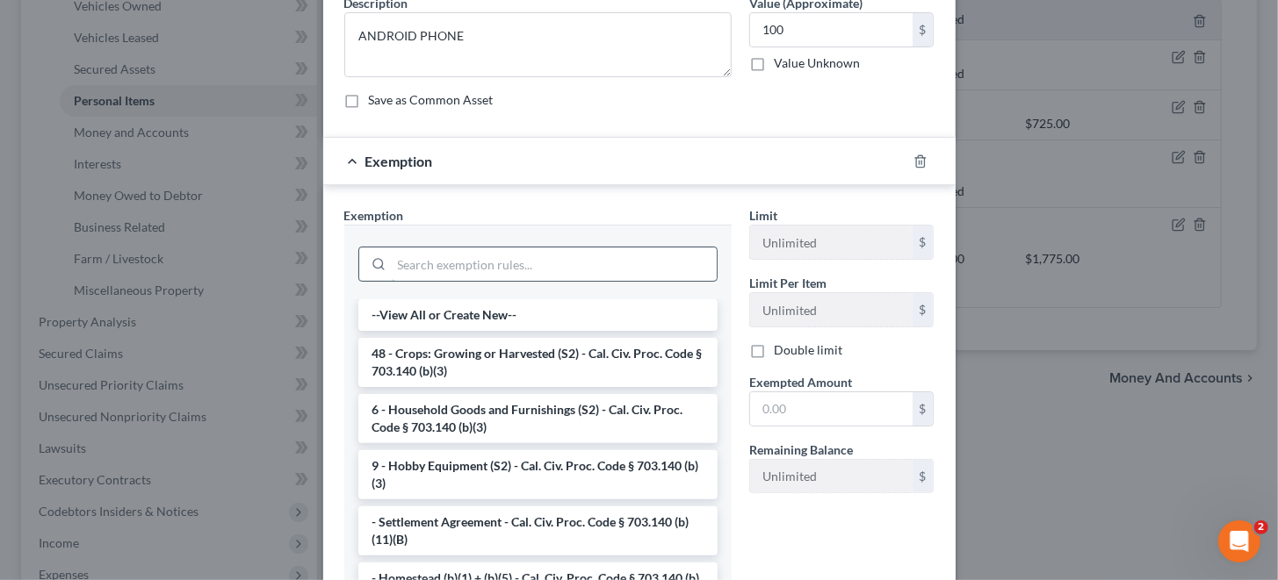
click at [423, 264] on input "search" at bounding box center [554, 264] width 325 height 33
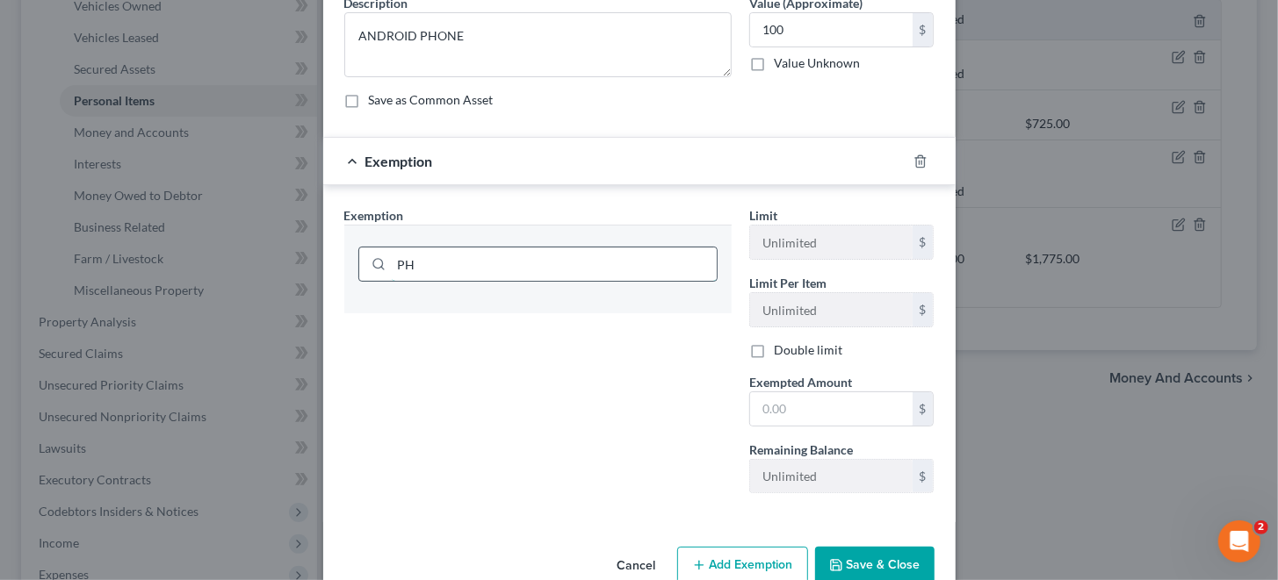
type input "P"
type input "C"
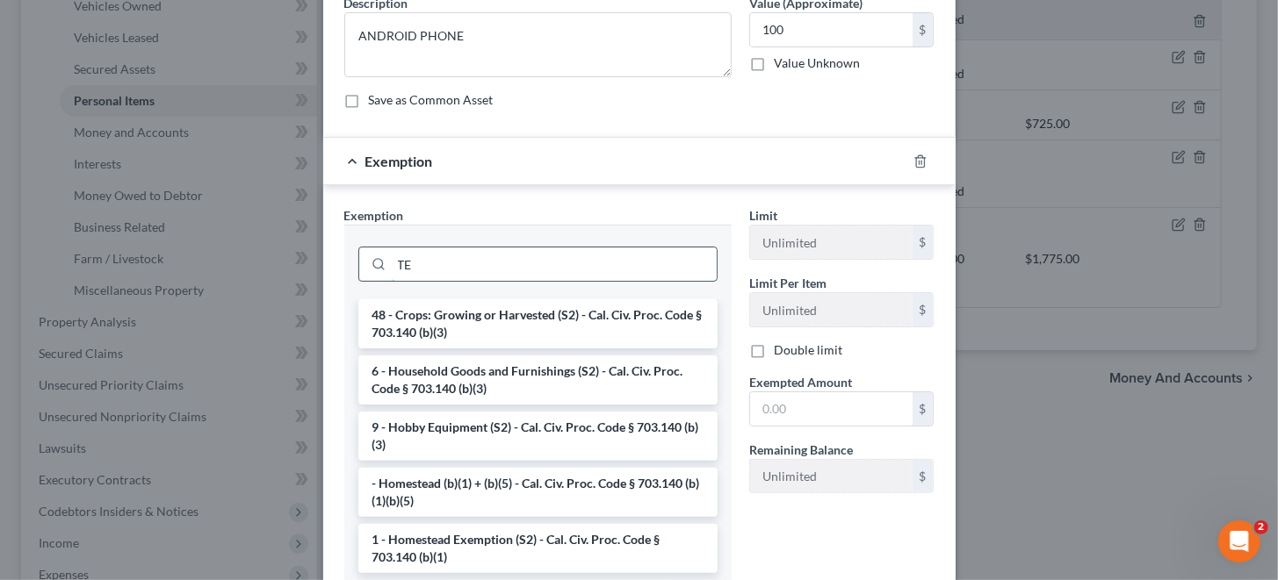
type input "T"
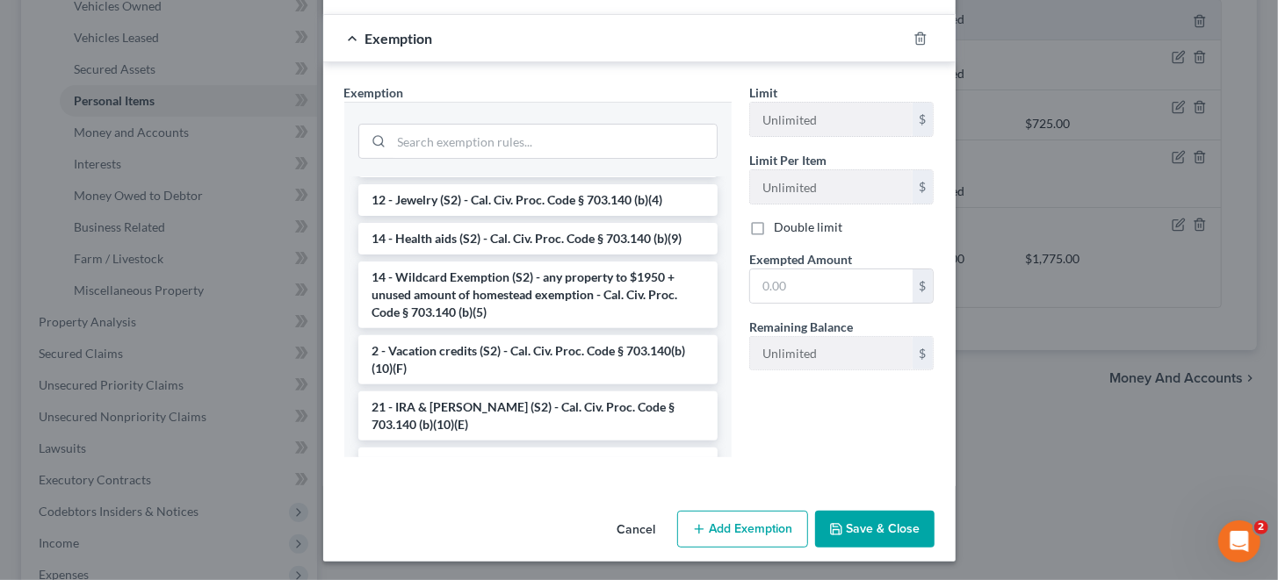
scroll to position [466, 0]
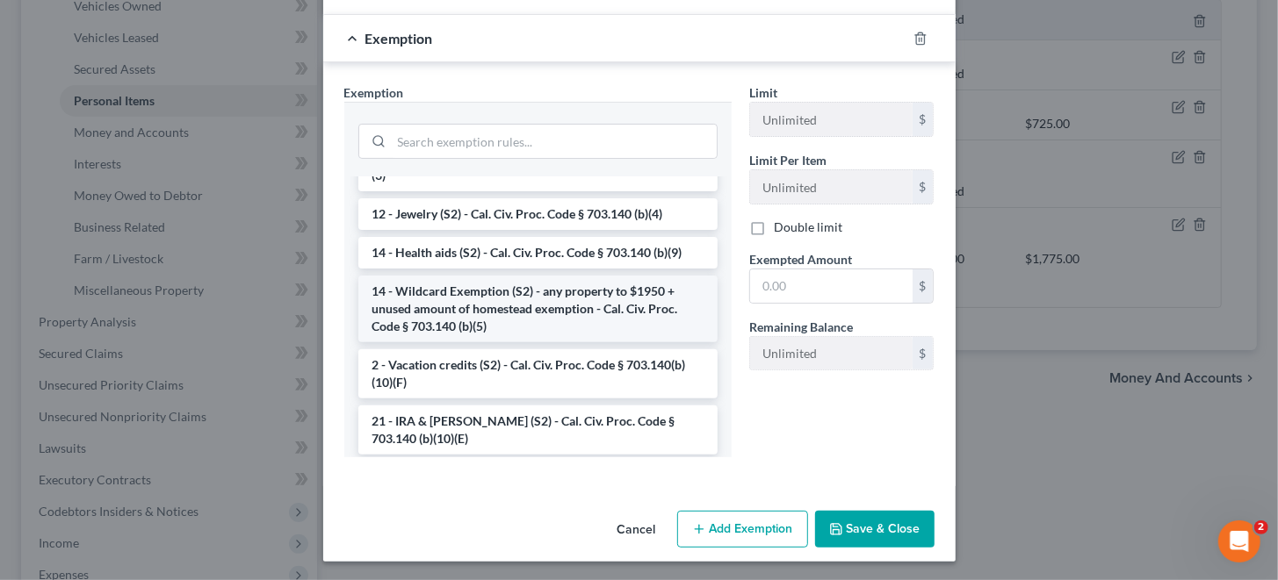
click at [536, 299] on li "14 - Wildcard Exemption (S2) - any property to $1950 + unused amount of homeste…" at bounding box center [537, 309] width 359 height 67
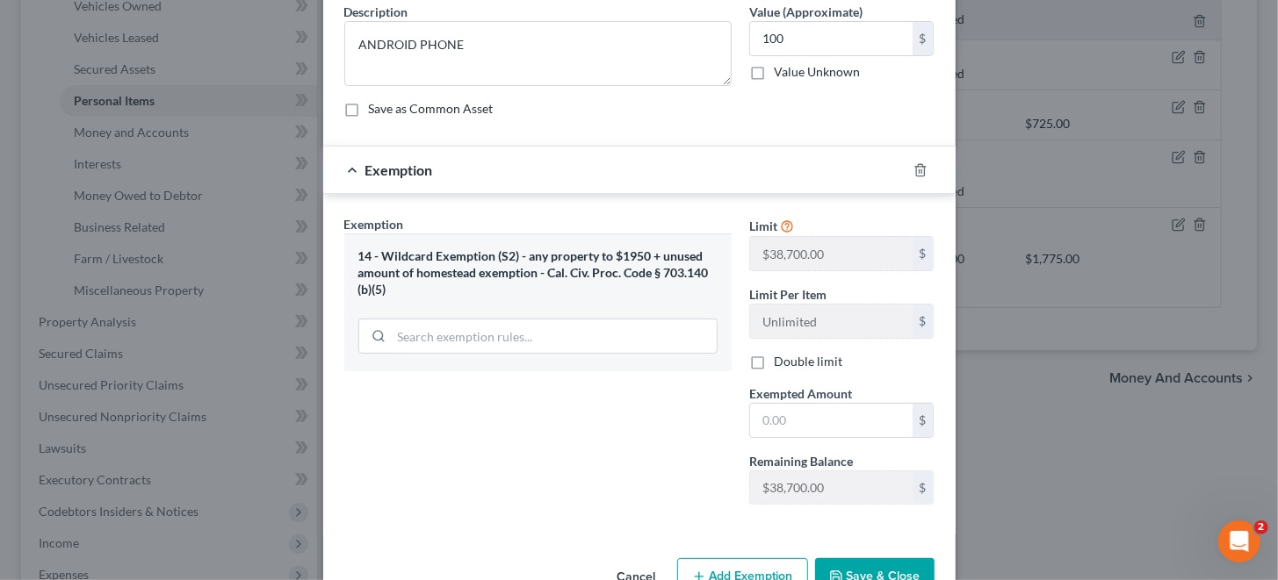
scroll to position [37, 0]
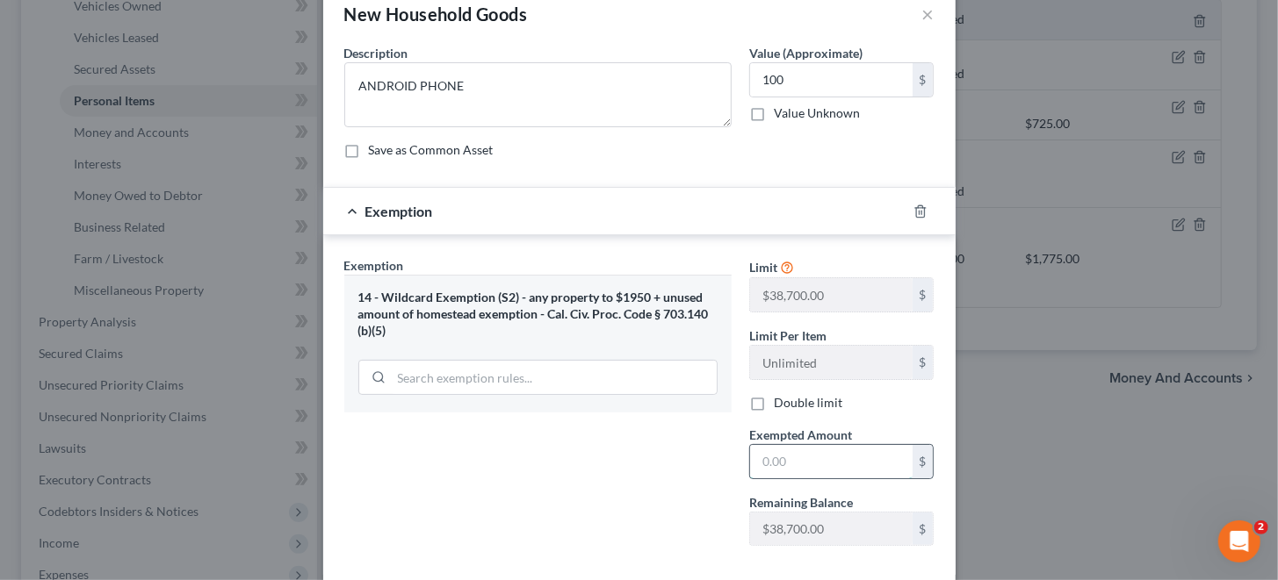
click at [787, 457] on input "text" at bounding box center [831, 461] width 162 height 33
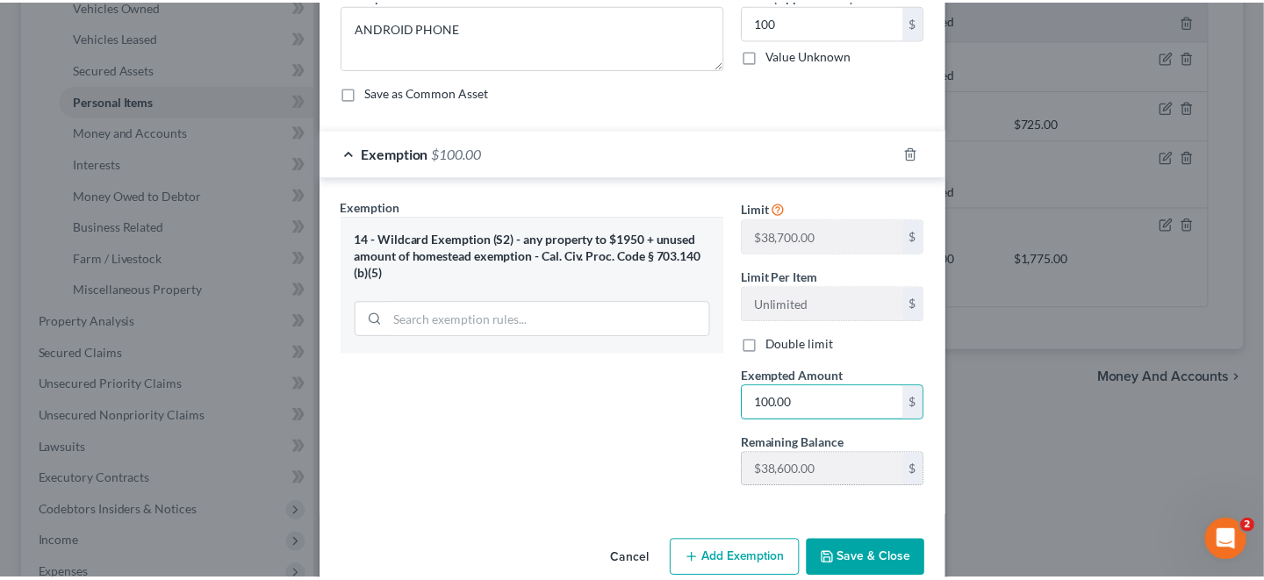
scroll to position [125, 0]
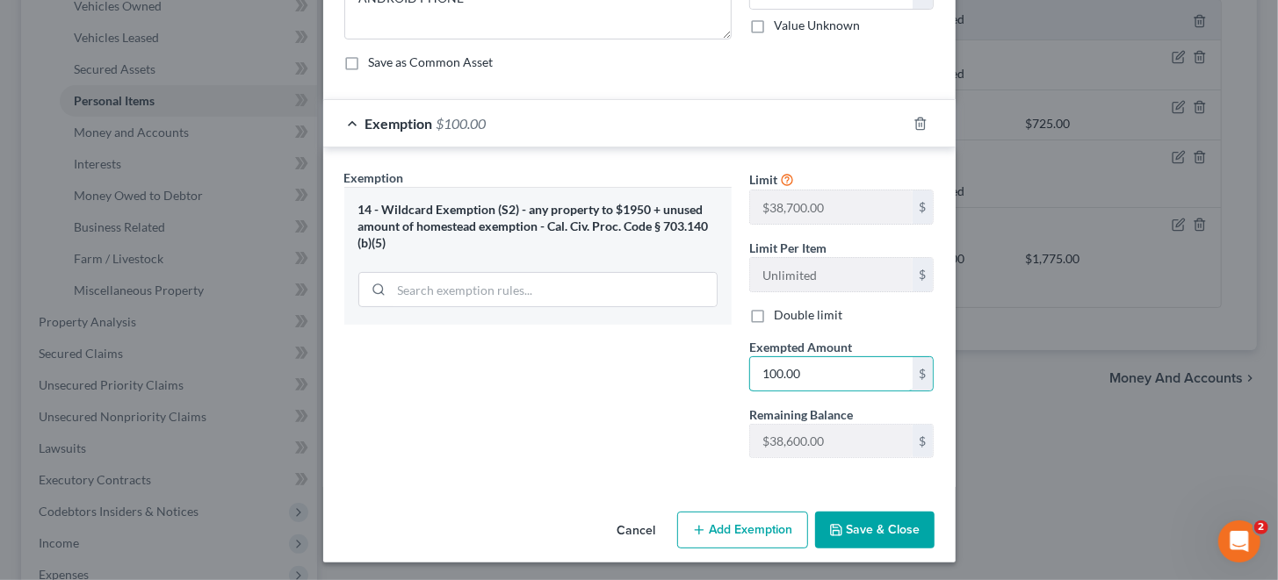
type input "100.00"
click at [855, 529] on button "Save & Close" at bounding box center [874, 530] width 119 height 37
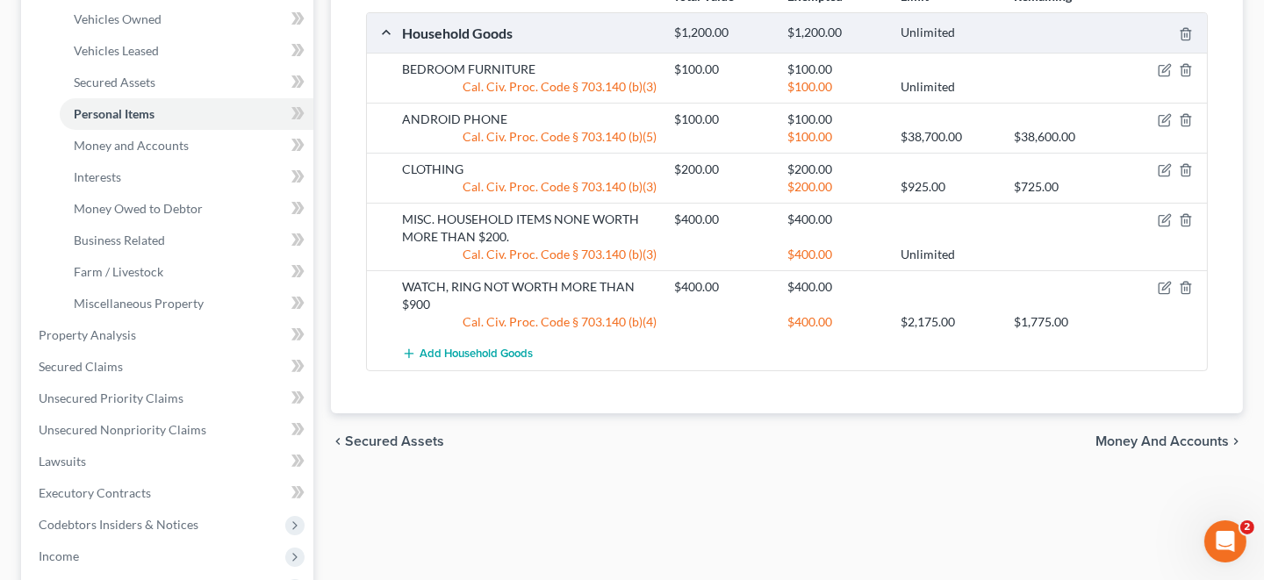
scroll to position [263, 0]
